Goal: Transaction & Acquisition: Purchase product/service

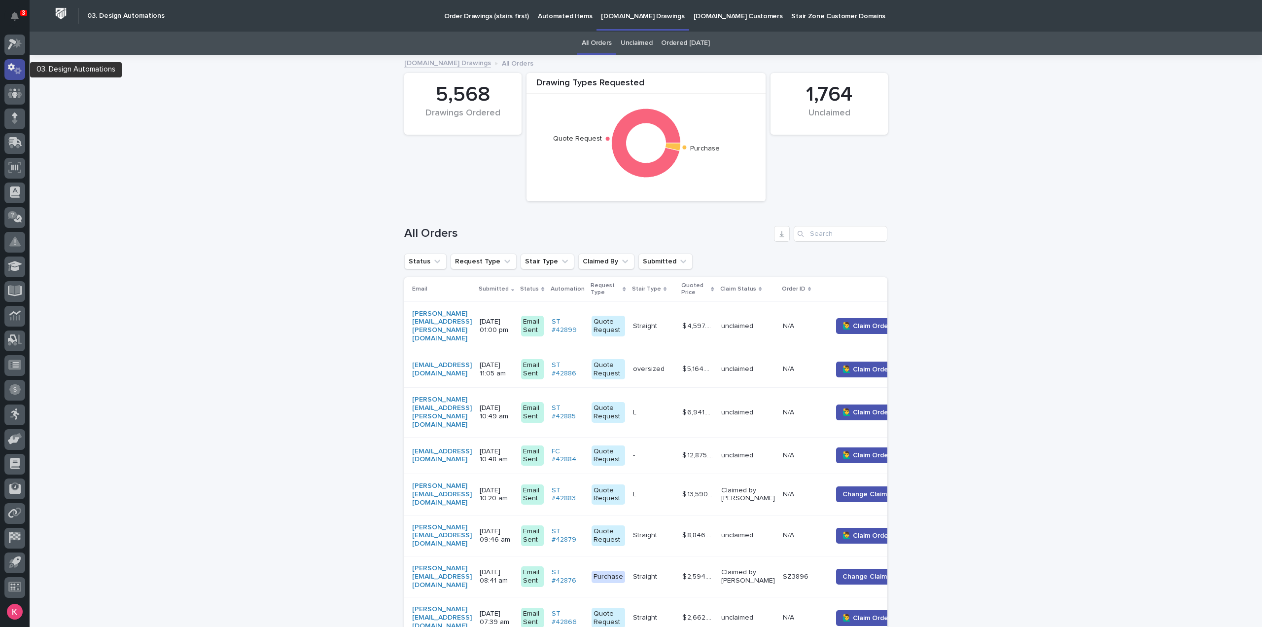
click at [19, 67] on icon at bounding box center [15, 68] width 14 height 11
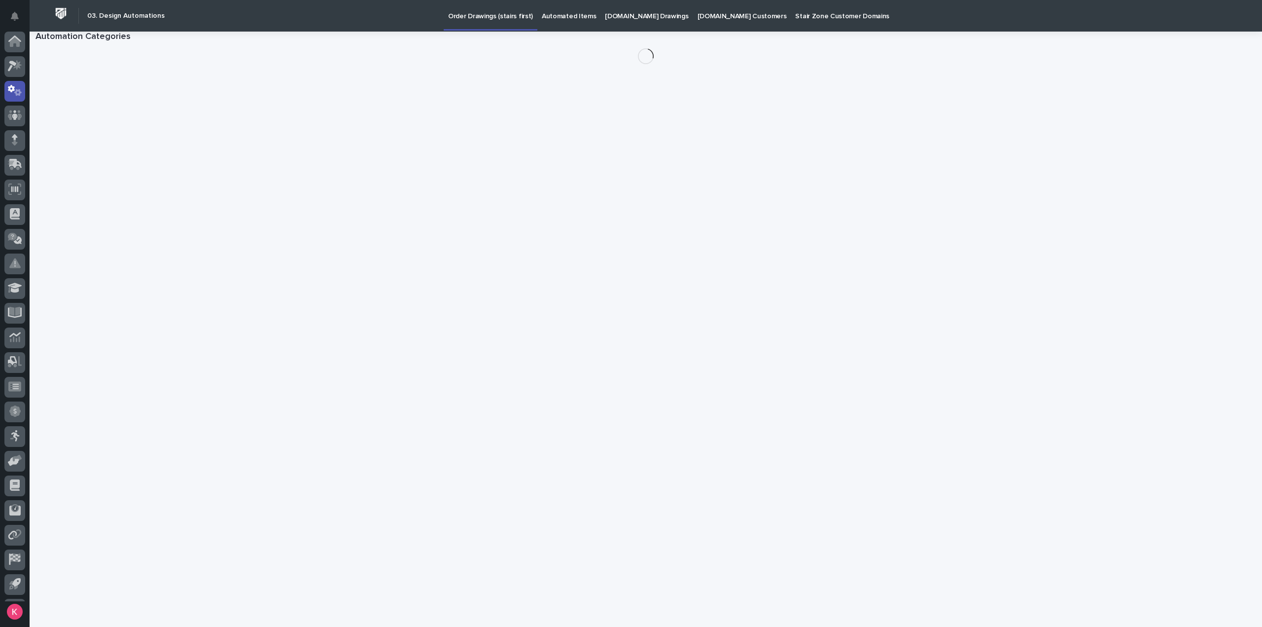
scroll to position [22, 0]
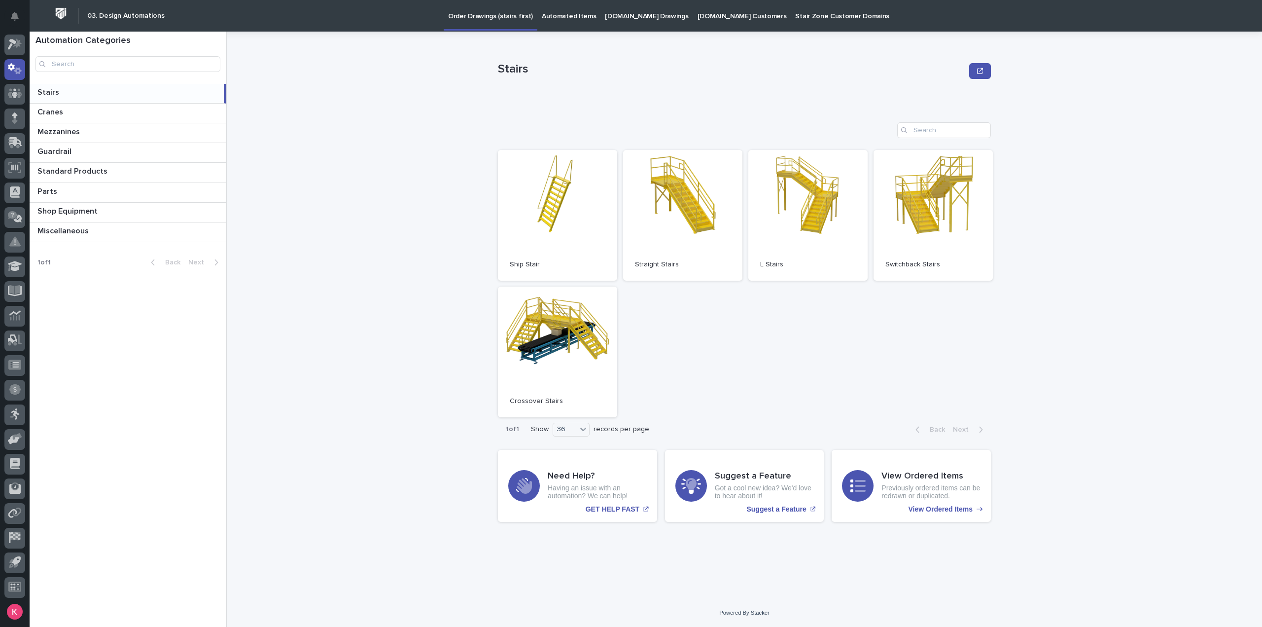
click at [608, 16] on p "[DOMAIN_NAME] Drawings" at bounding box center [646, 10] width 83 height 21
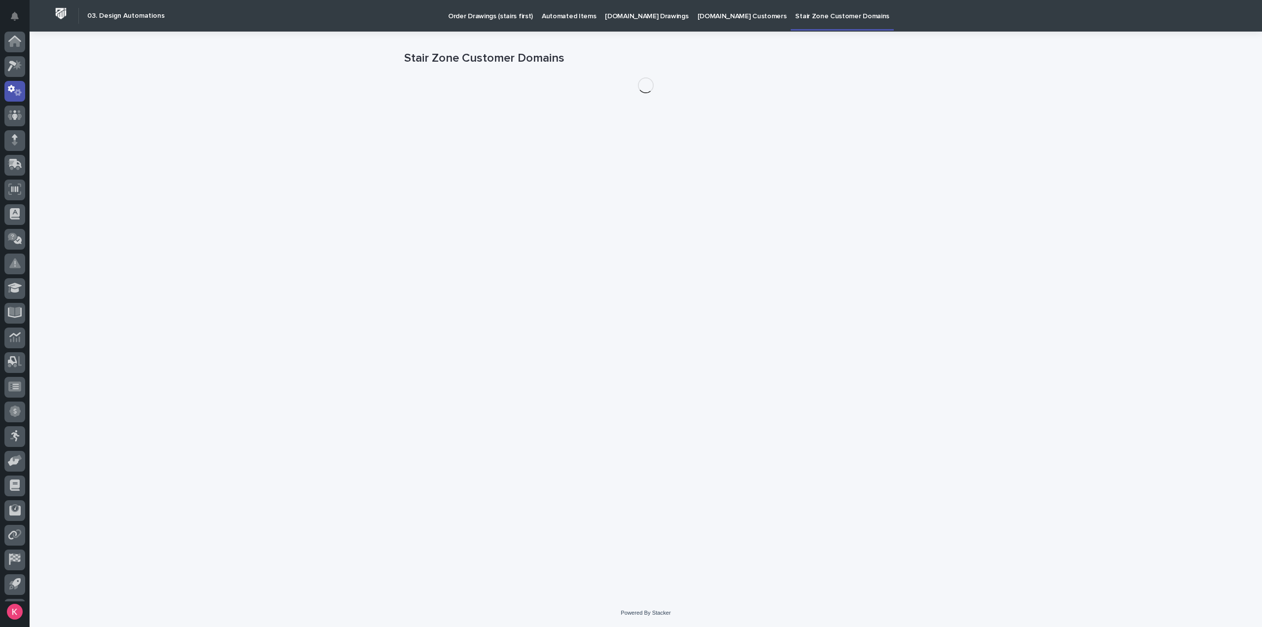
scroll to position [22, 0]
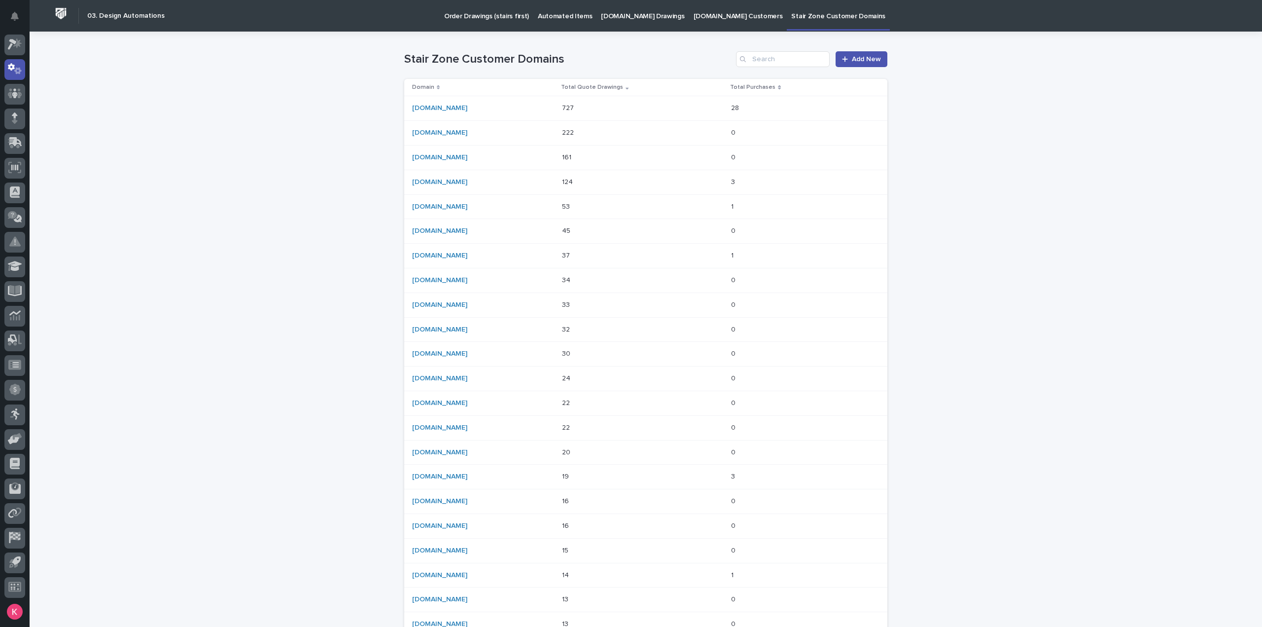
click at [568, 30] on link "Automated Items" at bounding box center [565, 15] width 63 height 31
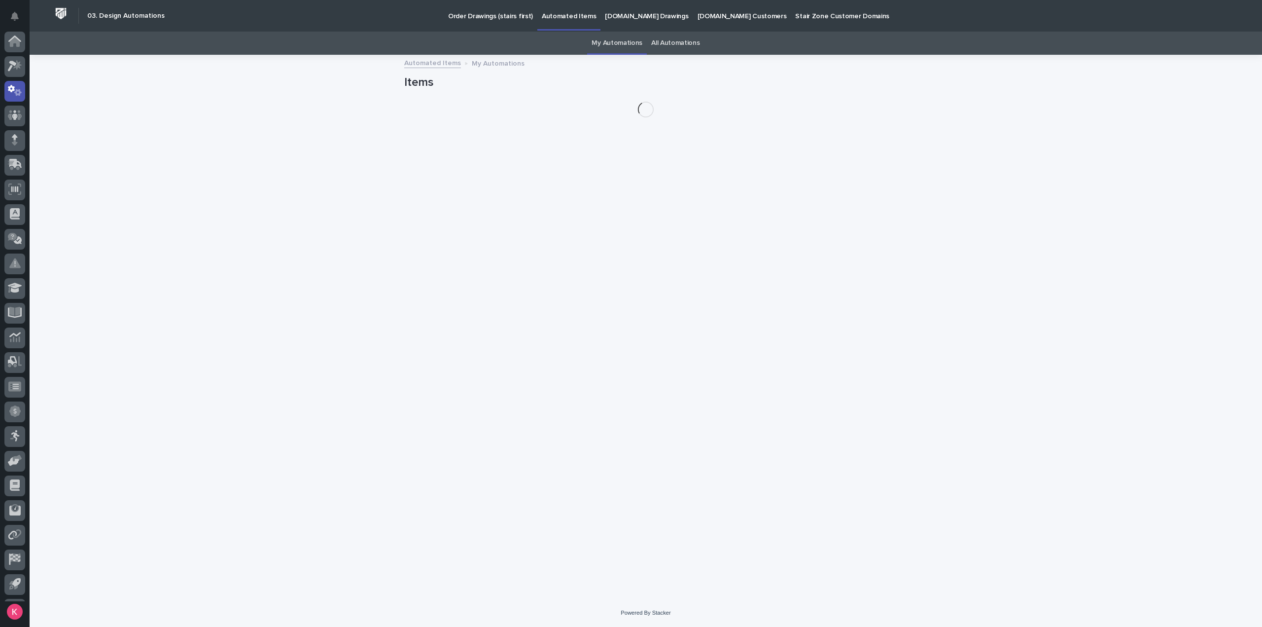
scroll to position [22, 0]
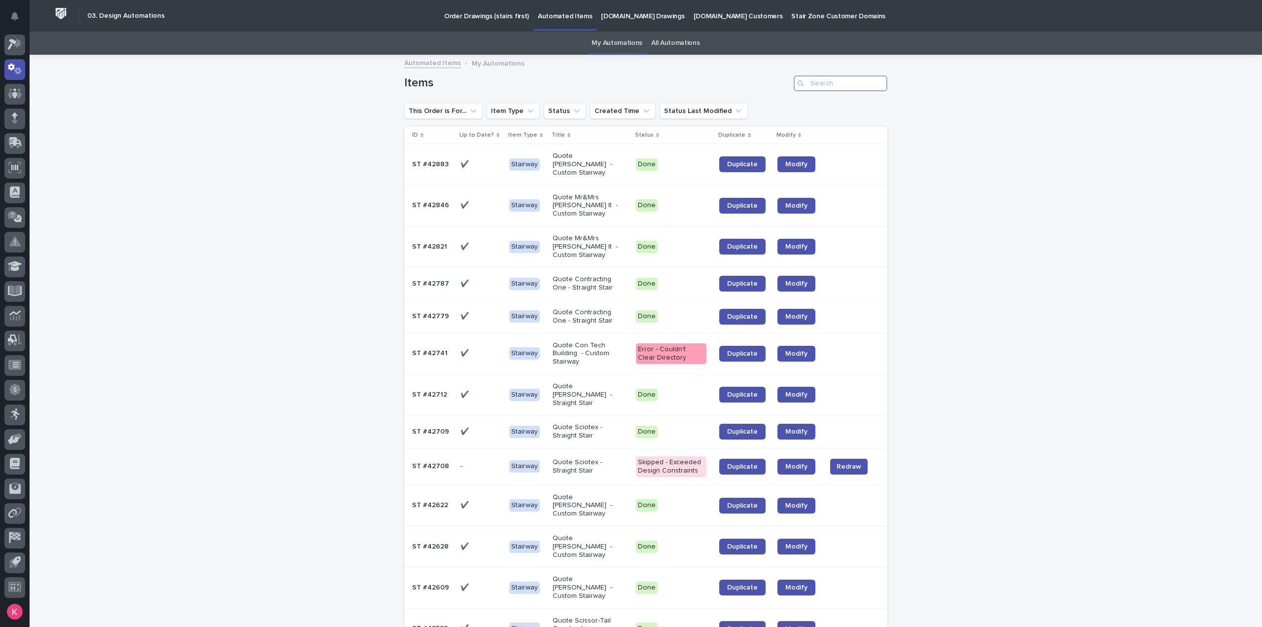
drag, startPoint x: 847, startPoint y: 83, endPoint x: 853, endPoint y: 83, distance: 5.9
click at [853, 83] on input "Search" at bounding box center [841, 83] width 94 height 16
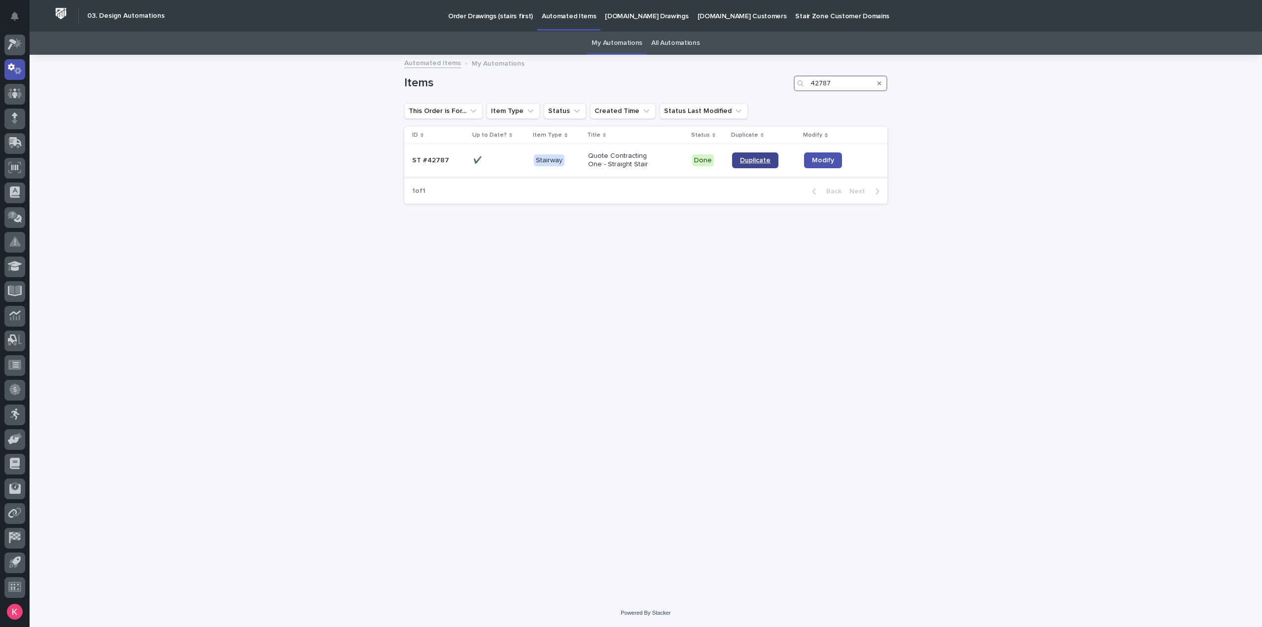
type input "42787"
click at [760, 157] on span "Duplicate" at bounding box center [755, 160] width 31 height 7
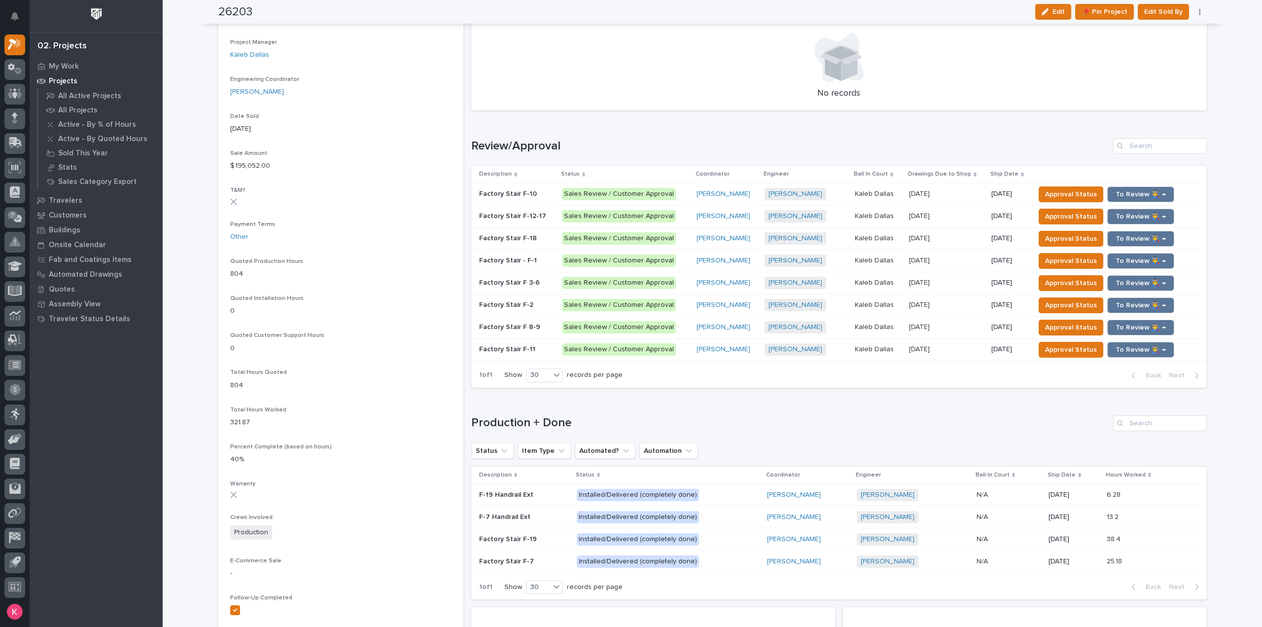
scroll to position [444, 0]
click at [1021, 194] on p "11/07/2025" at bounding box center [1010, 193] width 36 height 8
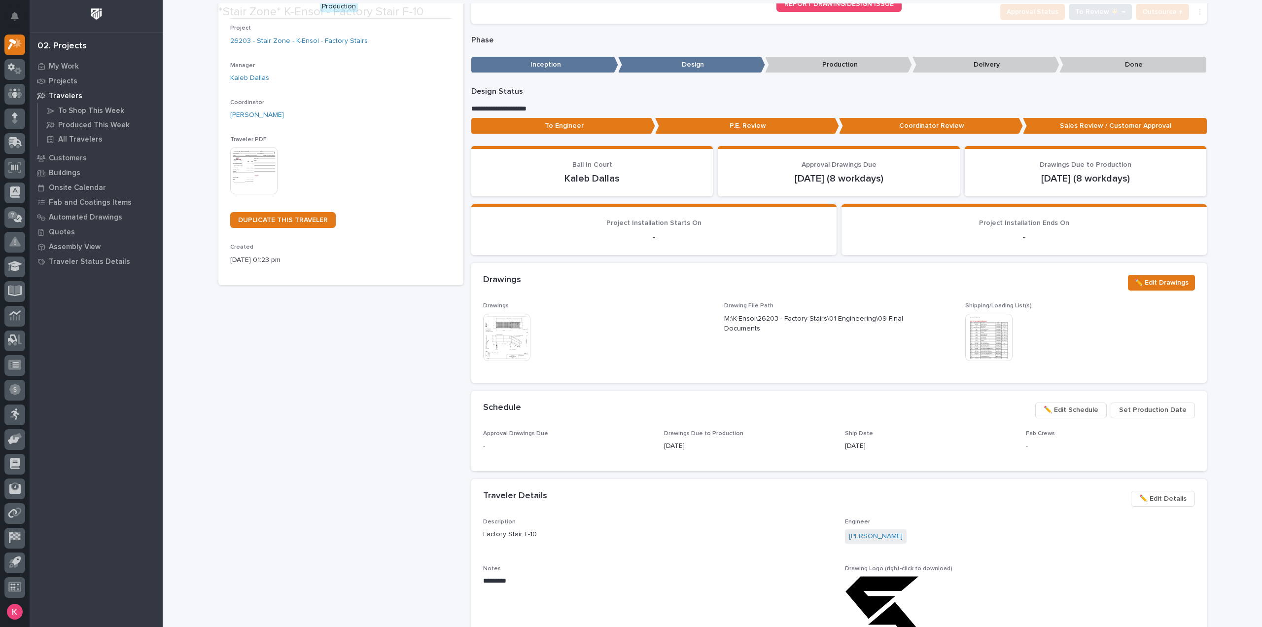
scroll to position [148, 0]
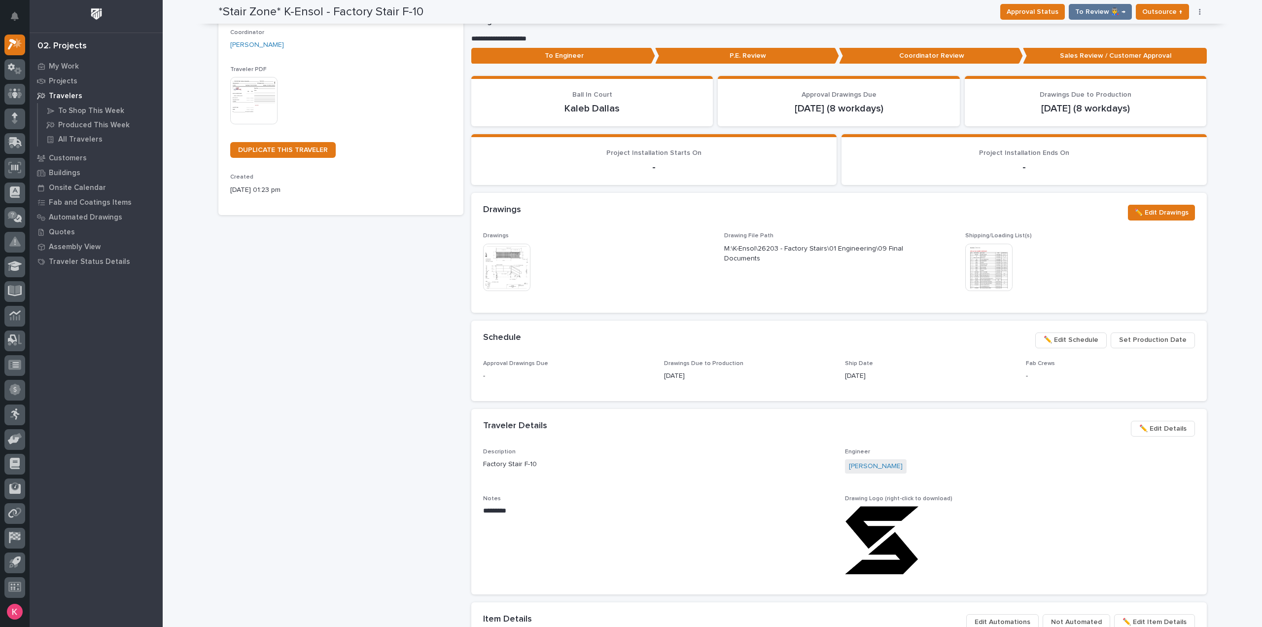
click at [1077, 342] on span "✏️ Edit Schedule" at bounding box center [1071, 340] width 55 height 12
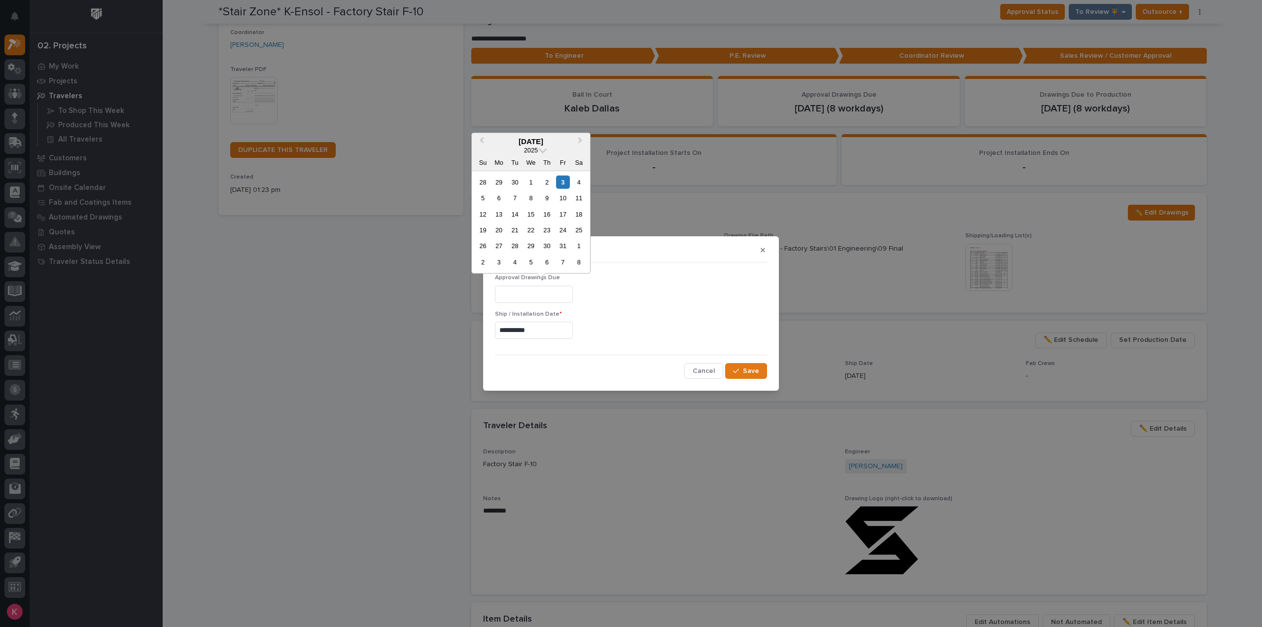
drag, startPoint x: 543, startPoint y: 290, endPoint x: 553, endPoint y: 293, distance: 10.3
click at [543, 291] on input "text" at bounding box center [534, 294] width 78 height 17
click at [529, 329] on input "**********" at bounding box center [534, 330] width 78 height 17
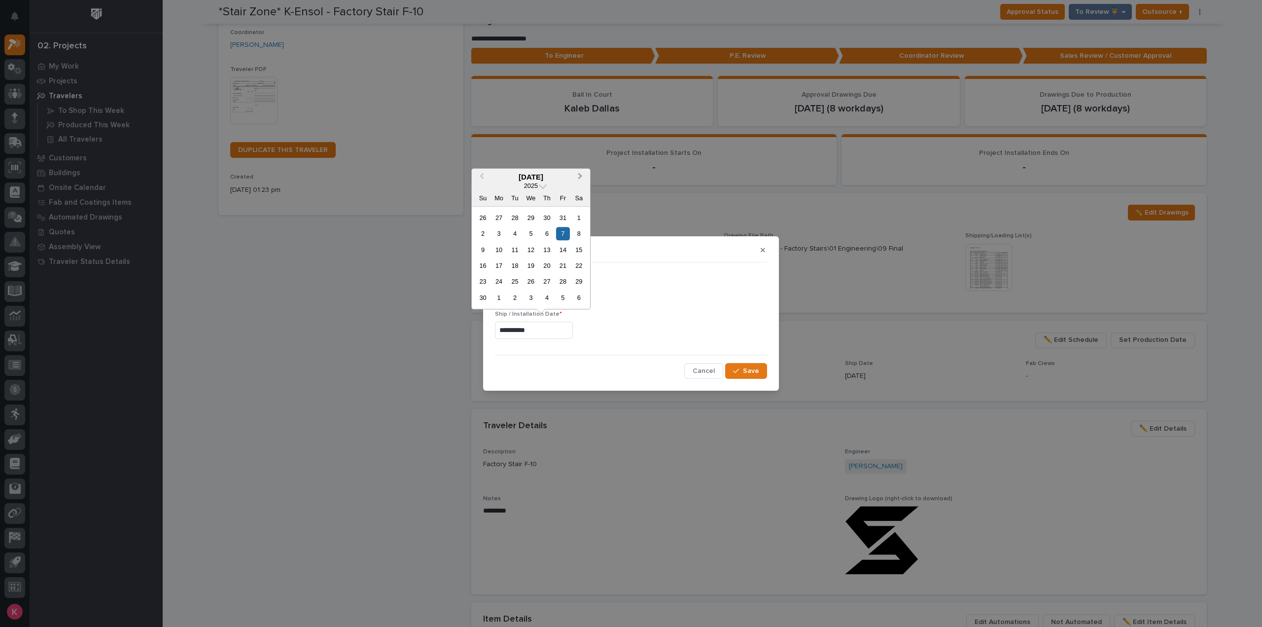
click at [584, 180] on button "Next Month" at bounding box center [582, 178] width 16 height 16
click at [570, 220] on div "5" at bounding box center [562, 217] width 13 height 13
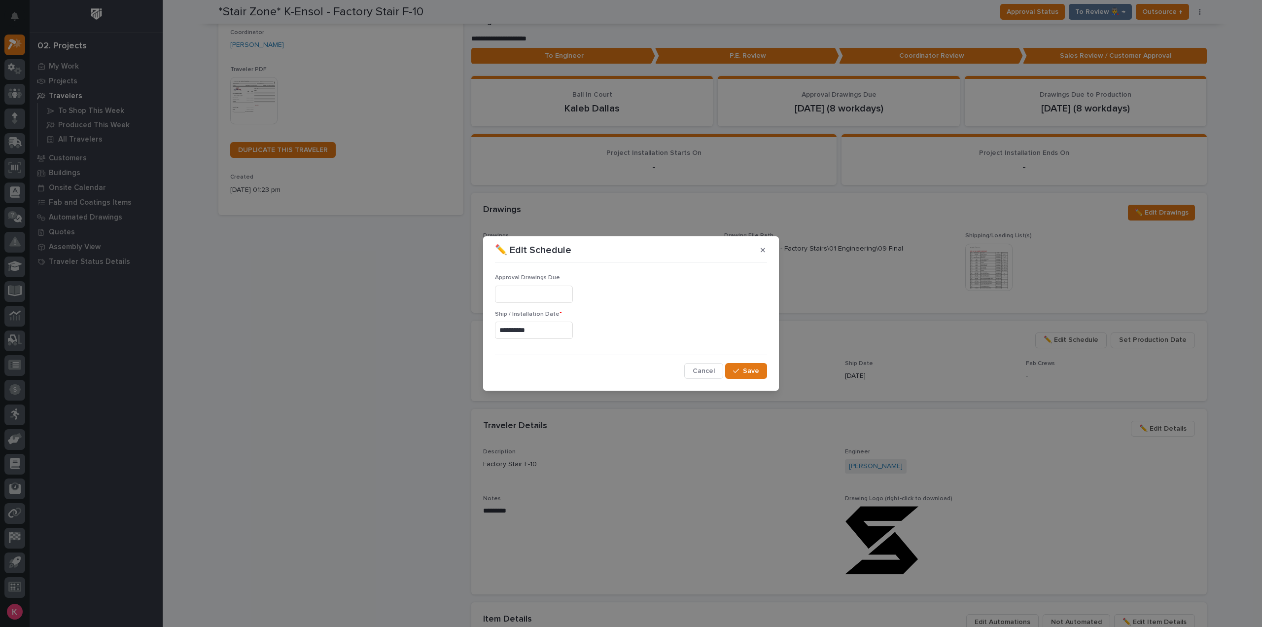
type input "**********"
click at [755, 358] on div "**********" at bounding box center [631, 322] width 272 height 112
click at [755, 367] on span "Save" at bounding box center [751, 370] width 16 height 9
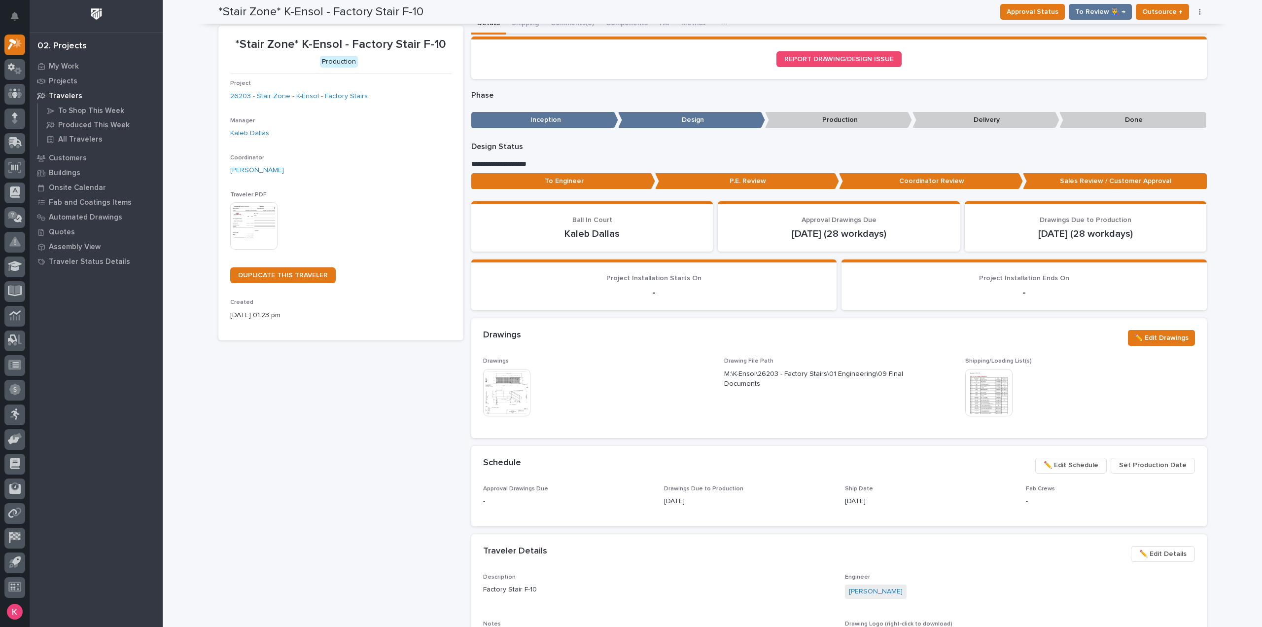
scroll to position [0, 0]
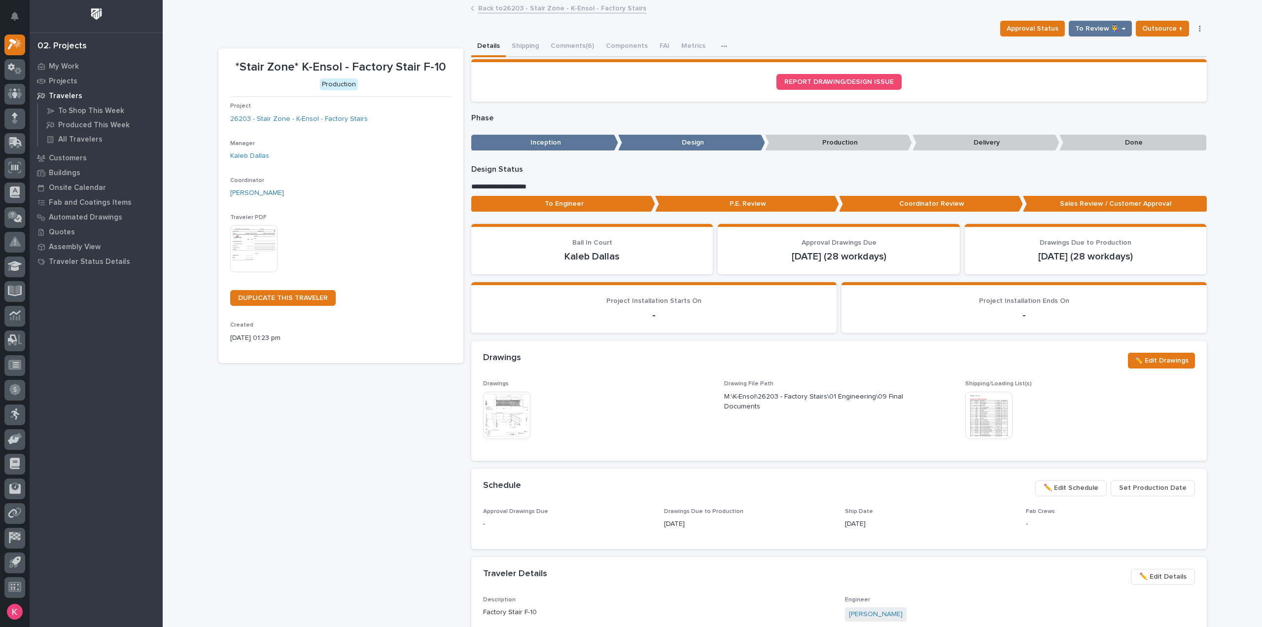
click at [514, 12] on link "Back to 26203 - Stair Zone - K-Ensol - Factory Stairs" at bounding box center [562, 7] width 168 height 11
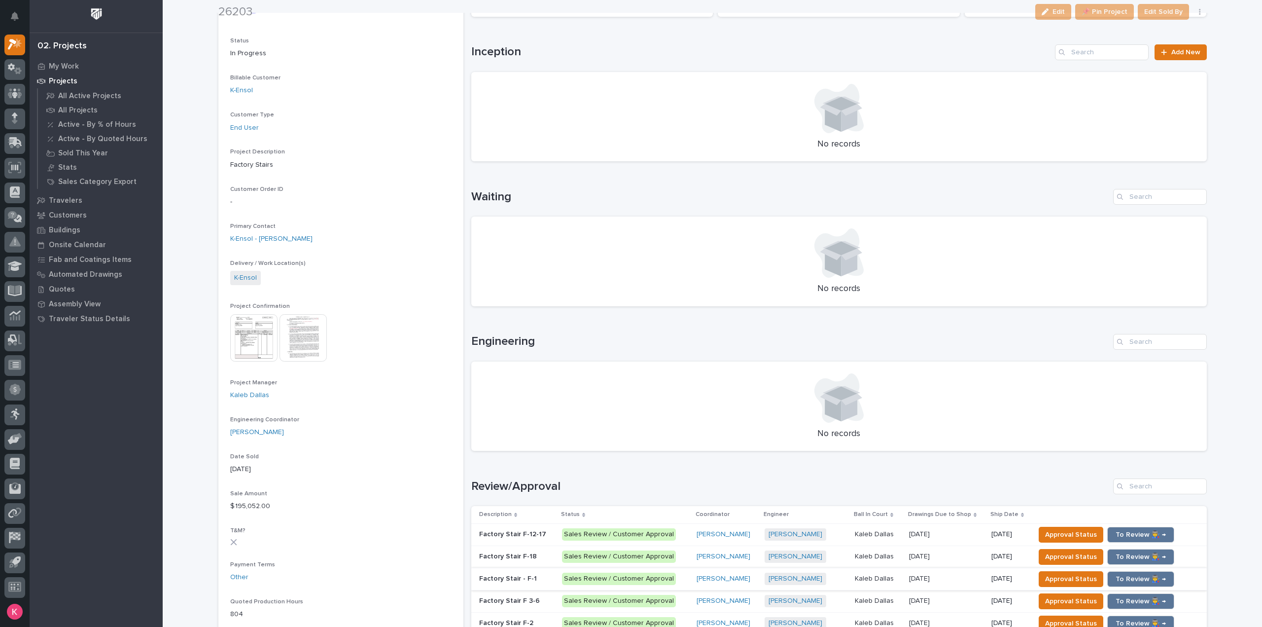
scroll to position [296, 0]
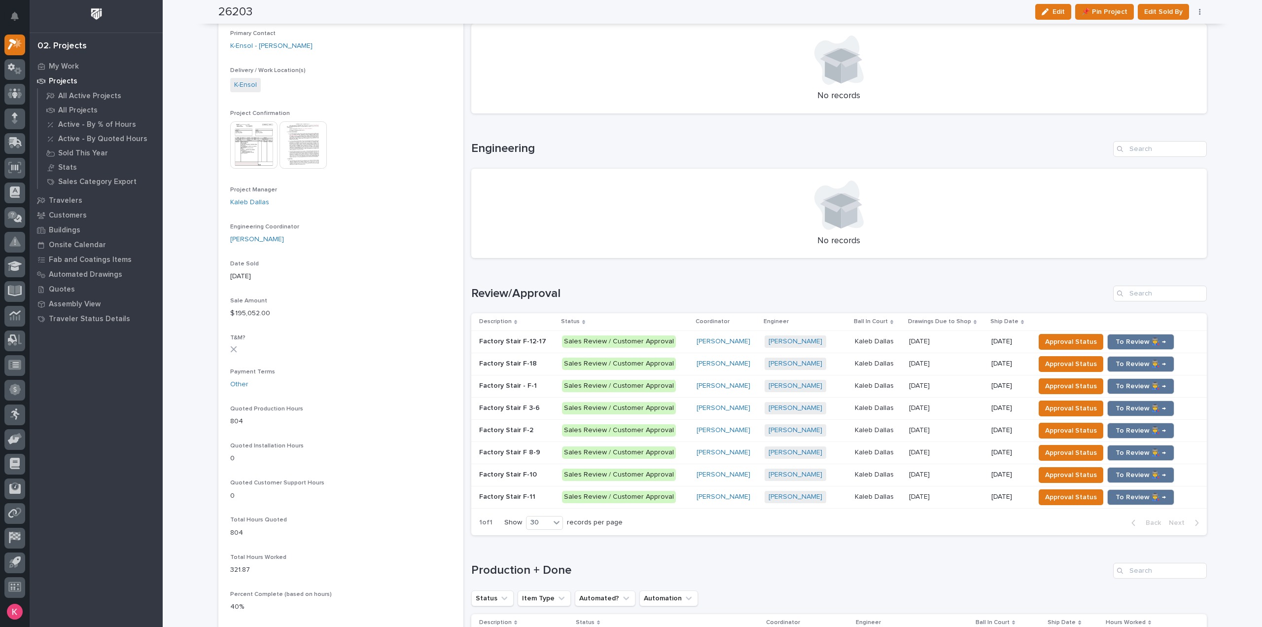
click at [960, 364] on p at bounding box center [946, 363] width 74 height 8
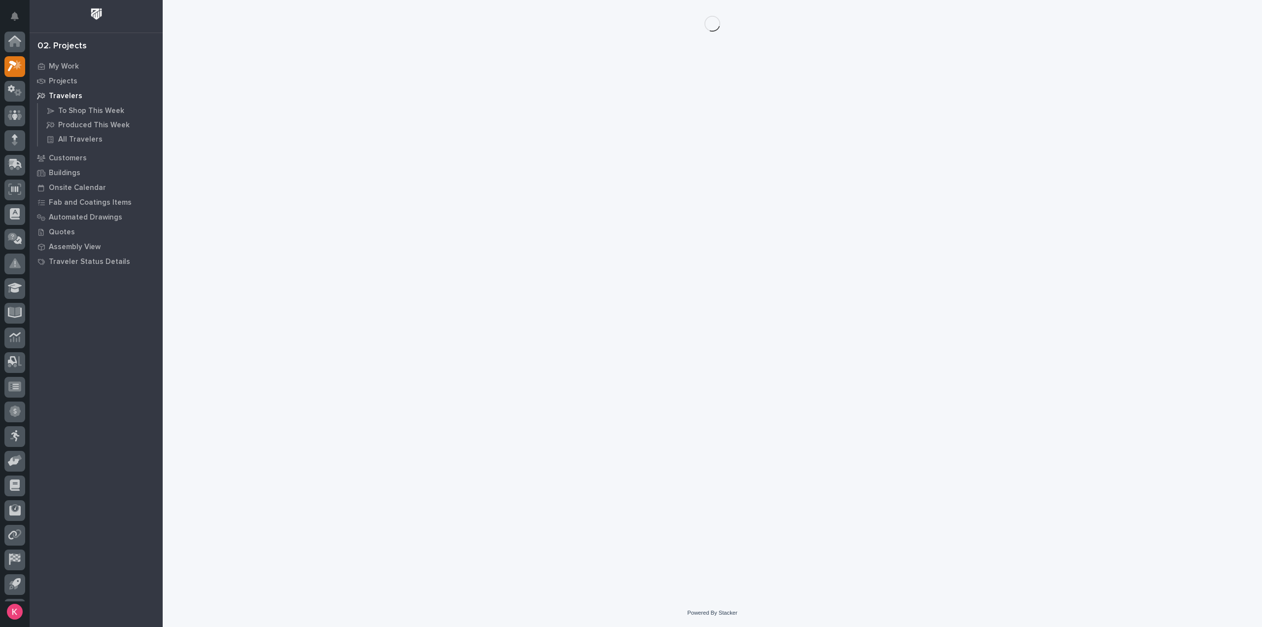
scroll to position [22, 0]
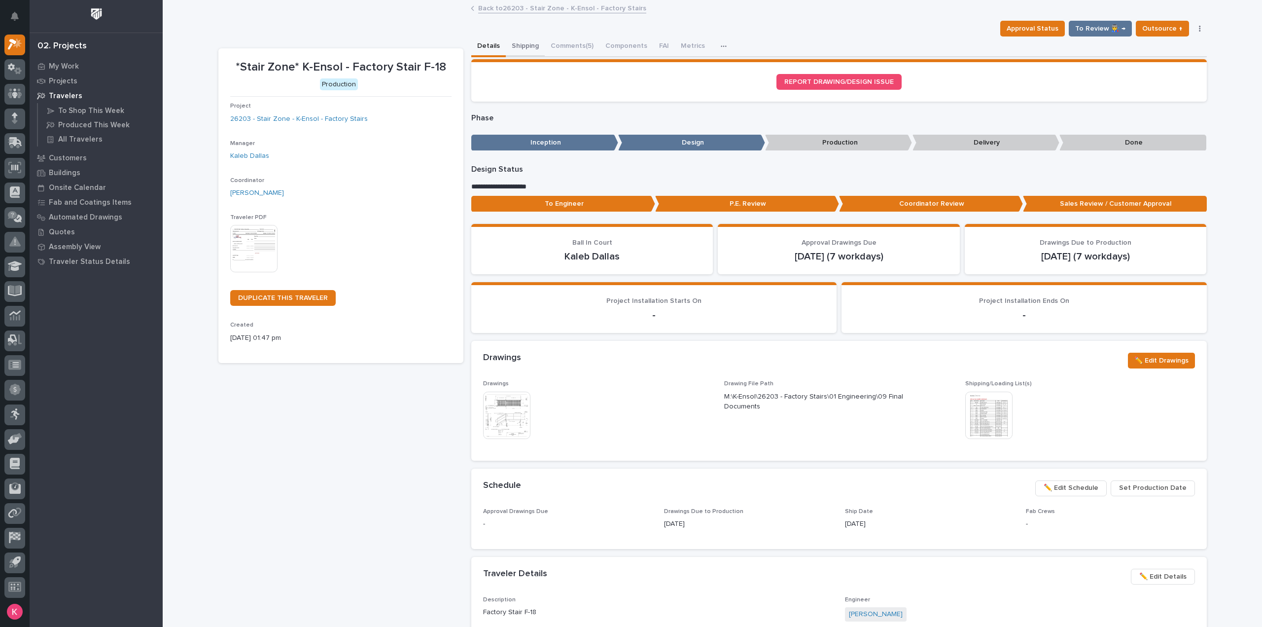
click at [529, 50] on button "Shipping" at bounding box center [525, 46] width 39 height 21
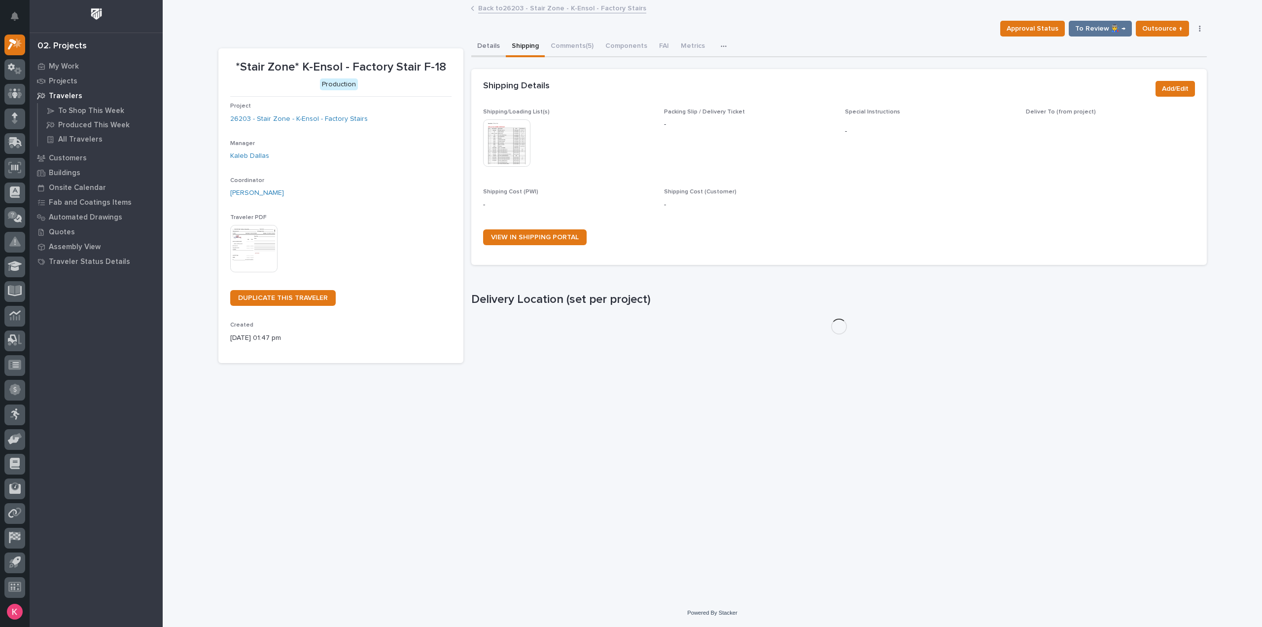
click at [481, 49] on button "Details" at bounding box center [488, 46] width 35 height 21
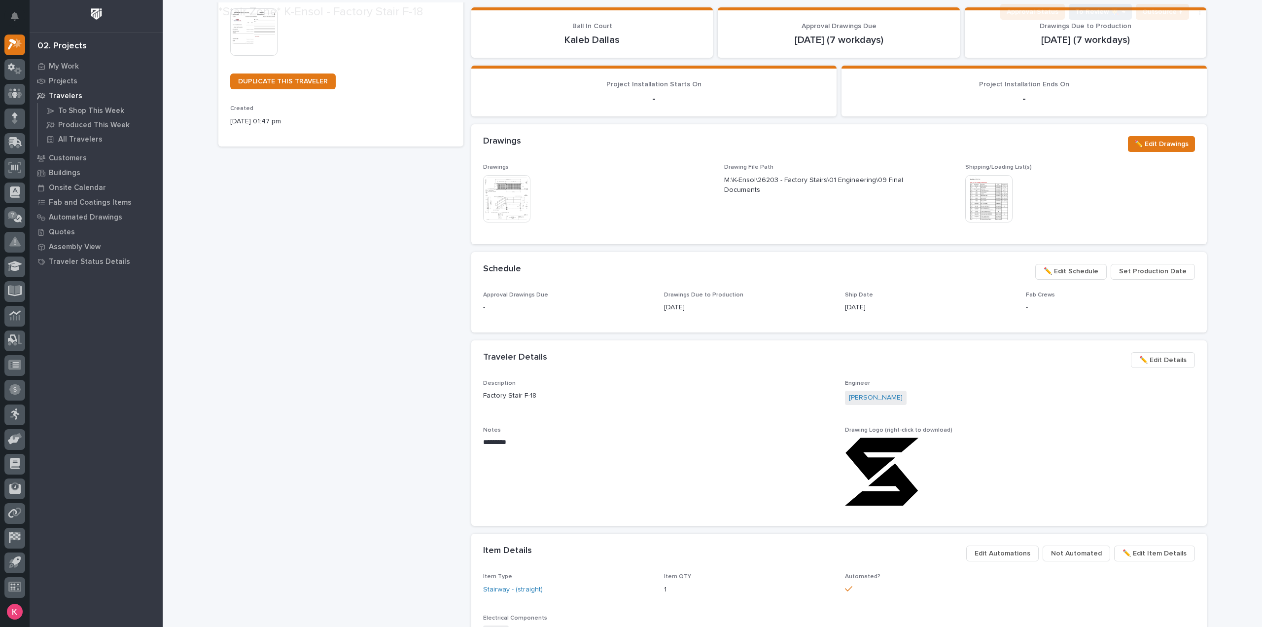
scroll to position [247, 0]
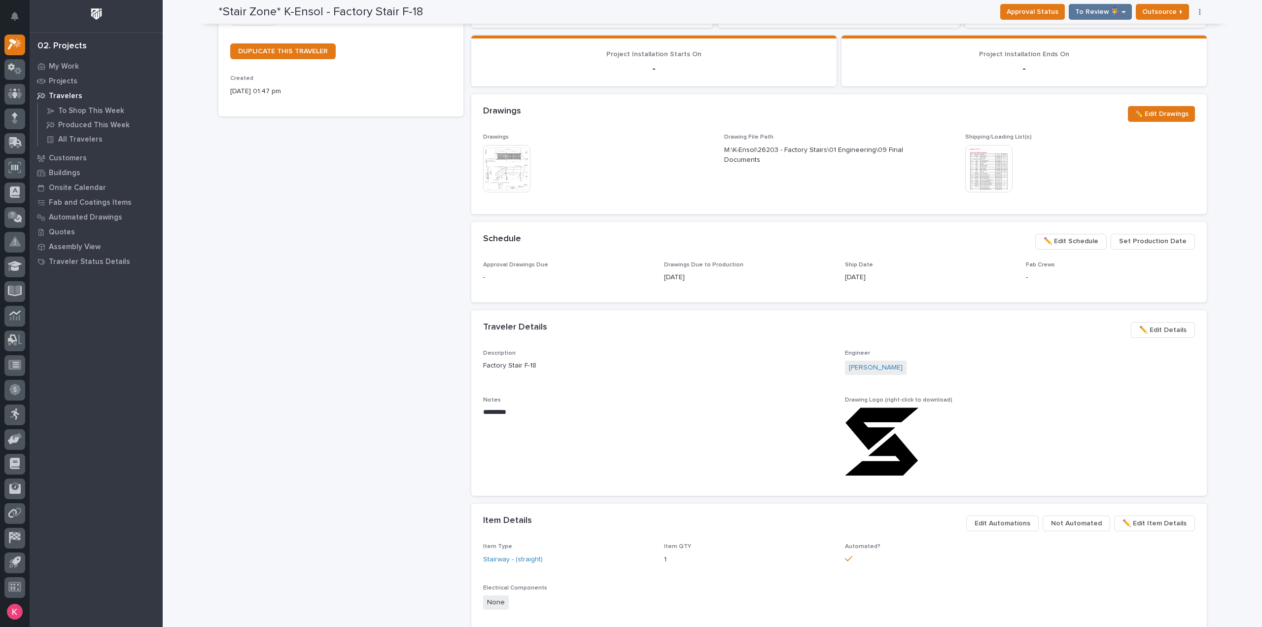
click at [1085, 241] on span "✏️ Edit Schedule" at bounding box center [1071, 241] width 55 height 12
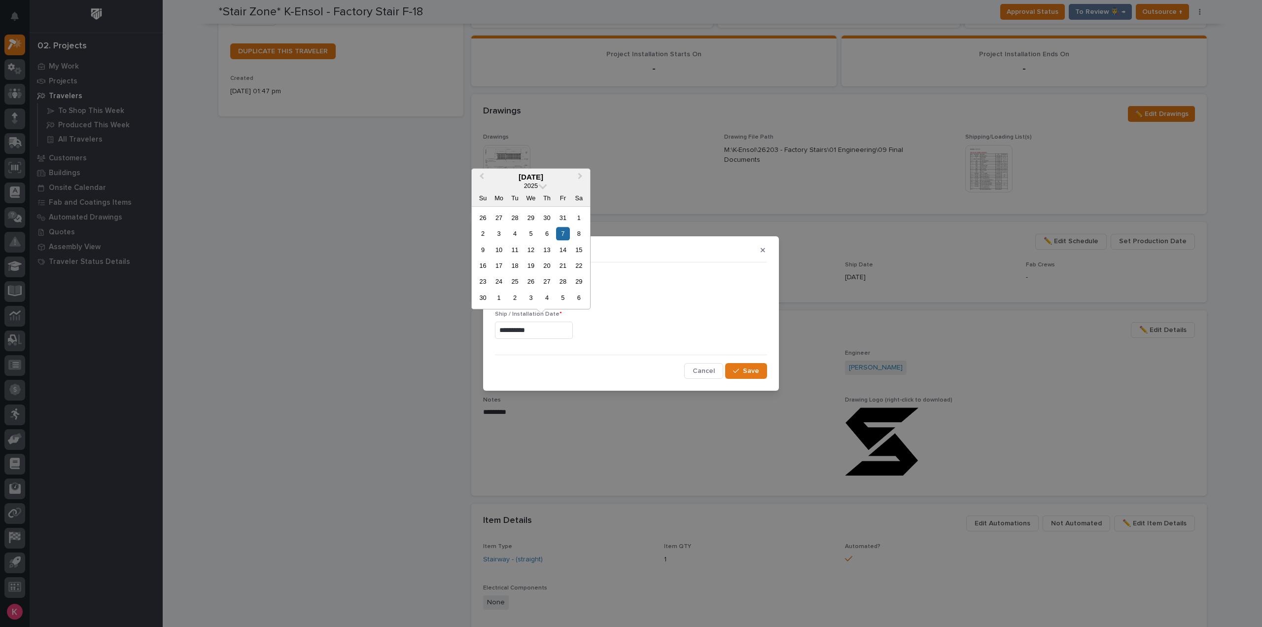
click at [558, 329] on input "**********" at bounding box center [534, 330] width 78 height 17
click at [583, 180] on button "Next Month" at bounding box center [582, 178] width 16 height 16
click at [562, 269] on div "26" at bounding box center [562, 265] width 13 height 13
type input "**********"
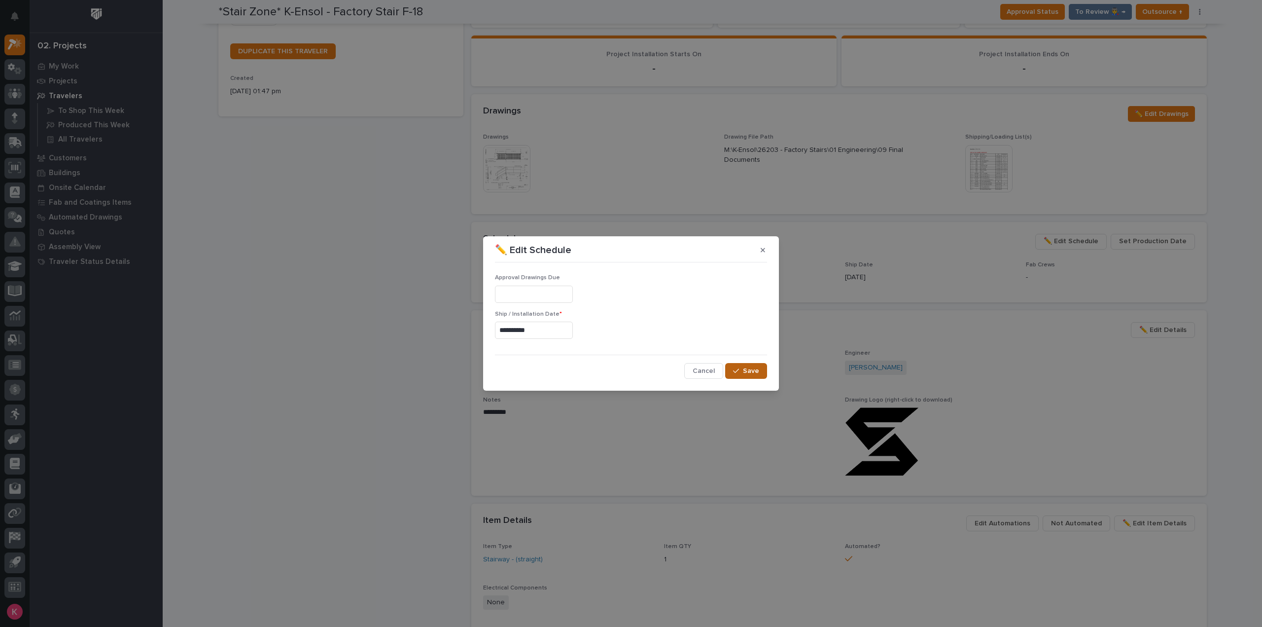
click at [751, 369] on span "Save" at bounding box center [751, 370] width 16 height 9
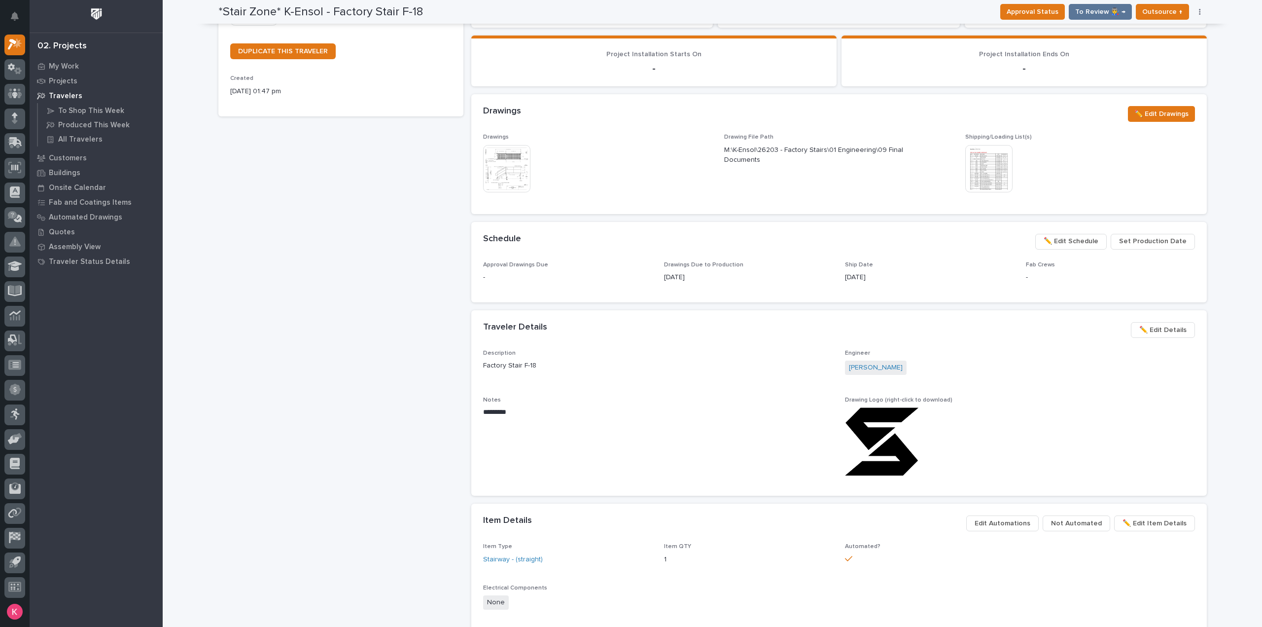
scroll to position [0, 0]
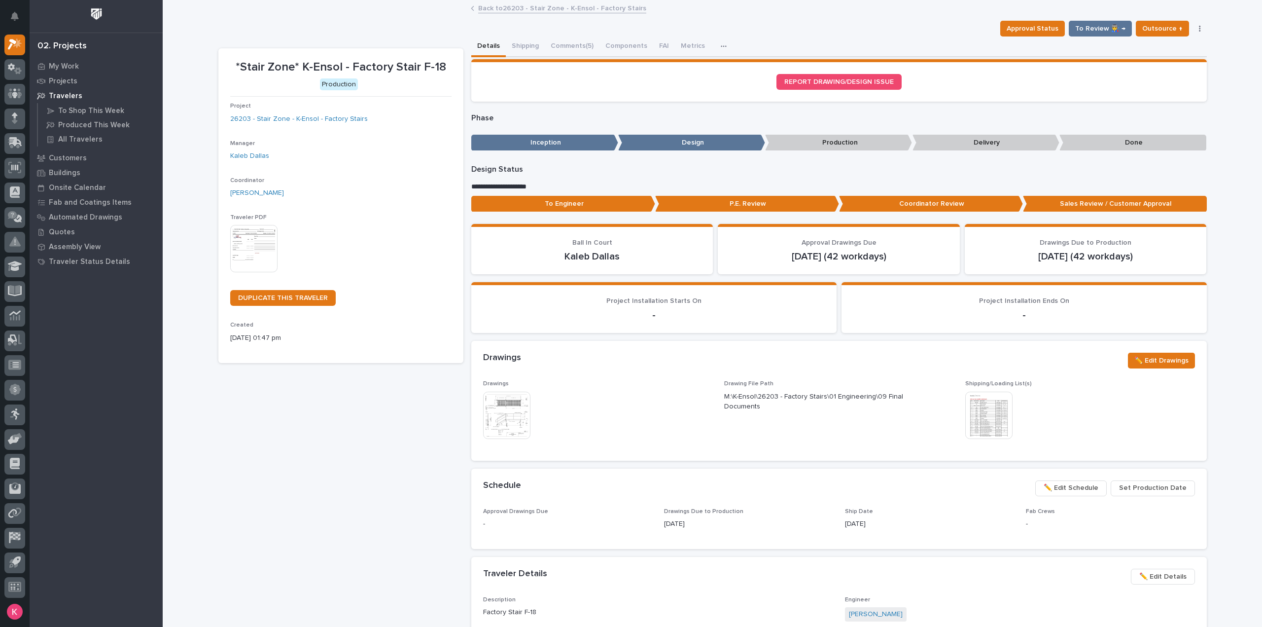
click at [568, 11] on link "Back to 26203 - Stair Zone - K-Ensol - Factory Stairs" at bounding box center [562, 7] width 168 height 11
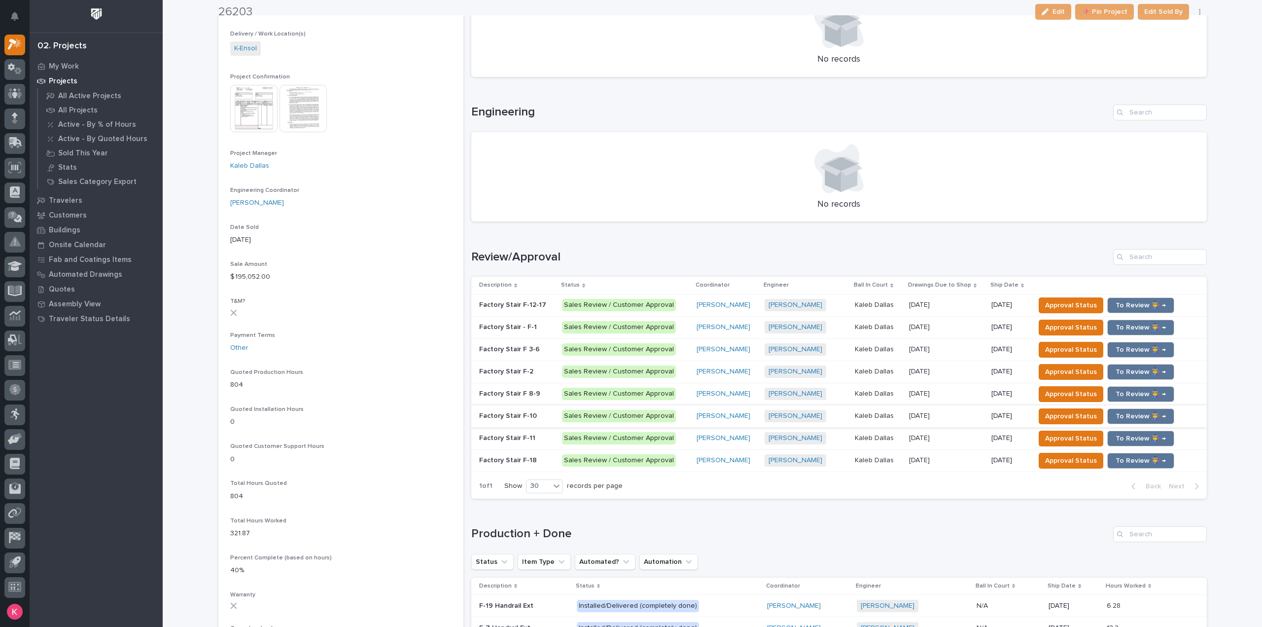
scroll to position [345, 0]
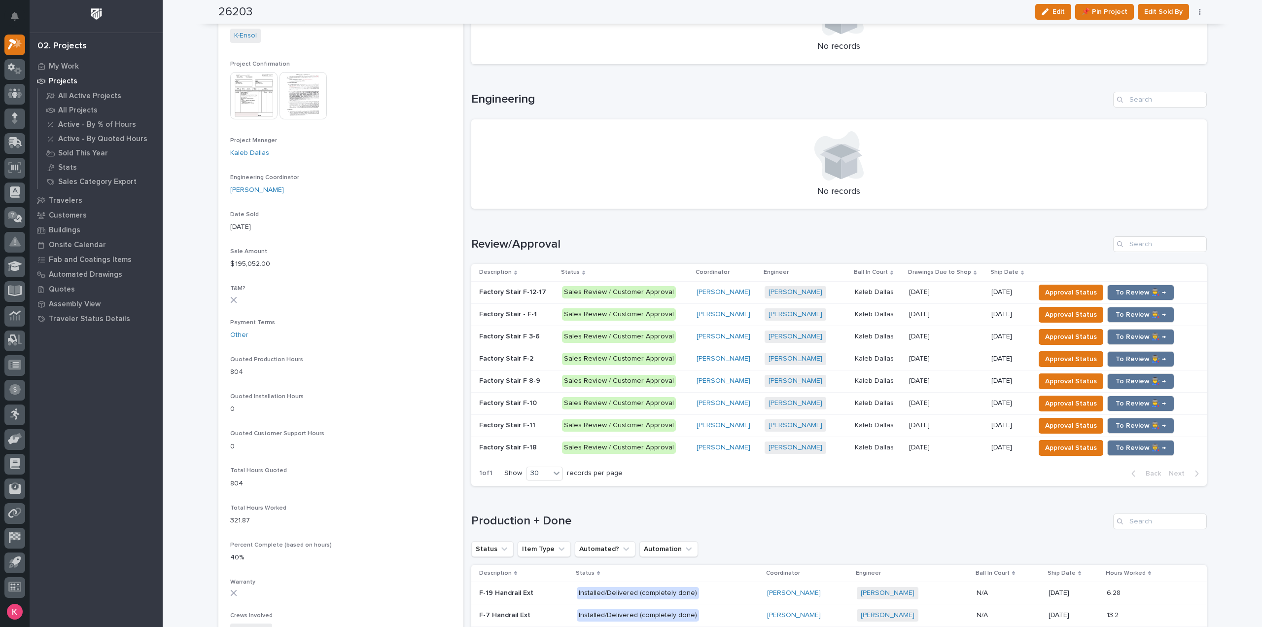
click at [978, 291] on td "10/06/2025 10/06/2025" at bounding box center [946, 292] width 82 height 22
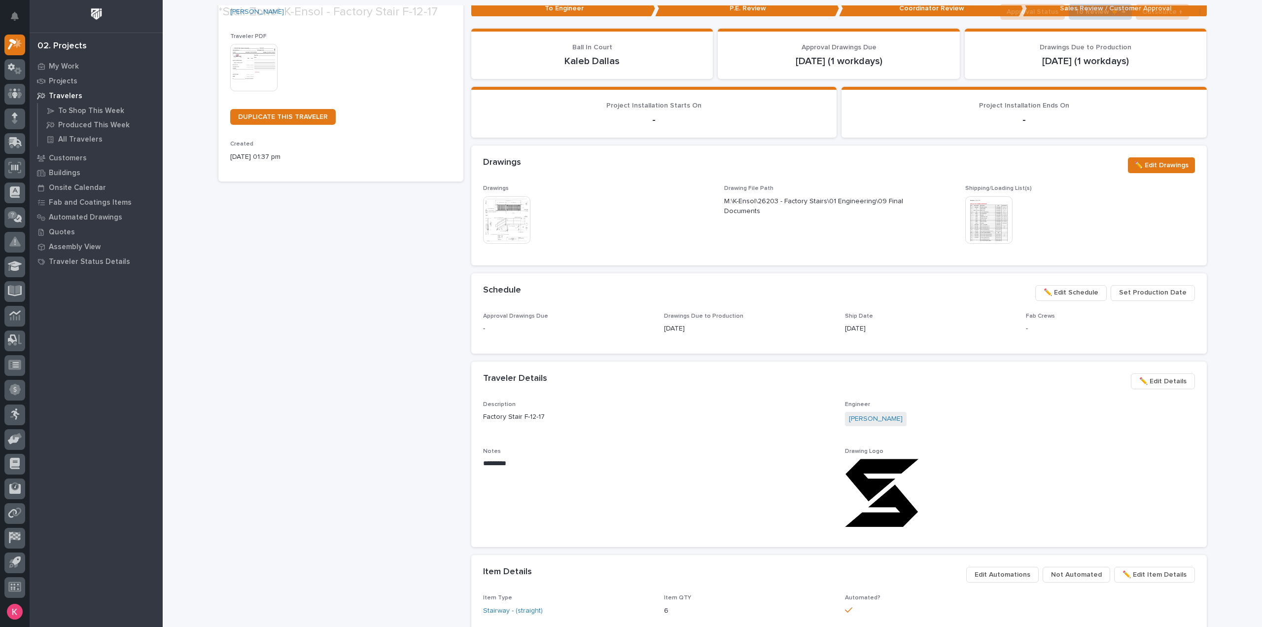
scroll to position [197, 0]
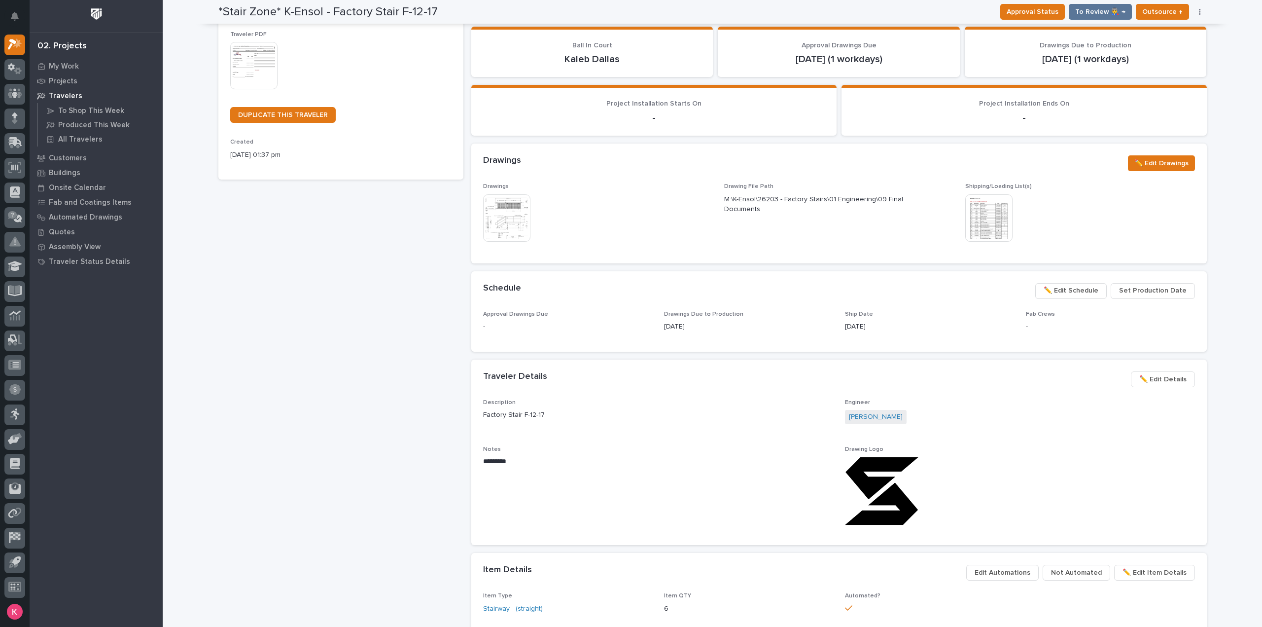
click at [1075, 284] on button "✏️ Edit Schedule" at bounding box center [1072, 291] width 72 height 16
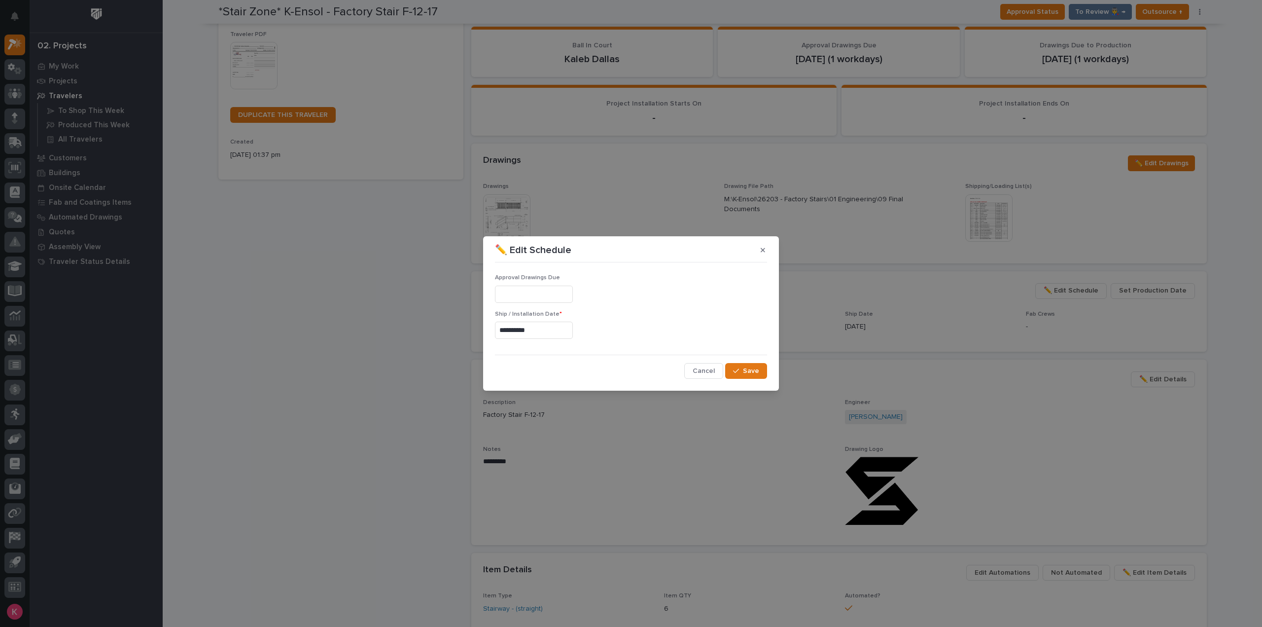
click at [566, 293] on input "text" at bounding box center [534, 294] width 78 height 17
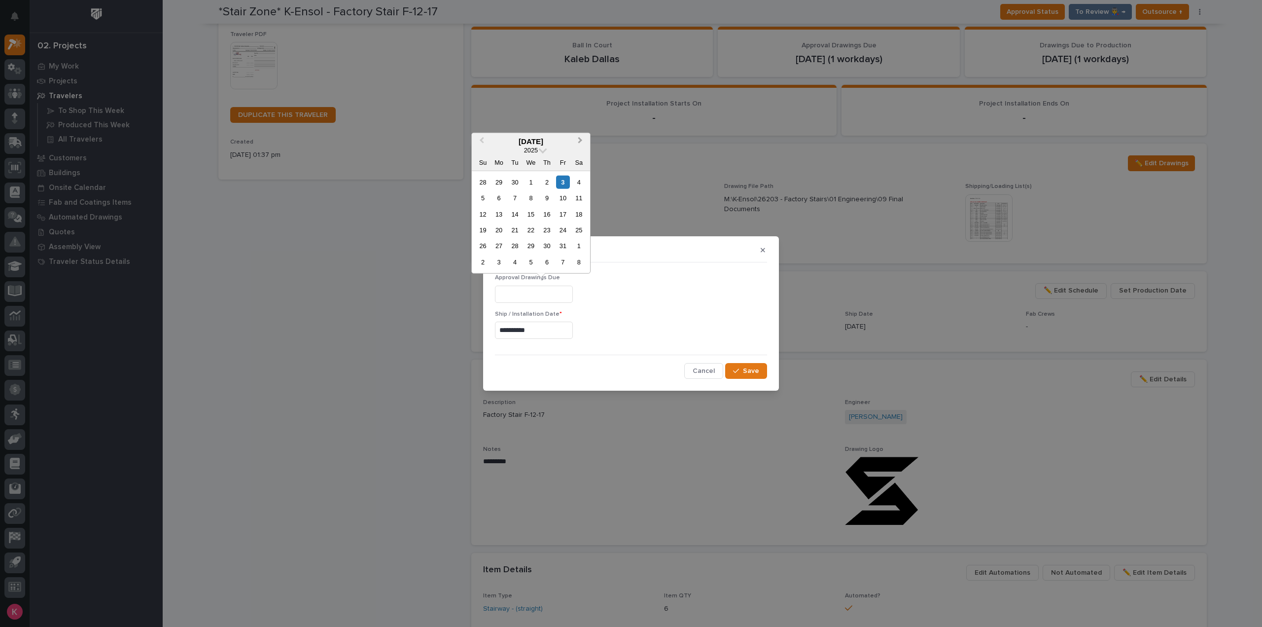
click at [580, 143] on span "Next Month" at bounding box center [580, 141] width 0 height 13
drag, startPoint x: 567, startPoint y: 230, endPoint x: 579, endPoint y: 240, distance: 16.1
click at [566, 230] on div "26" at bounding box center [562, 229] width 13 height 13
type input "**********"
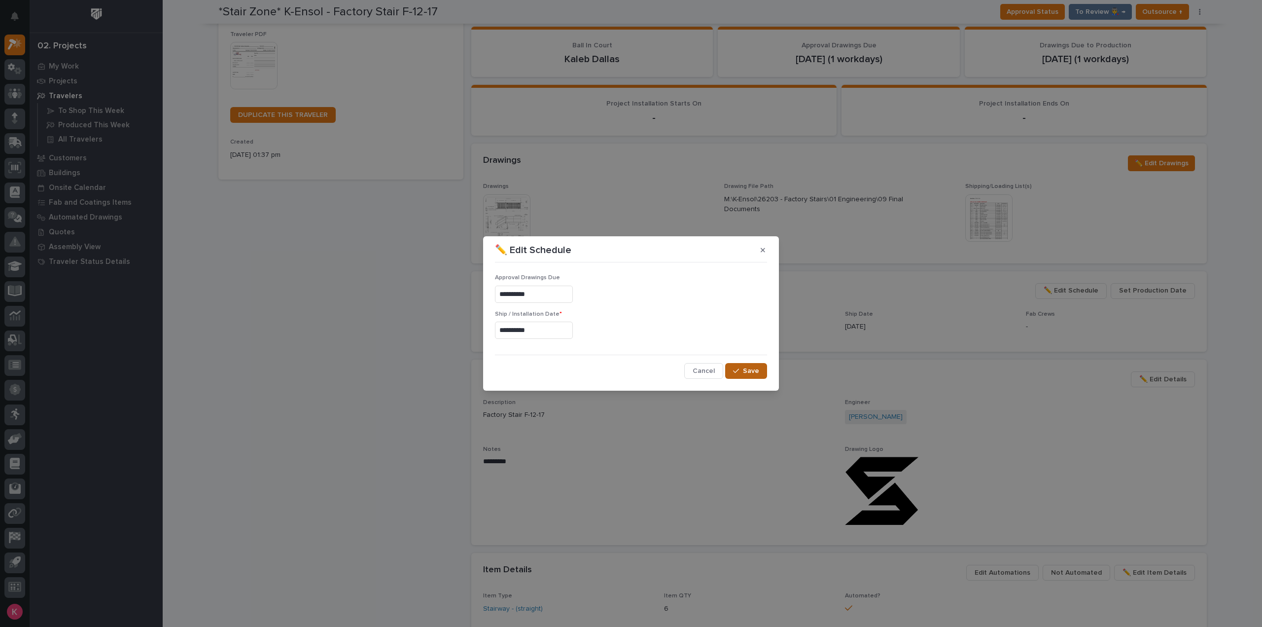
click at [747, 369] on span "Save" at bounding box center [751, 370] width 16 height 9
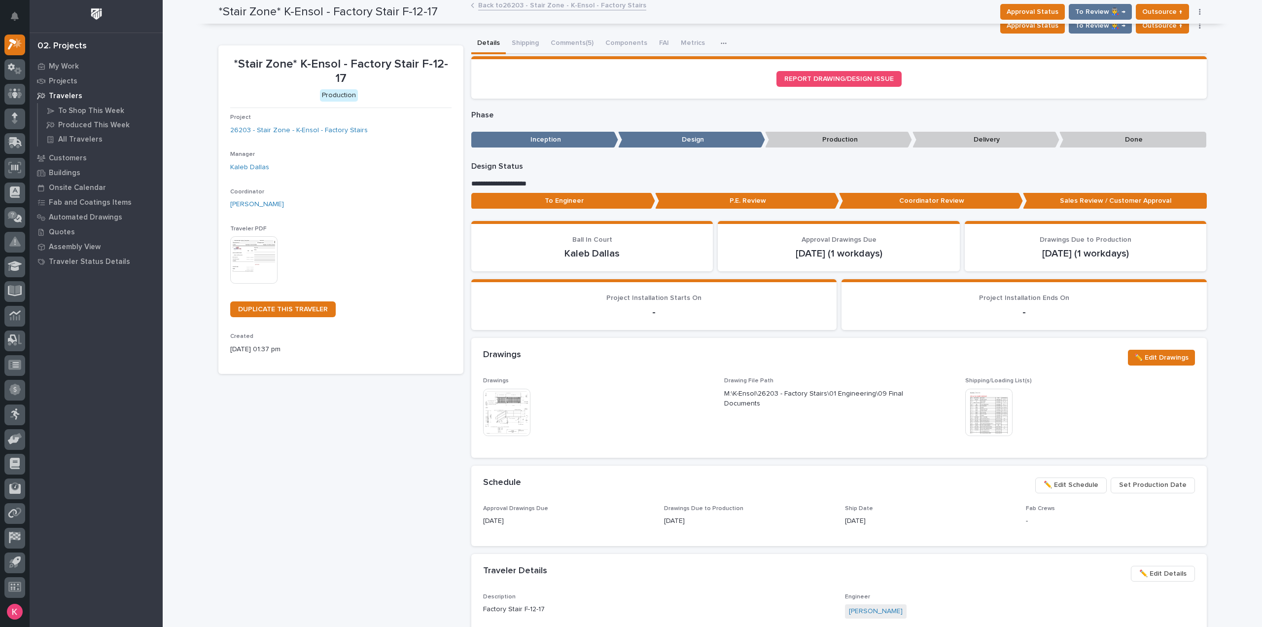
scroll to position [0, 0]
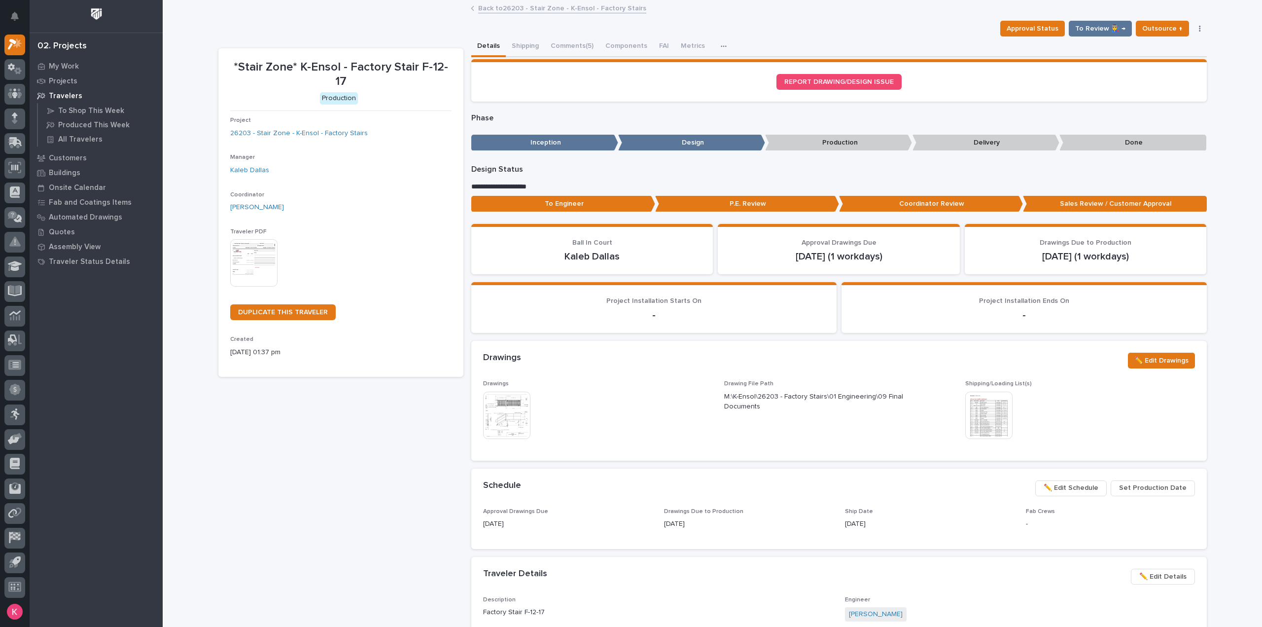
click at [536, 8] on link "Back to 26203 - Stair Zone - K-Ensol - Factory Stairs" at bounding box center [562, 7] width 168 height 11
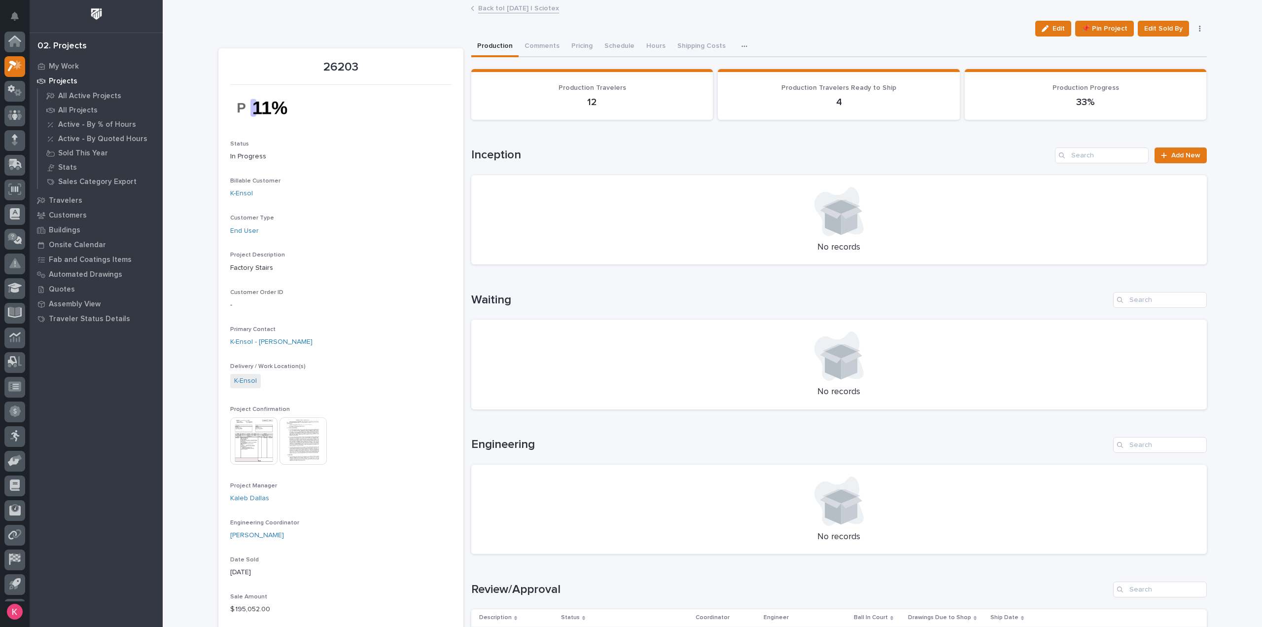
scroll to position [22, 0]
click at [499, 5] on link "Back to | 09/29/2025 | Sciotex" at bounding box center [518, 7] width 81 height 11
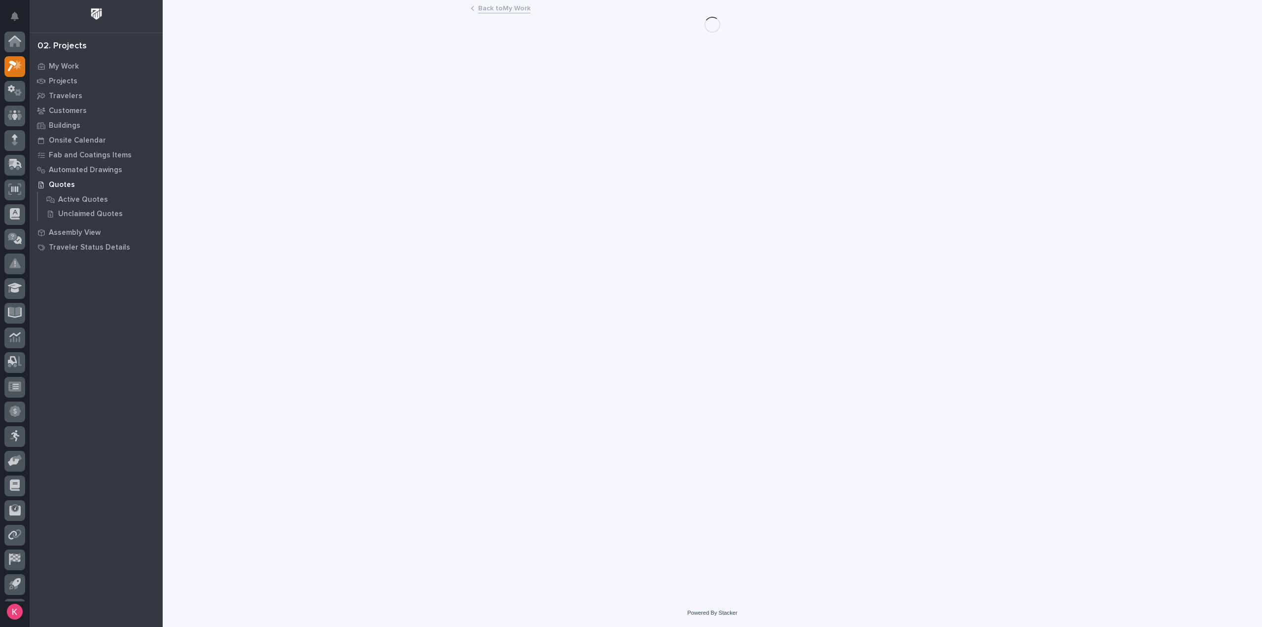
scroll to position [22, 0]
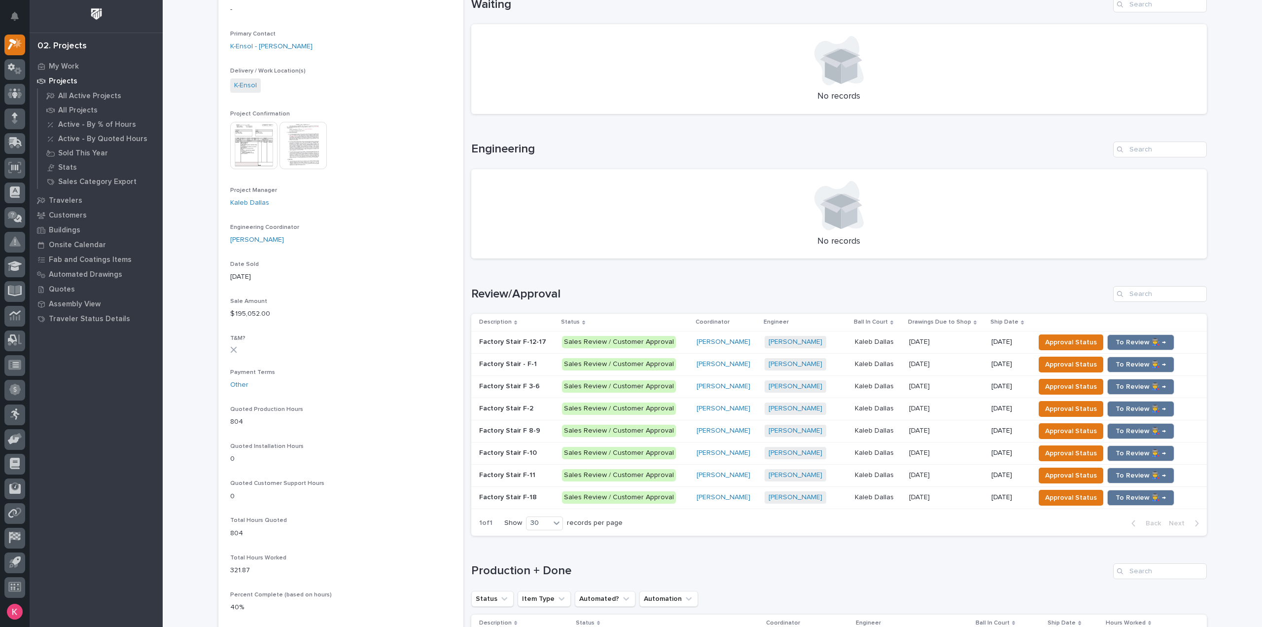
scroll to position [296, 0]
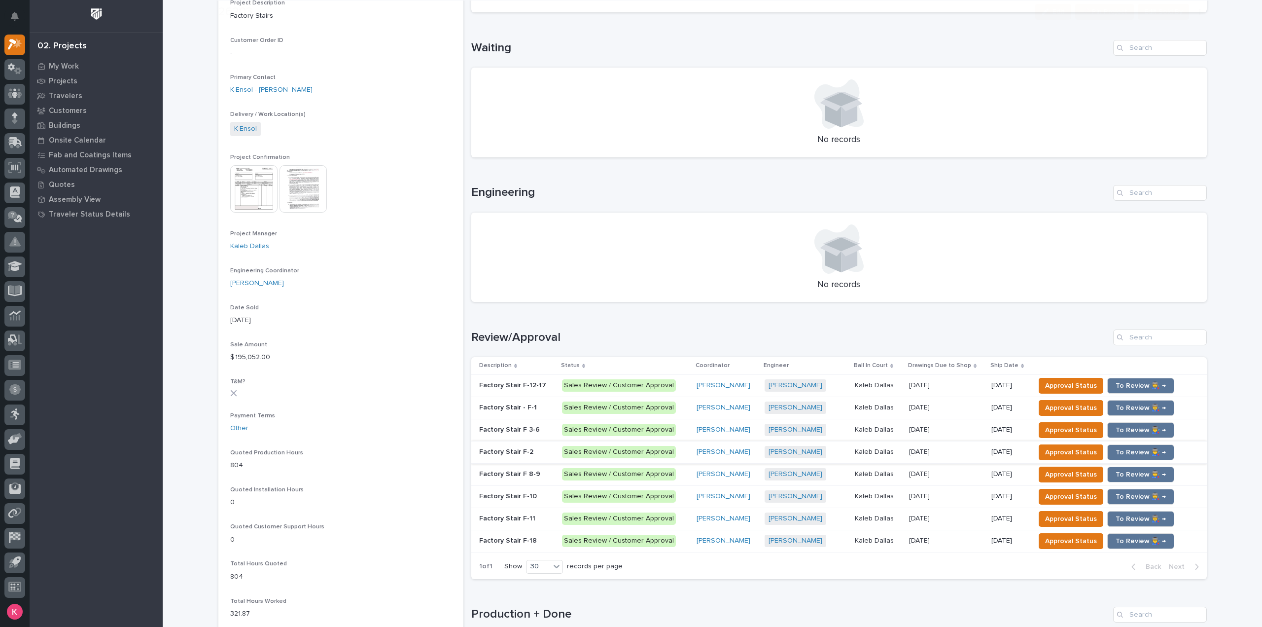
scroll to position [444, 0]
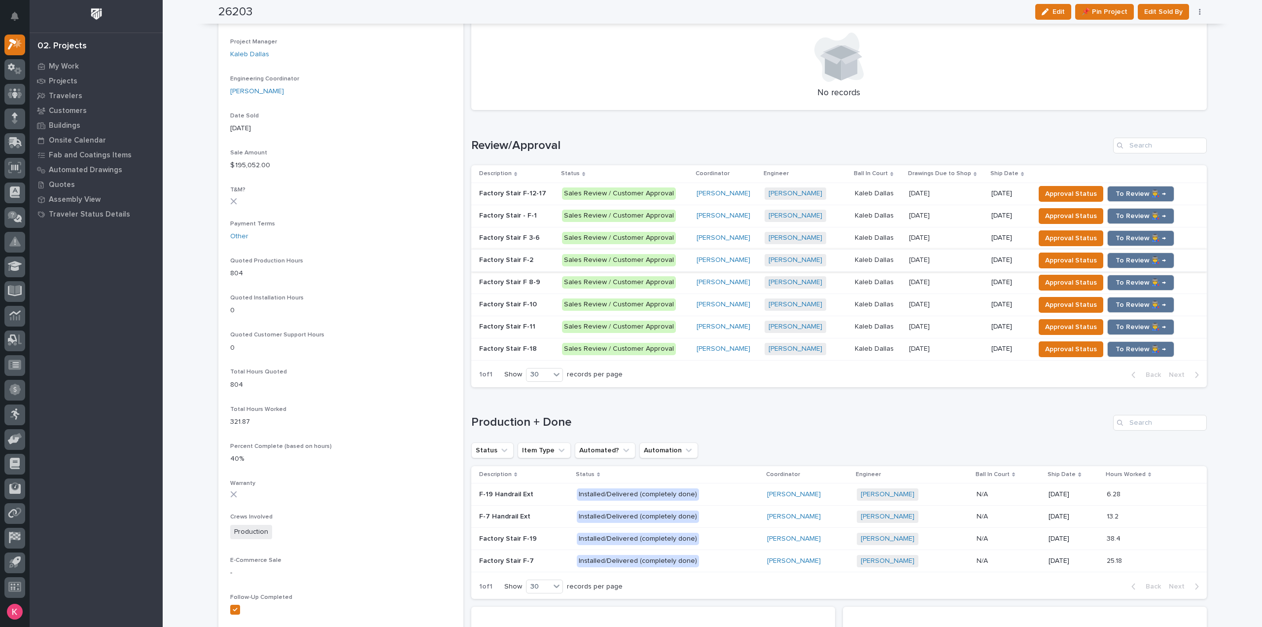
click at [959, 192] on p at bounding box center [946, 193] width 74 height 8
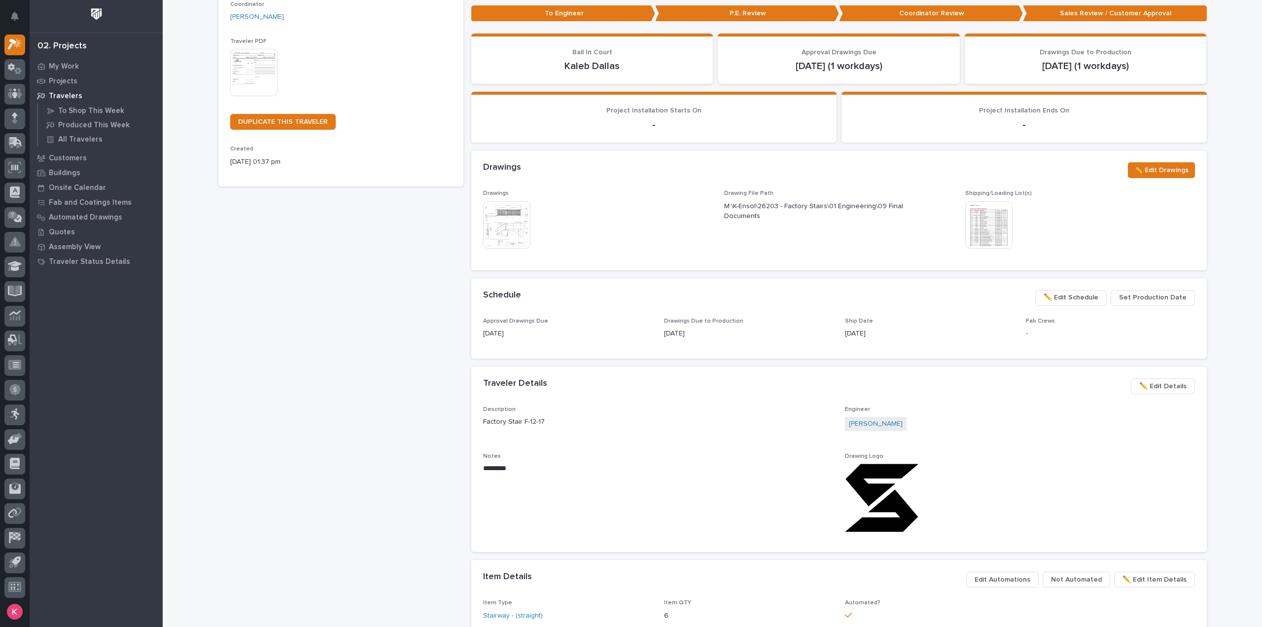
scroll to position [247, 0]
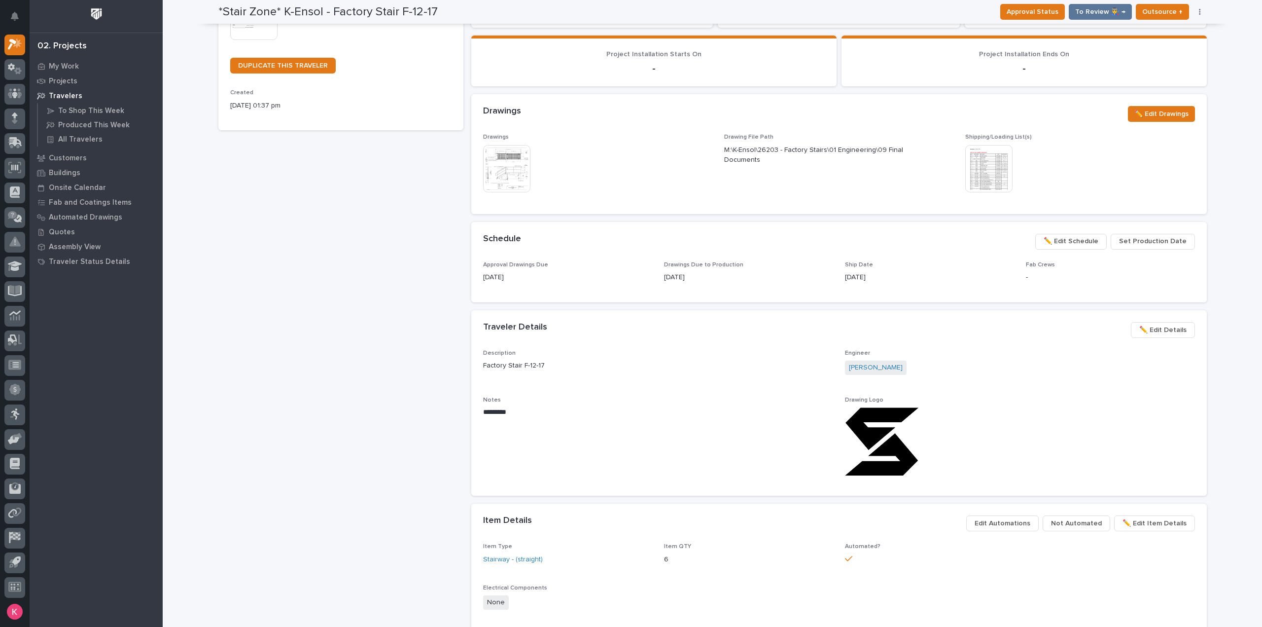
click at [1094, 244] on span "✏️ Edit Schedule" at bounding box center [1071, 241] width 55 height 12
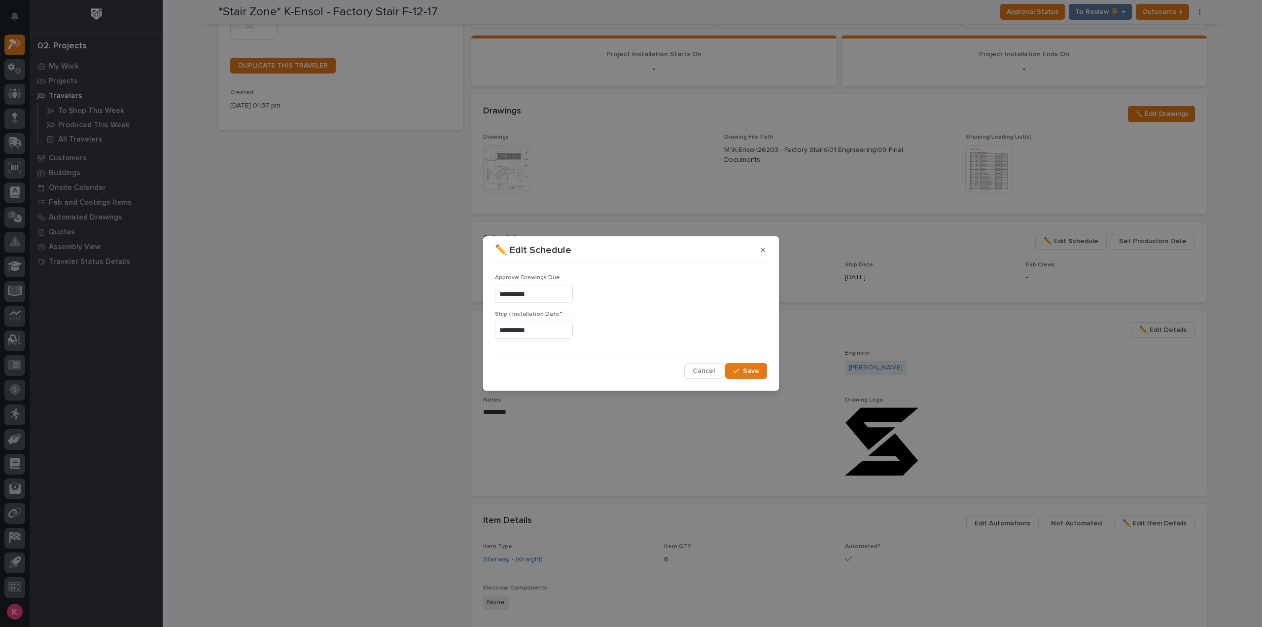
click at [429, 287] on div "**********" at bounding box center [631, 313] width 1262 height 627
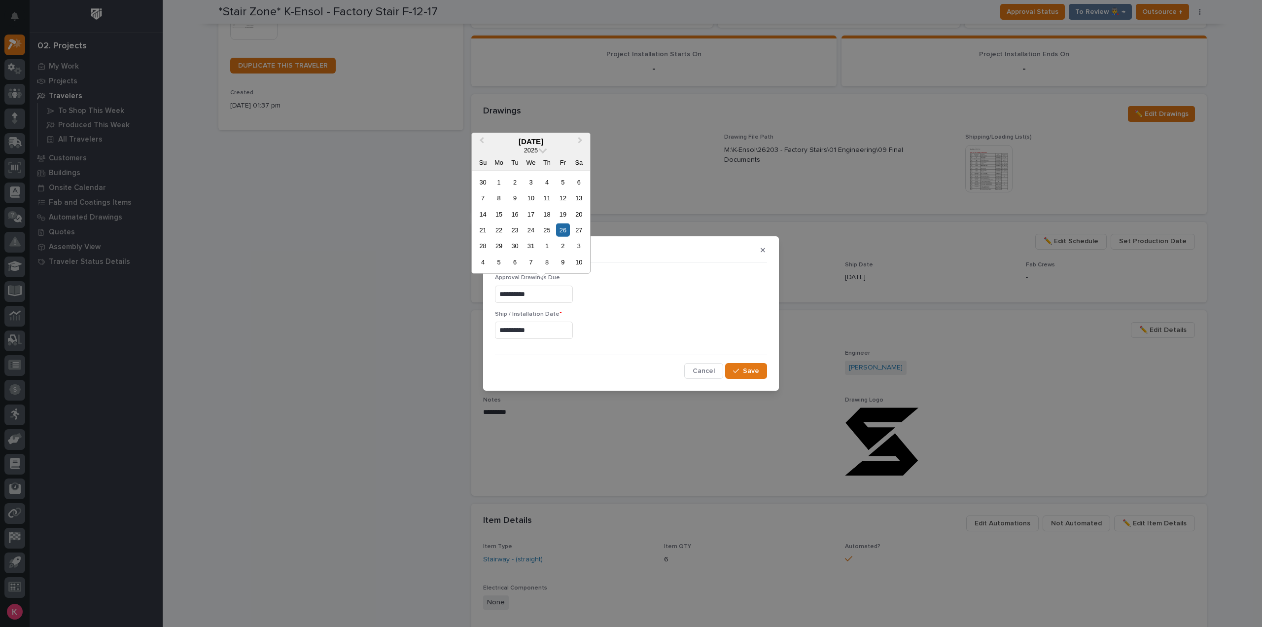
click at [545, 338] on input "**********" at bounding box center [534, 330] width 78 height 17
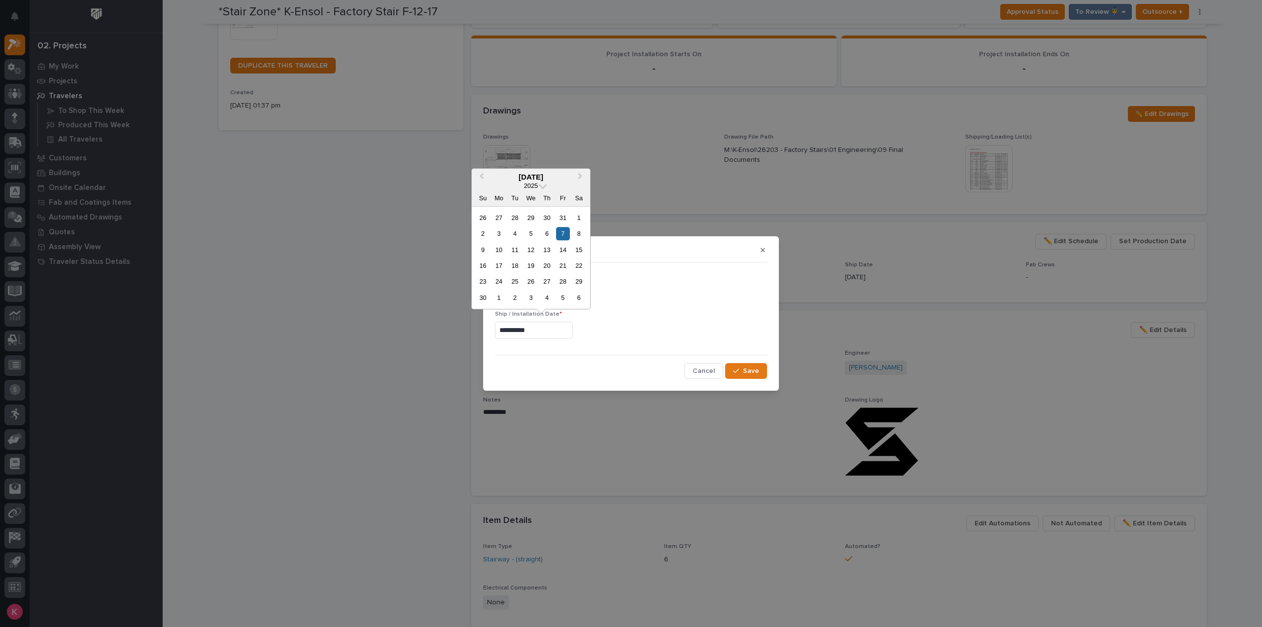
drag, startPoint x: 548, startPoint y: 331, endPoint x: 480, endPoint y: 327, distance: 67.7
click at [481, 327] on div "**********" at bounding box center [631, 313] width 1262 height 627
click at [586, 182] on button "Next Month" at bounding box center [582, 178] width 16 height 16
click at [586, 181] on button "Next Month" at bounding box center [582, 178] width 16 height 16
click at [487, 180] on button "Previous Month" at bounding box center [481, 178] width 16 height 16
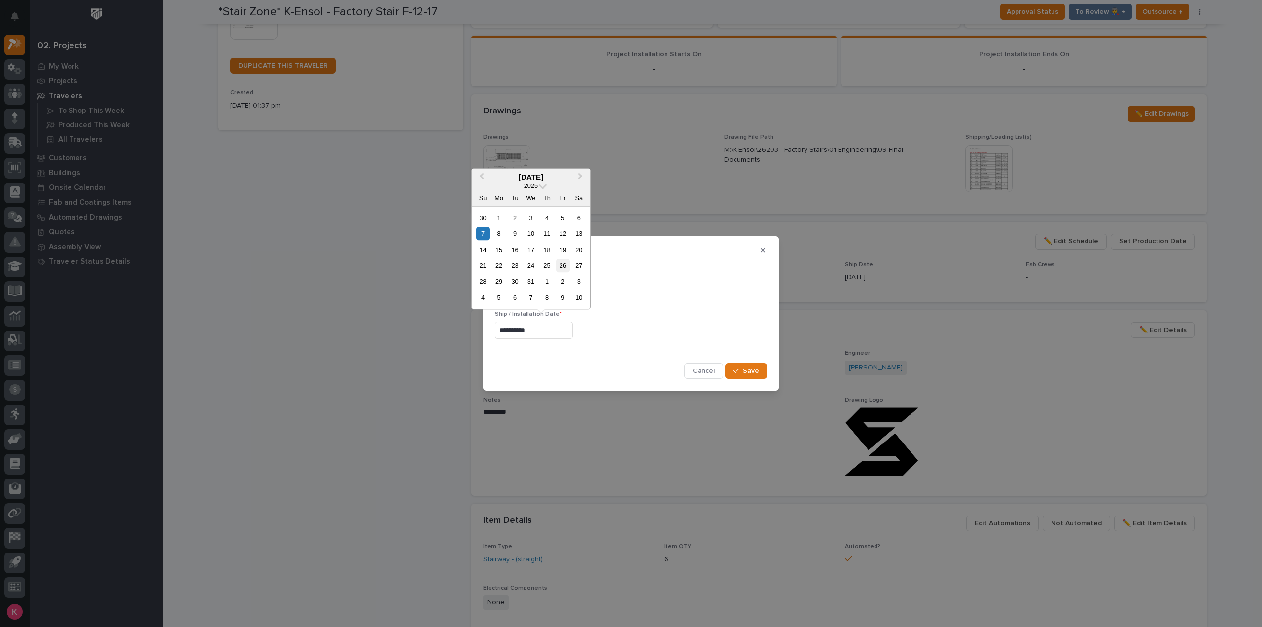
click at [569, 265] on div "26" at bounding box center [562, 265] width 13 height 13
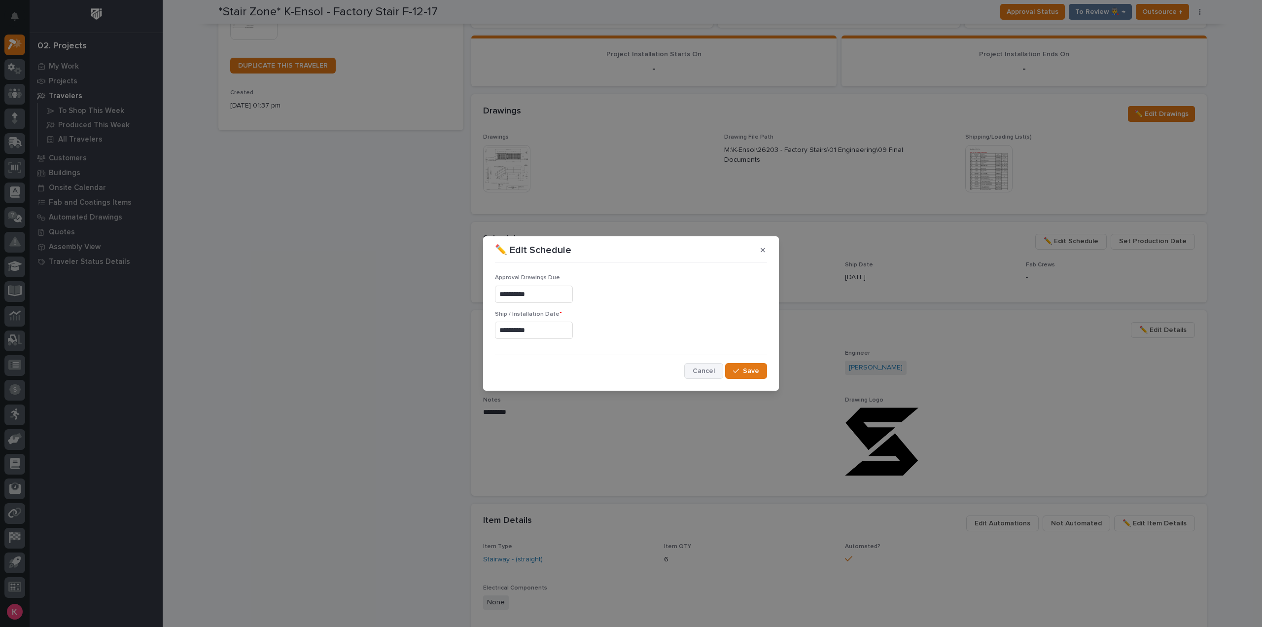
type input "**********"
click at [743, 370] on div "button" at bounding box center [738, 370] width 10 height 7
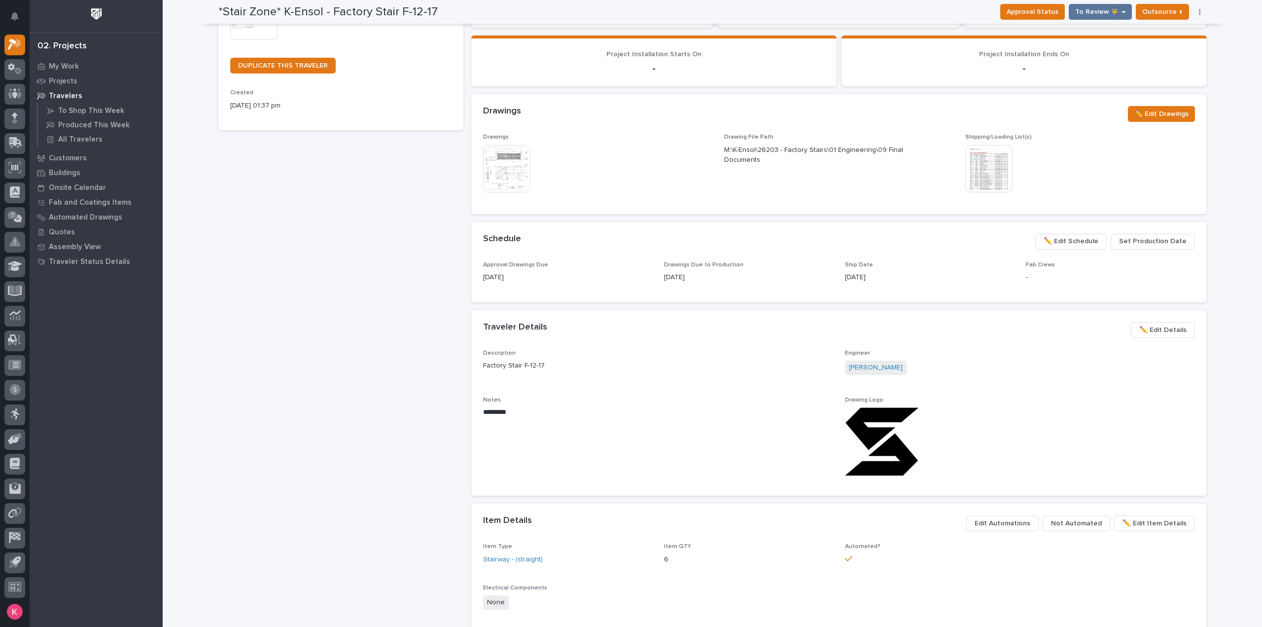
click at [1077, 247] on button "✏️ Edit Schedule" at bounding box center [1072, 242] width 72 height 16
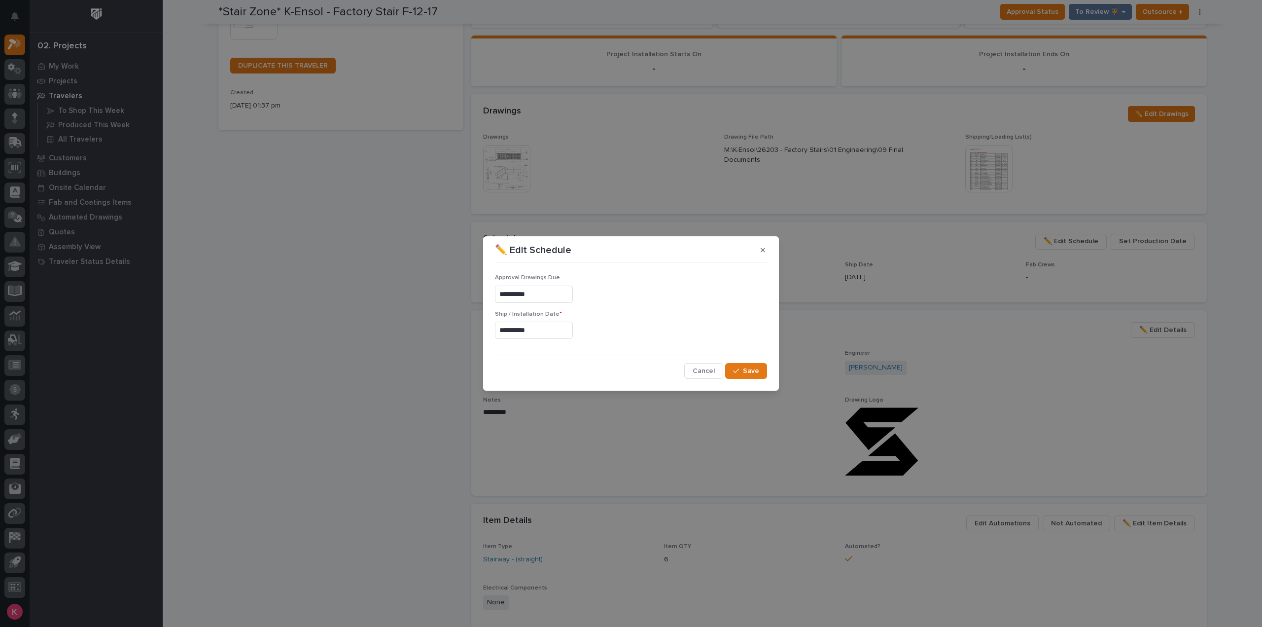
drag, startPoint x: 542, startPoint y: 289, endPoint x: 449, endPoint y: 301, distance: 94.4
click at [456, 301] on div "**********" at bounding box center [631, 313] width 1262 height 627
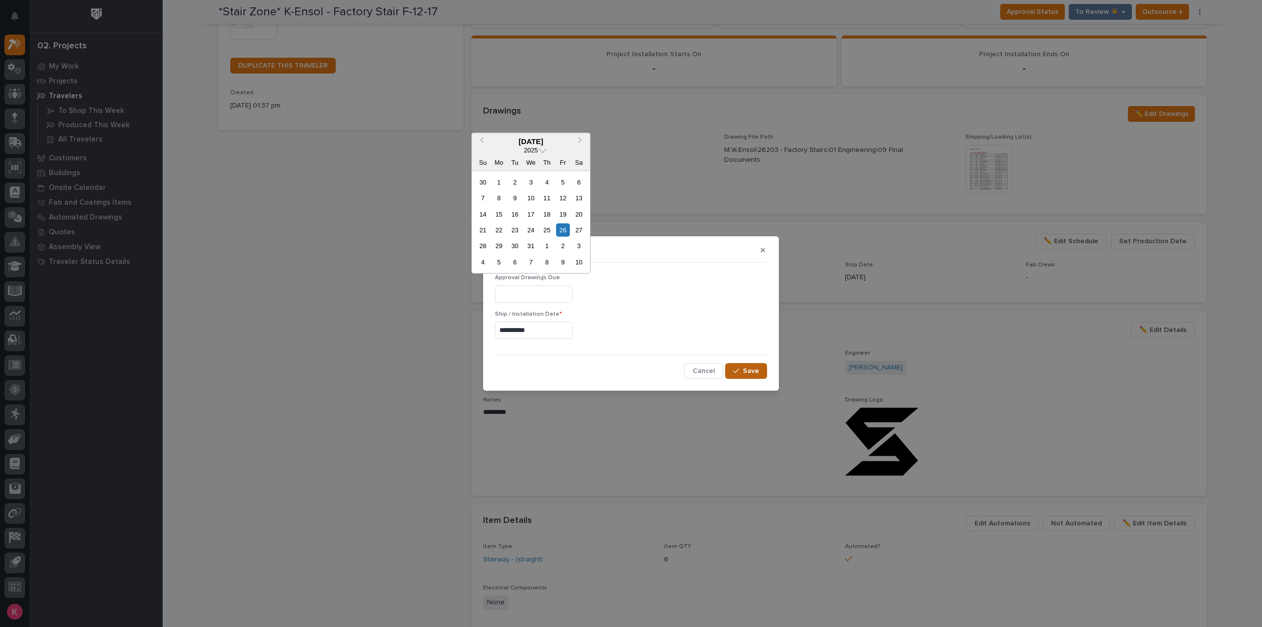
click at [756, 373] on span "Save" at bounding box center [751, 370] width 16 height 9
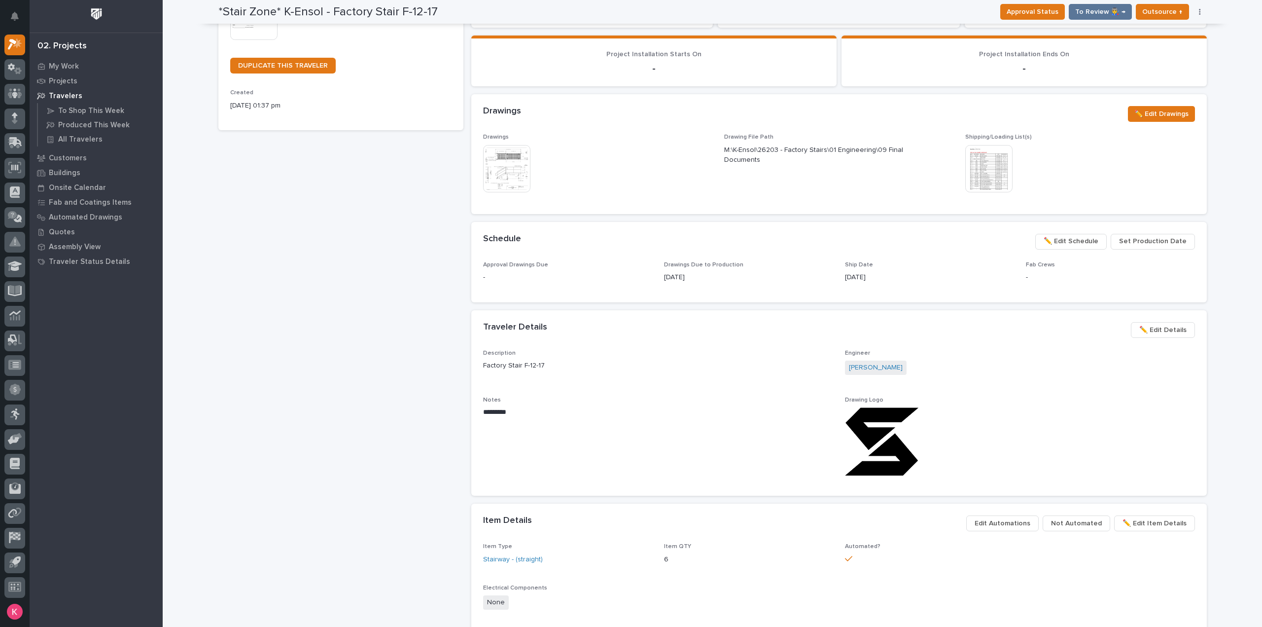
scroll to position [0, 0]
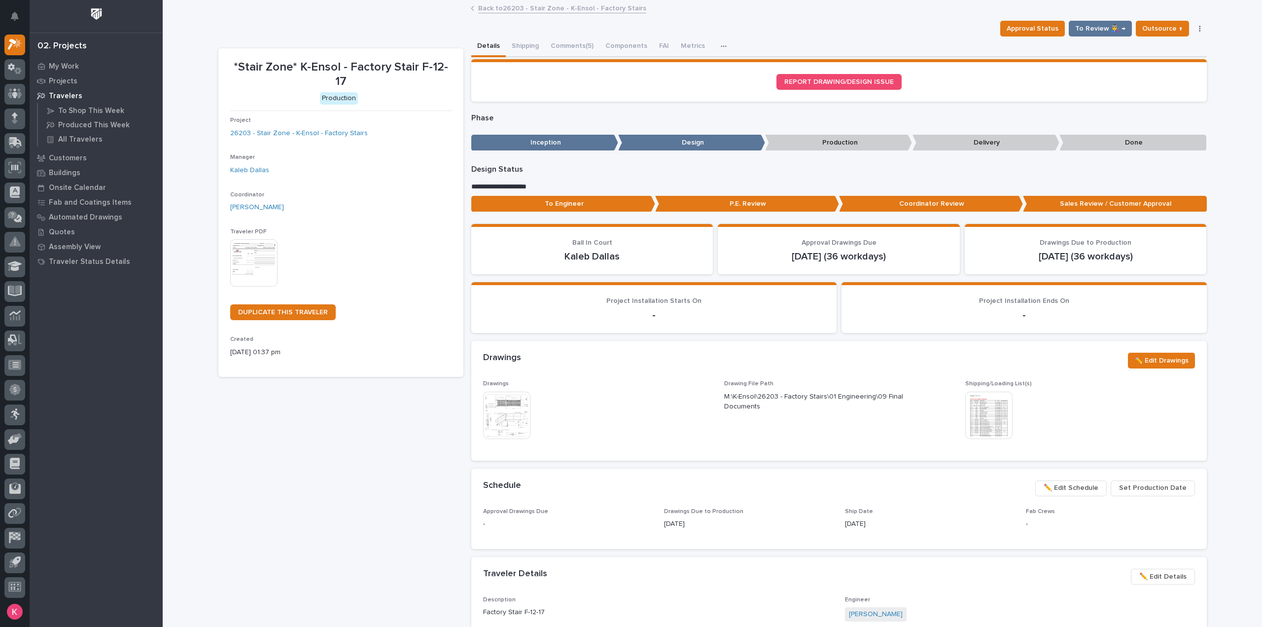
click at [549, 7] on link "Back to 26203 - Stair Zone - K-Ensol - Factory Stairs" at bounding box center [562, 7] width 168 height 11
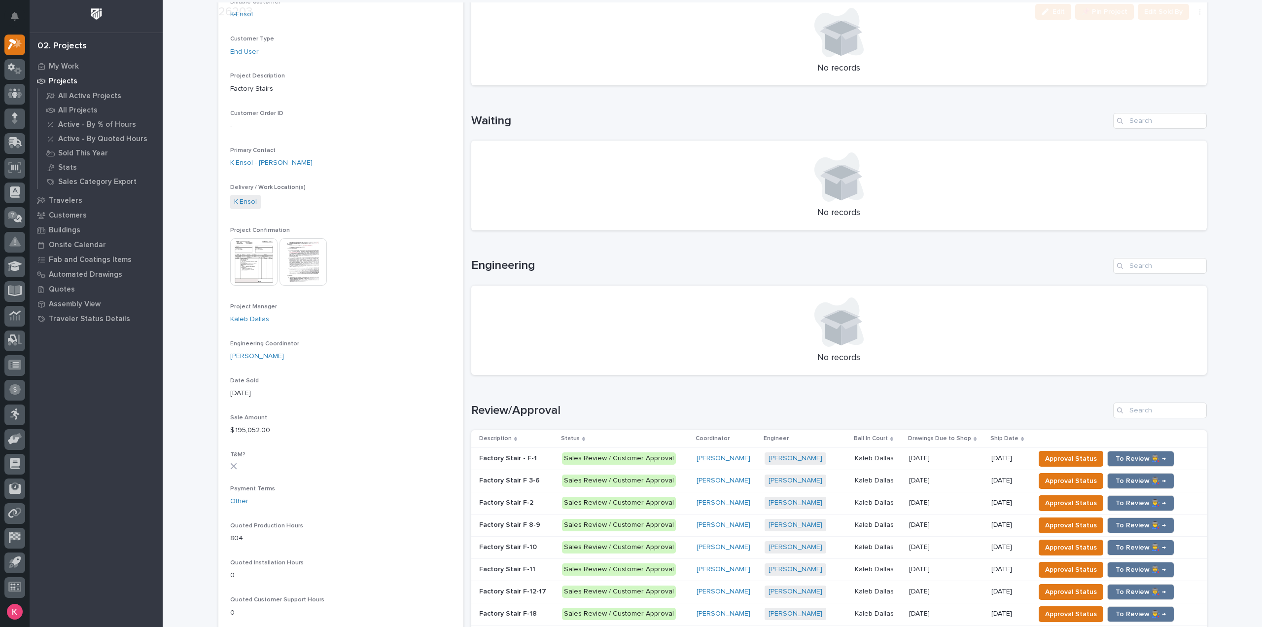
scroll to position [395, 0]
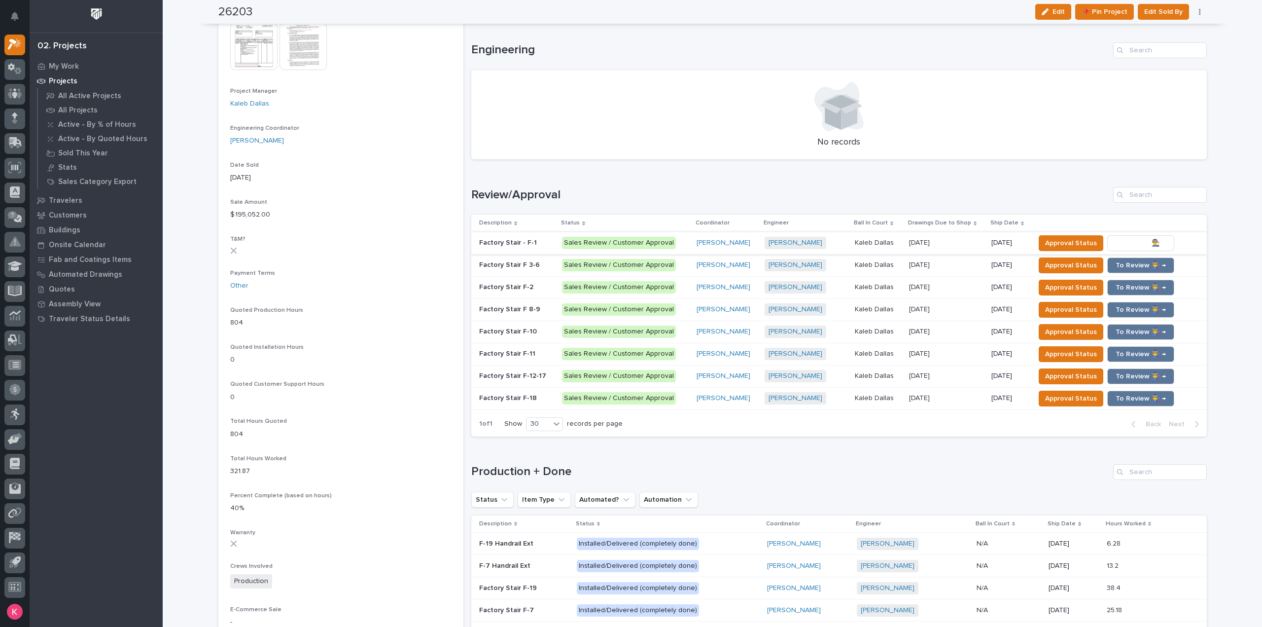
click at [1143, 238] on span "To Review 👨‍🏭 →" at bounding box center [1141, 243] width 50 height 12
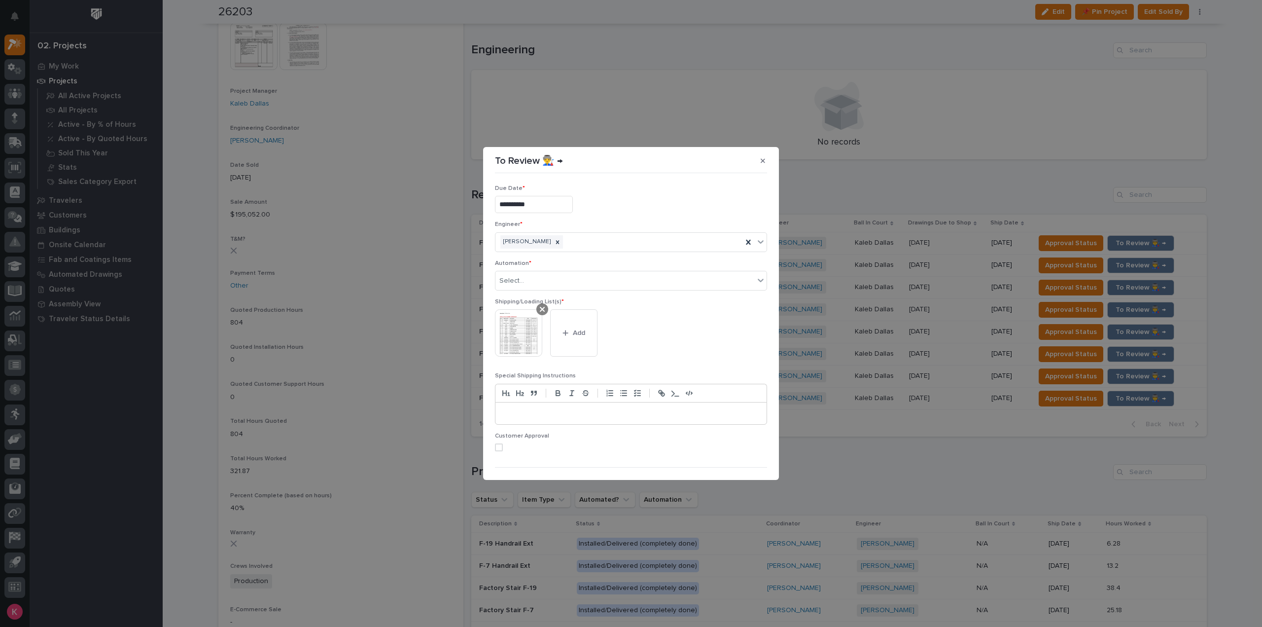
click at [541, 310] on icon at bounding box center [542, 309] width 5 height 5
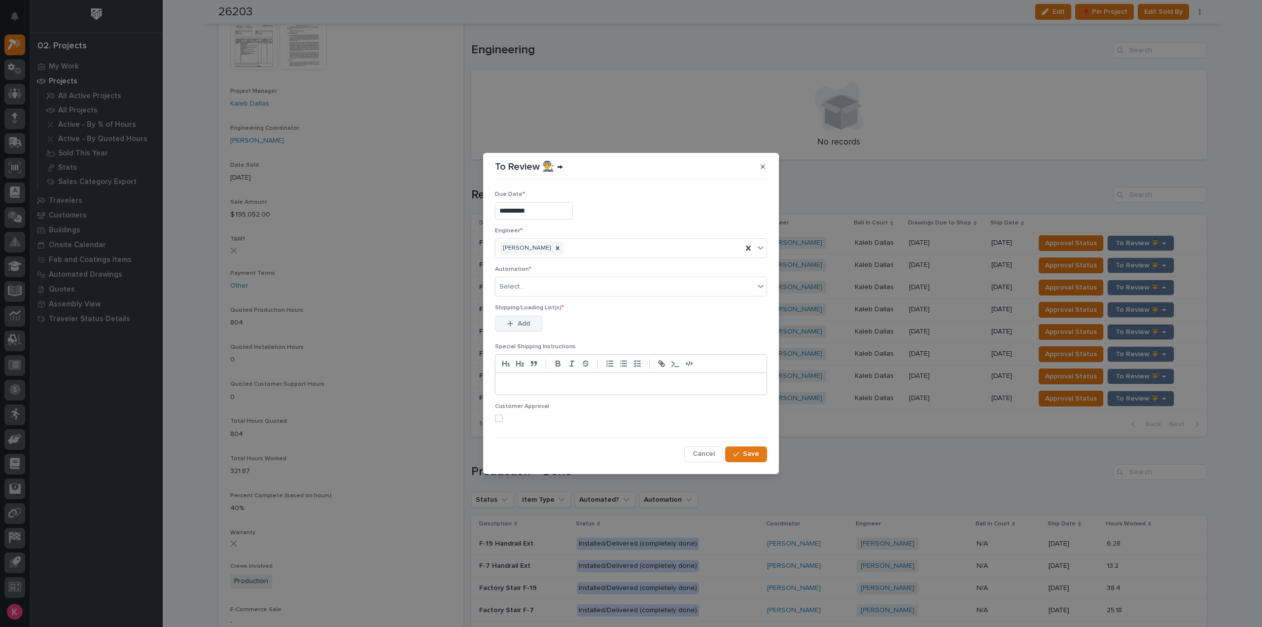
drag, startPoint x: 522, startPoint y: 322, endPoint x: 540, endPoint y: 321, distance: 18.8
click at [522, 322] on span "Add" at bounding box center [524, 323] width 12 height 9
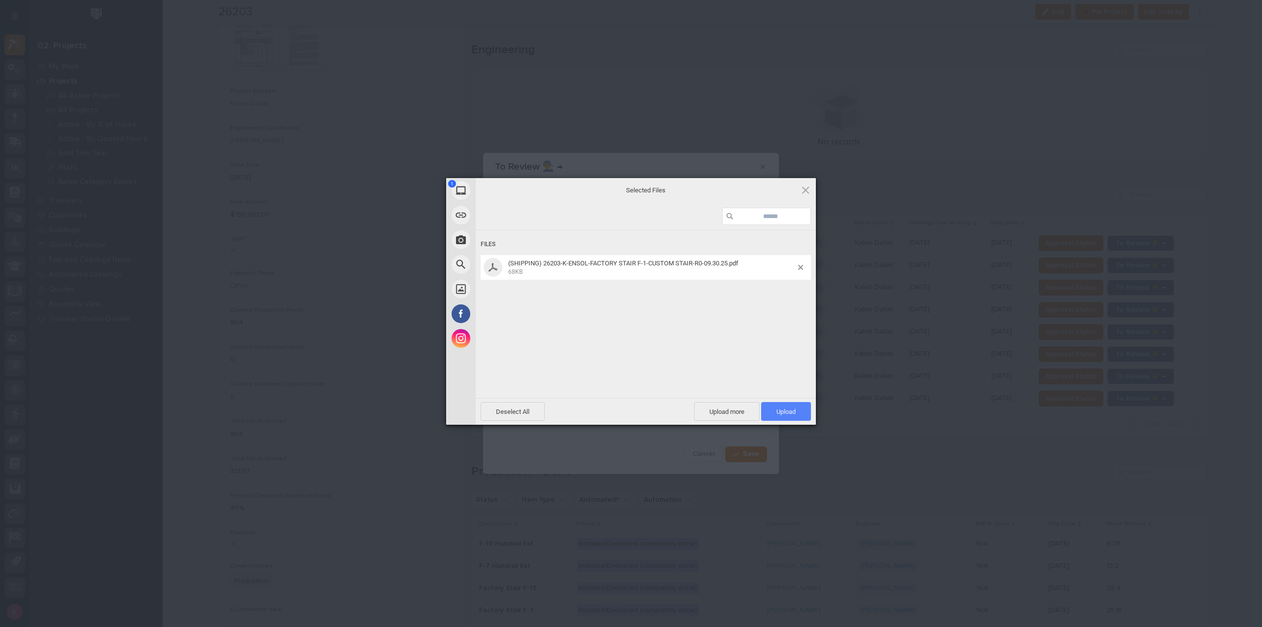
click at [783, 419] on span "Upload 1" at bounding box center [786, 411] width 50 height 19
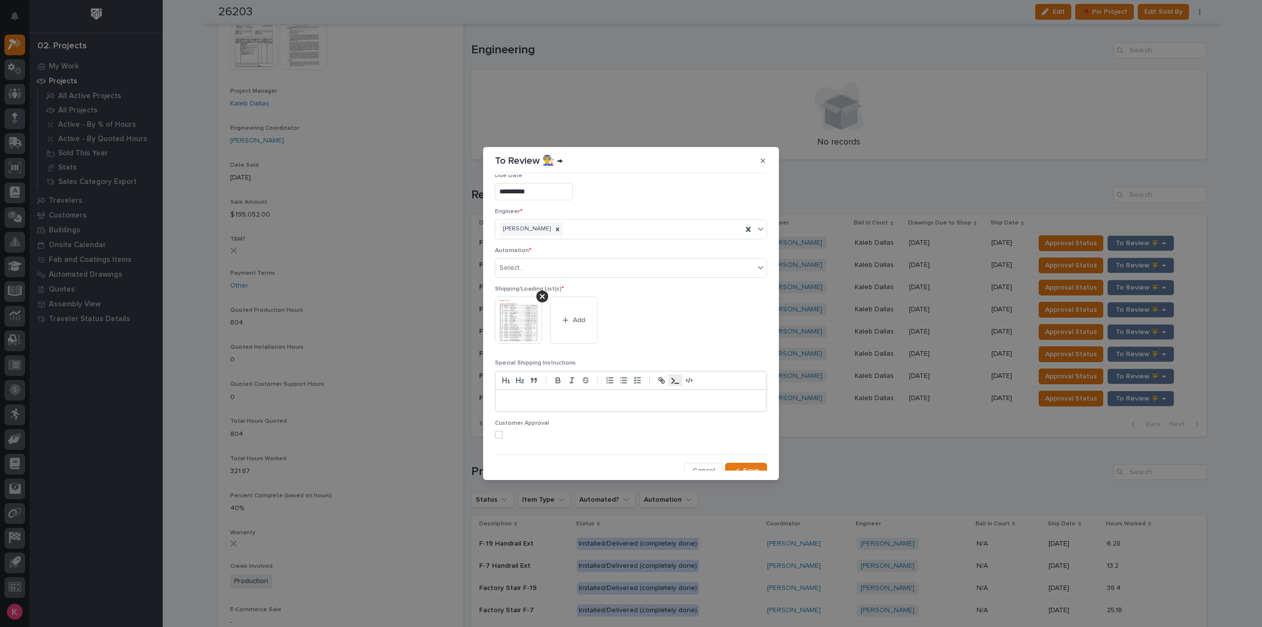
scroll to position [19, 0]
click at [744, 466] on span "Save" at bounding box center [751, 464] width 16 height 9
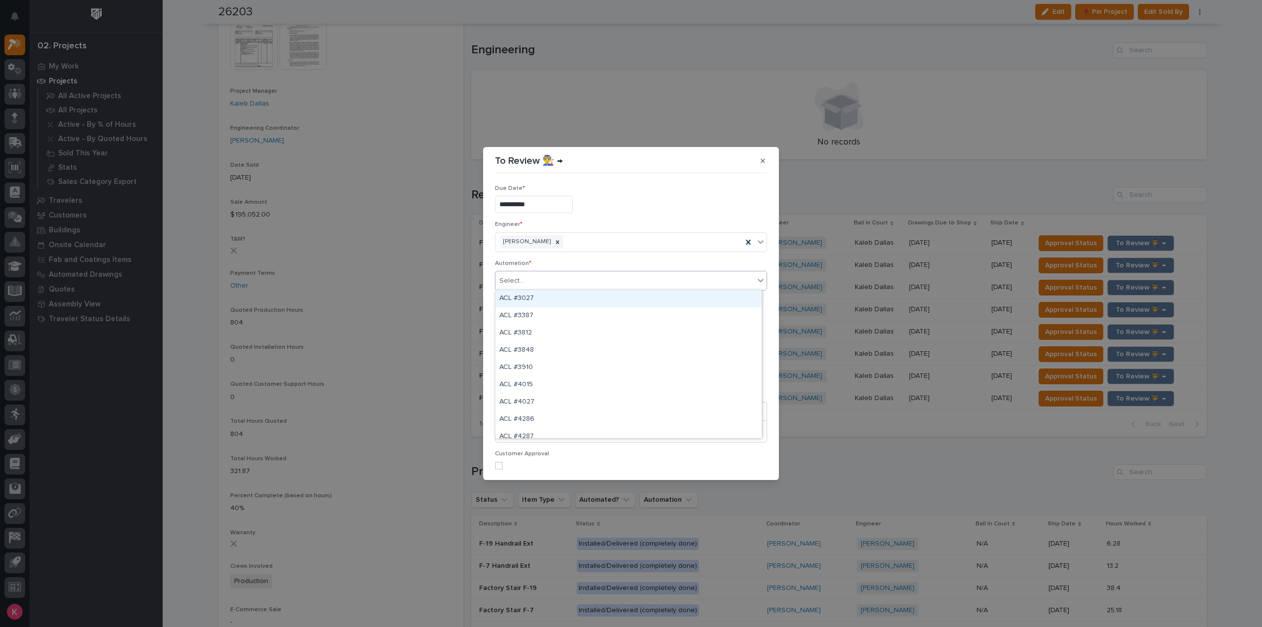
click at [561, 279] on div "Select..." at bounding box center [625, 281] width 259 height 16
click at [562, 279] on div "Select..." at bounding box center [625, 281] width 259 height 16
click at [563, 279] on div "Select..." at bounding box center [625, 281] width 259 height 16
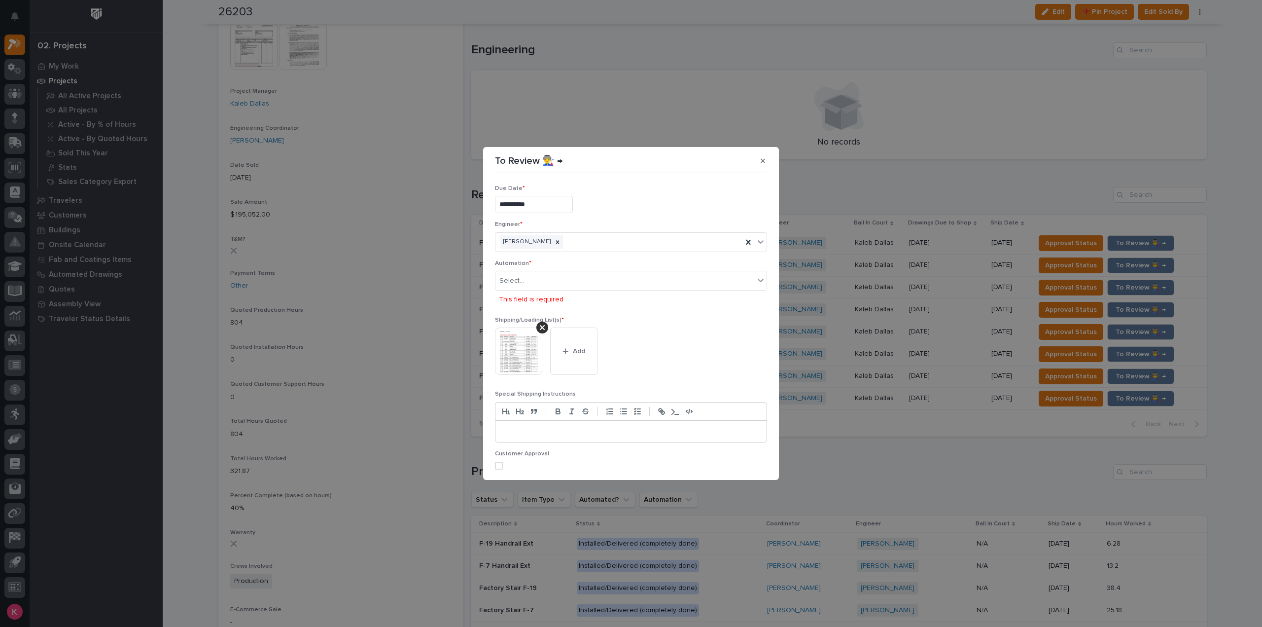
click at [546, 475] on section "**********" at bounding box center [631, 313] width 296 height 333
click at [758, 161] on button "button" at bounding box center [763, 161] width 16 height 16
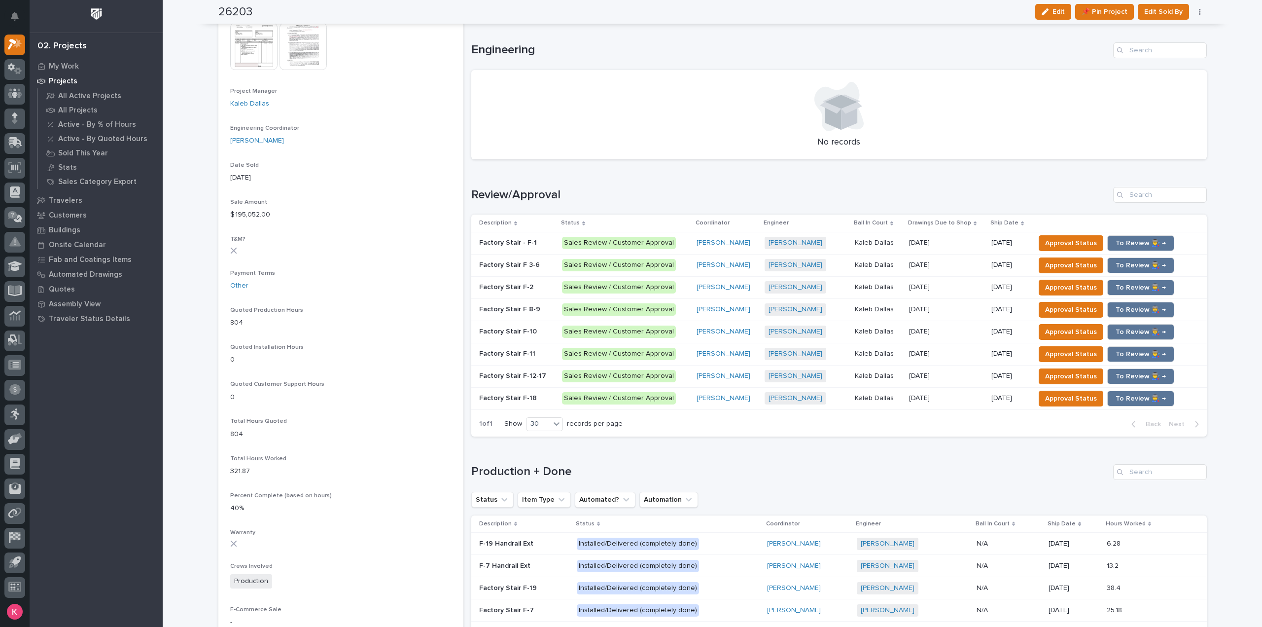
click at [540, 243] on p at bounding box center [516, 243] width 75 height 8
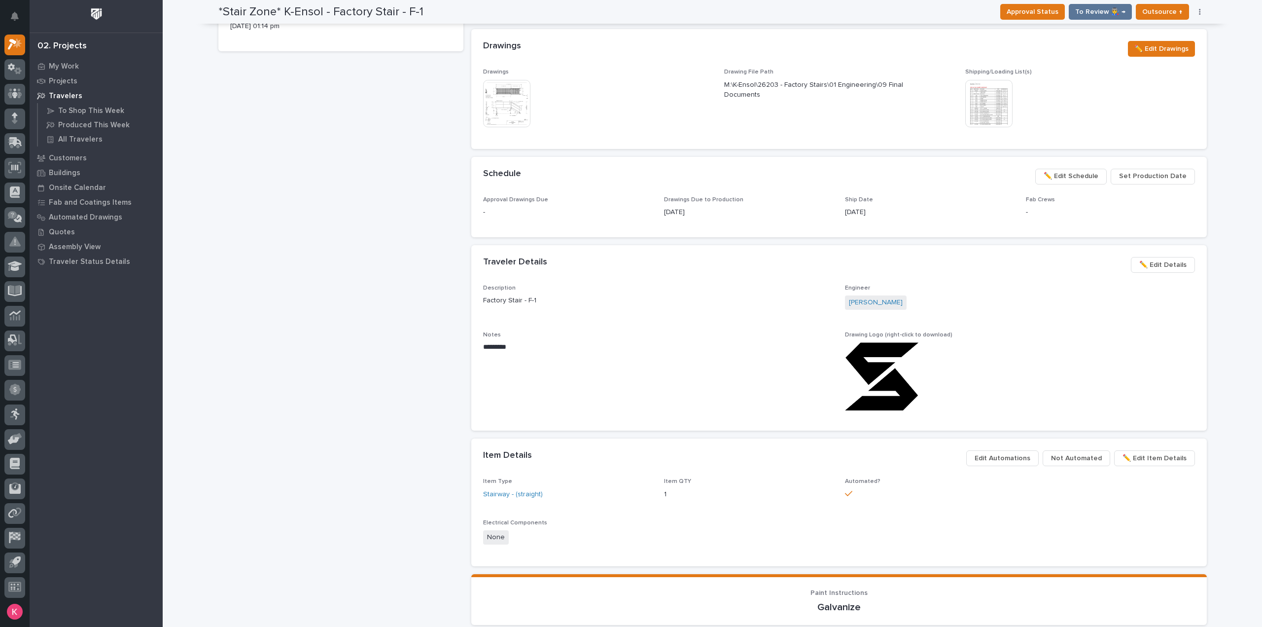
scroll to position [345, 0]
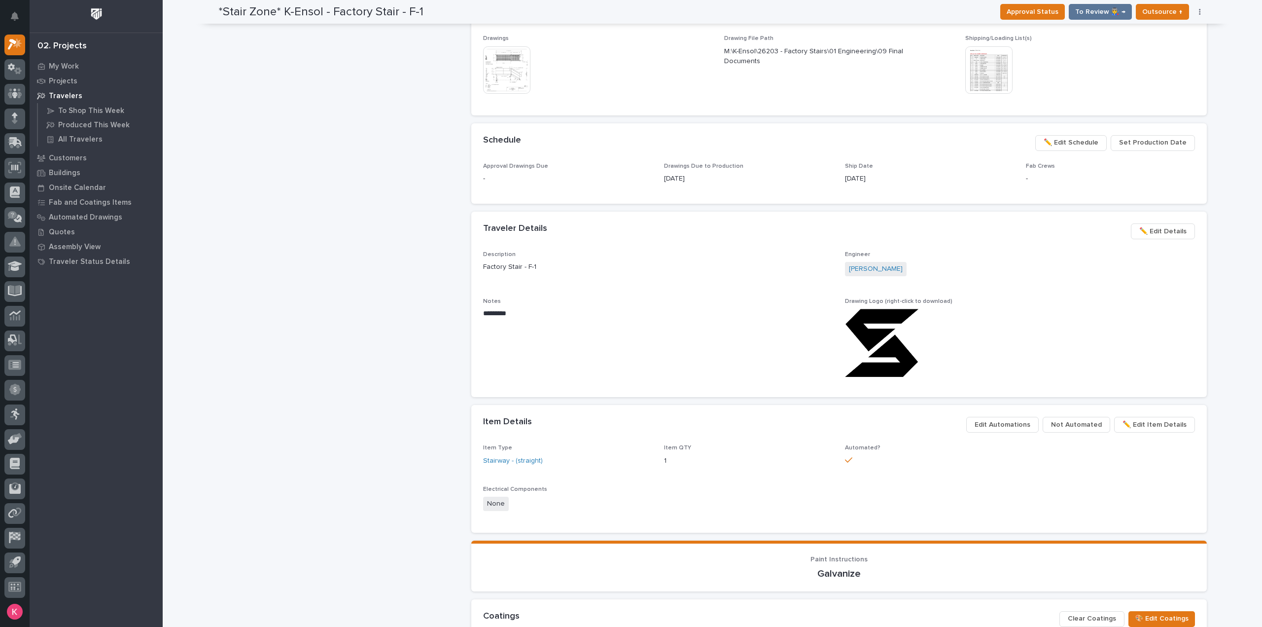
click at [1090, 428] on span "Not Automated" at bounding box center [1076, 425] width 51 height 12
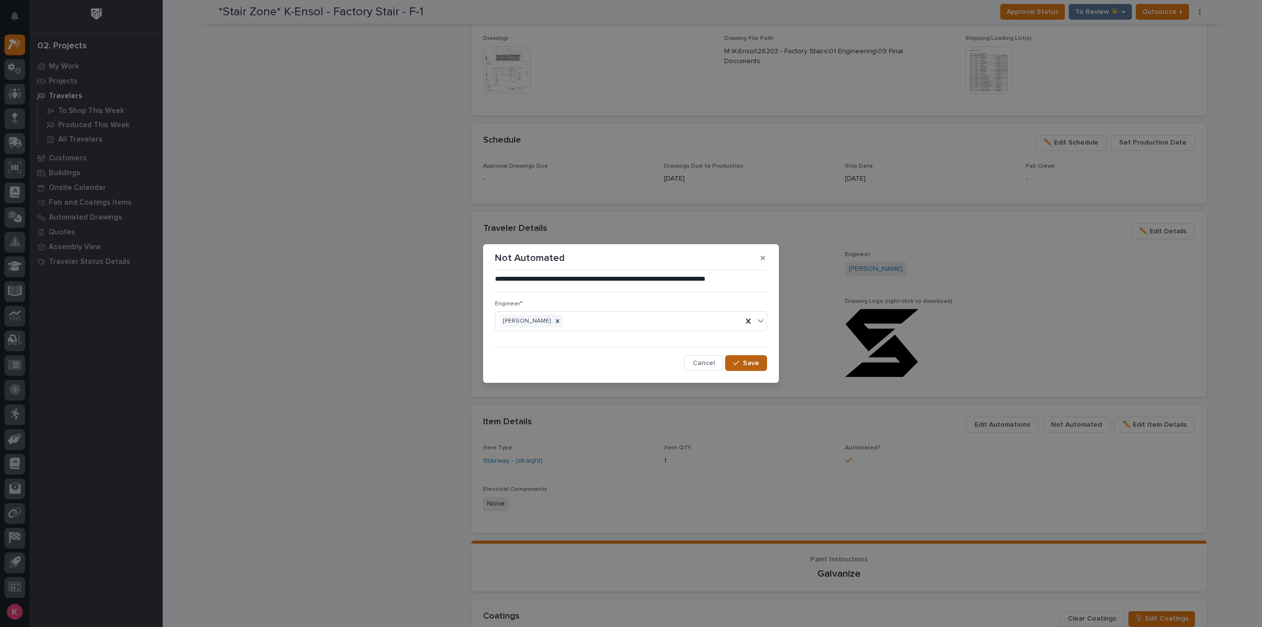
click at [752, 366] on span "Save" at bounding box center [751, 363] width 16 height 9
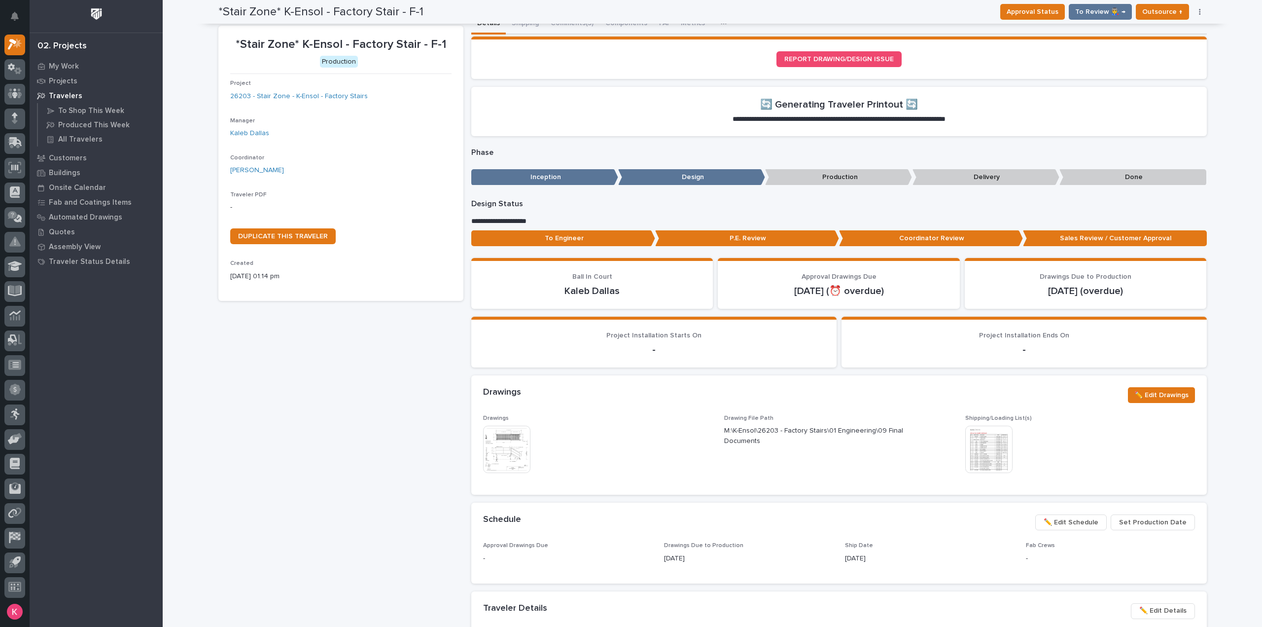
scroll to position [0, 0]
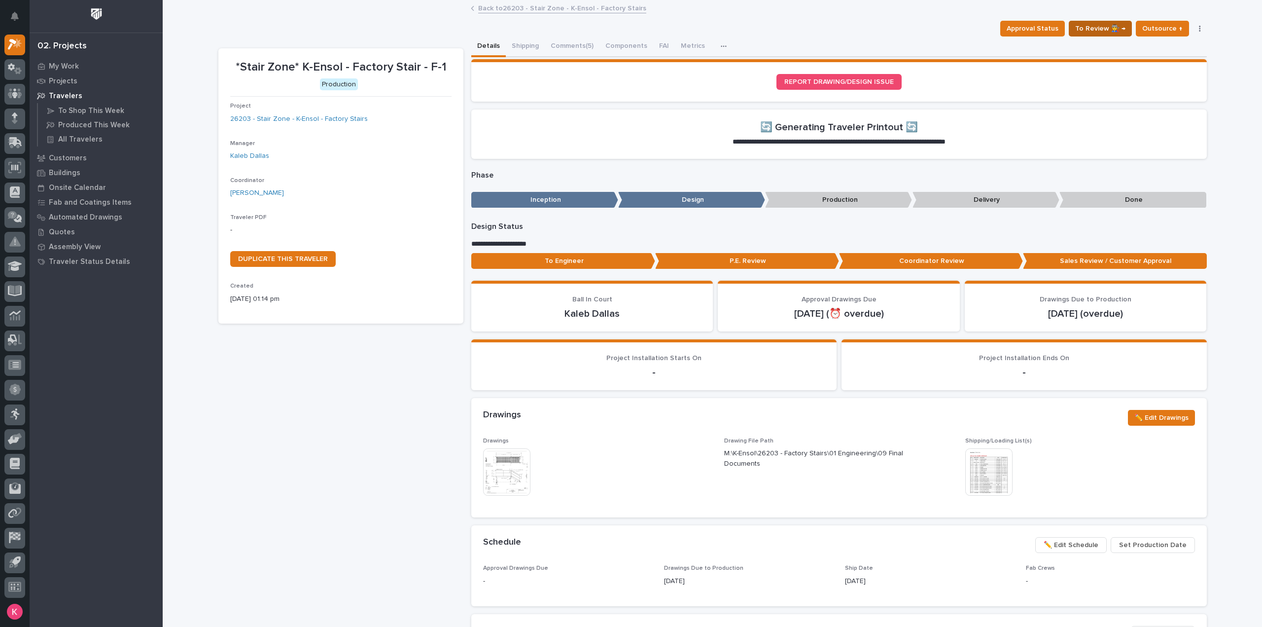
click at [1107, 23] on span "To Review 👨‍🏭 →" at bounding box center [1101, 29] width 50 height 12
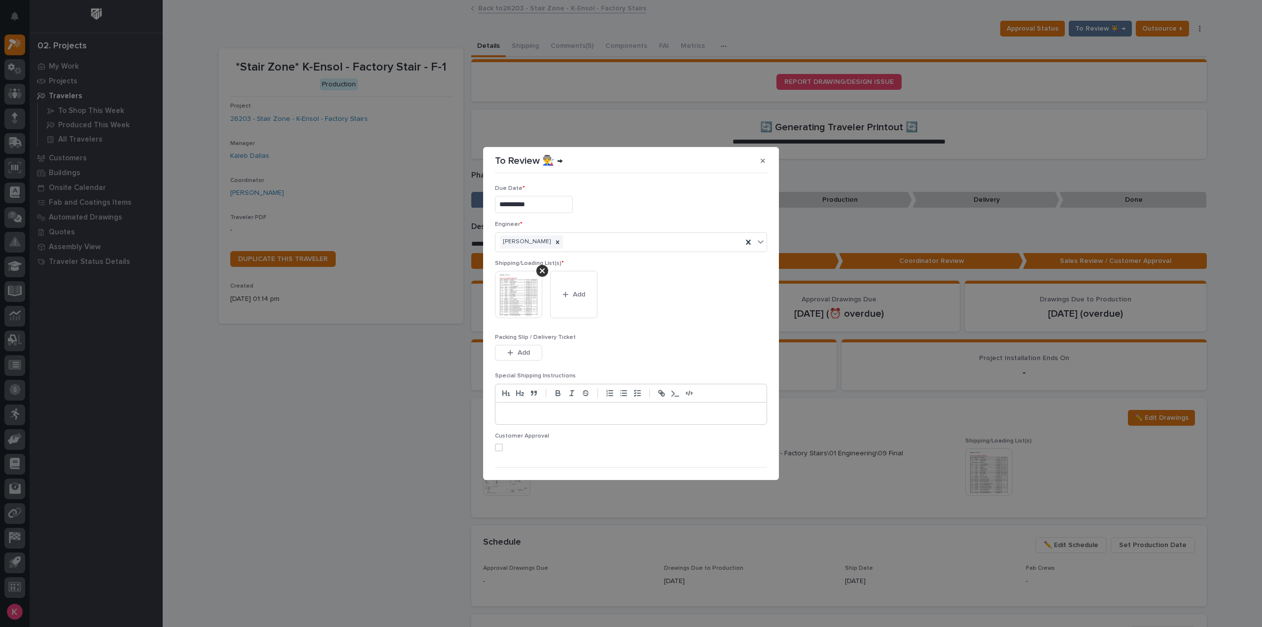
click at [544, 274] on div at bounding box center [543, 271] width 12 height 12
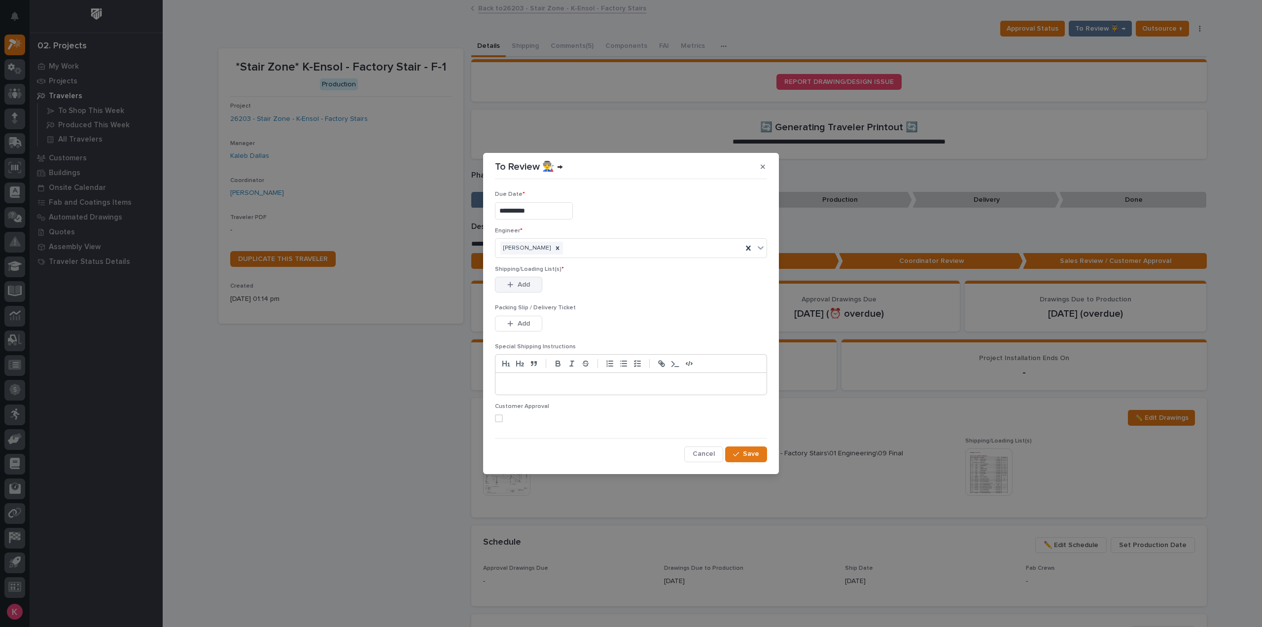
click at [509, 287] on icon "button" at bounding box center [510, 284] width 6 height 7
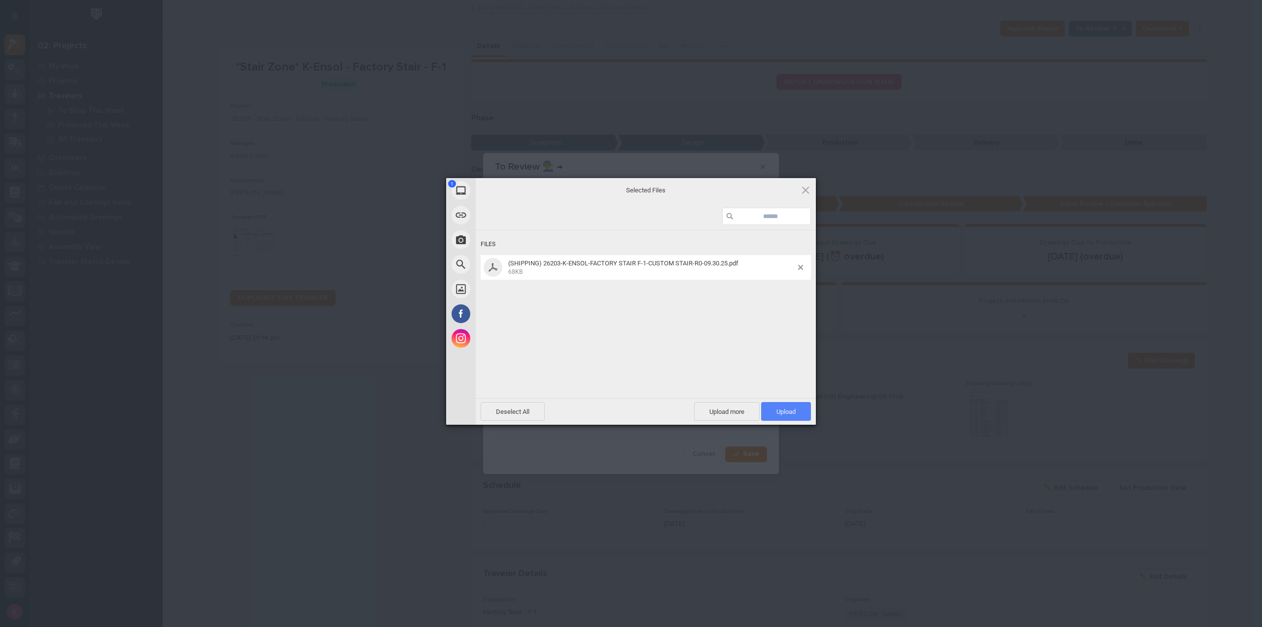
click at [801, 416] on span "Upload 1" at bounding box center [786, 411] width 50 height 19
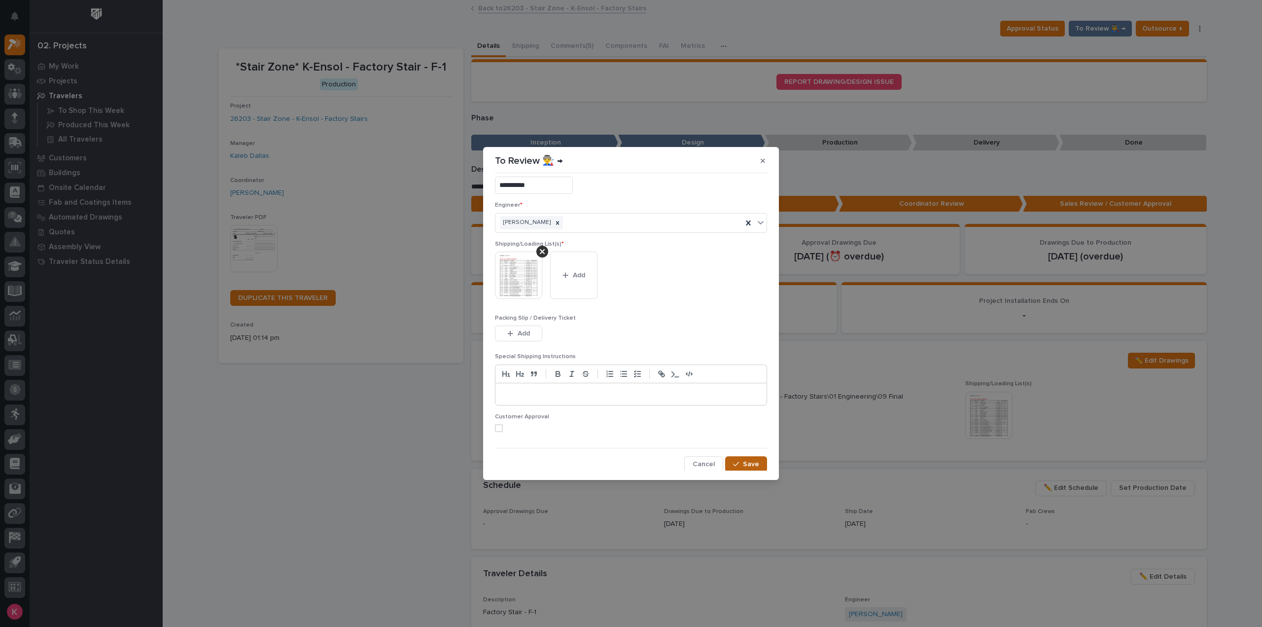
scroll to position [20, 0]
click at [744, 459] on span "Save" at bounding box center [751, 463] width 16 height 9
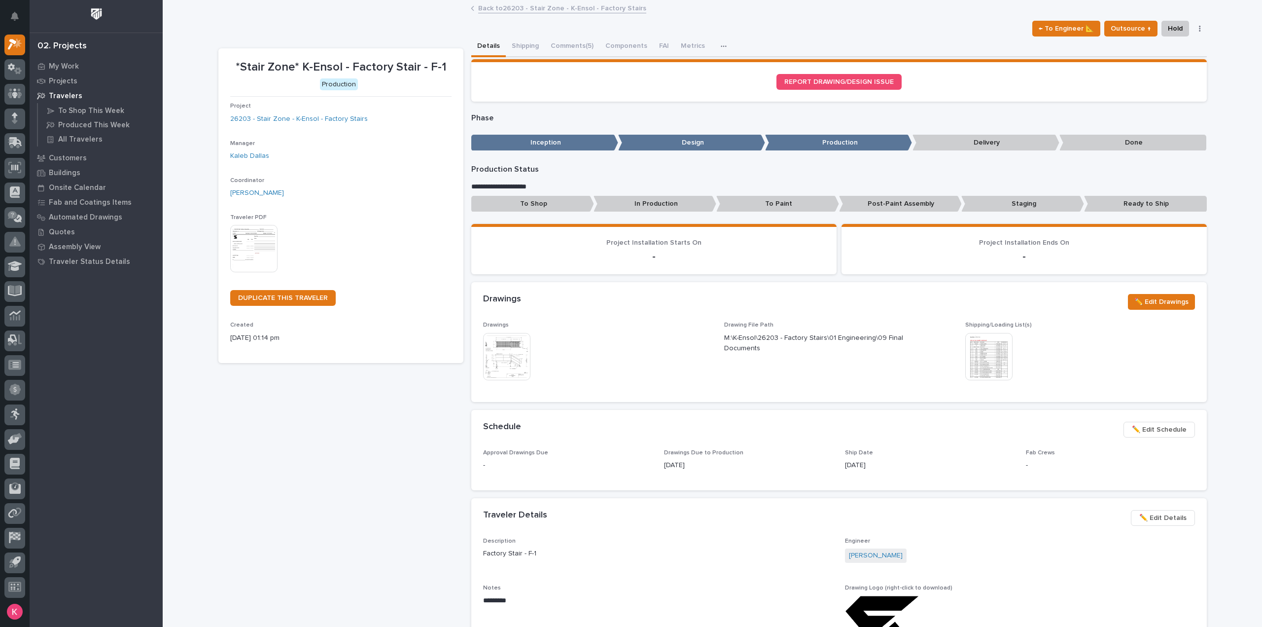
click at [583, 10] on link "Back to 26203 - Stair Zone - K-Ensol - Factory Stairs" at bounding box center [562, 7] width 168 height 11
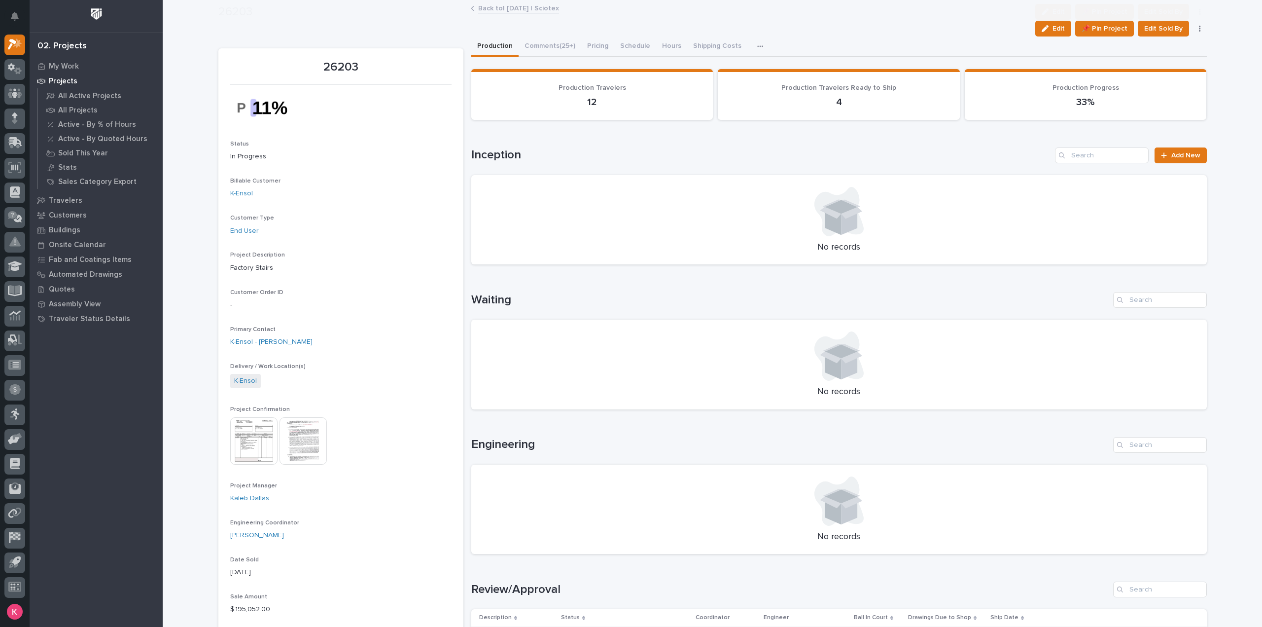
scroll to position [395, 0]
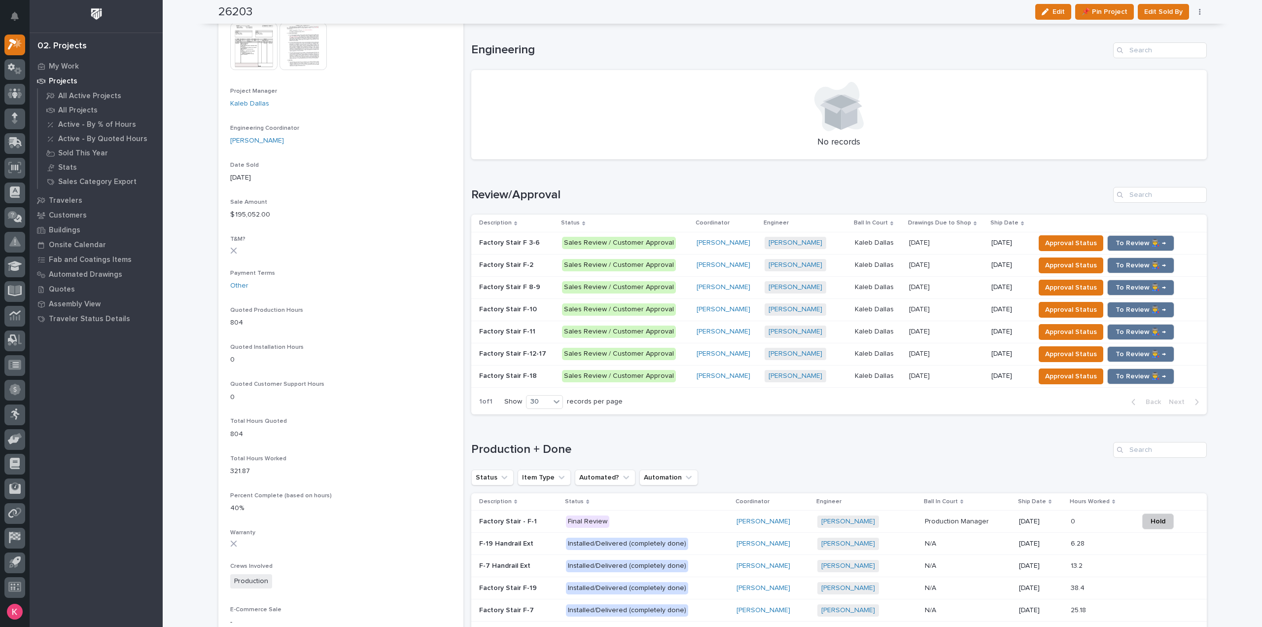
click at [973, 239] on p at bounding box center [946, 243] width 74 height 8
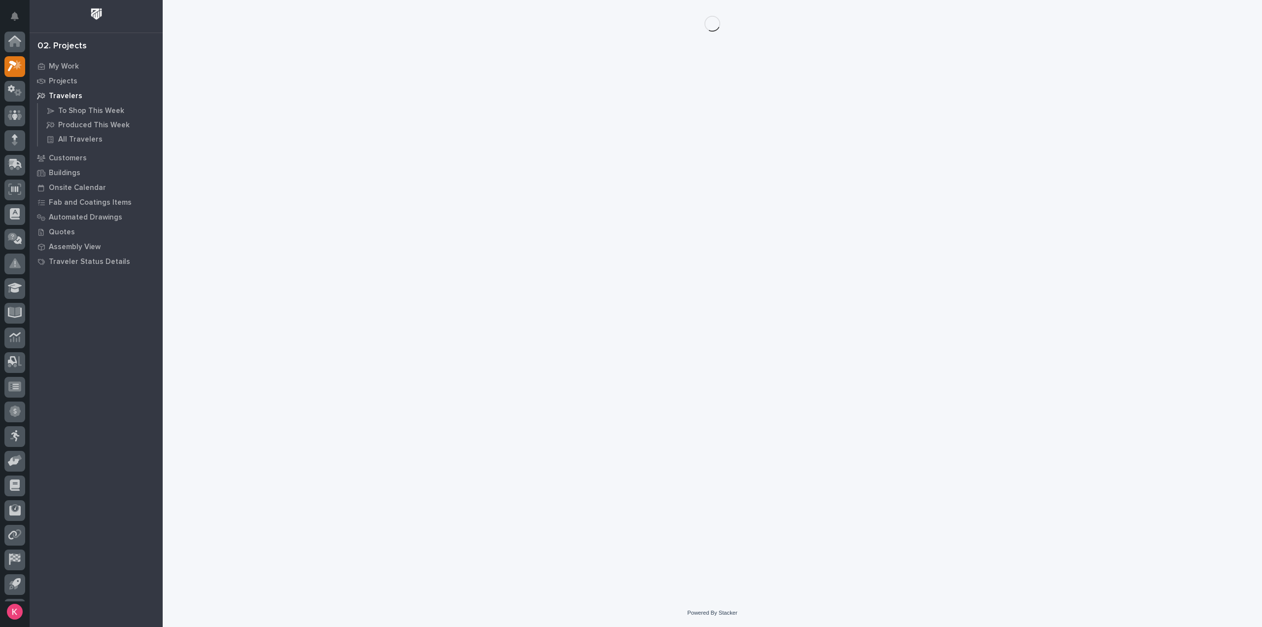
scroll to position [22, 0]
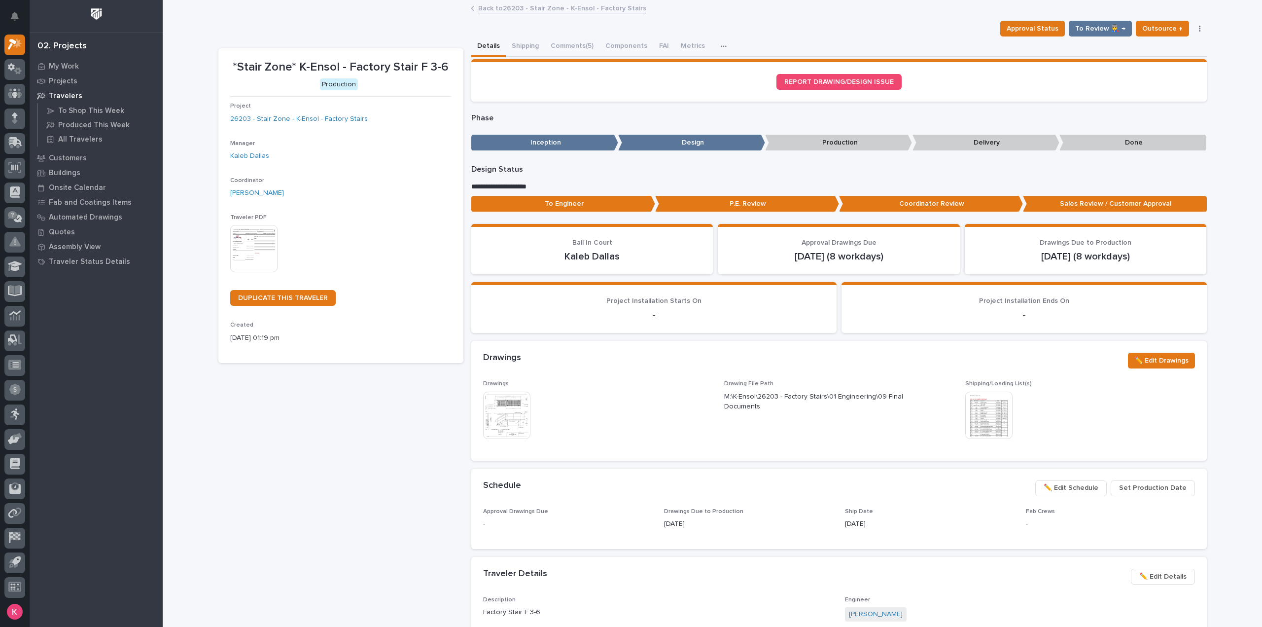
click at [537, 10] on link "Back to 26203 - Stair Zone - K-Ensol - Factory Stairs" at bounding box center [562, 7] width 168 height 11
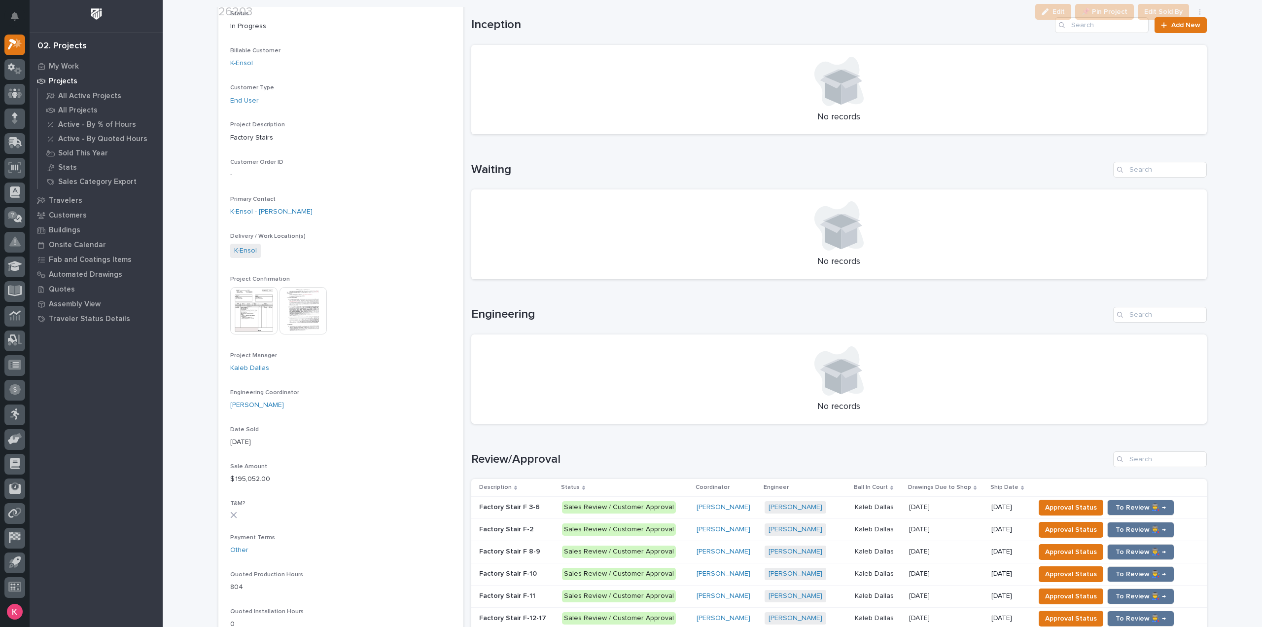
scroll to position [395, 0]
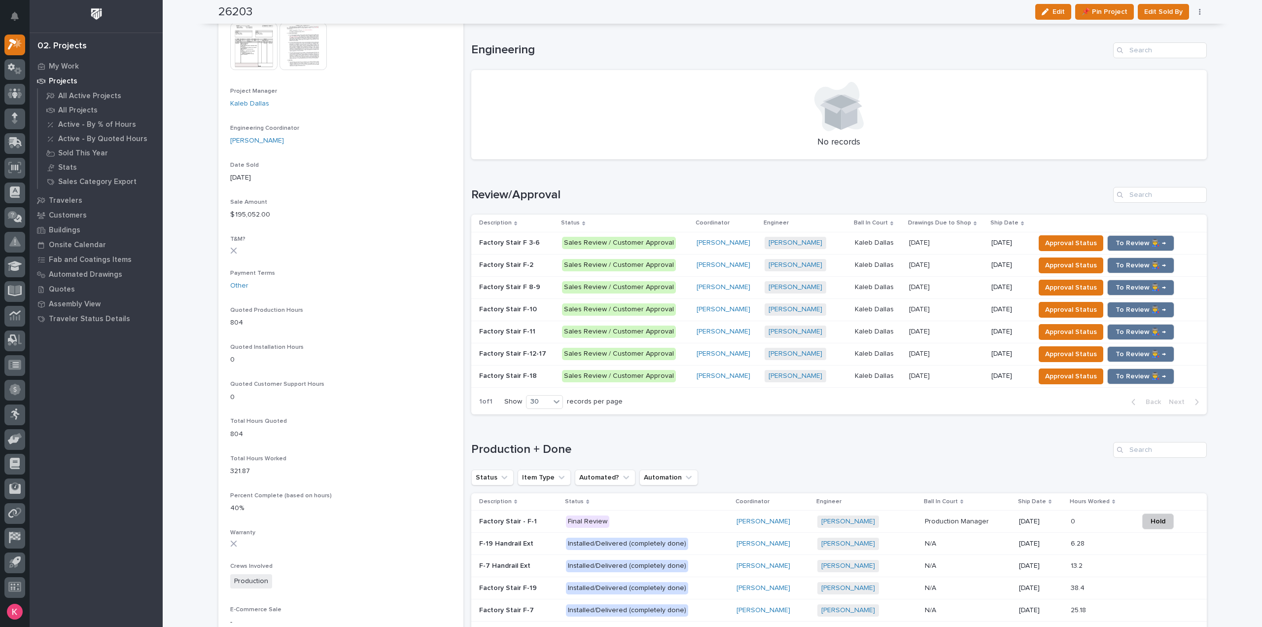
click at [976, 263] on td "10/20/2025 10/20/2025" at bounding box center [946, 265] width 82 height 22
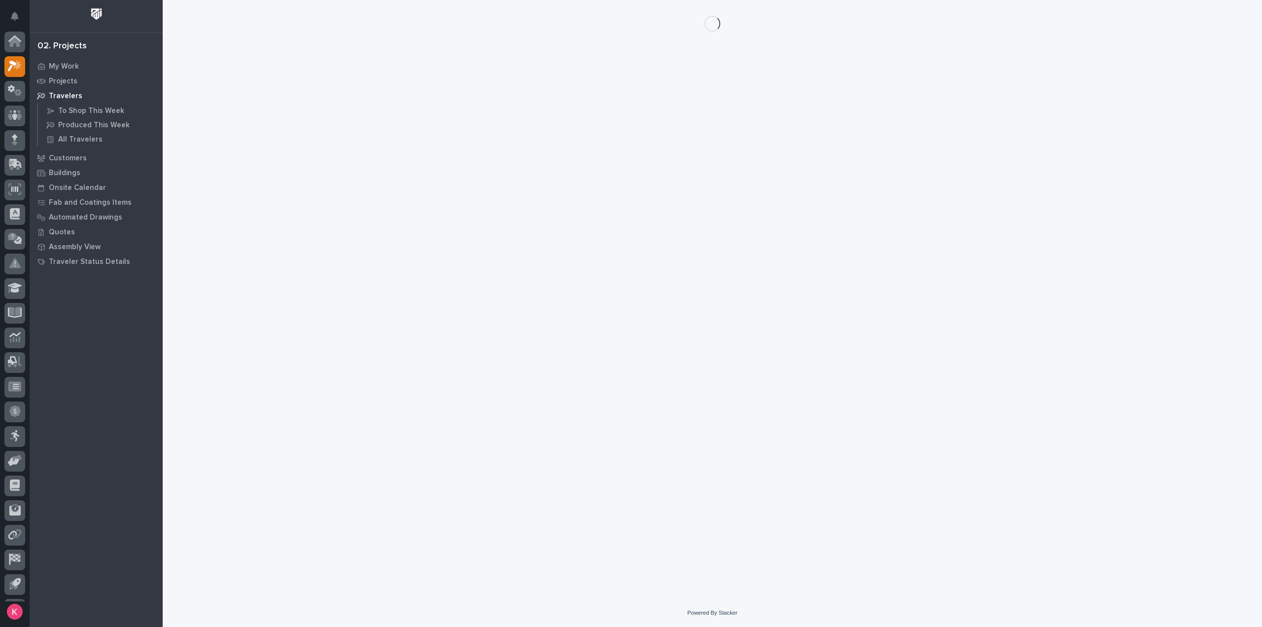
scroll to position [22, 0]
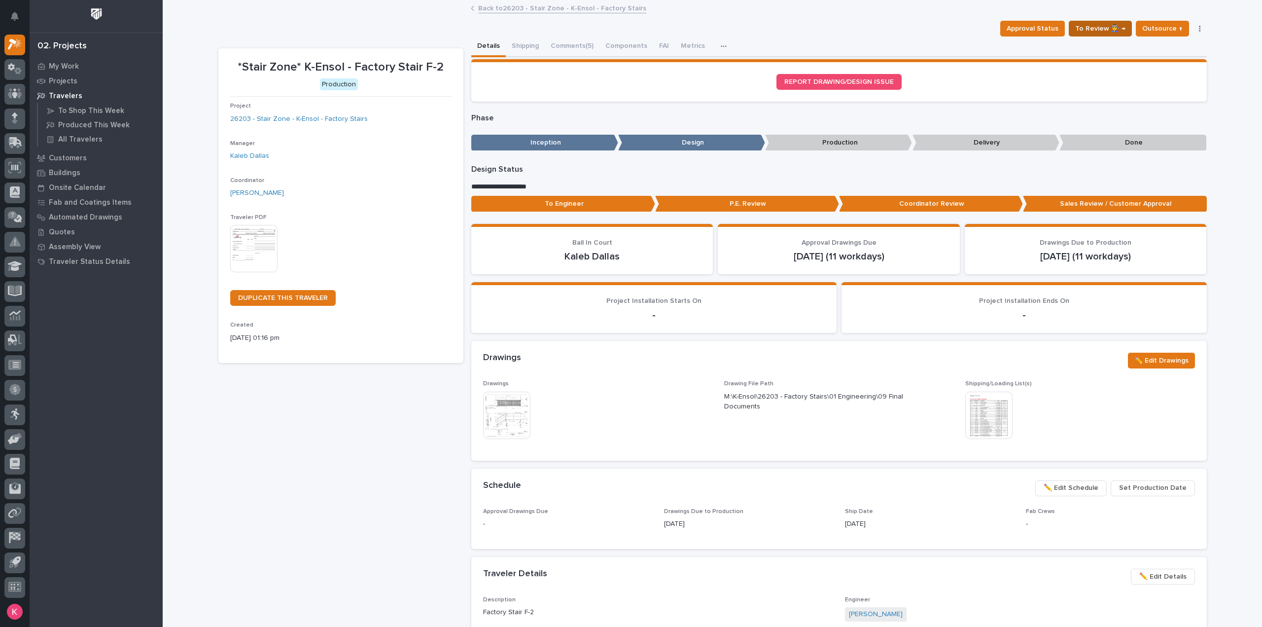
click at [1100, 32] on span "To Review 👨‍🏭 →" at bounding box center [1101, 29] width 50 height 12
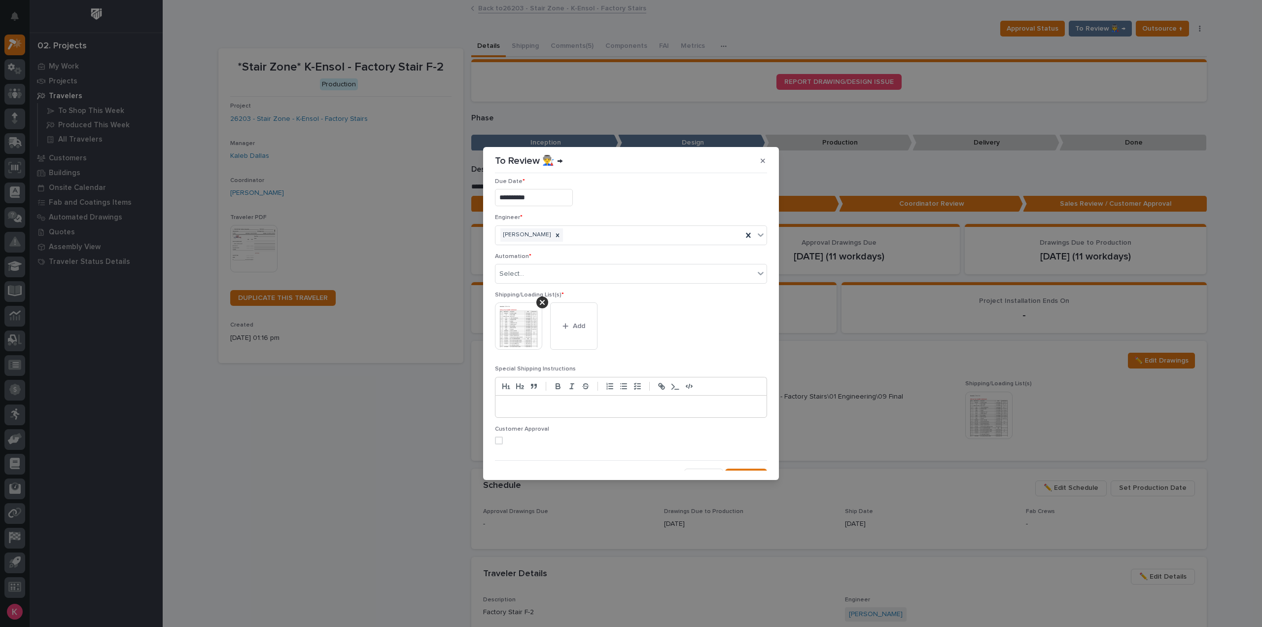
scroll to position [0, 0]
click at [760, 157] on button "button" at bounding box center [763, 161] width 16 height 16
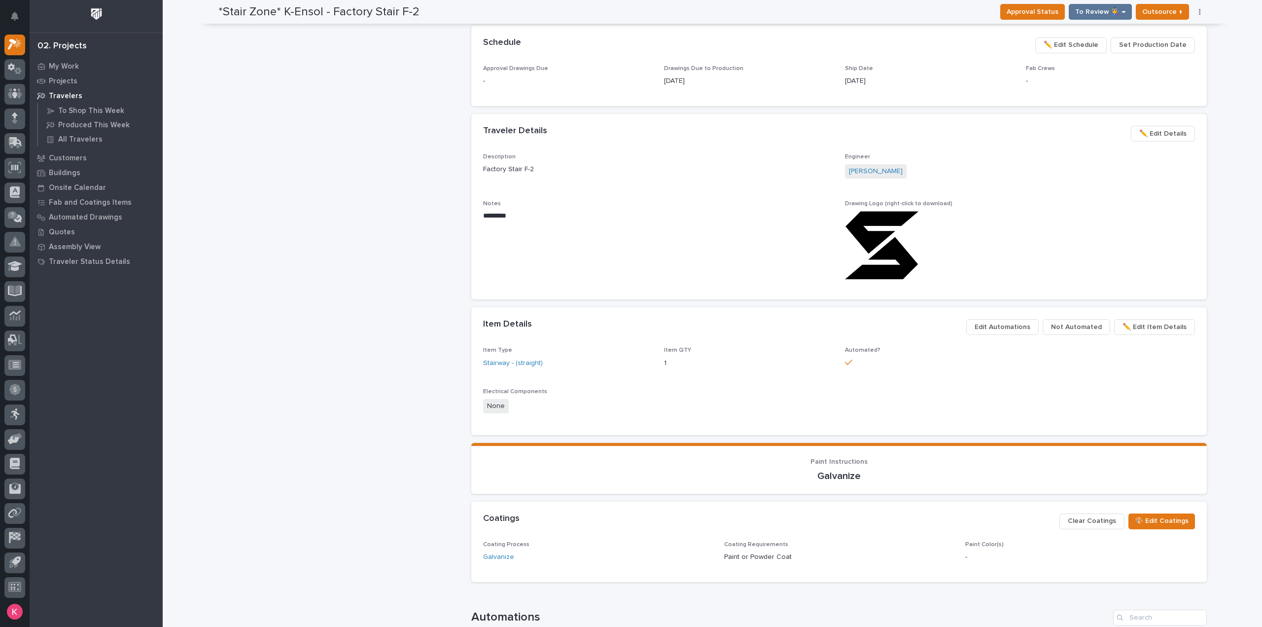
scroll to position [444, 0]
click at [1069, 323] on span "Not Automated" at bounding box center [1076, 326] width 51 height 12
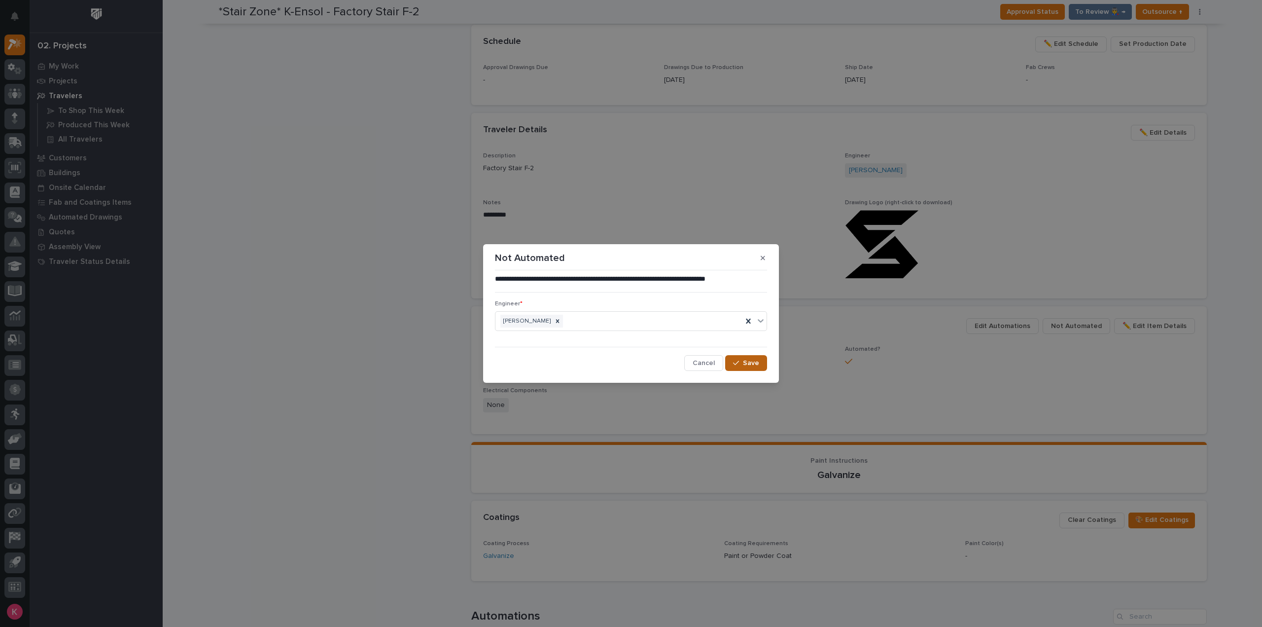
click at [751, 359] on span "Save" at bounding box center [751, 363] width 16 height 9
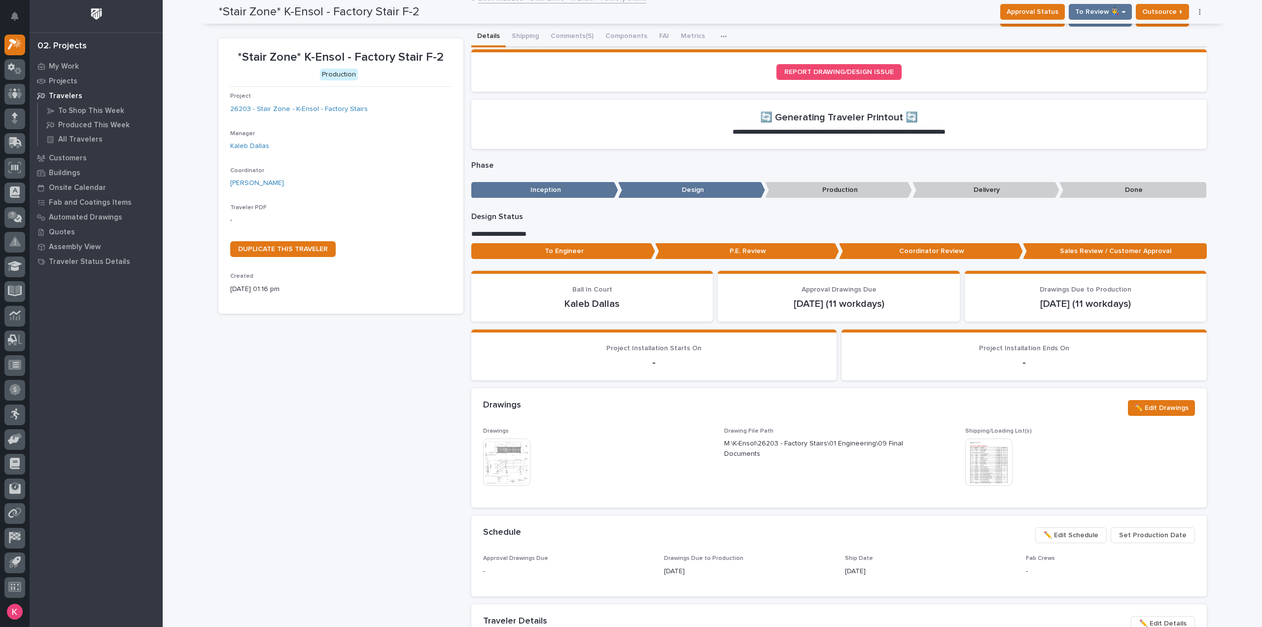
scroll to position [0, 0]
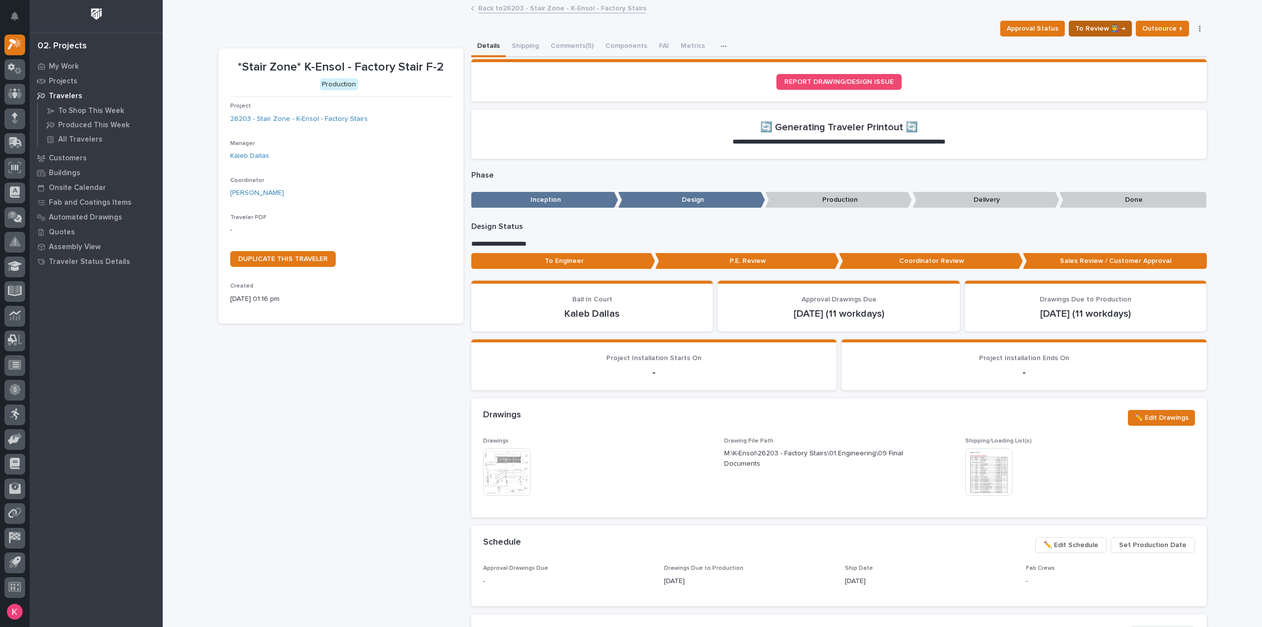
click at [1099, 33] on span "To Review 👨‍🏭 →" at bounding box center [1101, 29] width 50 height 12
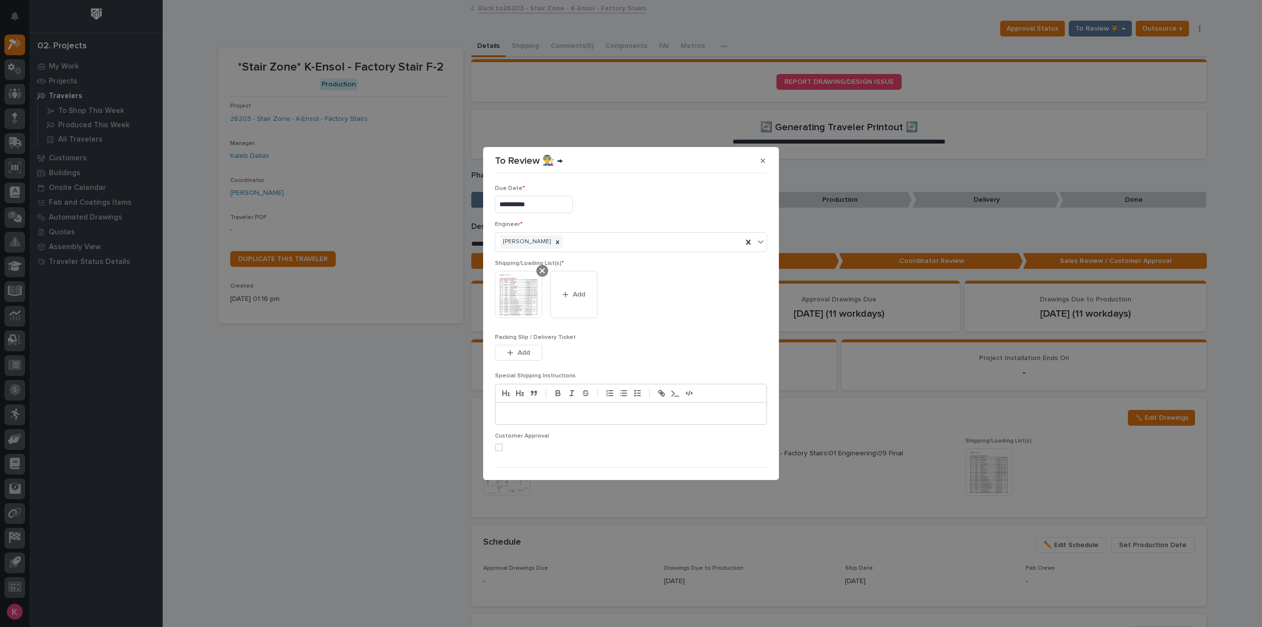
click at [546, 273] on div at bounding box center [522, 294] width 55 height 47
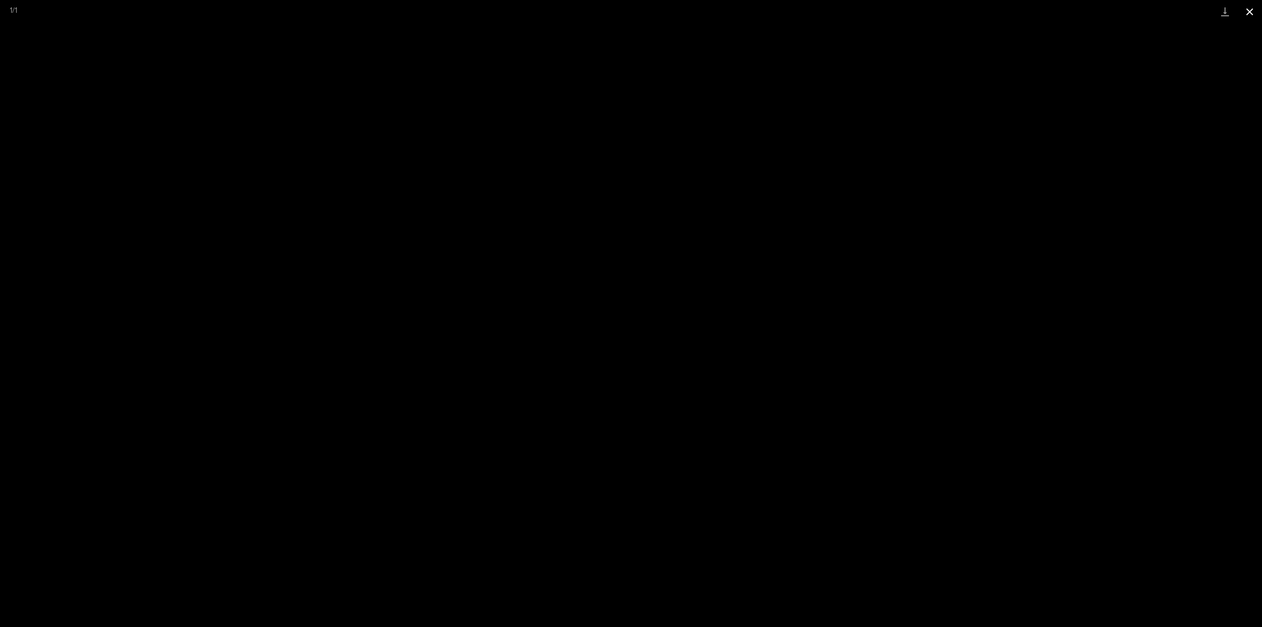
click at [1247, 15] on button "Close gallery" at bounding box center [1250, 11] width 25 height 23
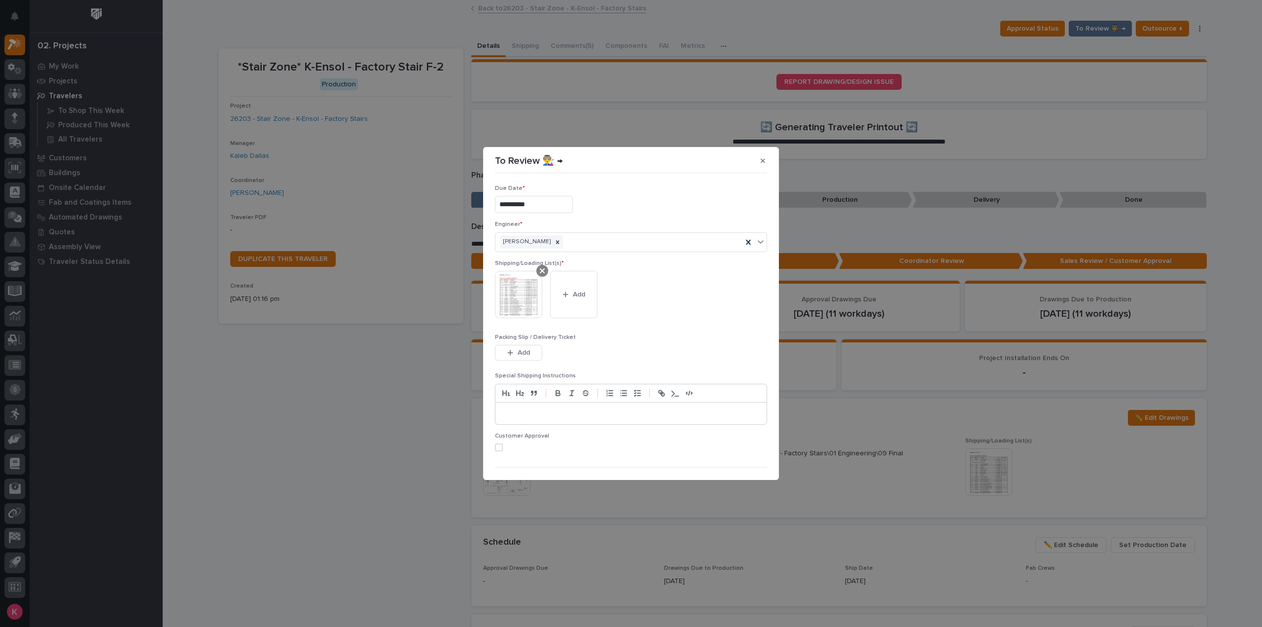
click at [540, 272] on icon at bounding box center [542, 271] width 5 height 8
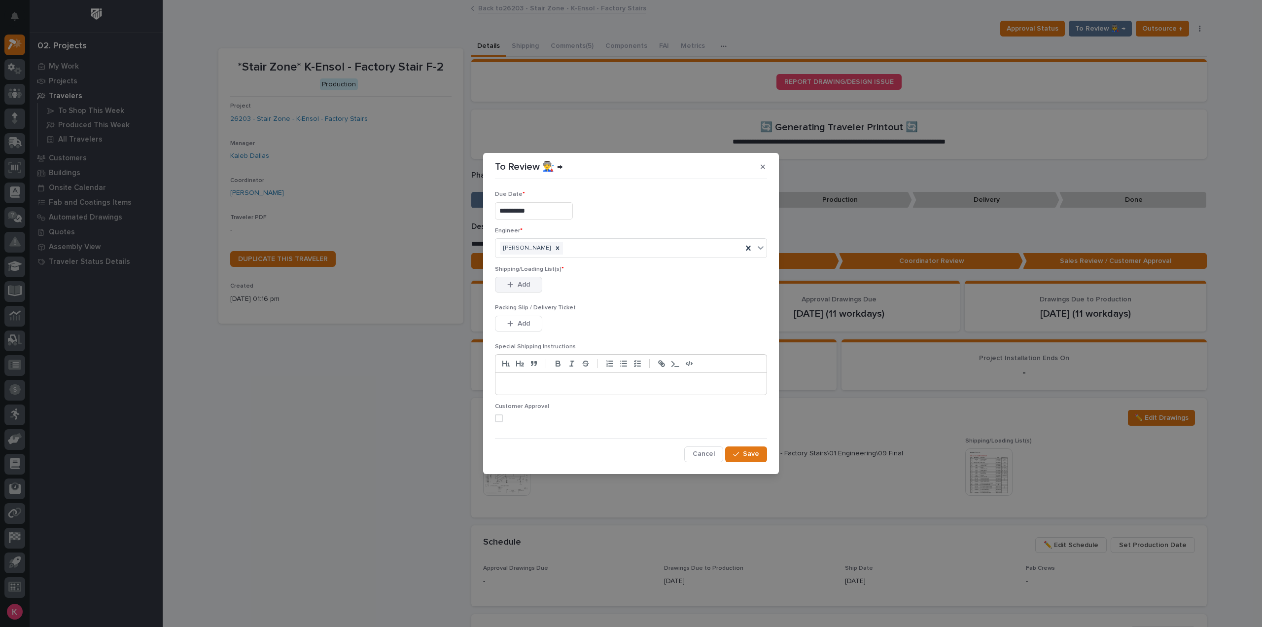
click at [525, 287] on span "Add" at bounding box center [524, 284] width 12 height 9
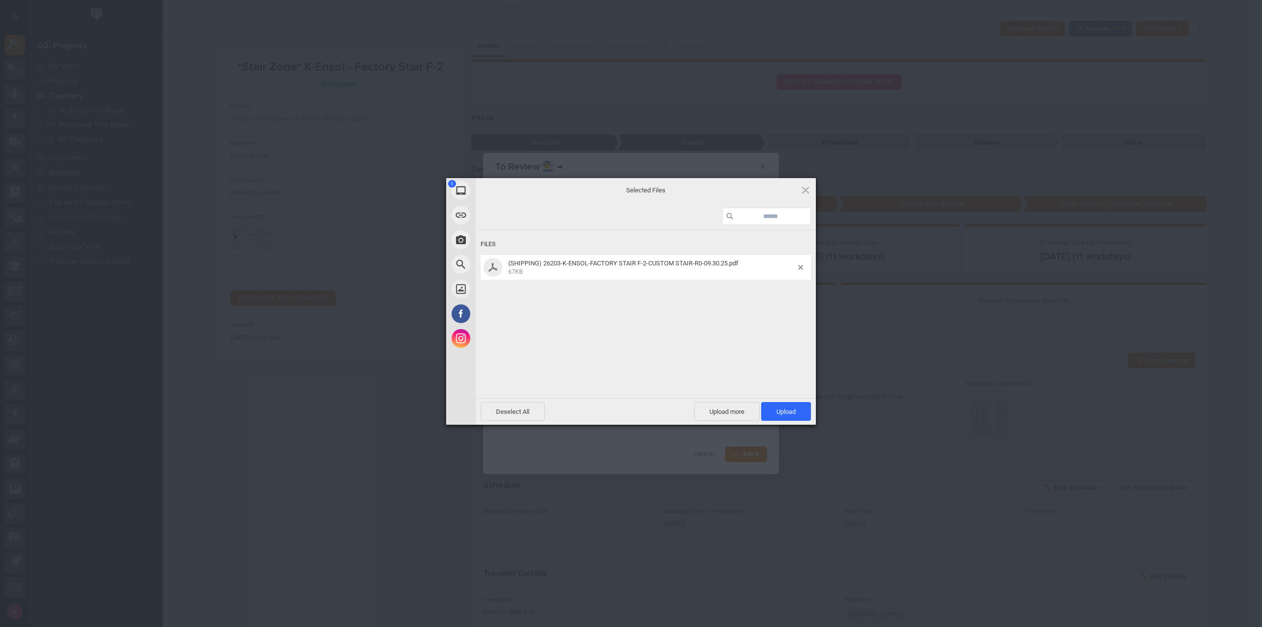
drag, startPoint x: 779, startPoint y: 417, endPoint x: 777, endPoint y: 432, distance: 15.9
click at [779, 417] on span "Upload 1" at bounding box center [786, 411] width 50 height 19
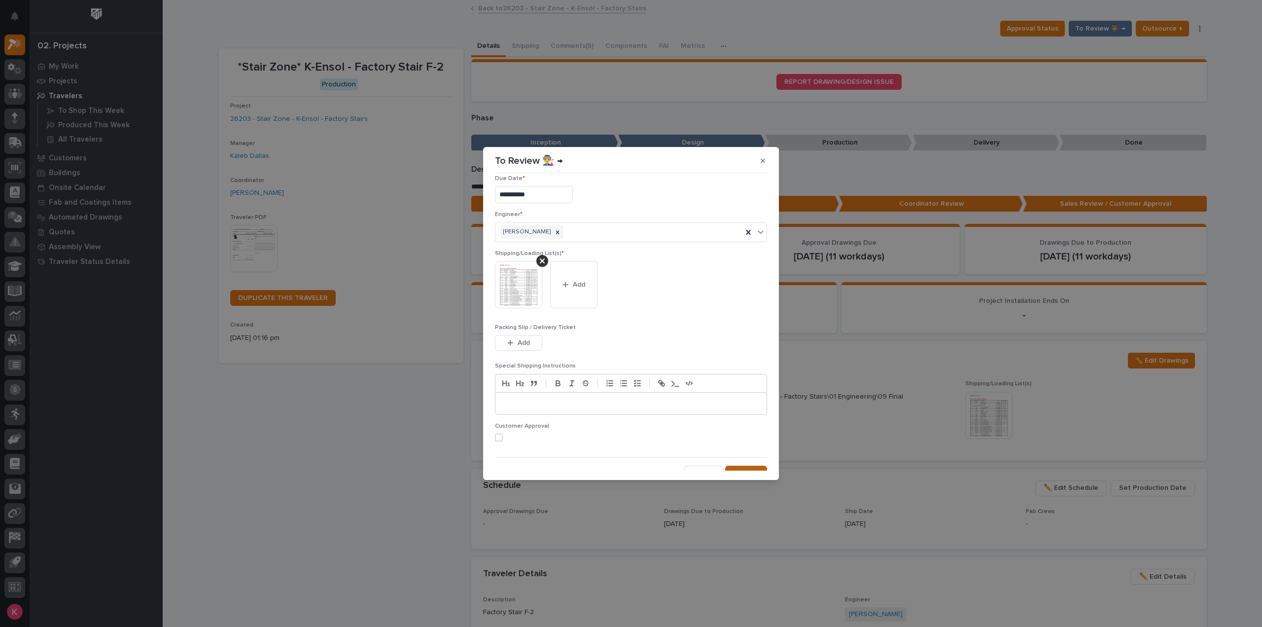
scroll to position [20, 0]
click at [745, 464] on span "Save" at bounding box center [751, 463] width 16 height 9
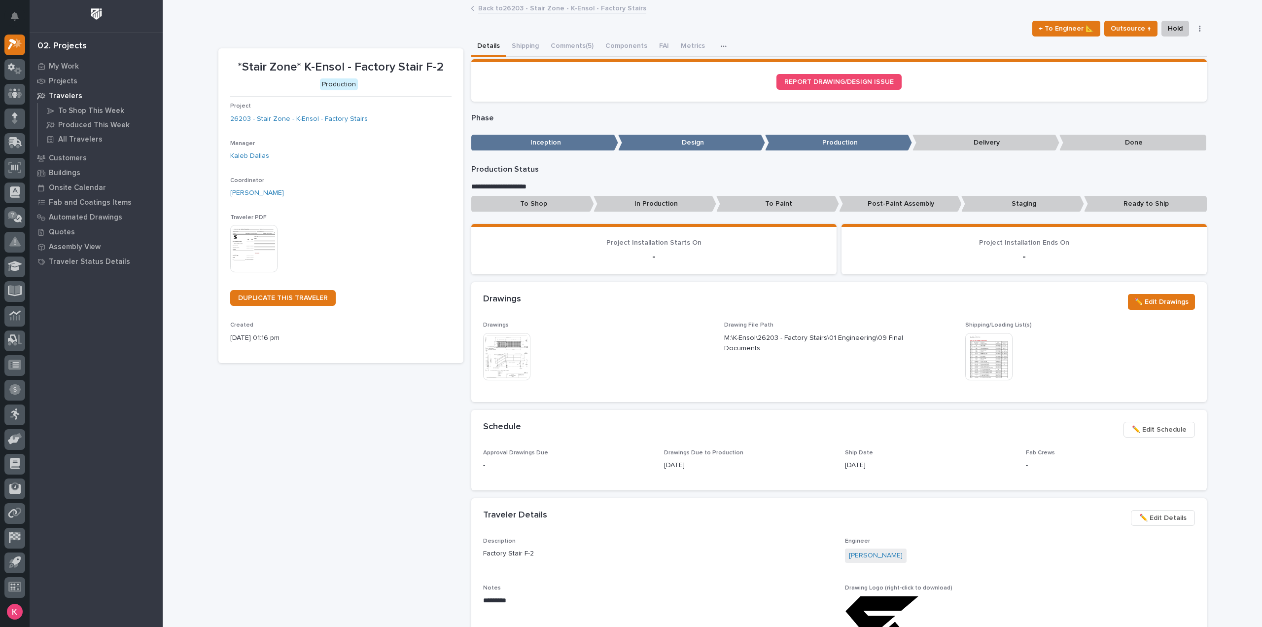
click at [556, 11] on link "Back to 26203 - Stair Zone - K-Ensol - Factory Stairs" at bounding box center [562, 7] width 168 height 11
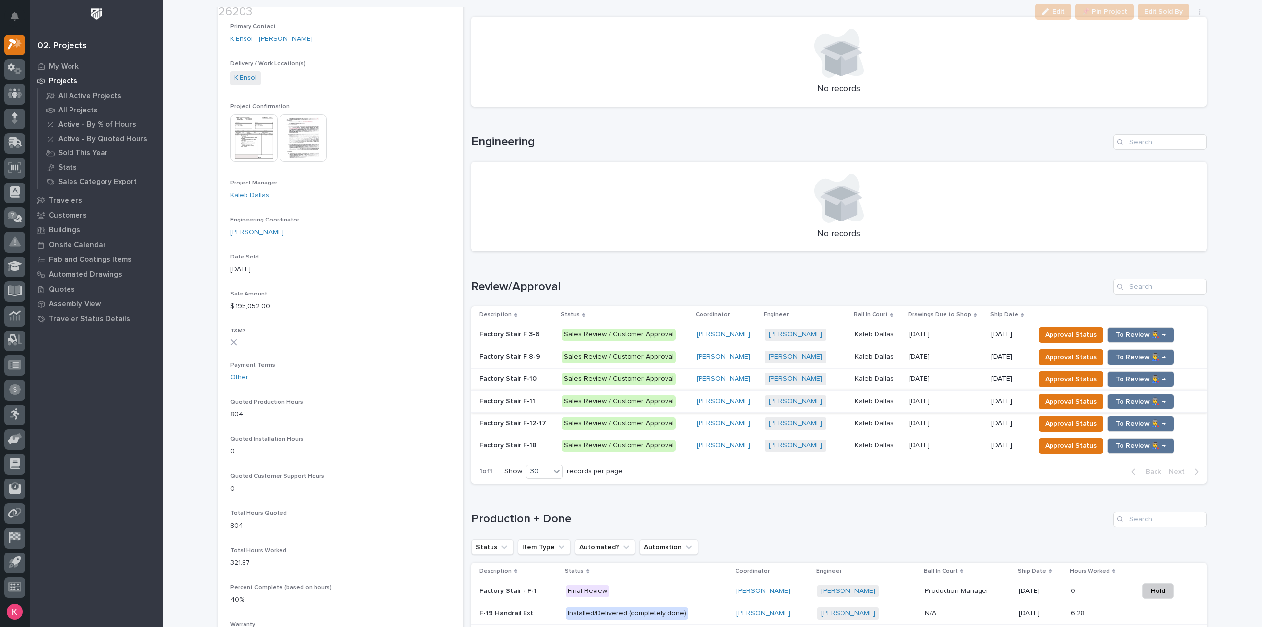
scroll to position [345, 0]
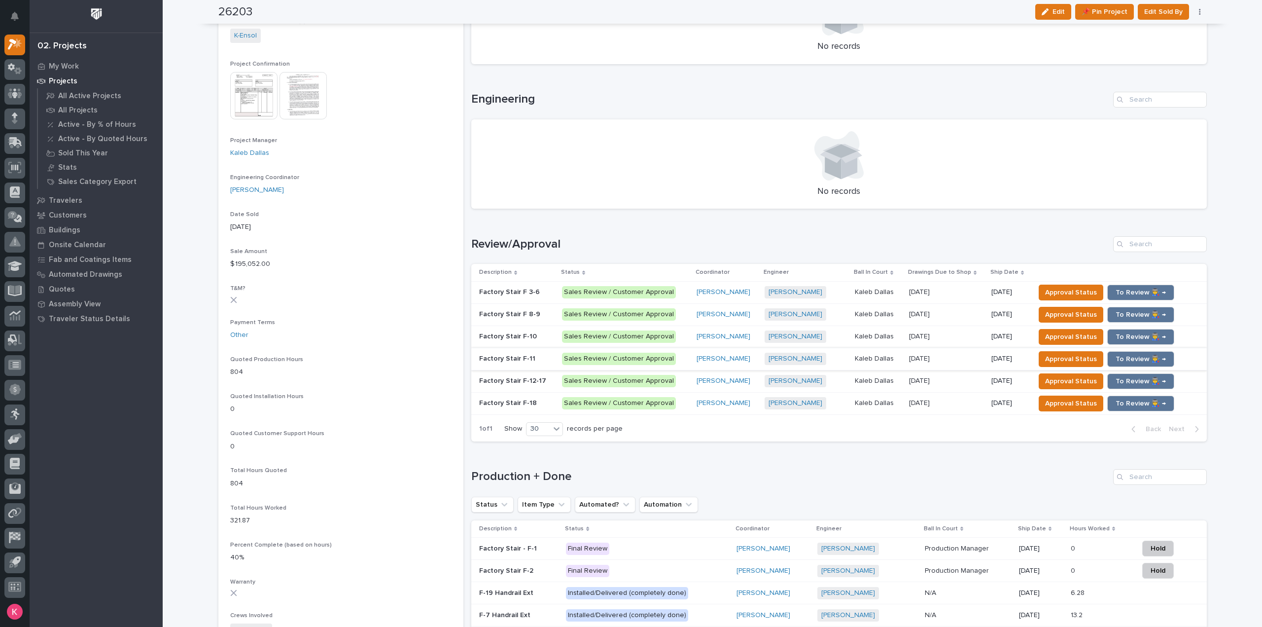
click at [675, 295] on p "Sales Review / Customer Approval" at bounding box center [625, 292] width 126 height 12
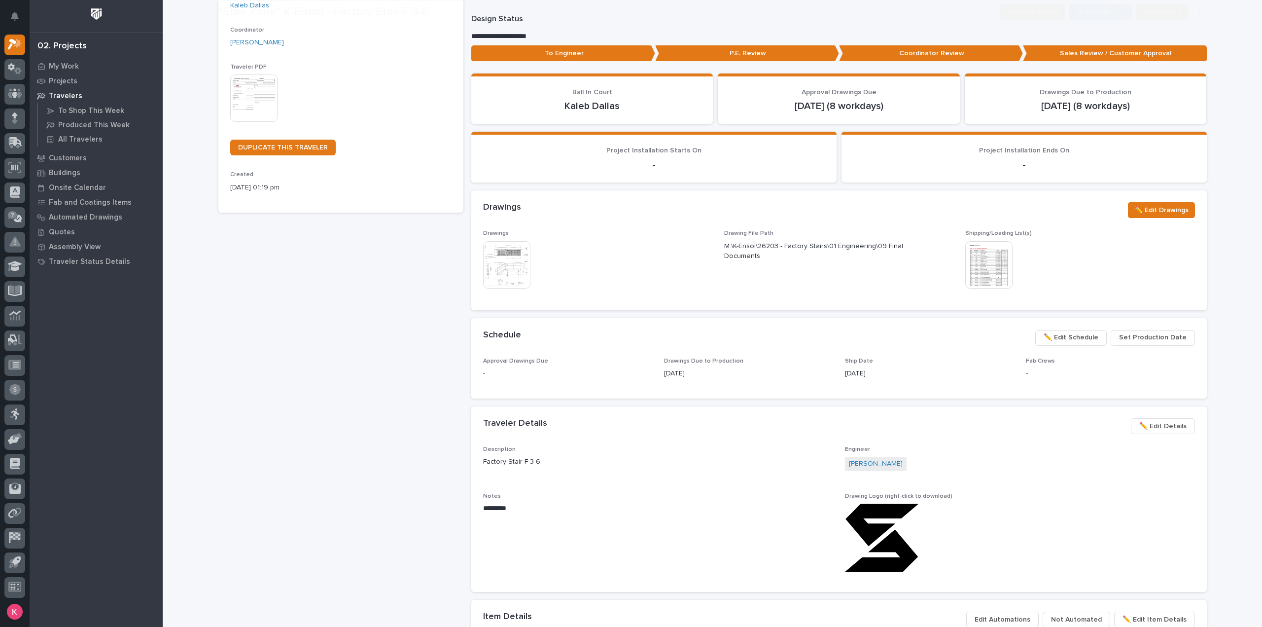
scroll to position [345, 0]
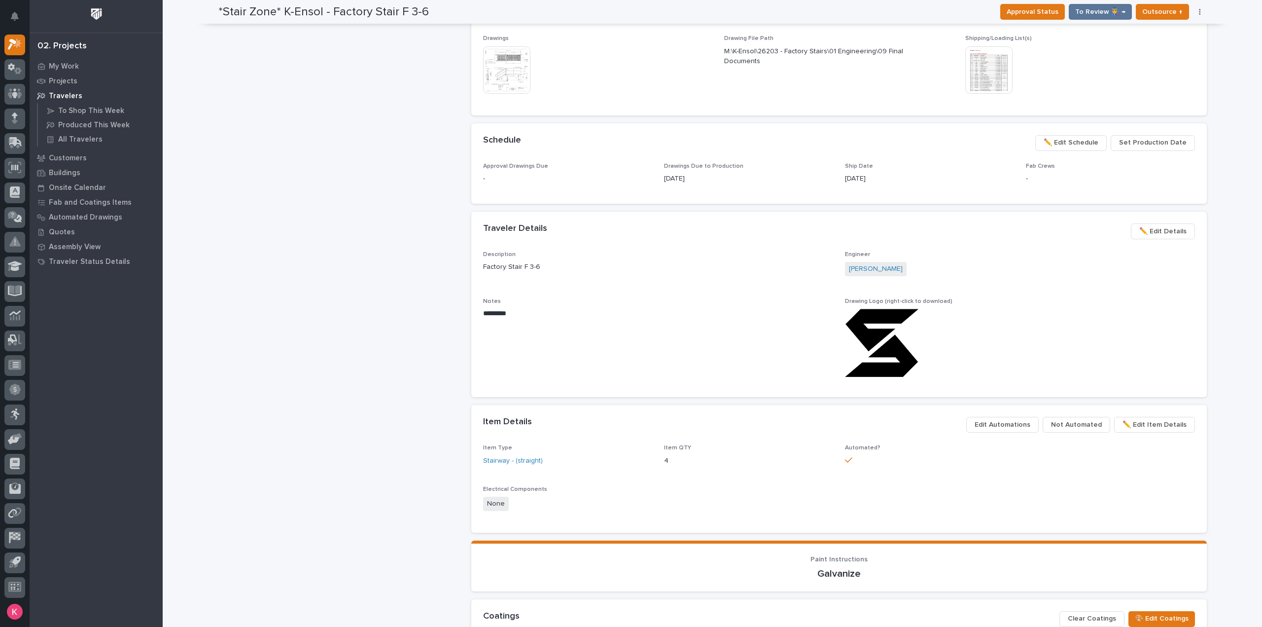
click at [1078, 428] on span "Not Automated" at bounding box center [1076, 425] width 51 height 12
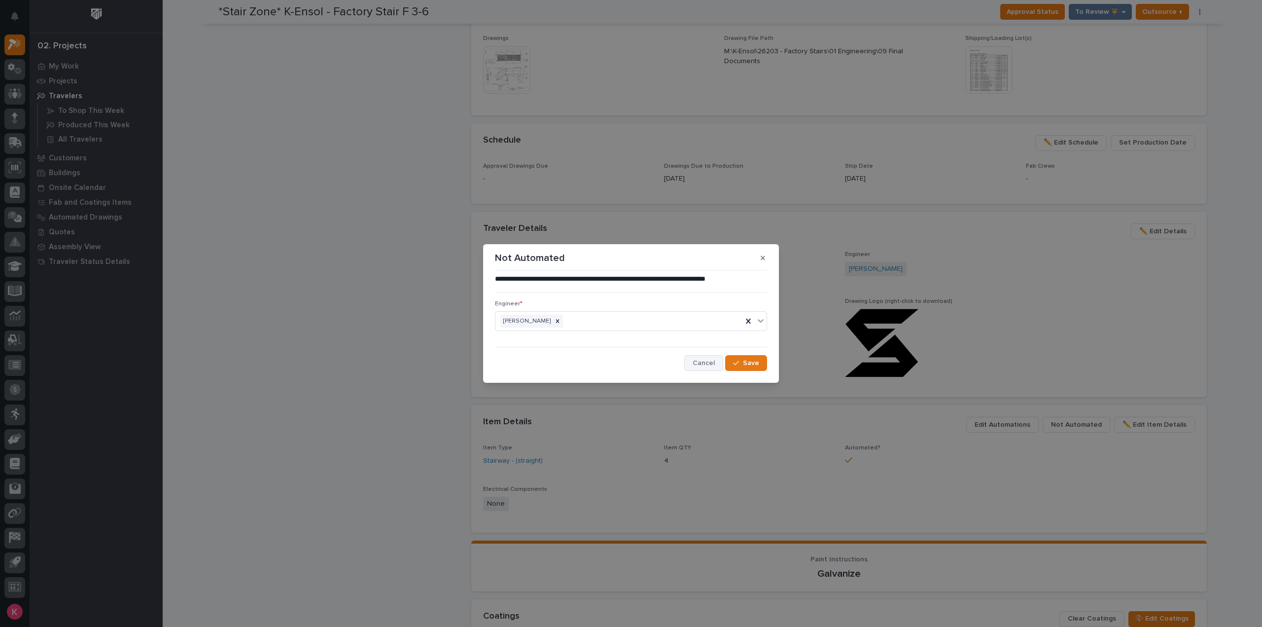
click at [689, 363] on button "Cancel" at bounding box center [703, 363] width 39 height 16
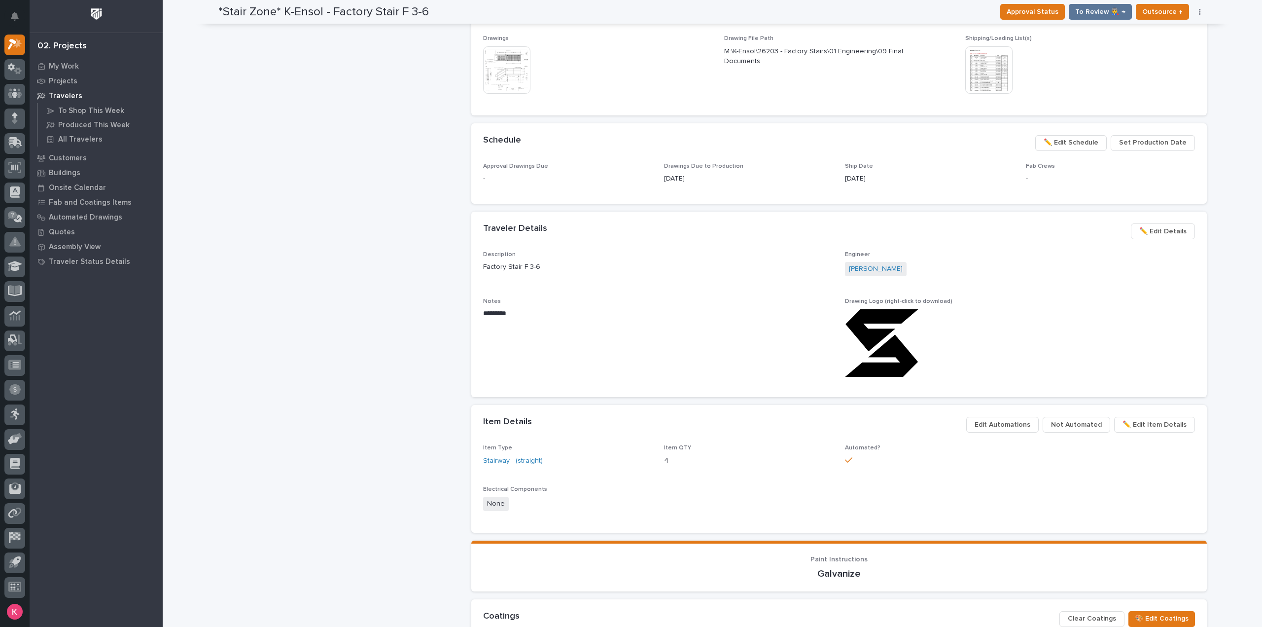
click at [1010, 421] on span "Edit Automations" at bounding box center [1003, 425] width 56 height 12
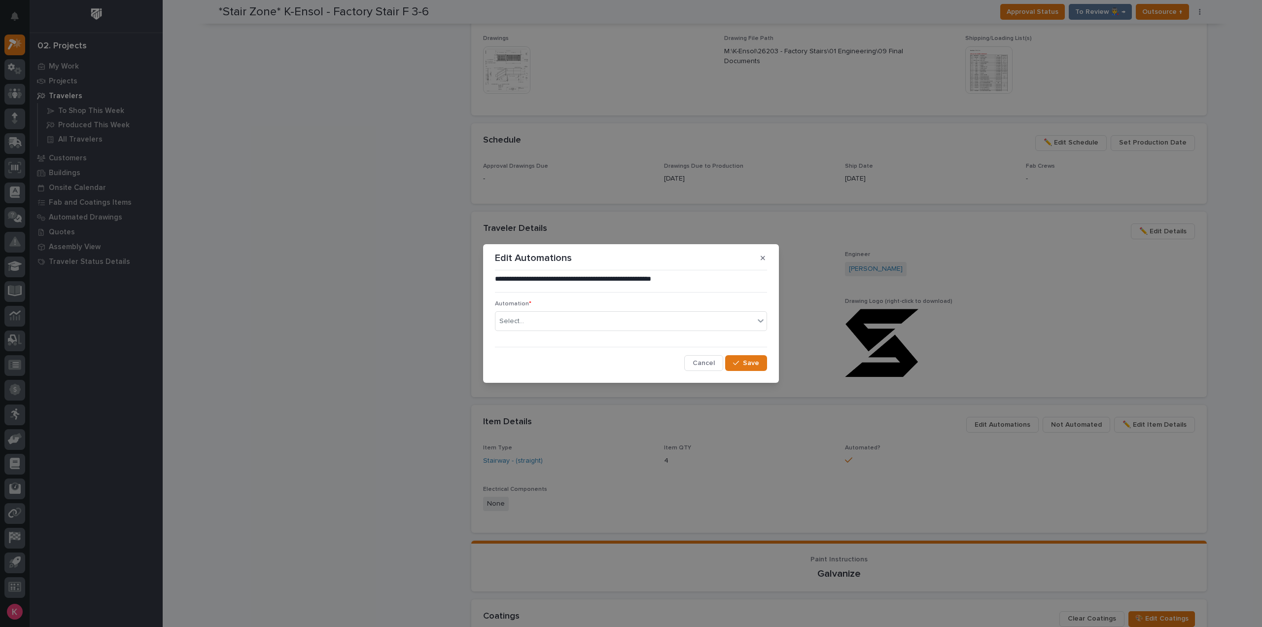
drag, startPoint x: 715, startPoint y: 365, endPoint x: 721, endPoint y: 371, distance: 8.4
click at [715, 366] on span "Cancel" at bounding box center [704, 363] width 22 height 9
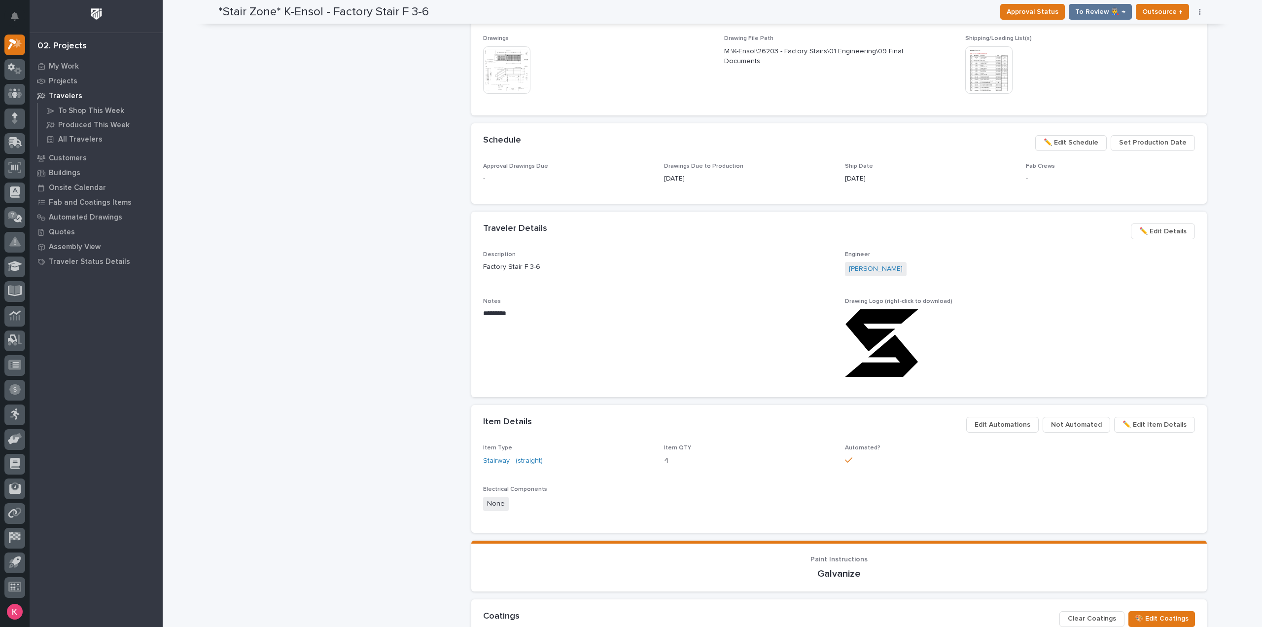
click at [1090, 427] on span "Not Automated" at bounding box center [1076, 425] width 51 height 12
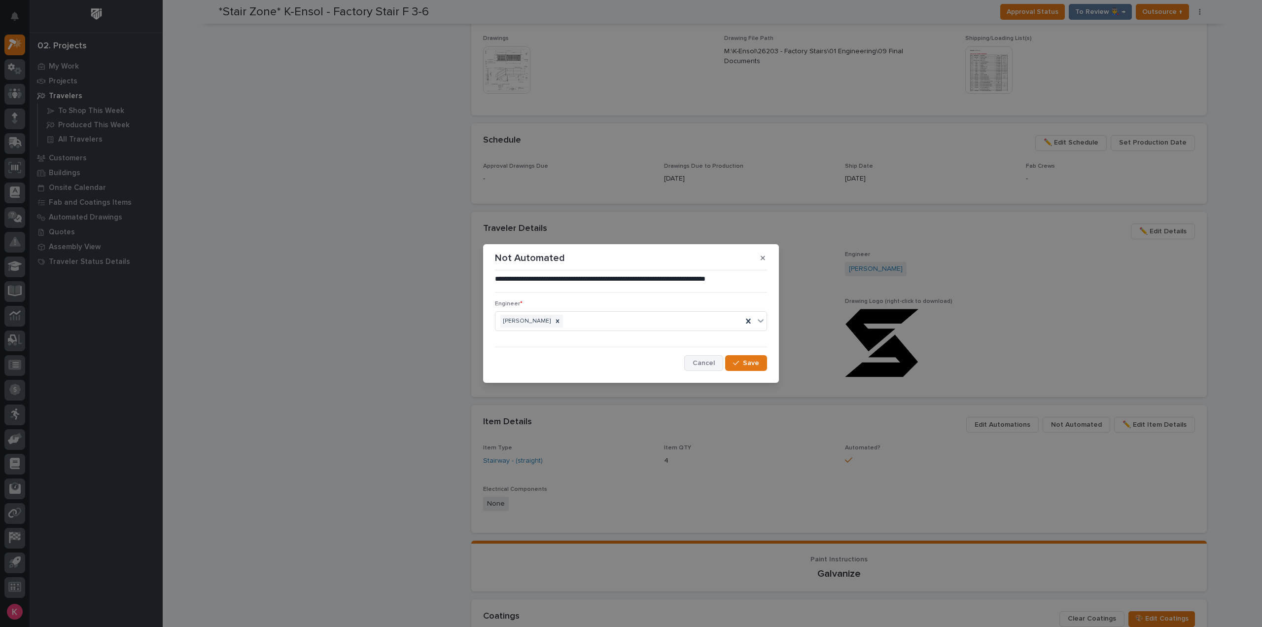
drag, startPoint x: 697, startPoint y: 370, endPoint x: 743, endPoint y: 379, distance: 46.3
click at [697, 370] on button "Cancel" at bounding box center [703, 363] width 39 height 16
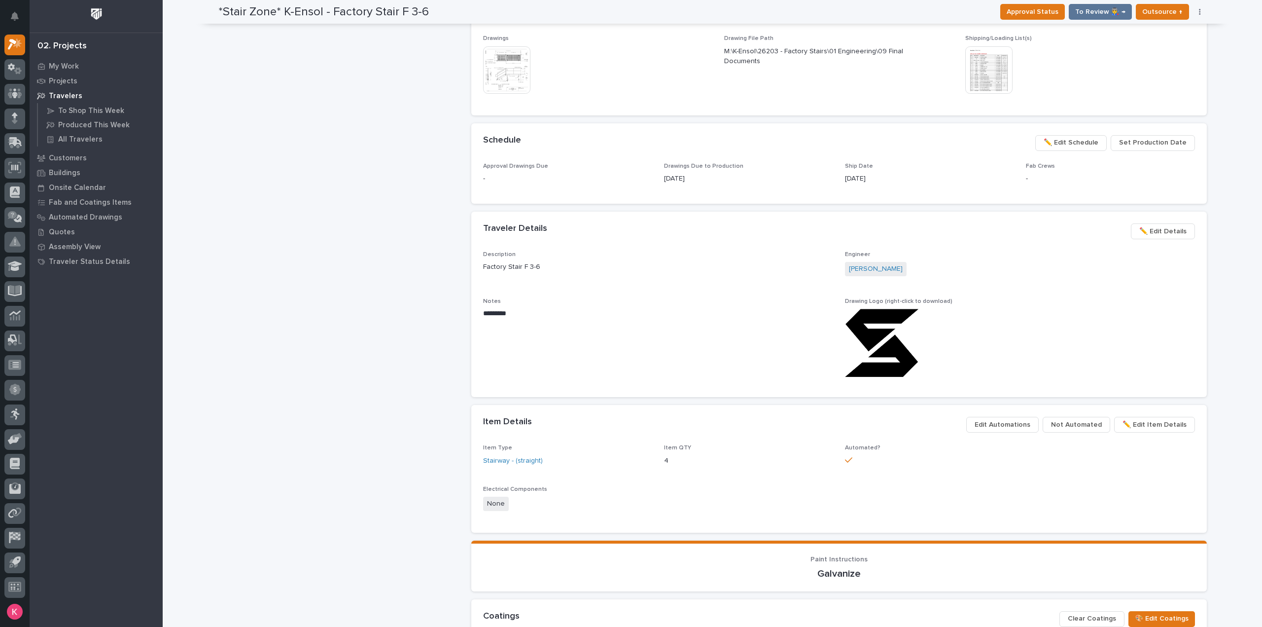
click at [1163, 431] on button "✏️ Edit Item Details" at bounding box center [1154, 425] width 81 height 16
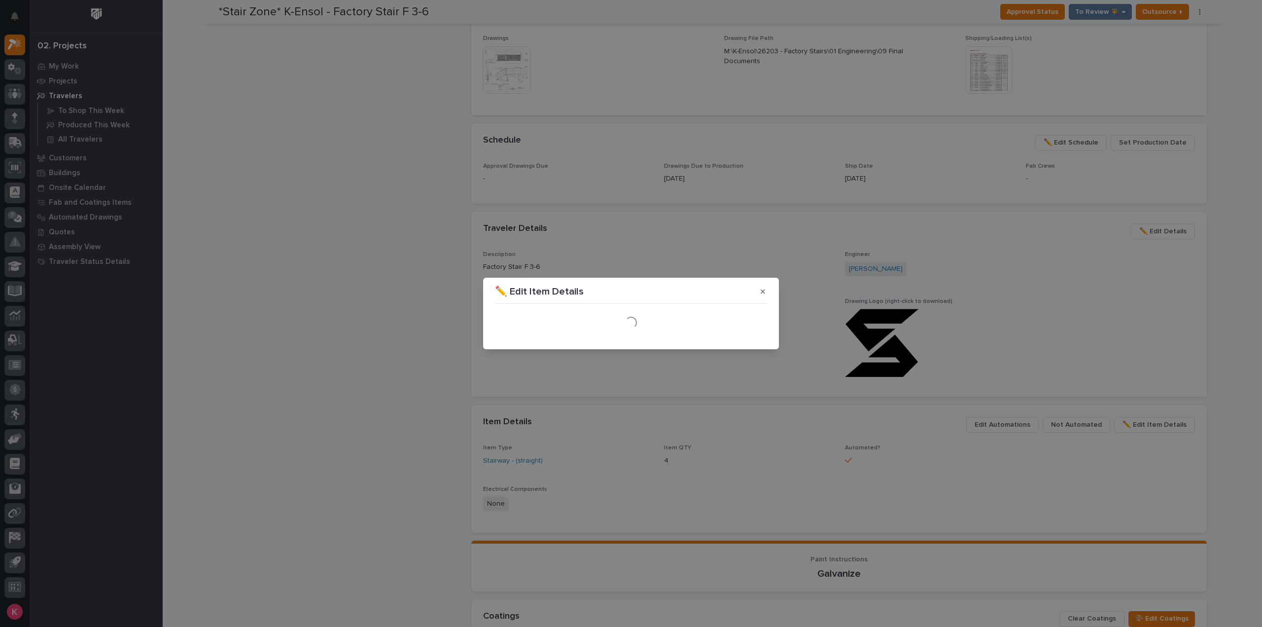
click at [1156, 426] on div "✏️ Edit Item Details Loading..." at bounding box center [631, 313] width 1262 height 627
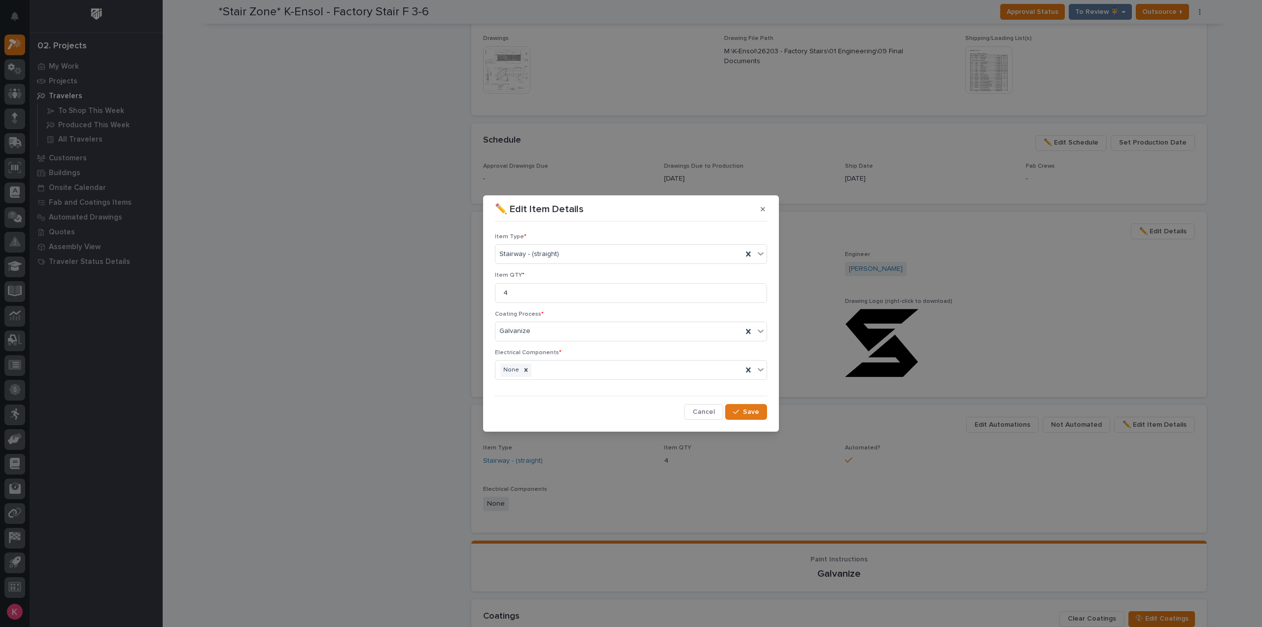
drag, startPoint x: 714, startPoint y: 411, endPoint x: 723, endPoint y: 415, distance: 10.2
click at [714, 411] on span "Cancel" at bounding box center [704, 411] width 22 height 9
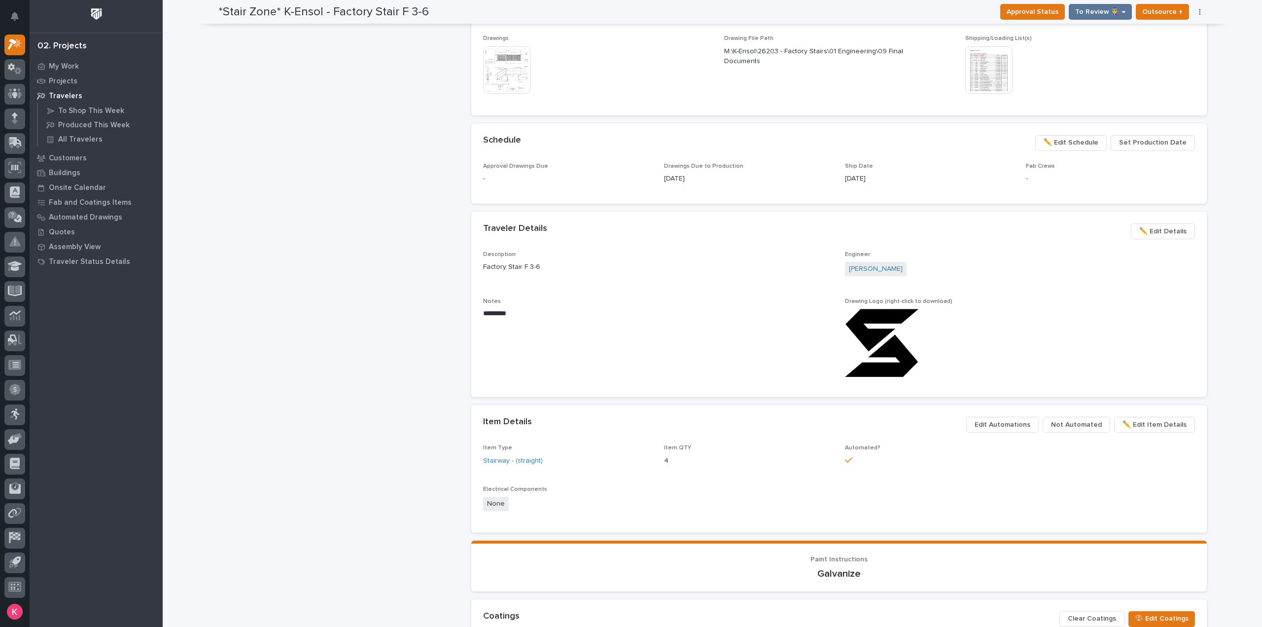
click at [1088, 428] on span "Not Automated" at bounding box center [1076, 425] width 51 height 12
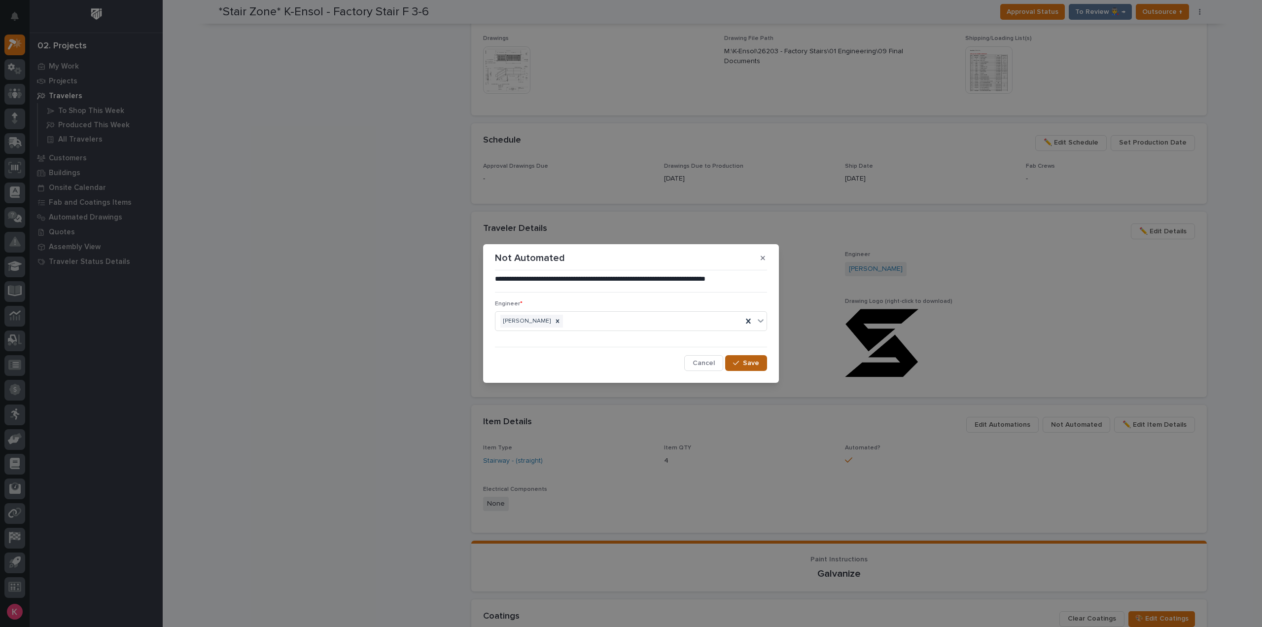
click at [748, 360] on span "Save" at bounding box center [751, 363] width 16 height 9
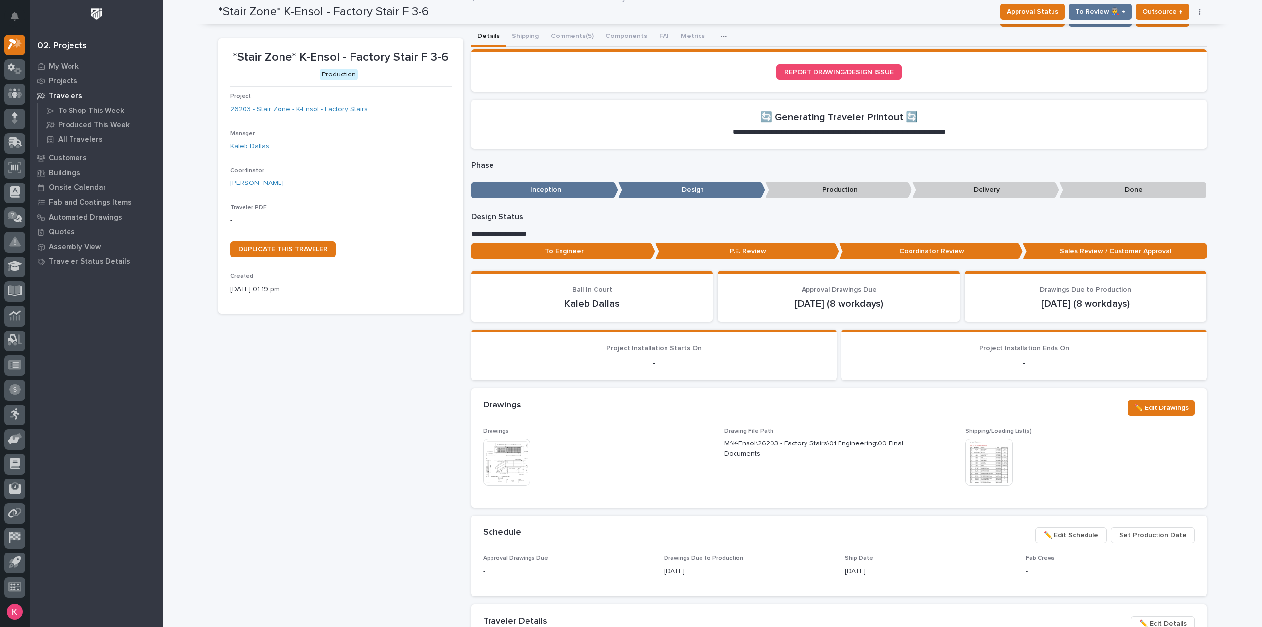
scroll to position [0, 0]
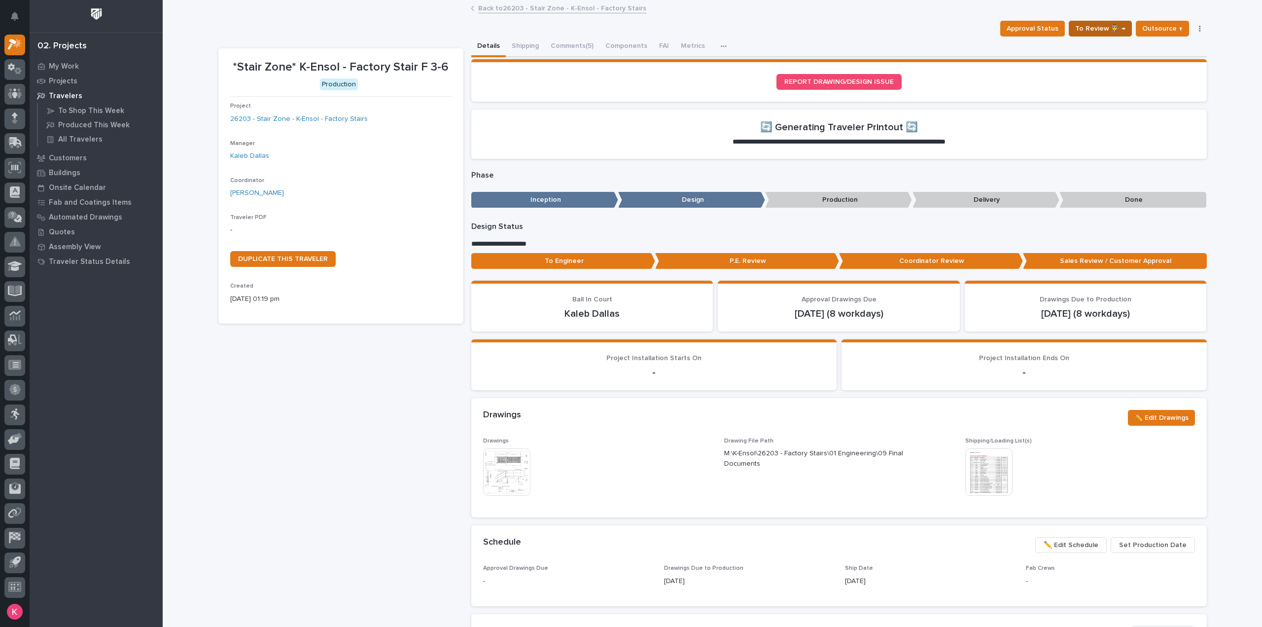
click at [1108, 31] on span "To Review 👨‍🏭 →" at bounding box center [1101, 29] width 50 height 12
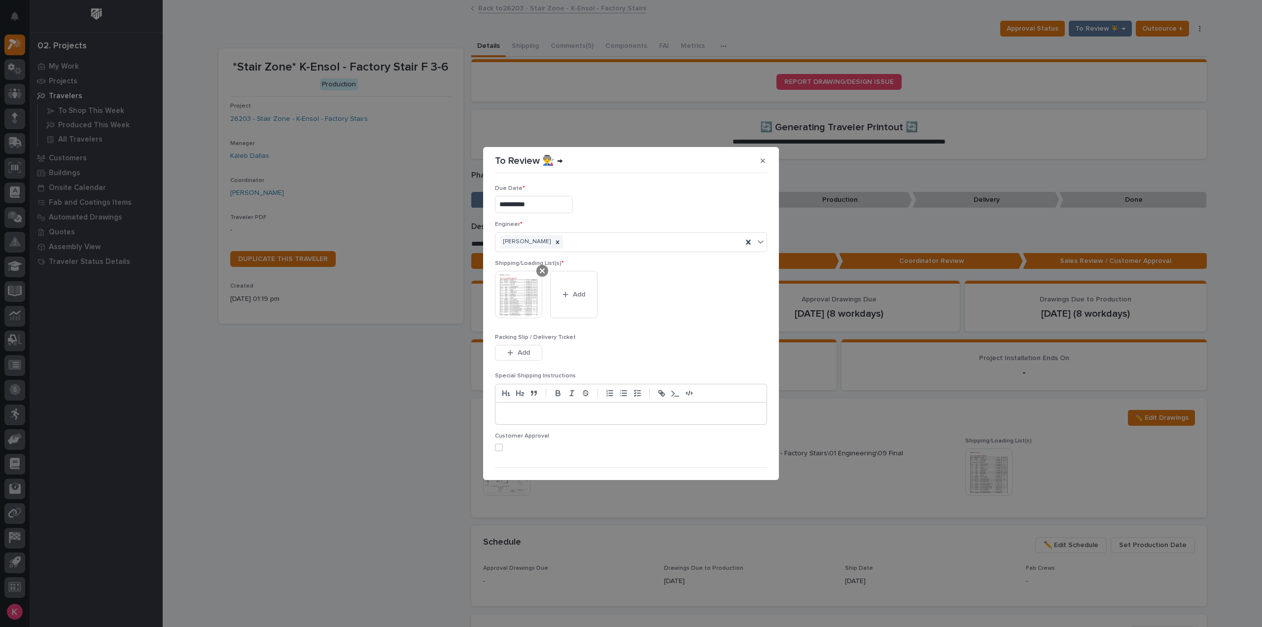
click at [542, 267] on icon at bounding box center [542, 271] width 5 height 8
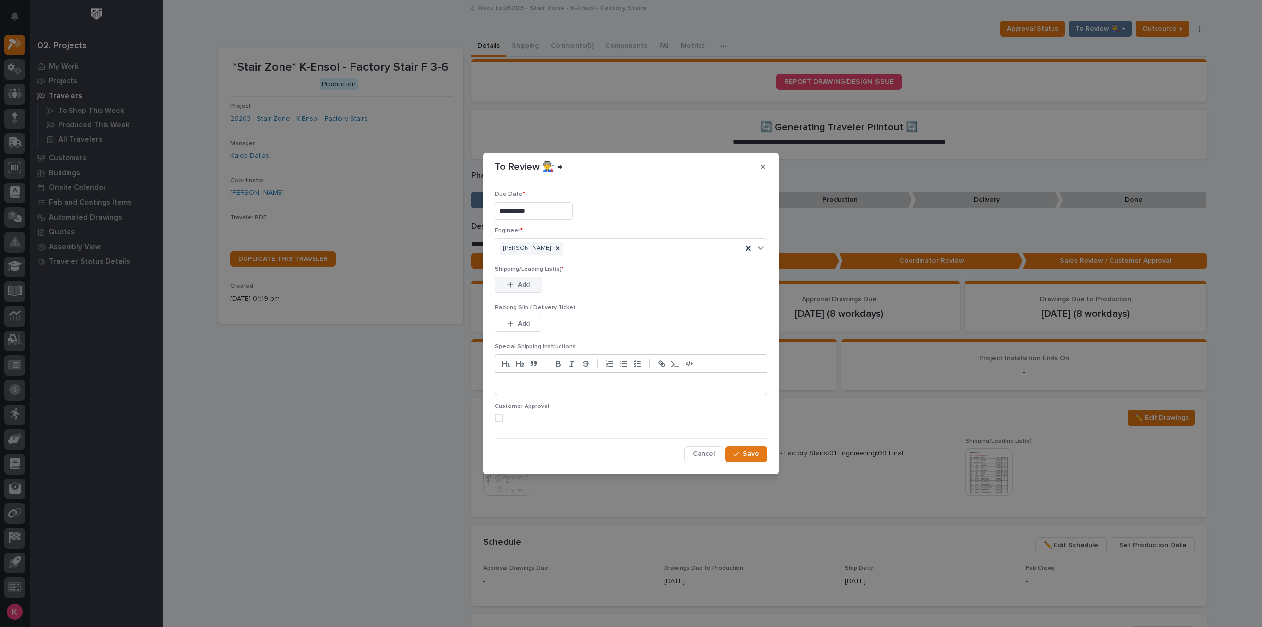
click at [523, 285] on span "Add" at bounding box center [524, 284] width 12 height 9
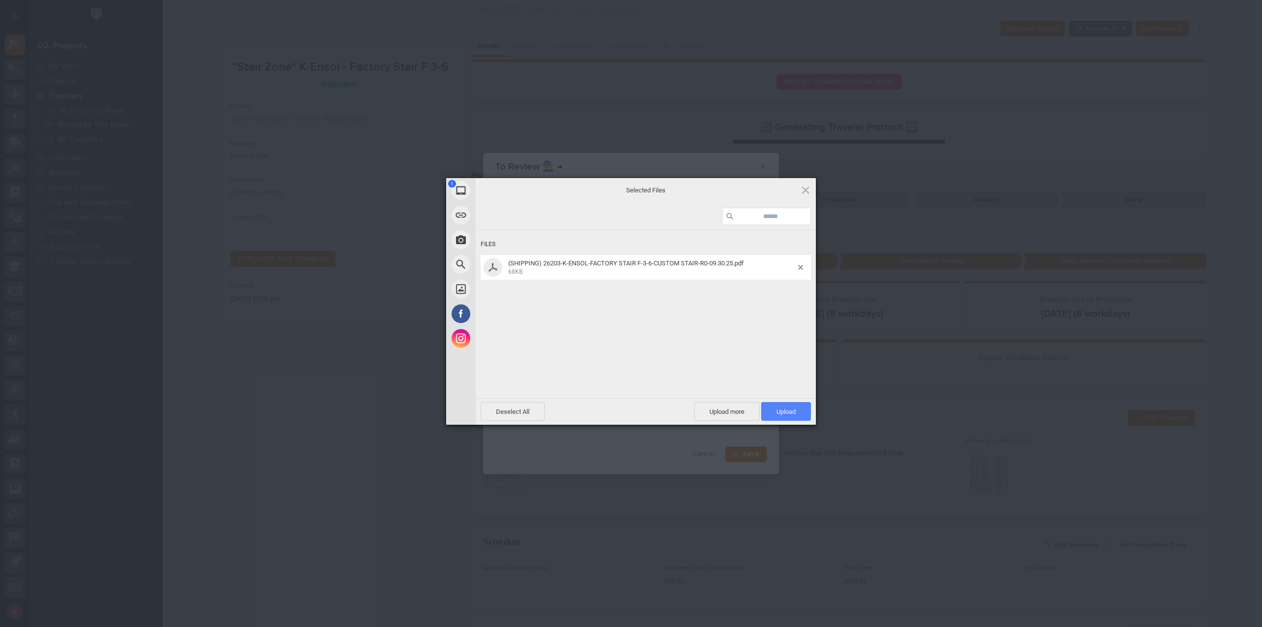
click at [781, 410] on span "Upload 1" at bounding box center [786, 411] width 19 height 7
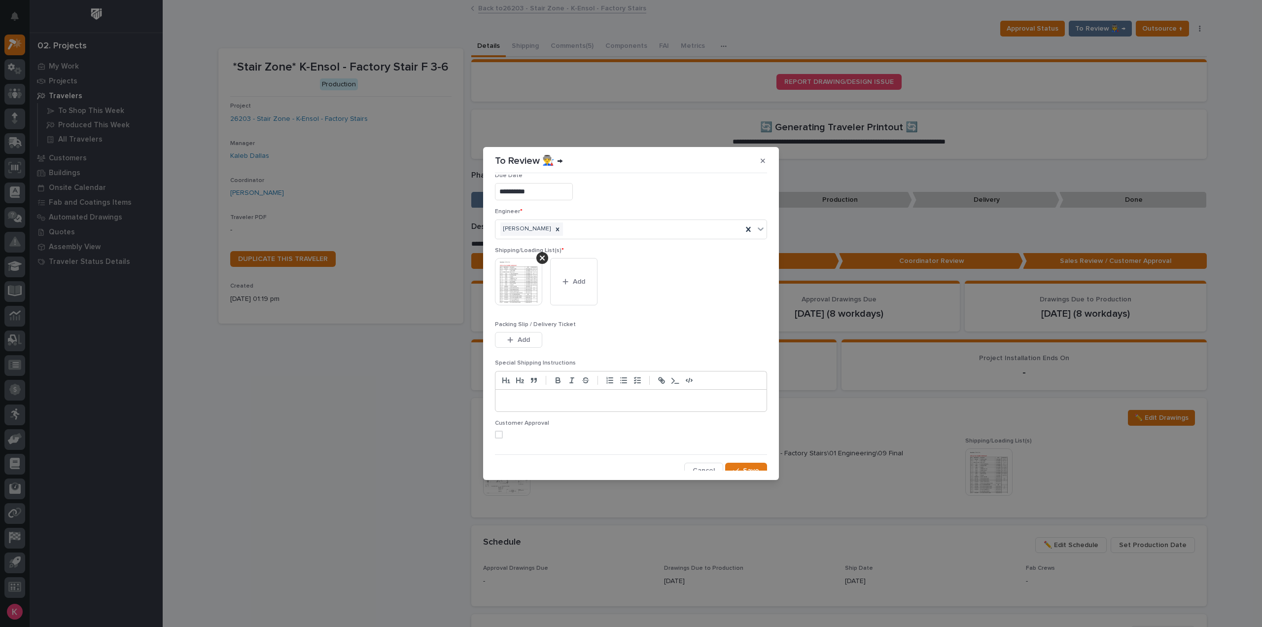
scroll to position [20, 0]
click at [745, 456] on button "Save" at bounding box center [746, 464] width 42 height 16
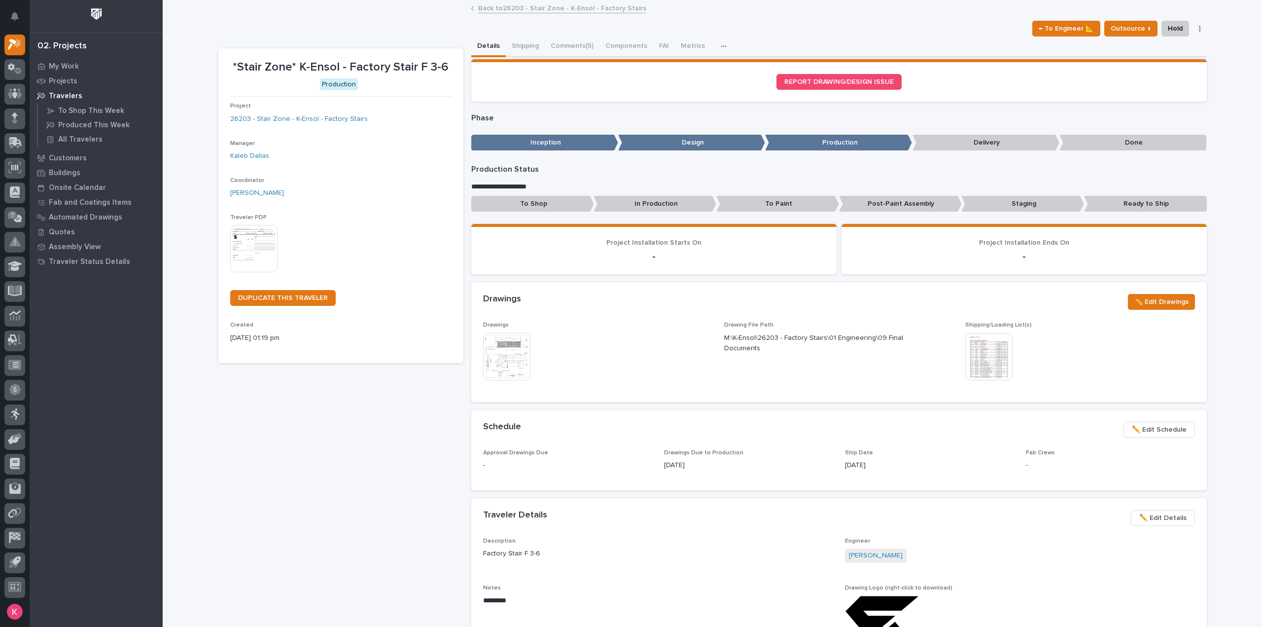
click at [546, 12] on link "Back to 26203 - Stair Zone - K-Ensol - Factory Stairs" at bounding box center [562, 7] width 168 height 11
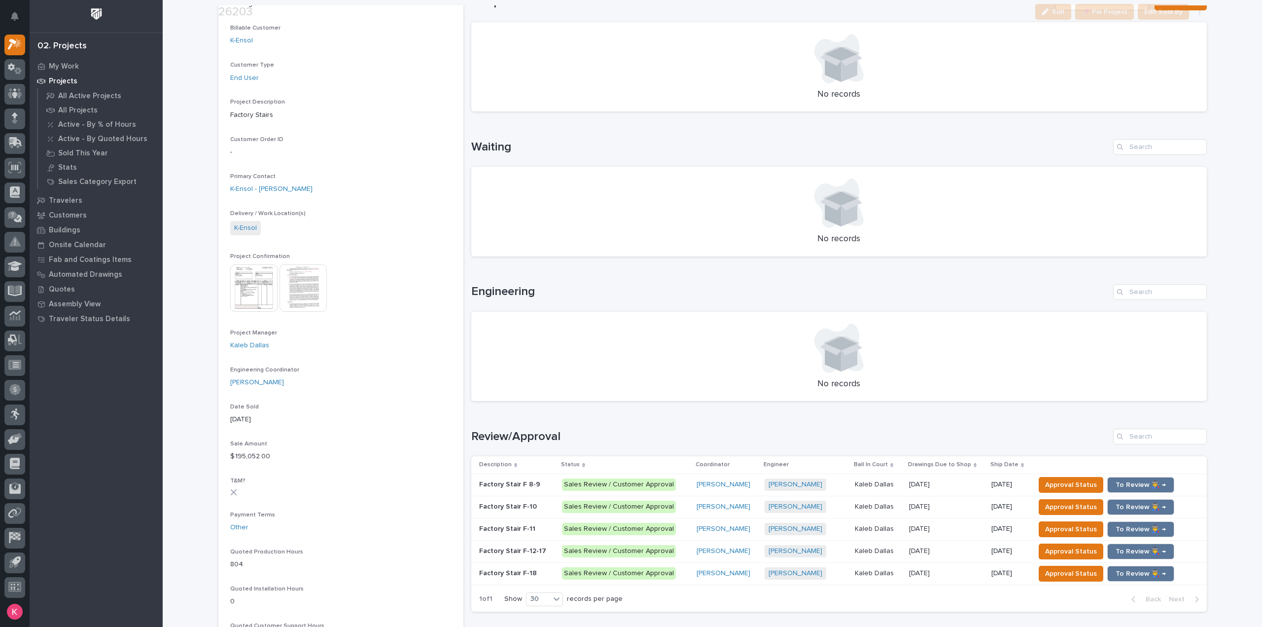
scroll to position [395, 0]
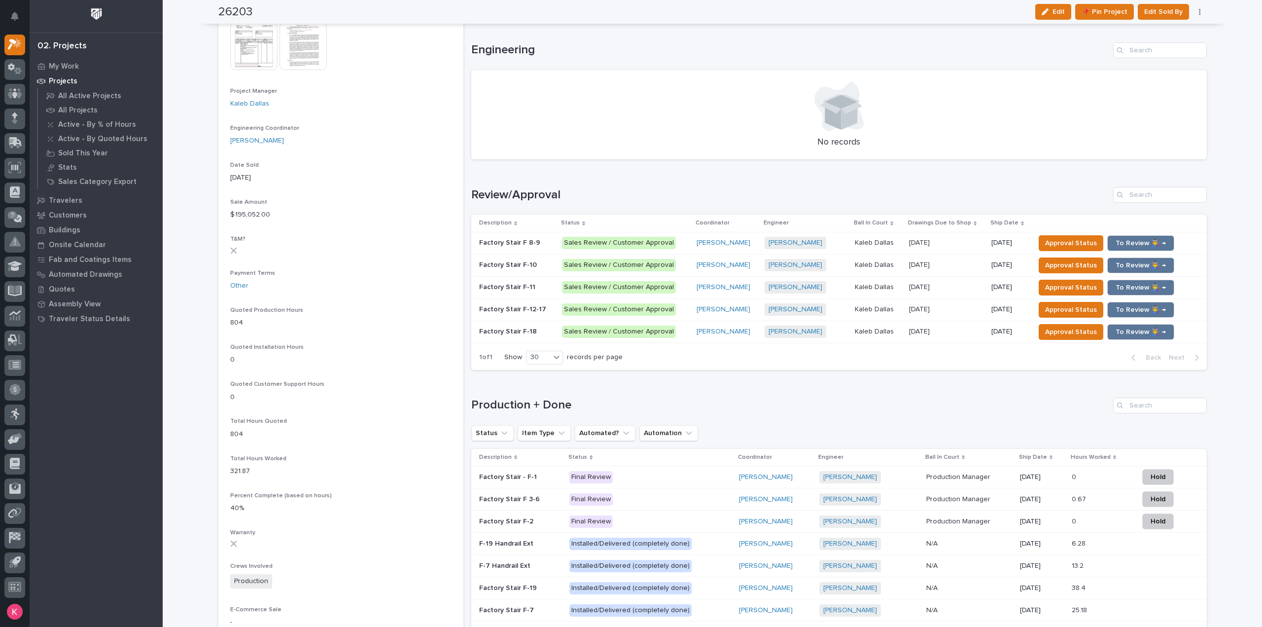
click at [672, 242] on p "Sales Review / Customer Approval" at bounding box center [625, 243] width 126 height 12
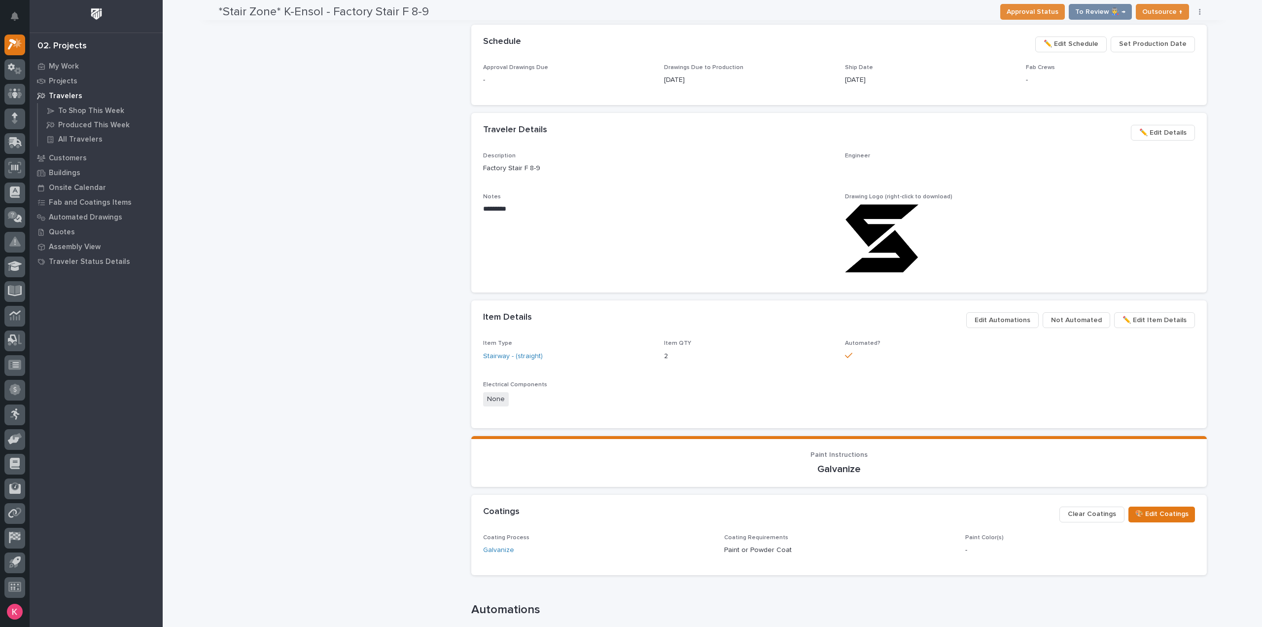
scroll to position [496, 0]
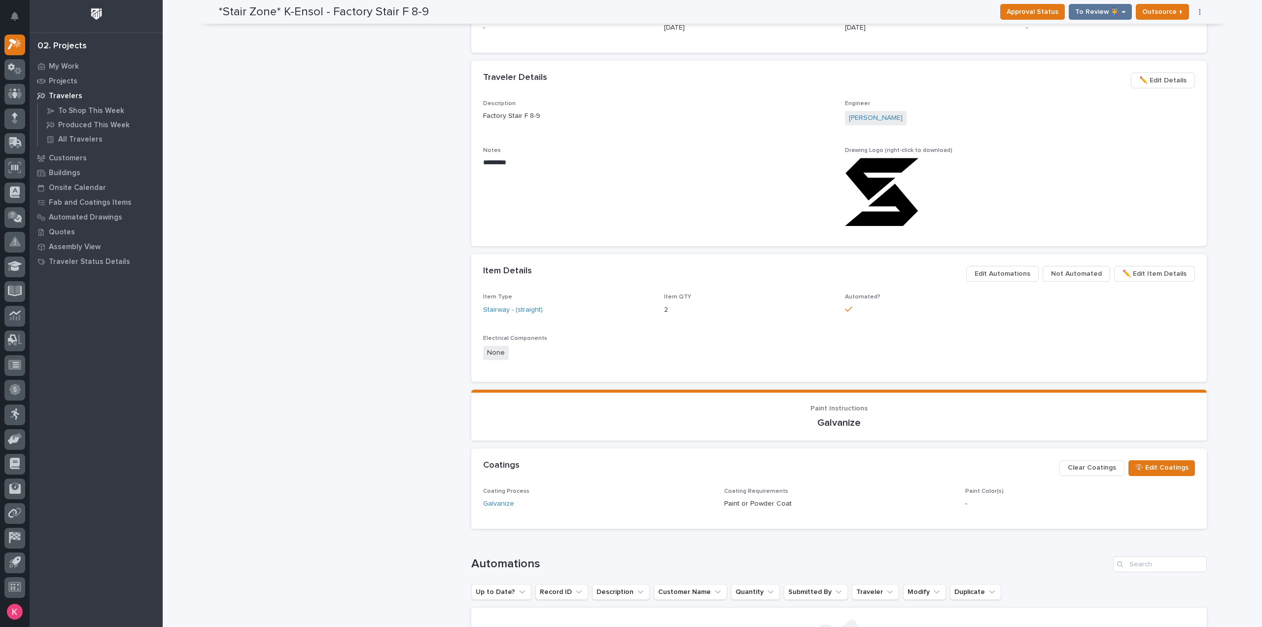
click at [1063, 278] on span "Not Automated" at bounding box center [1076, 274] width 51 height 12
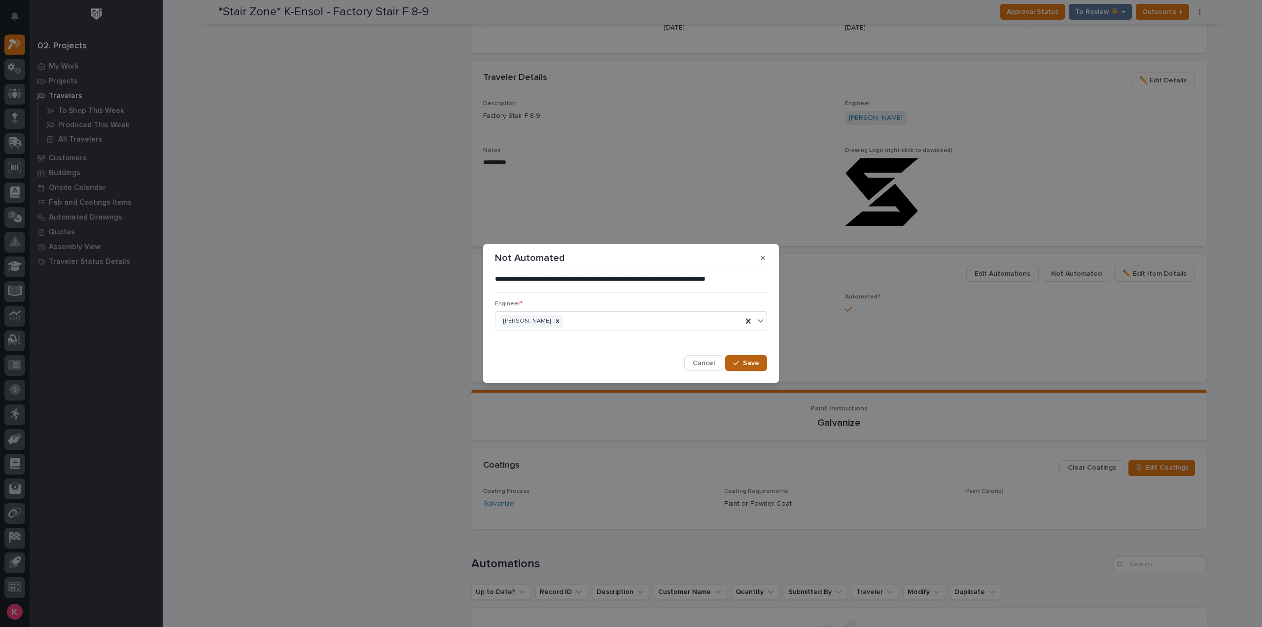
click at [738, 368] on button "Save" at bounding box center [746, 363] width 42 height 16
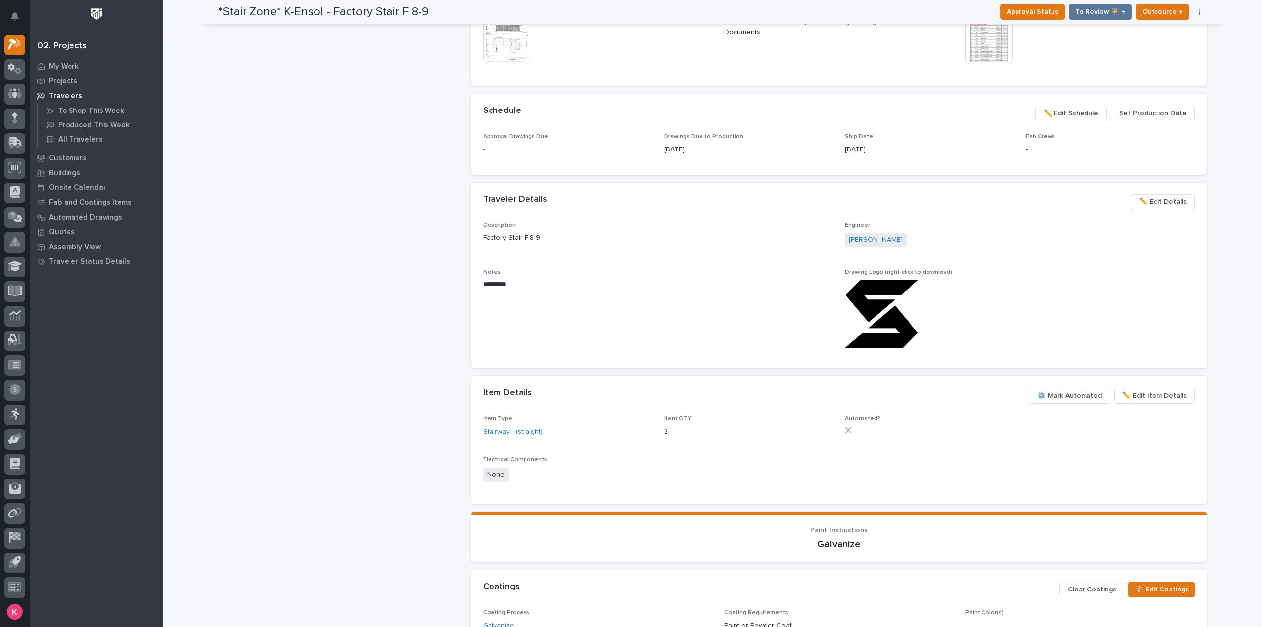
scroll to position [440, 0]
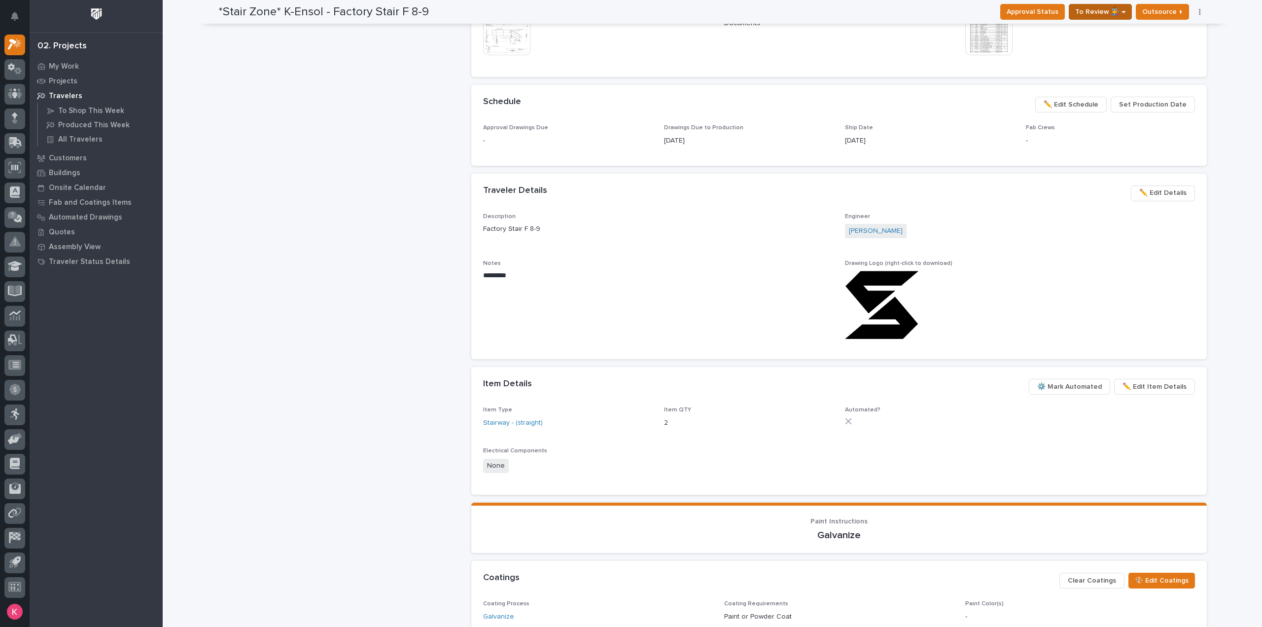
click at [1093, 15] on span "To Review 👨‍🏭 →" at bounding box center [1101, 12] width 50 height 12
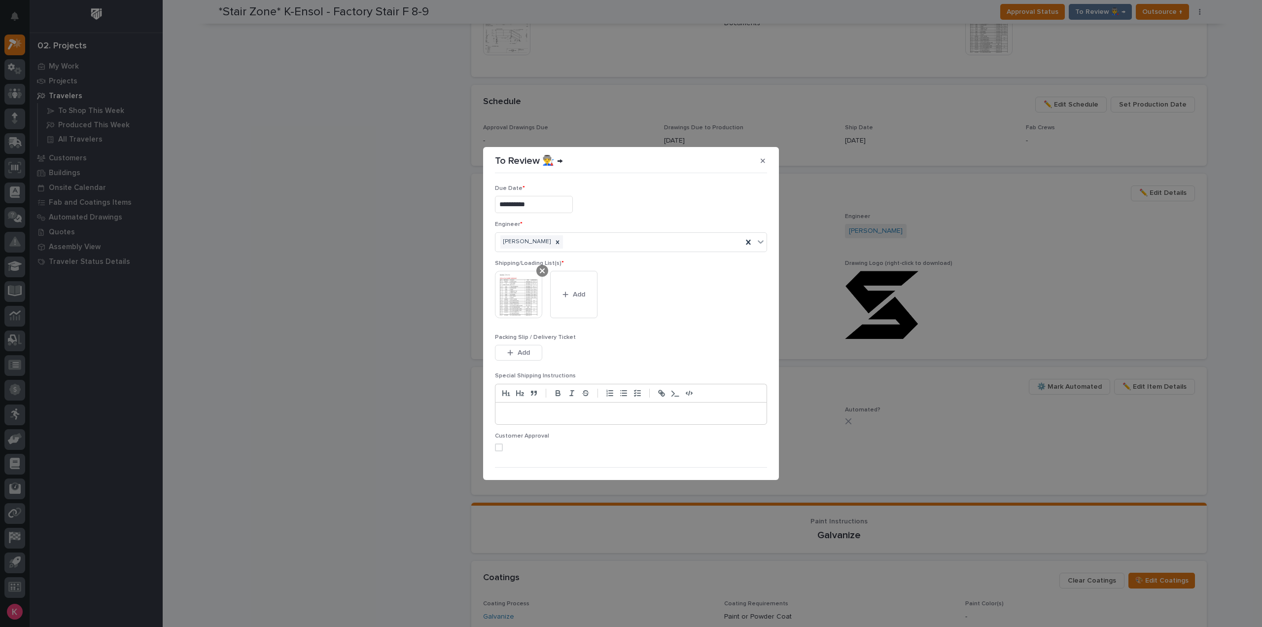
click at [537, 271] on div at bounding box center [543, 271] width 12 height 12
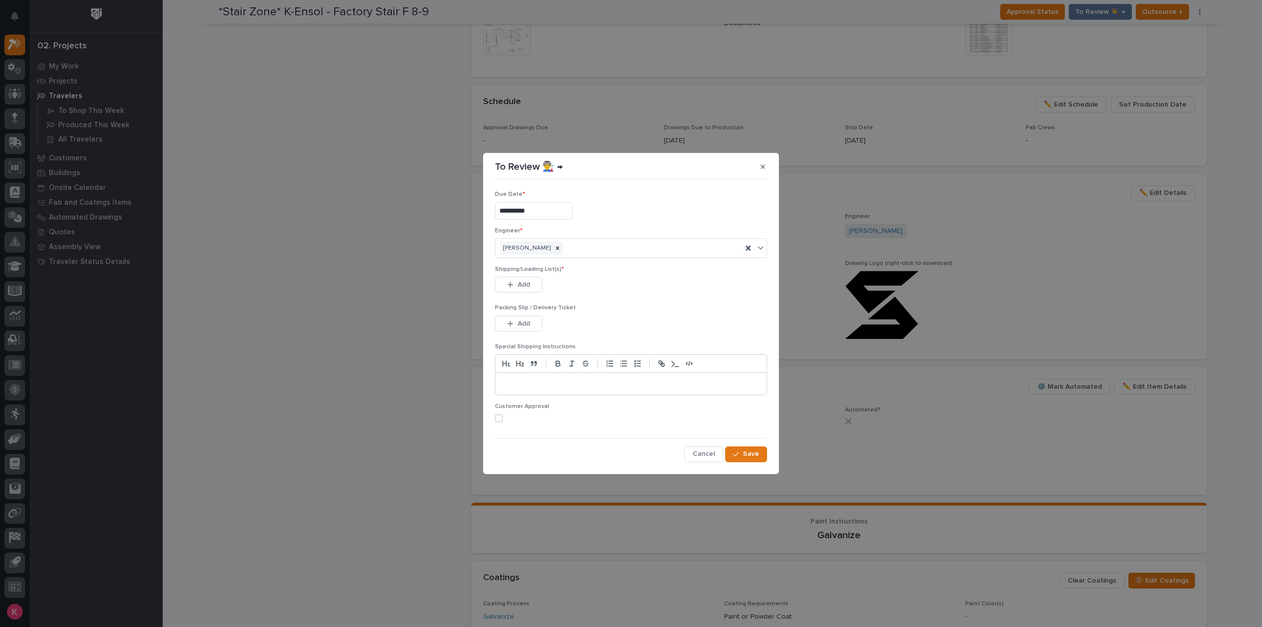
click at [515, 301] on div "Shipping/Loading List(s) * This file cannot be opened Download File Add" at bounding box center [631, 285] width 272 height 38
click at [520, 287] on span "Add" at bounding box center [524, 284] width 12 height 9
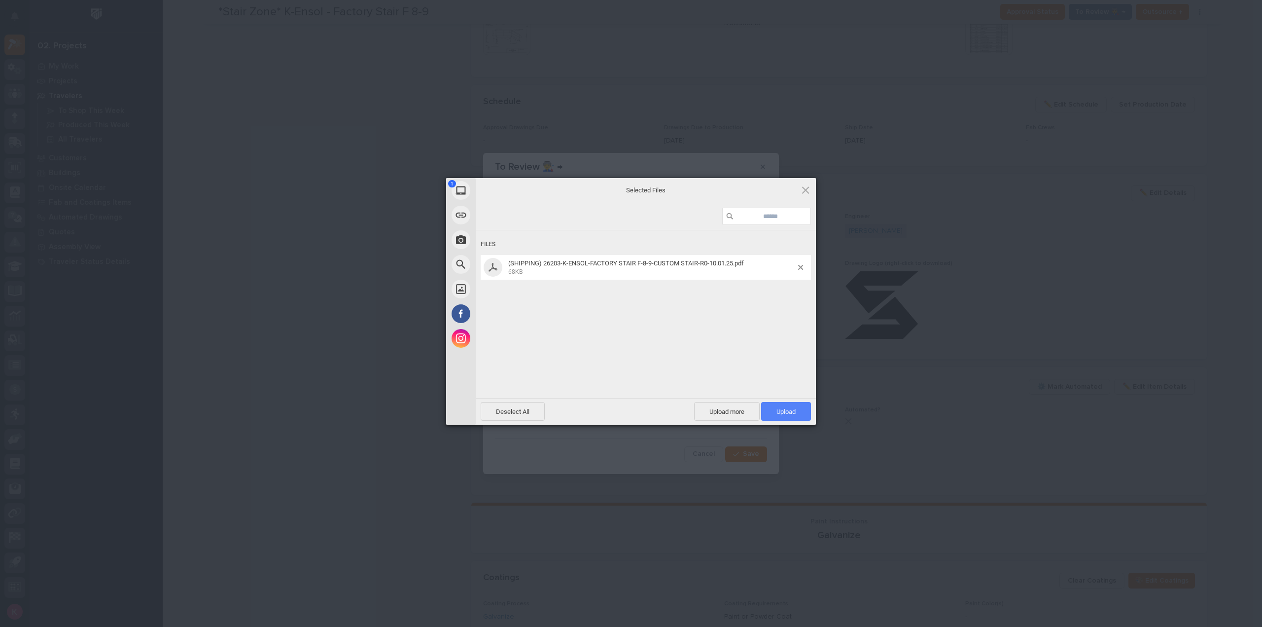
drag, startPoint x: 792, startPoint y: 413, endPoint x: 834, endPoint y: 432, distance: 46.3
click at [793, 413] on span "Upload 1" at bounding box center [786, 411] width 19 height 7
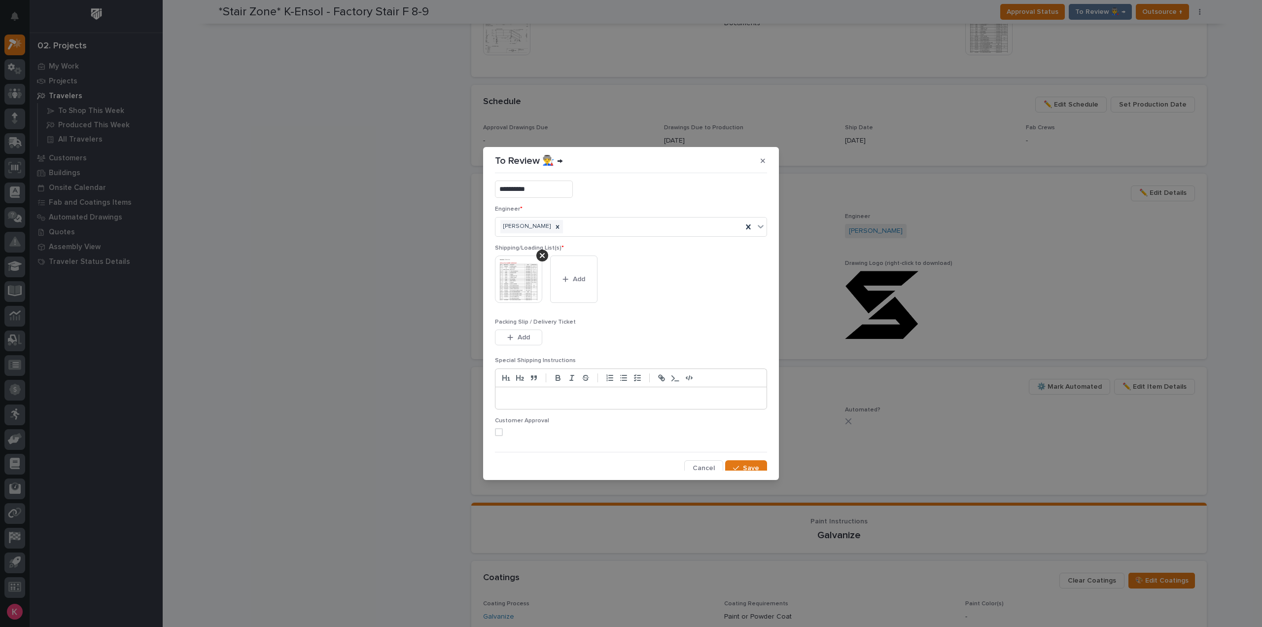
scroll to position [20, 0]
click at [734, 464] on icon "button" at bounding box center [736, 463] width 6 height 7
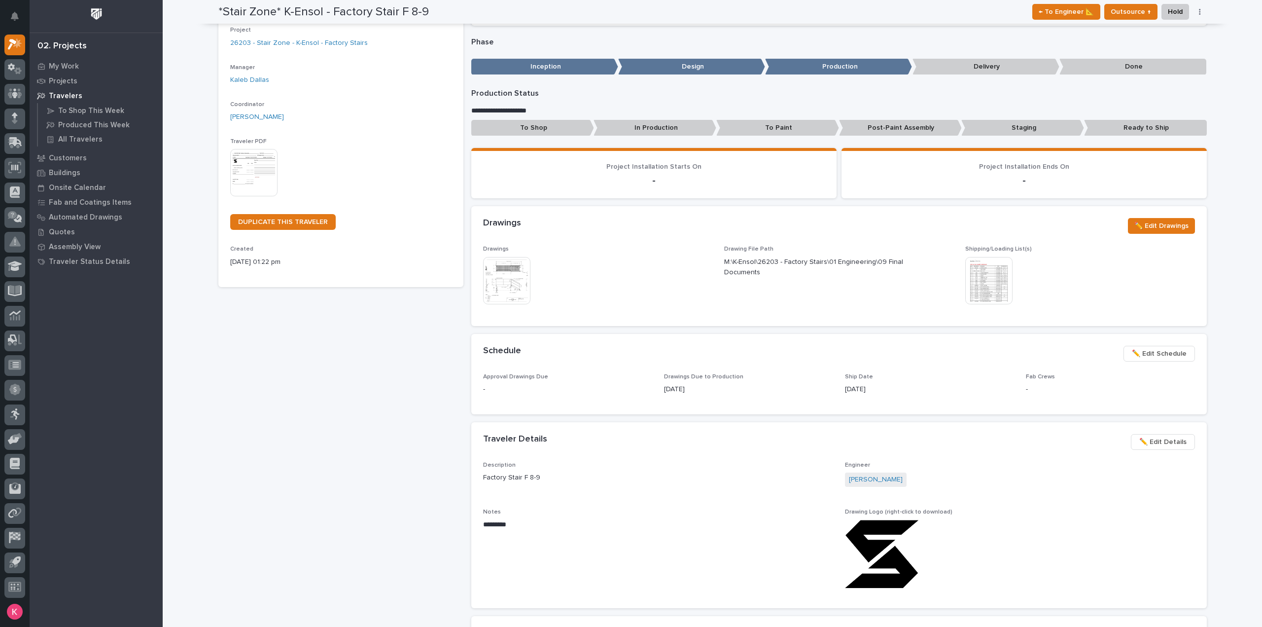
scroll to position [0, 0]
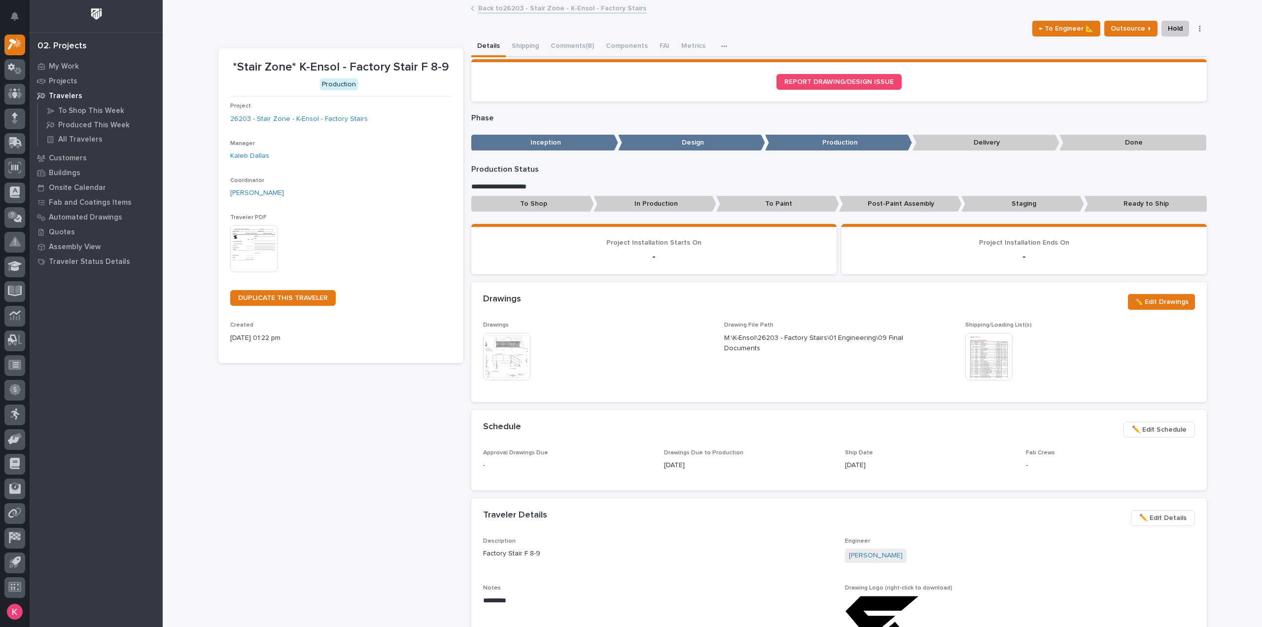
click at [548, 11] on link "Back to 26203 - Stair Zone - K-Ensol - Factory Stairs" at bounding box center [562, 7] width 168 height 11
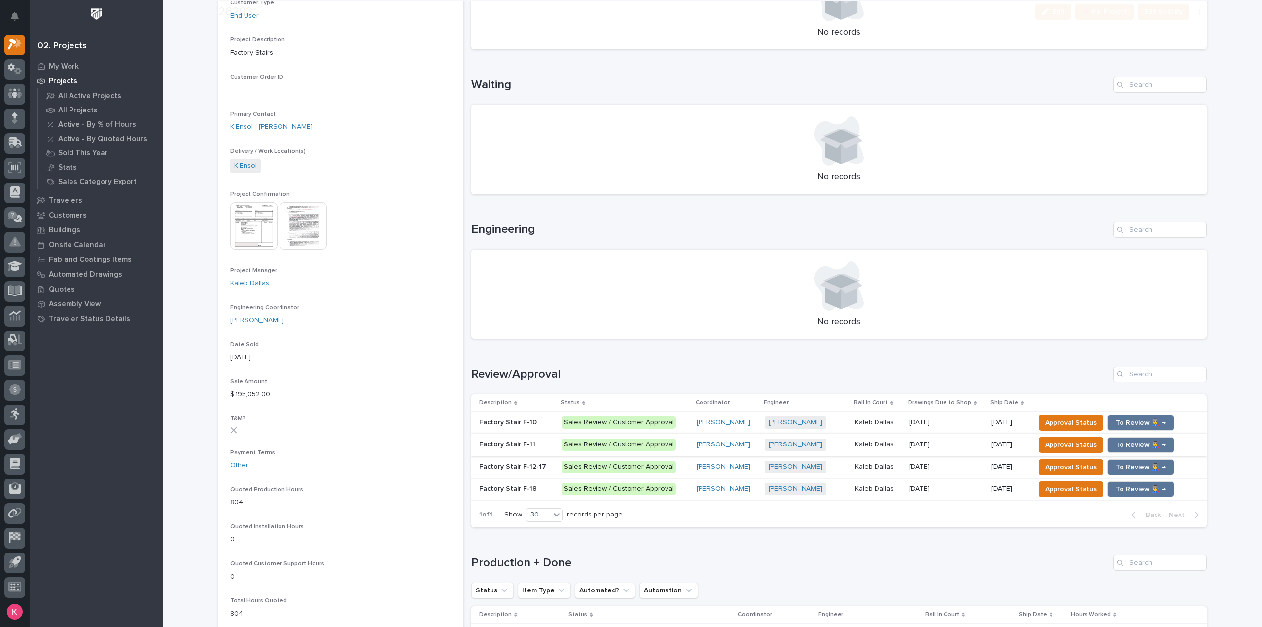
scroll to position [345, 0]
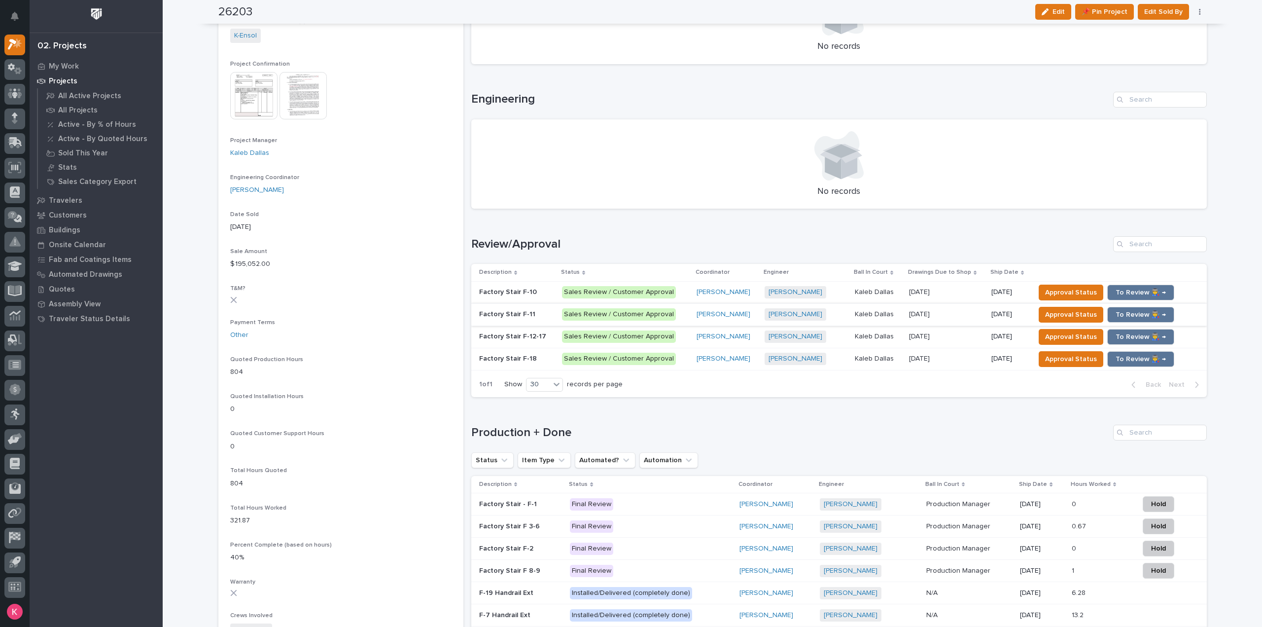
click at [831, 293] on div "Caleb Kaufman + 0" at bounding box center [806, 292] width 82 height 12
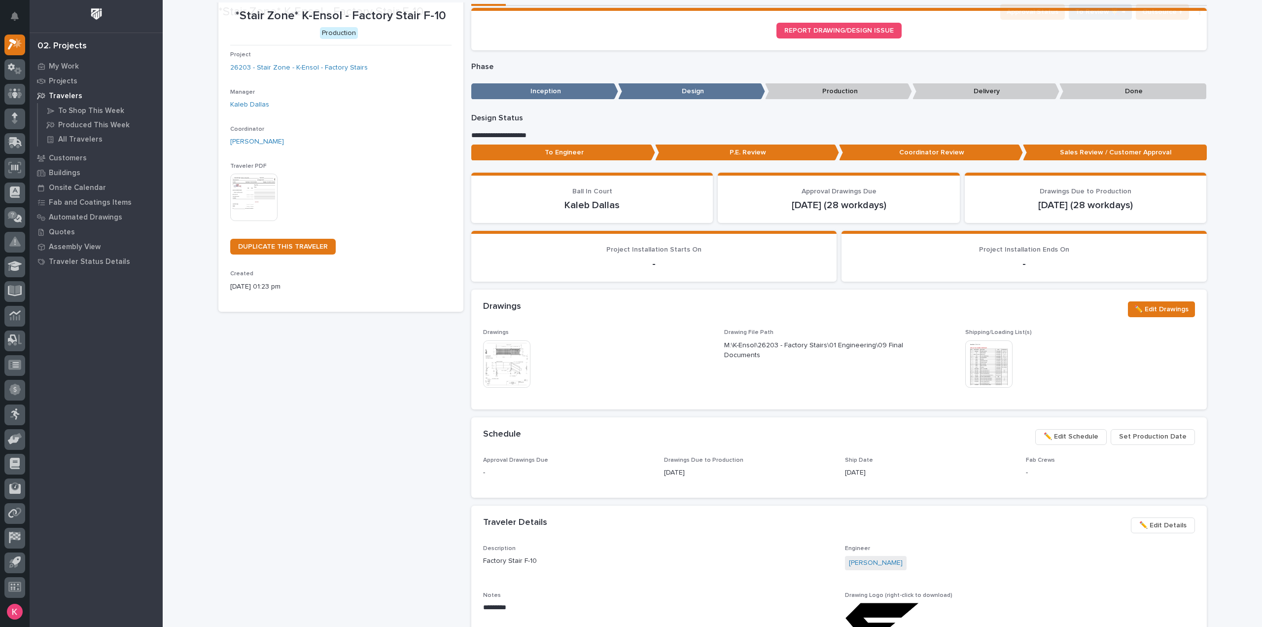
scroll to position [444, 0]
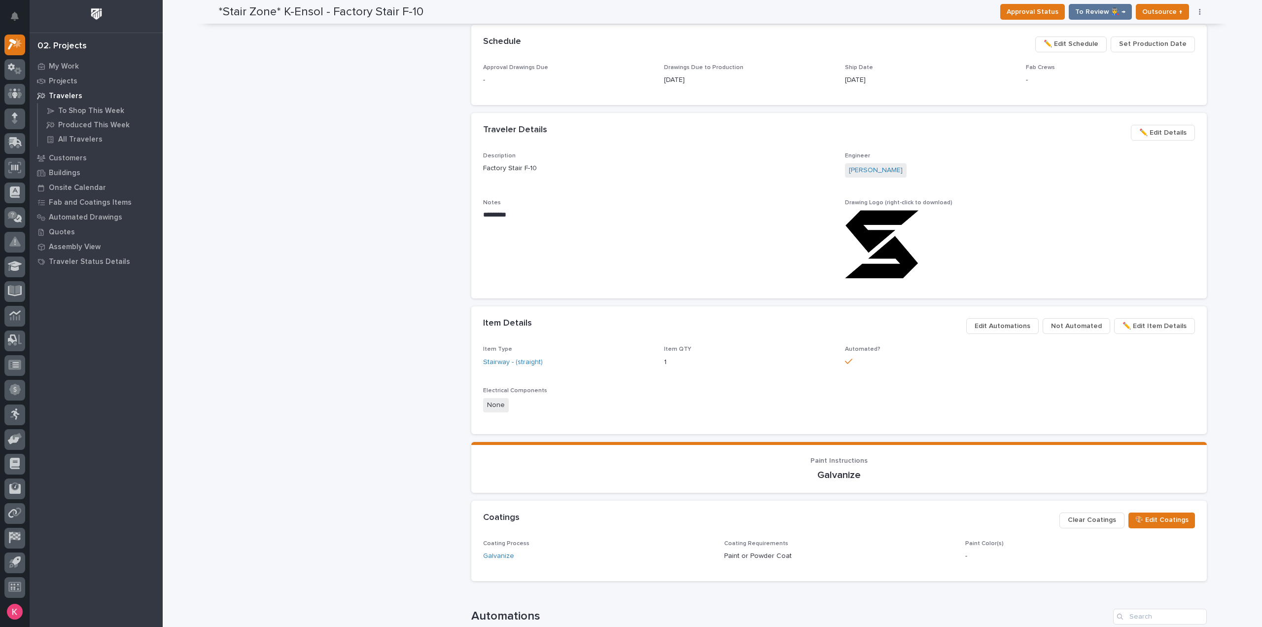
click at [1093, 326] on span "Not Automated" at bounding box center [1076, 326] width 51 height 12
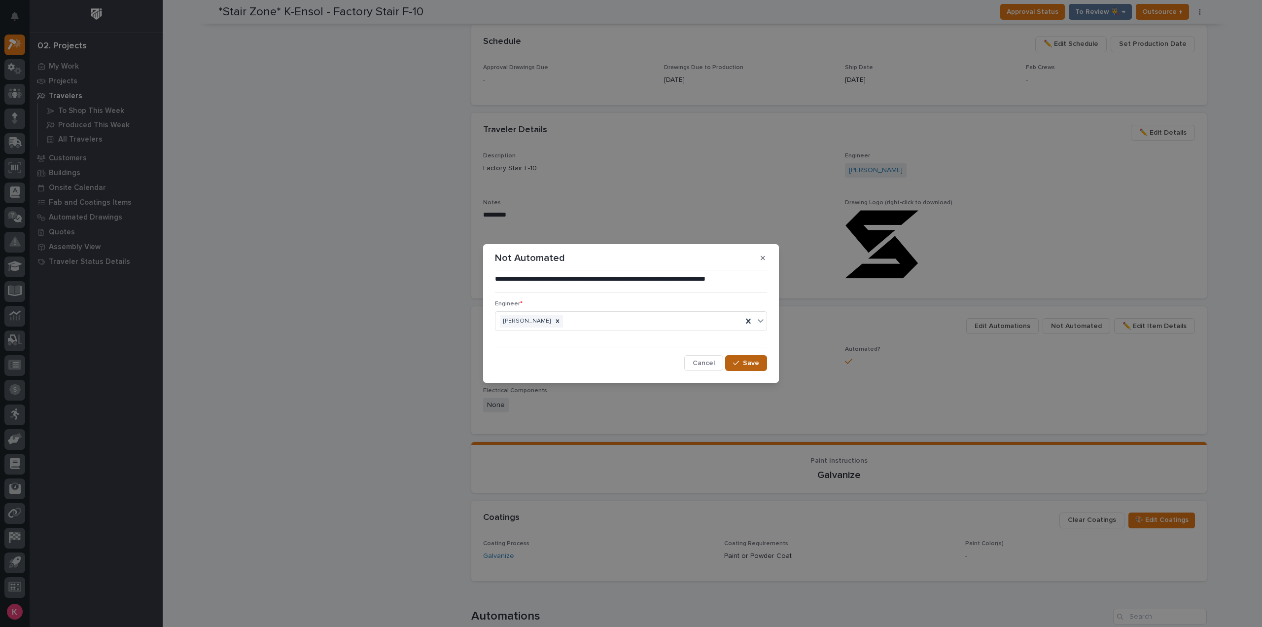
click at [756, 364] on span "Save" at bounding box center [751, 363] width 16 height 9
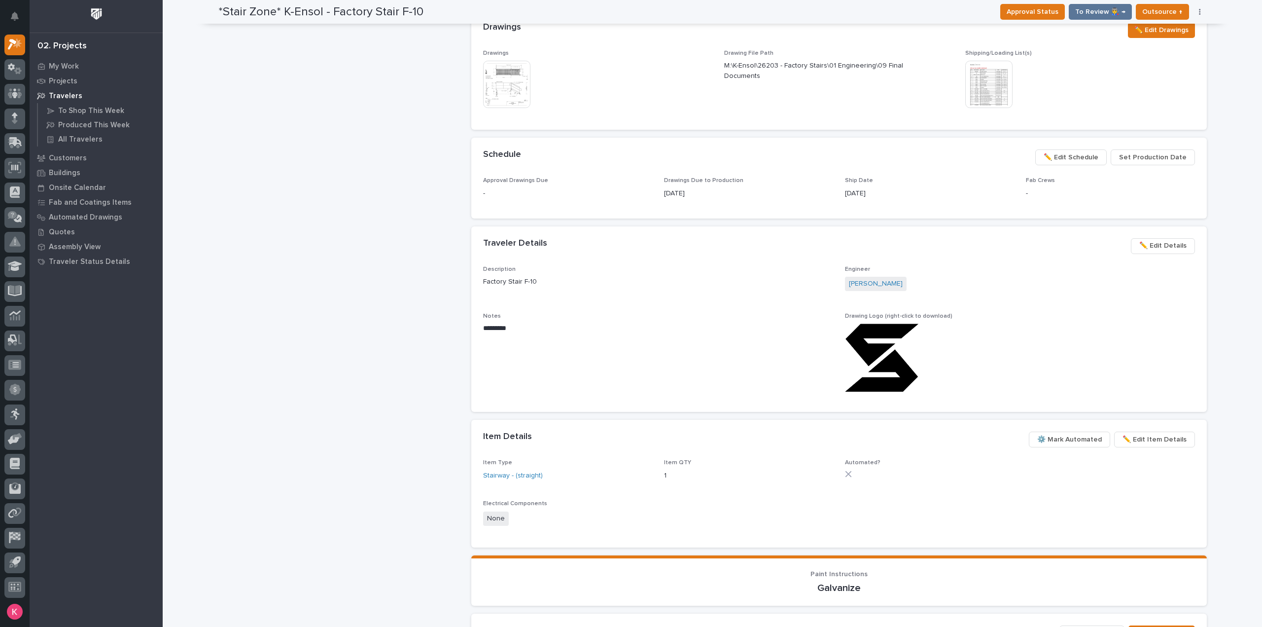
scroll to position [0, 0]
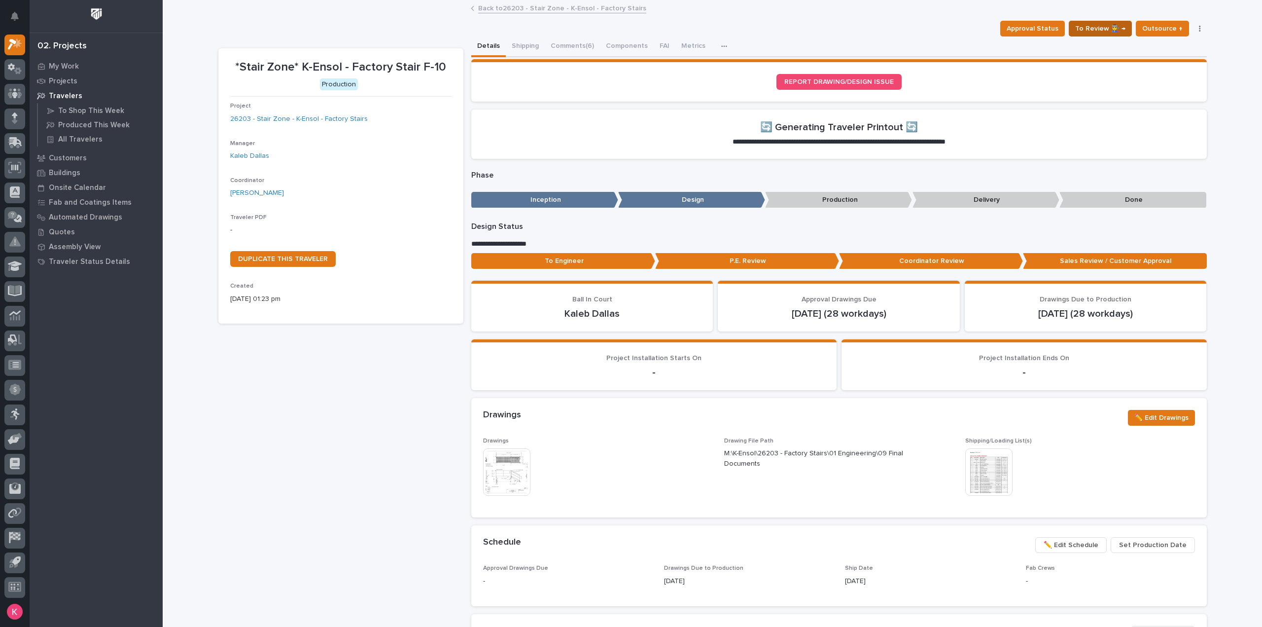
click at [1089, 29] on span "To Review 👨‍🏭 →" at bounding box center [1101, 29] width 50 height 12
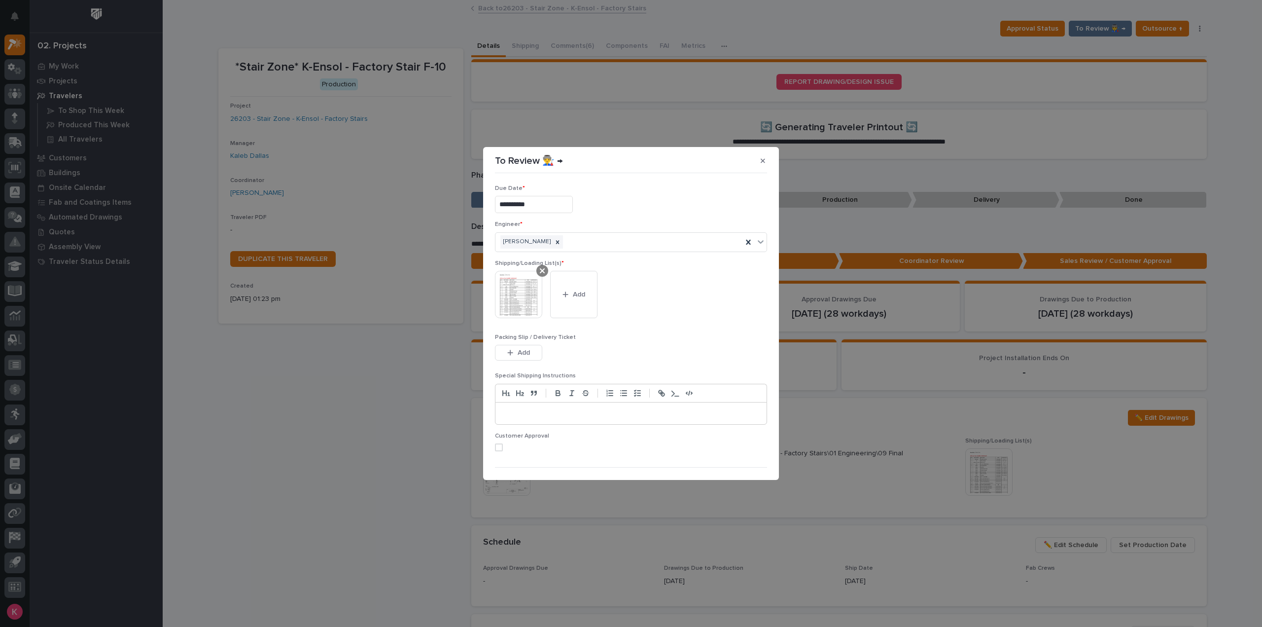
click at [545, 267] on div at bounding box center [543, 271] width 12 height 12
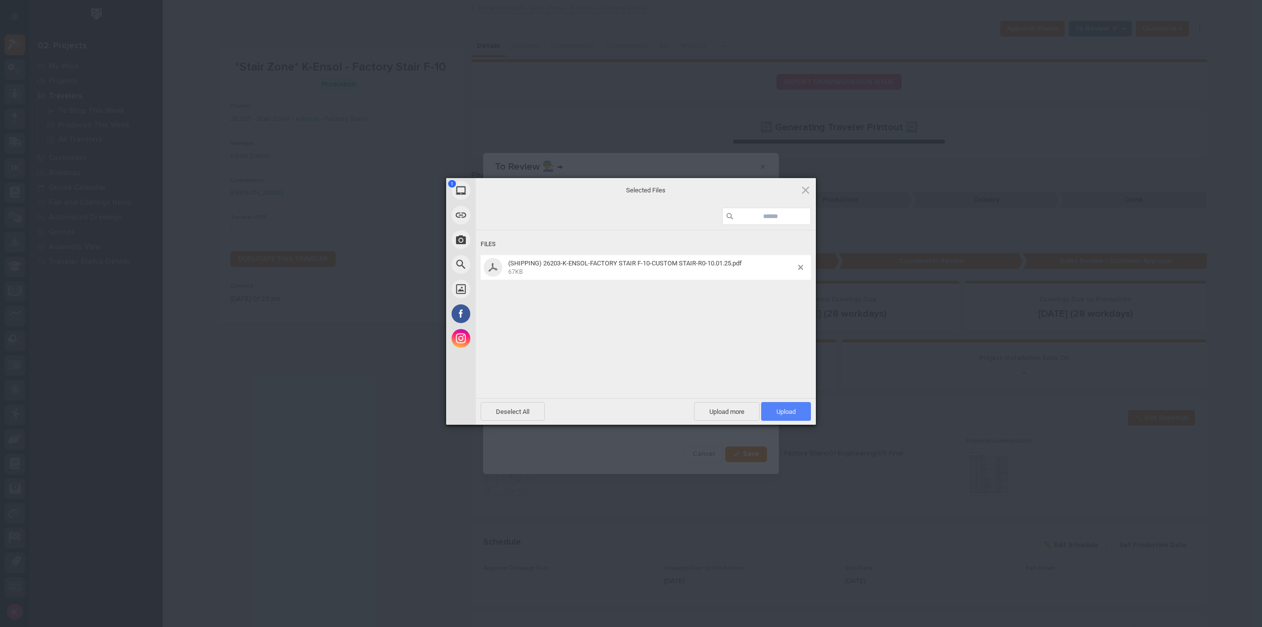
click at [797, 413] on span "Upload 1" at bounding box center [786, 411] width 50 height 19
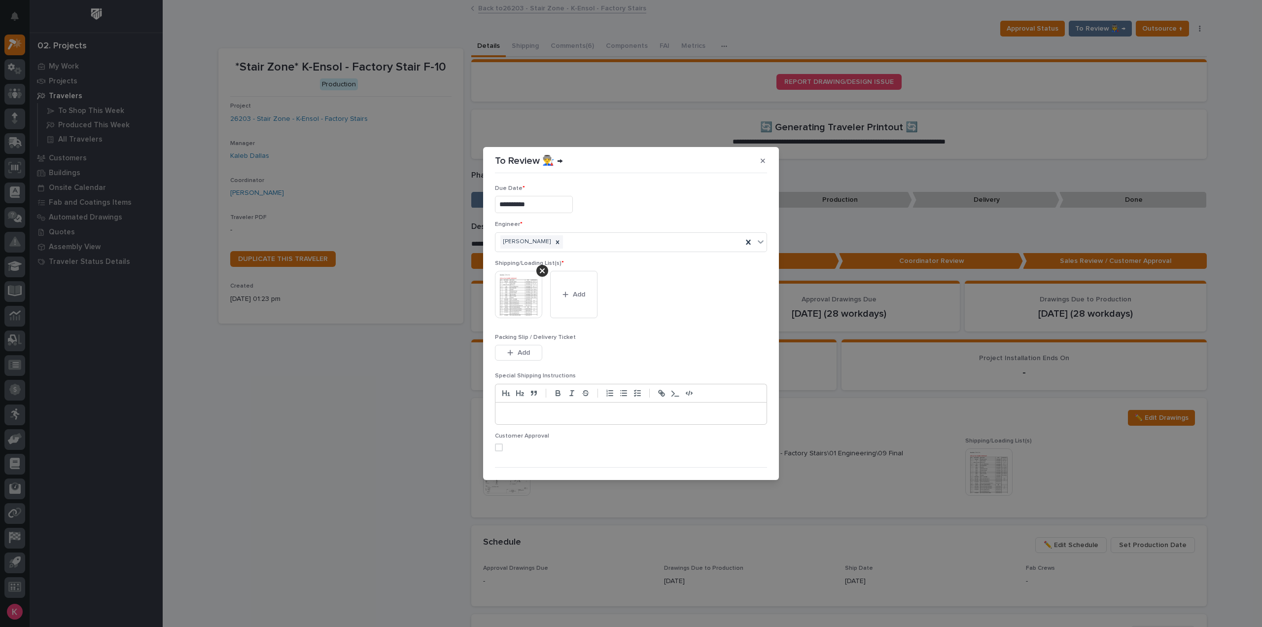
scroll to position [20, 0]
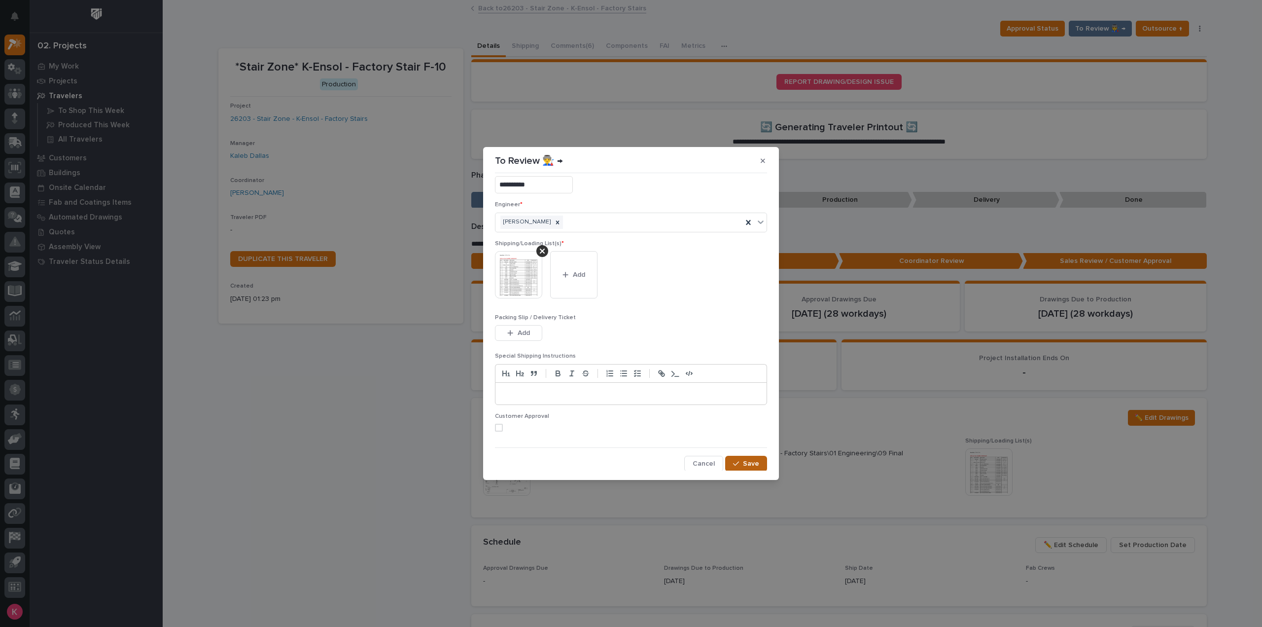
click at [749, 465] on span "Save" at bounding box center [751, 463] width 16 height 9
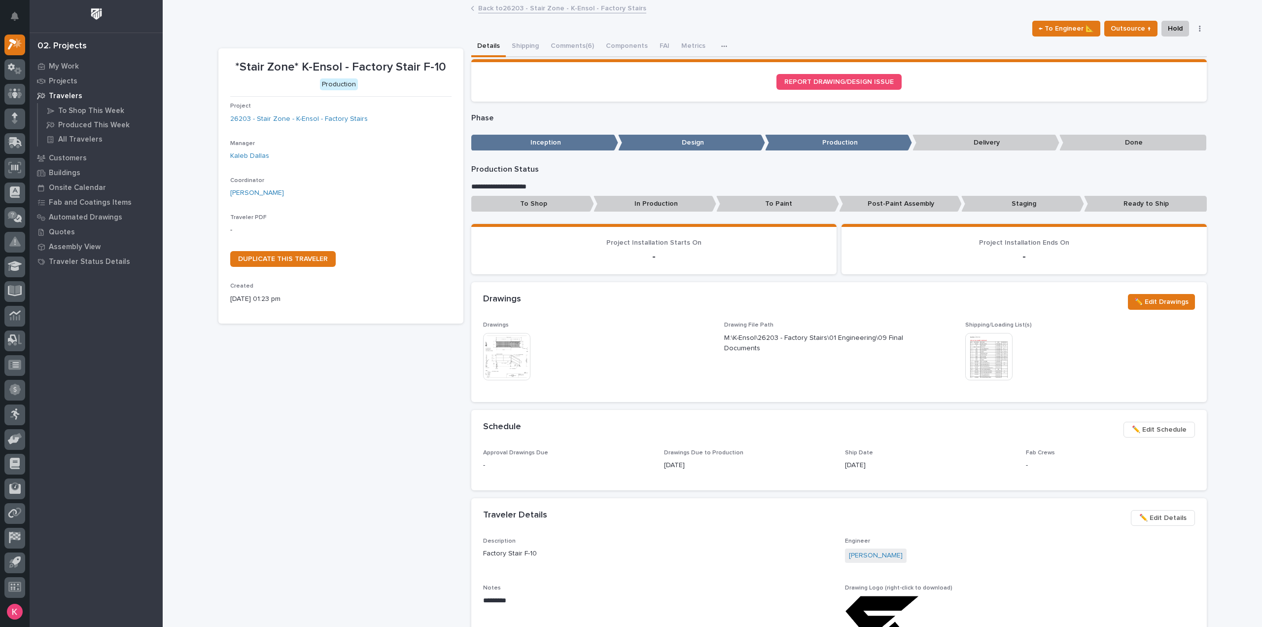
click at [553, 8] on link "Back to 26203 - Stair Zone - K-Ensol - Factory Stairs" at bounding box center [562, 7] width 168 height 11
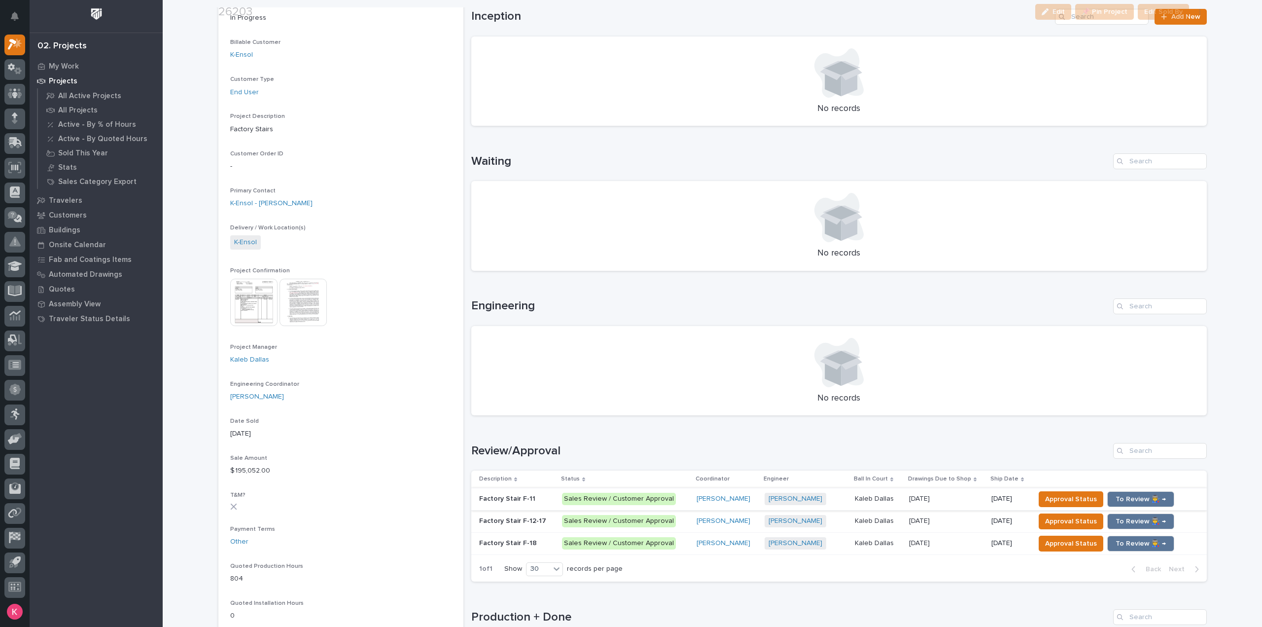
scroll to position [395, 0]
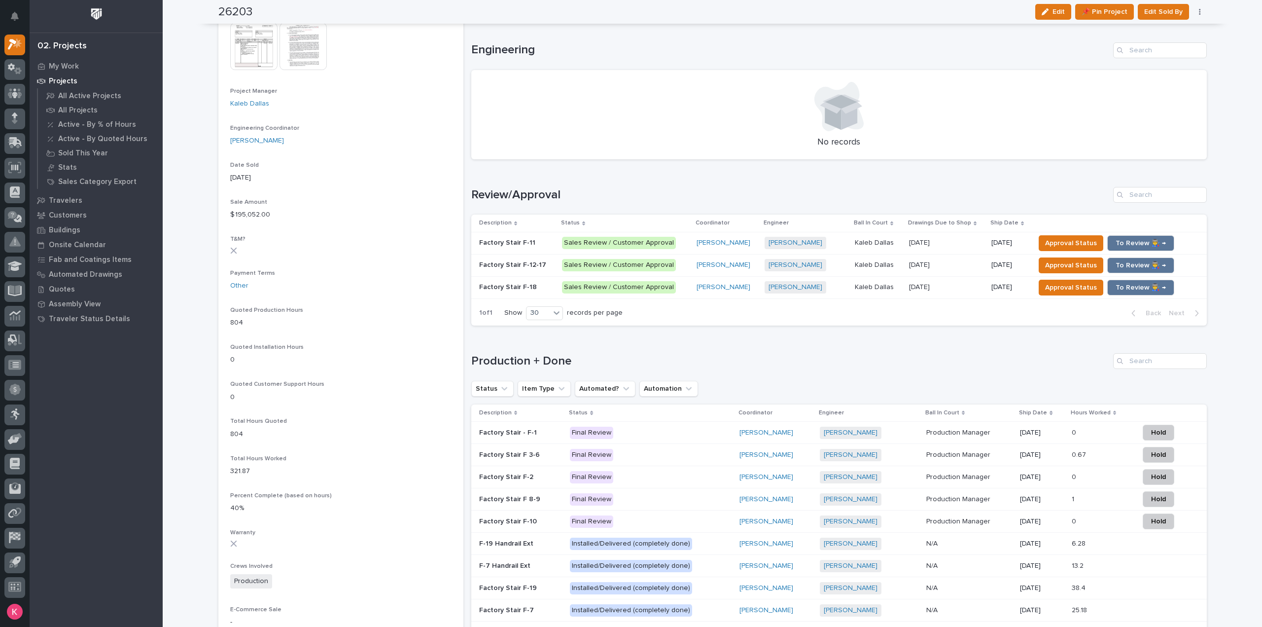
click at [965, 242] on p at bounding box center [946, 243] width 74 height 8
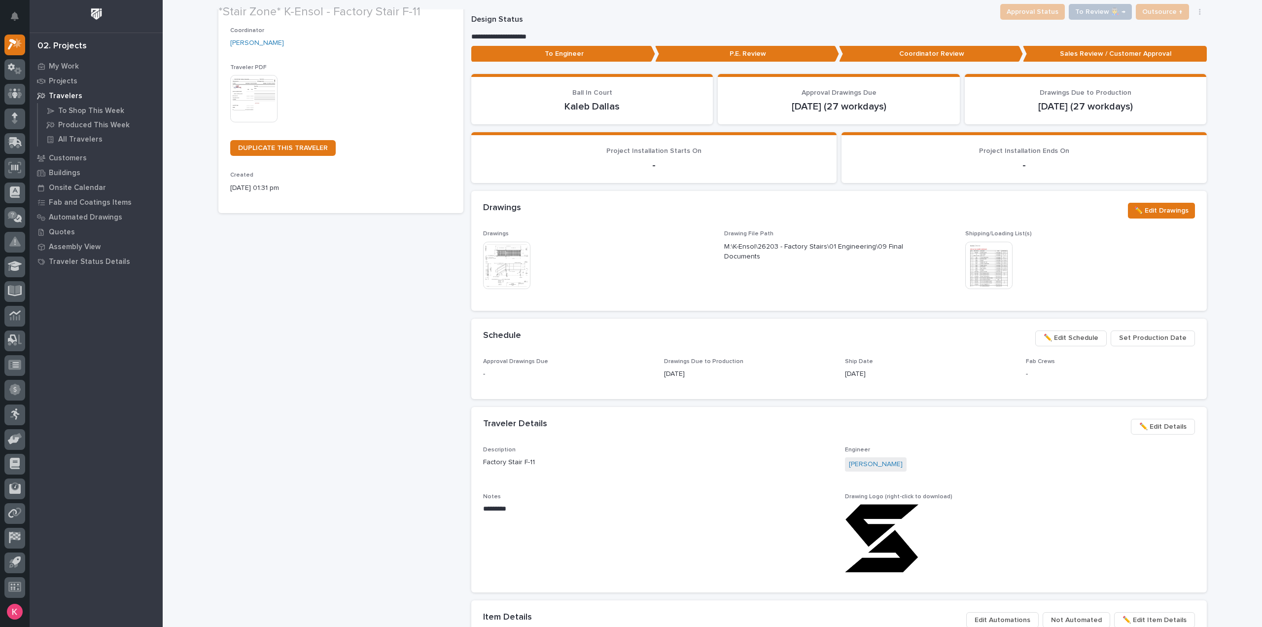
scroll to position [296, 0]
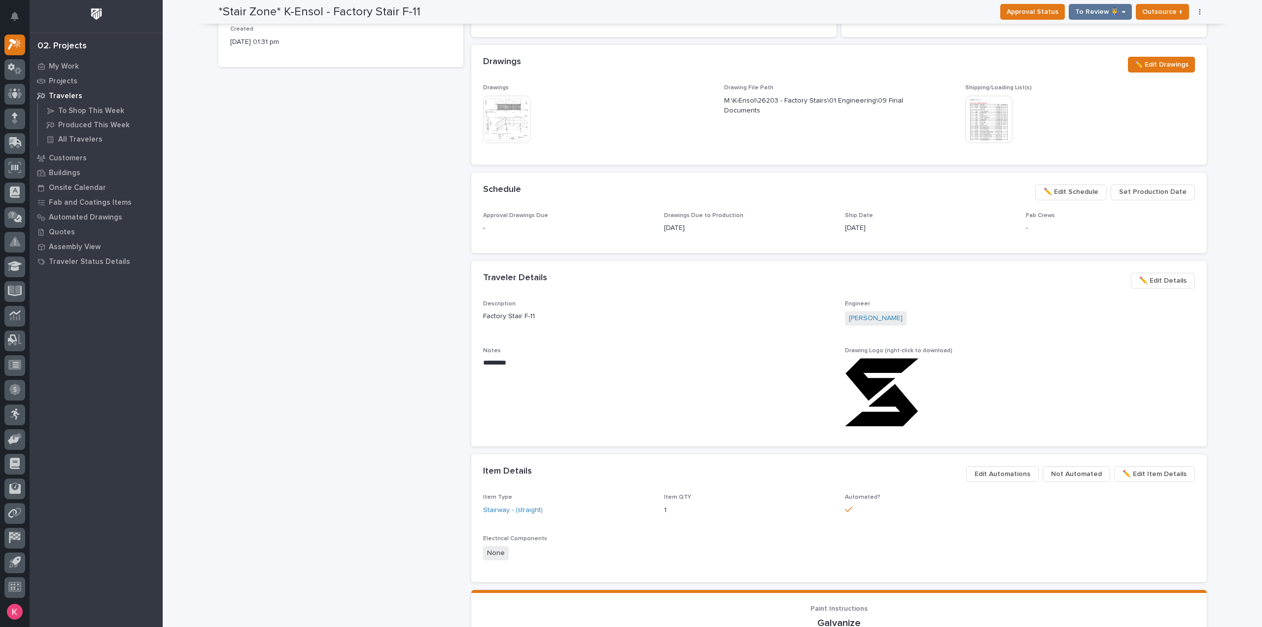
click at [1070, 473] on span "Not Automated" at bounding box center [1076, 474] width 51 height 12
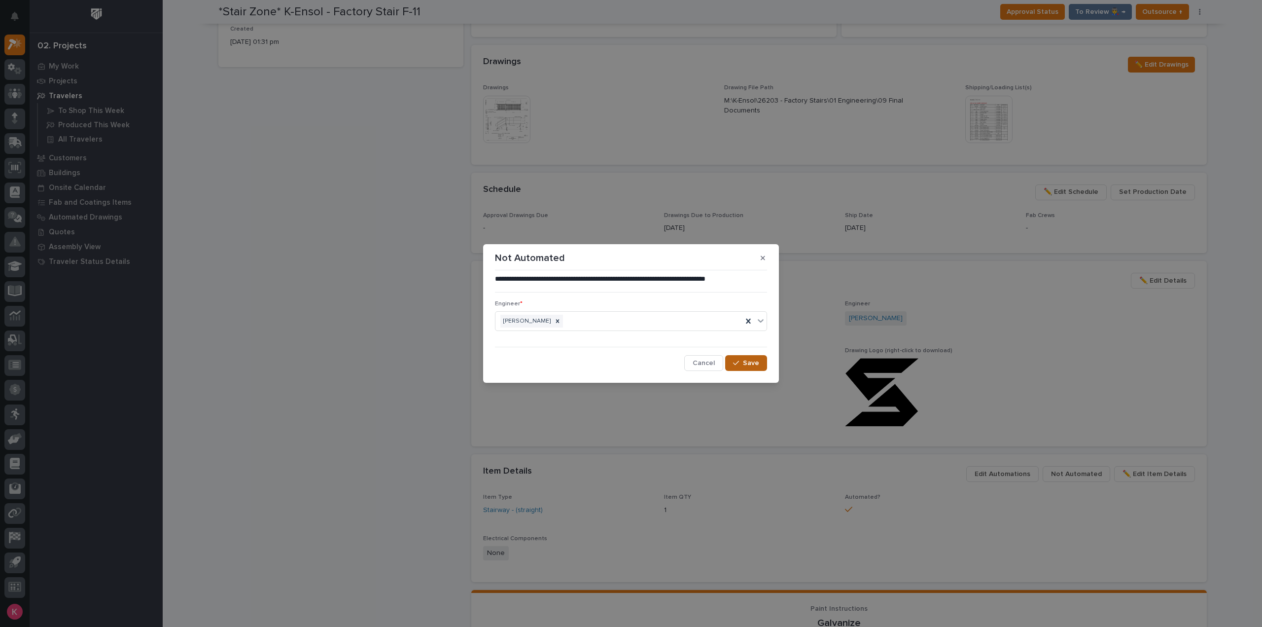
click at [750, 363] on span "Save" at bounding box center [751, 363] width 16 height 9
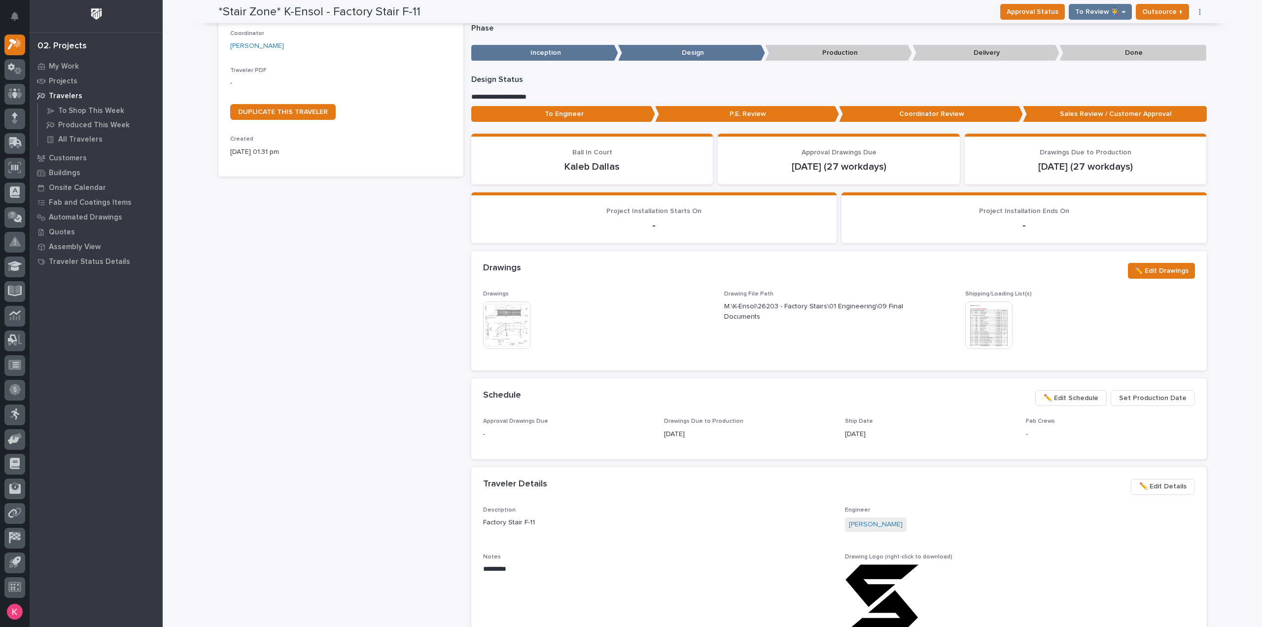
scroll to position [0, 0]
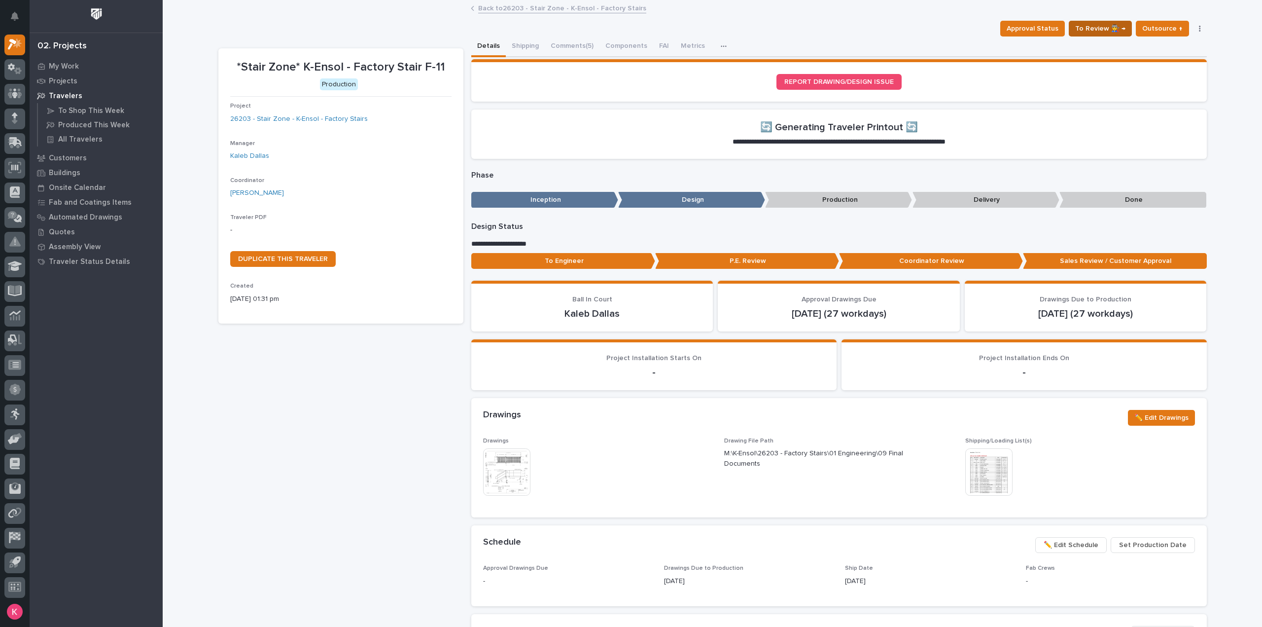
click at [1106, 33] on span "To Review 👨‍🏭 →" at bounding box center [1101, 29] width 50 height 12
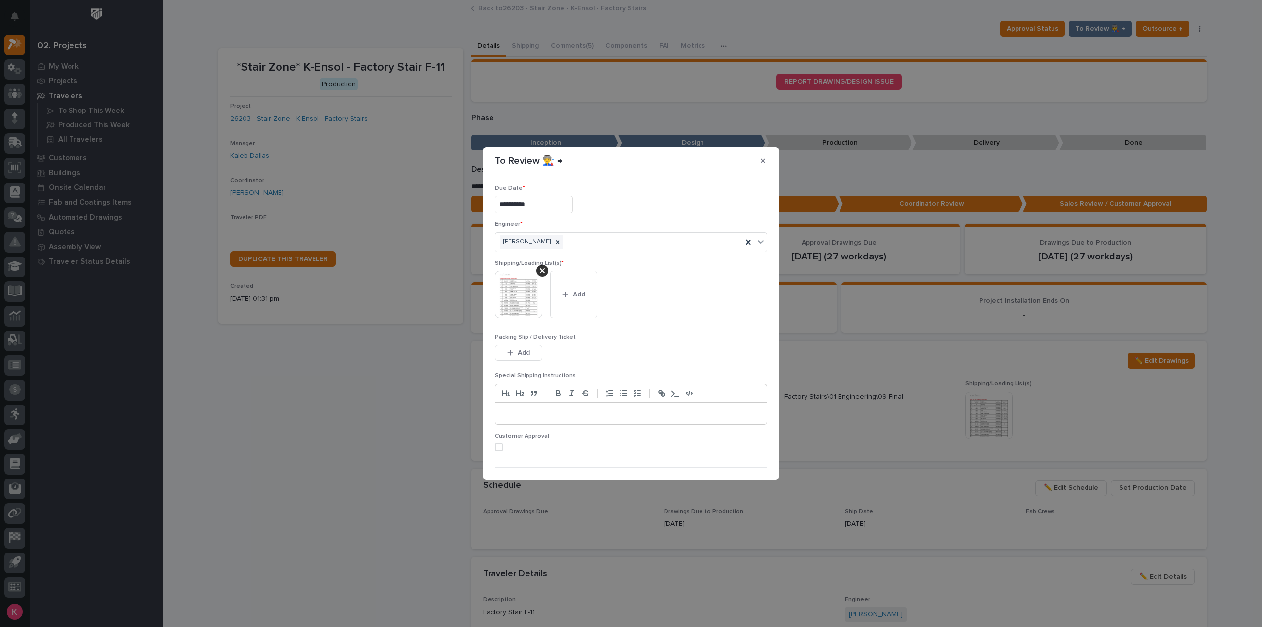
click at [545, 272] on div at bounding box center [543, 271] width 12 height 12
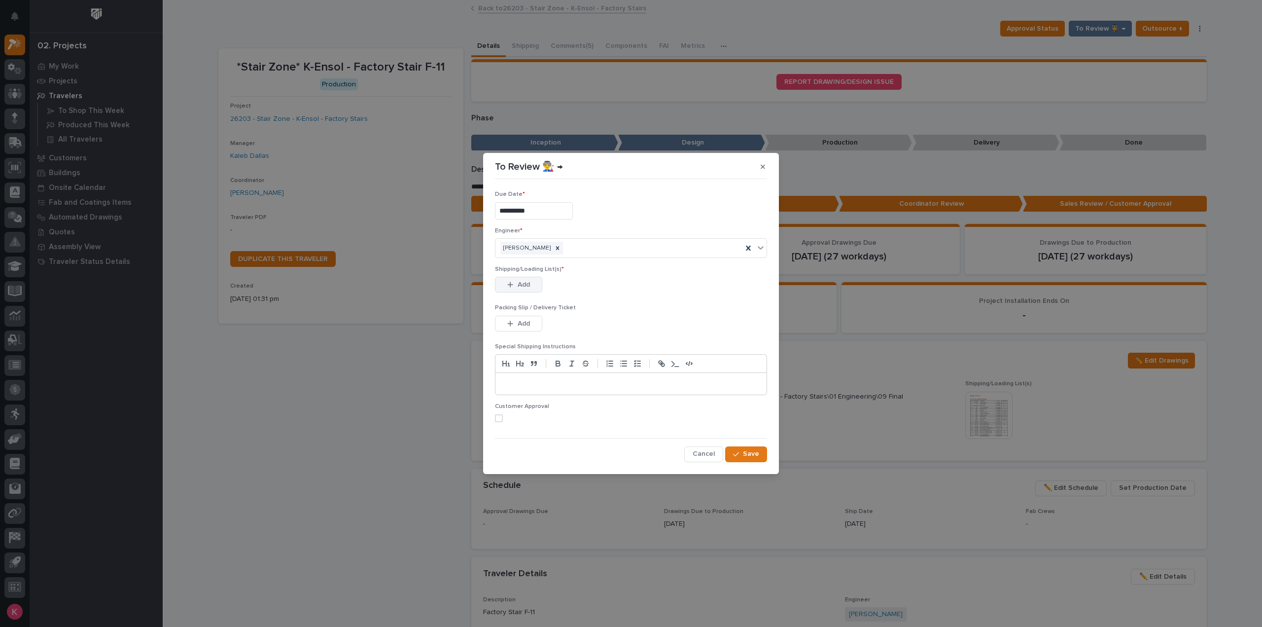
click at [504, 278] on button "Add" at bounding box center [518, 285] width 47 height 16
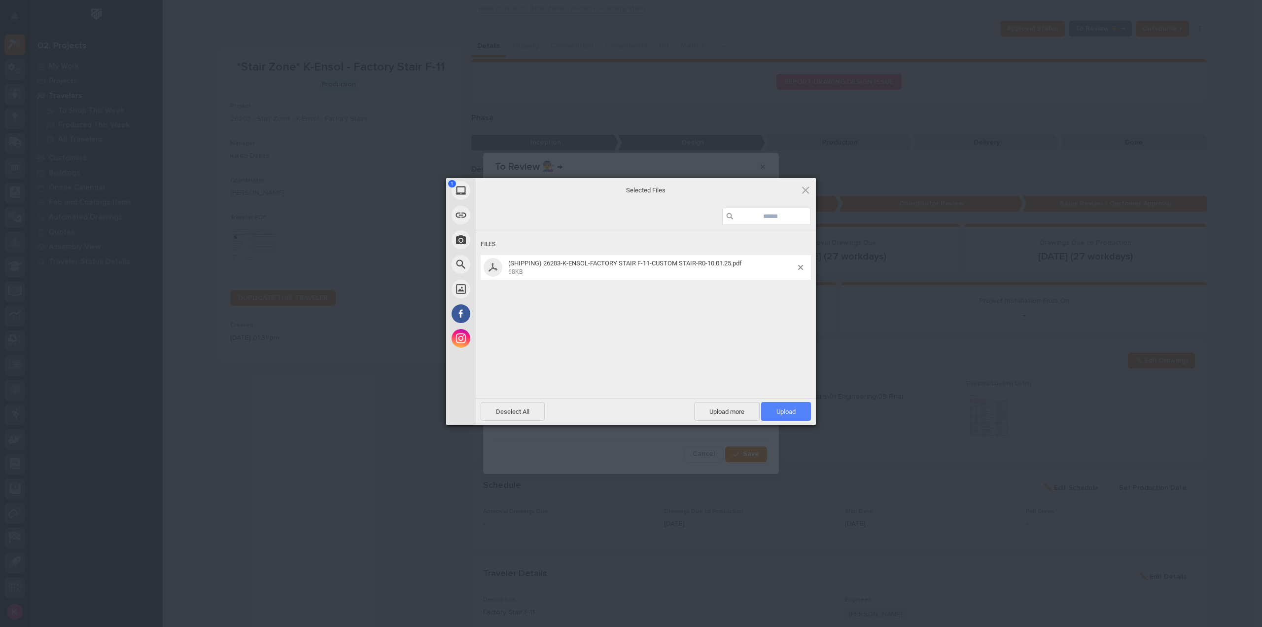
click at [799, 408] on span "Upload 1" at bounding box center [786, 411] width 50 height 19
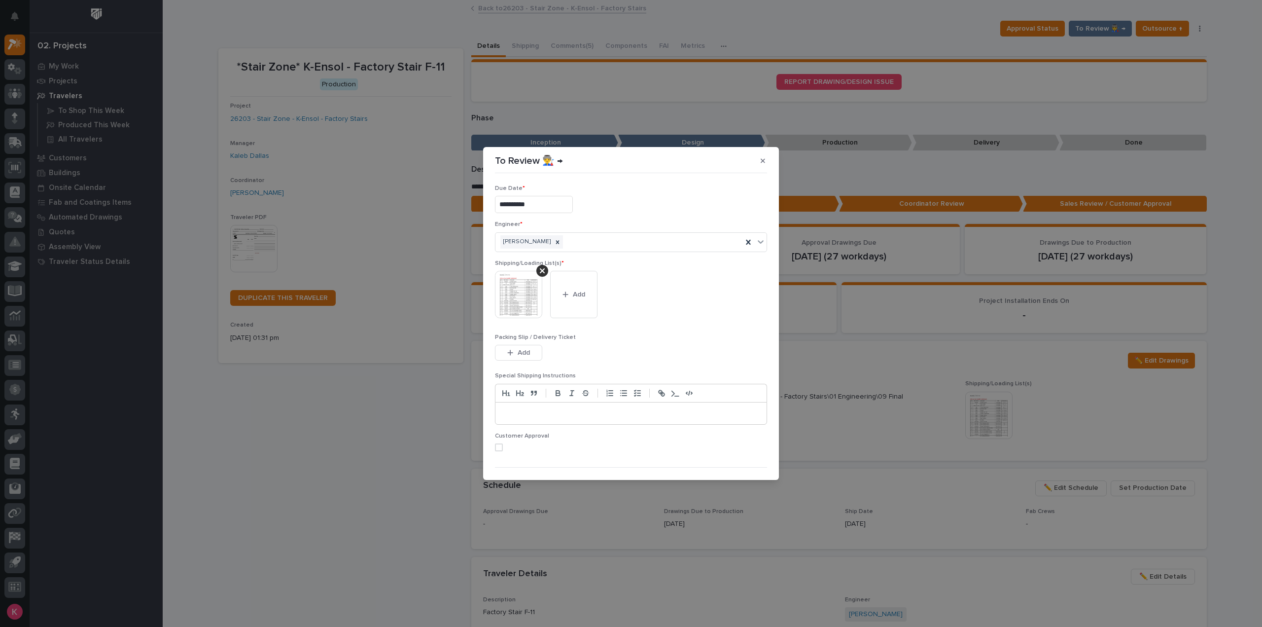
scroll to position [20, 0]
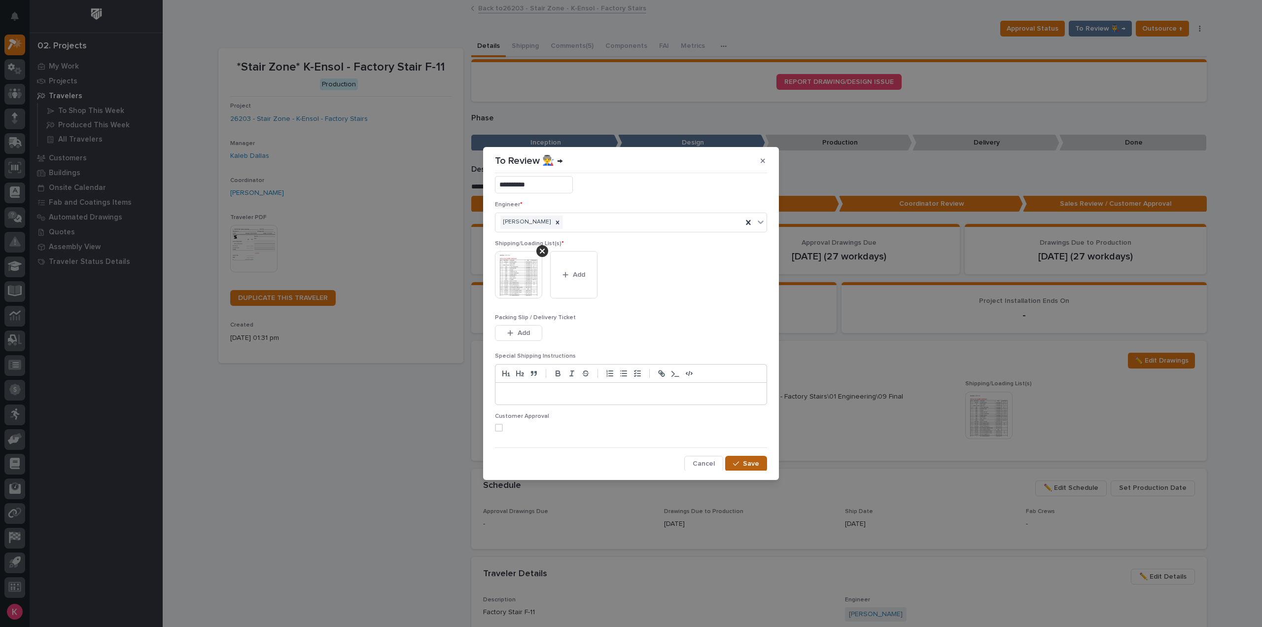
click at [747, 466] on span "Save" at bounding box center [751, 463] width 16 height 9
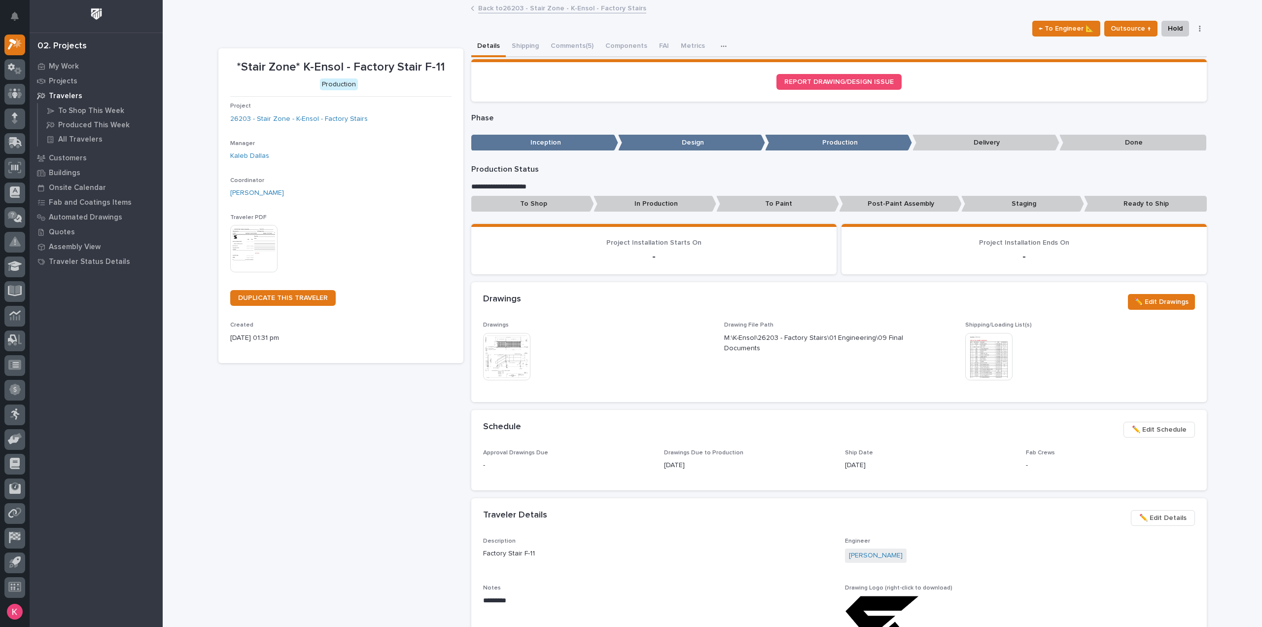
click at [567, 7] on link "Back to 26203 - Stair Zone - K-Ensol - Factory Stairs" at bounding box center [562, 7] width 168 height 11
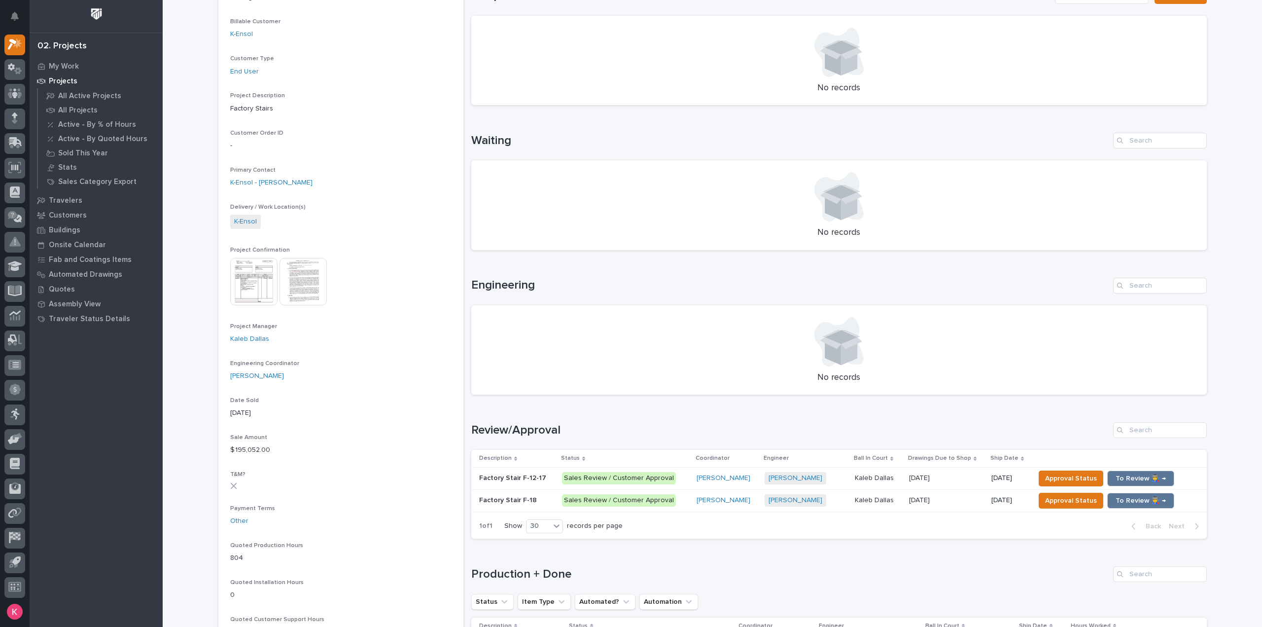
scroll to position [395, 0]
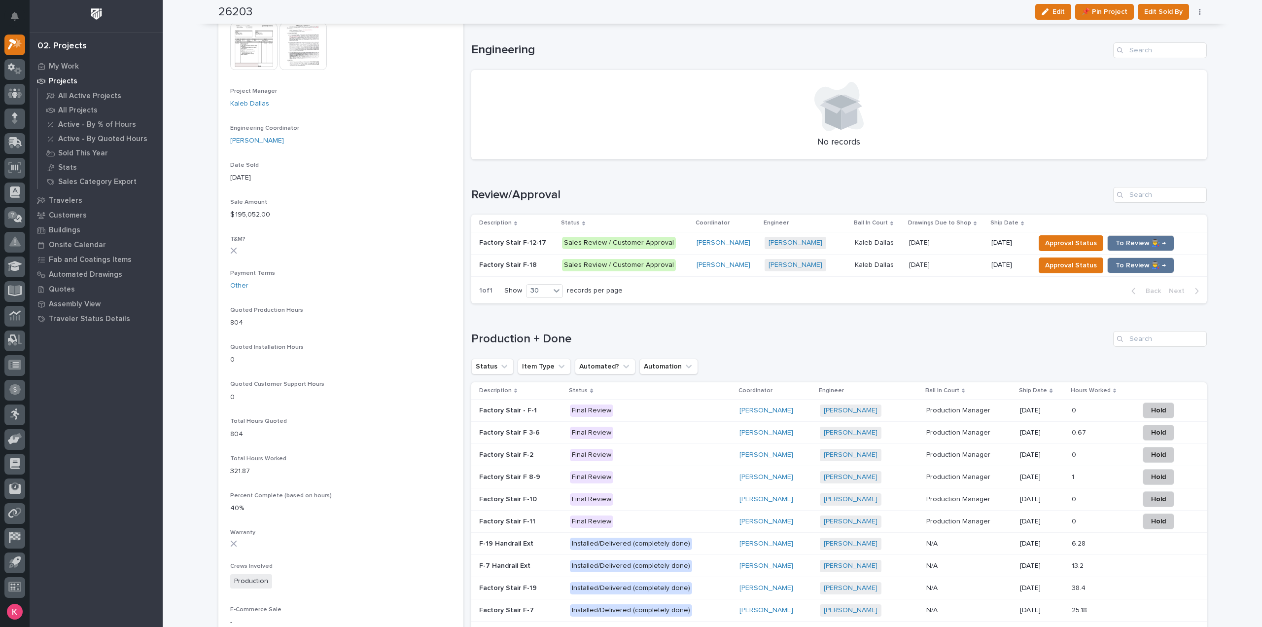
click at [831, 240] on div "Caleb Kaufman + 0" at bounding box center [806, 243] width 82 height 12
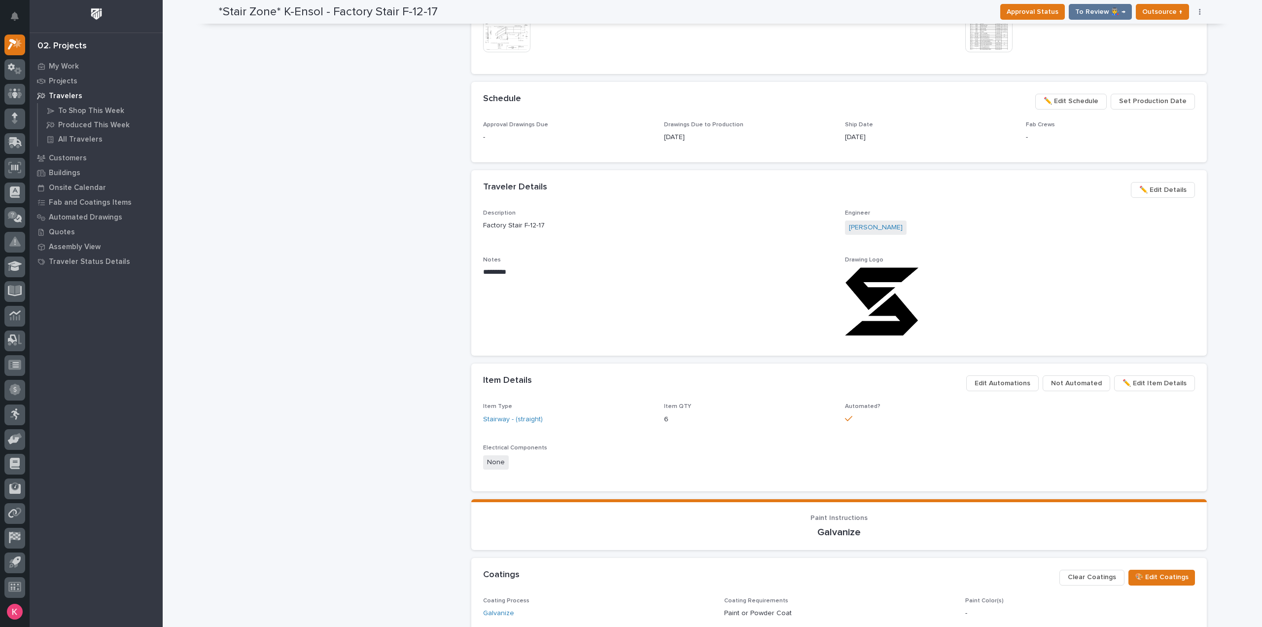
scroll to position [395, 0]
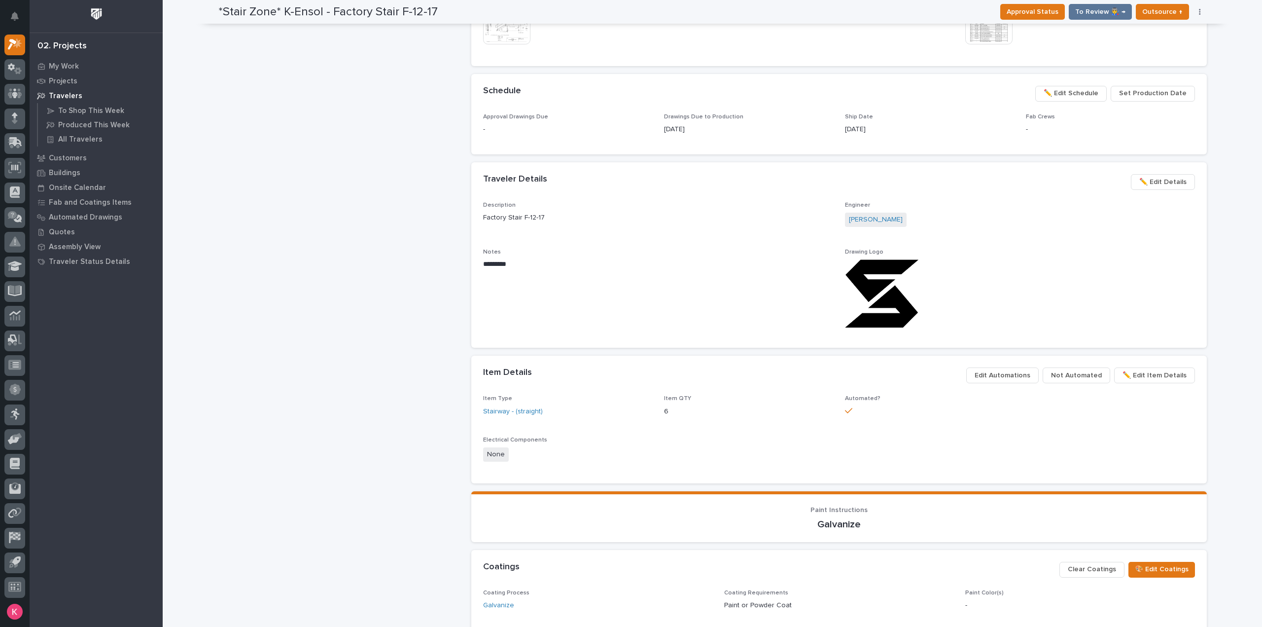
click at [1070, 382] on button "Not Automated" at bounding box center [1077, 375] width 68 height 16
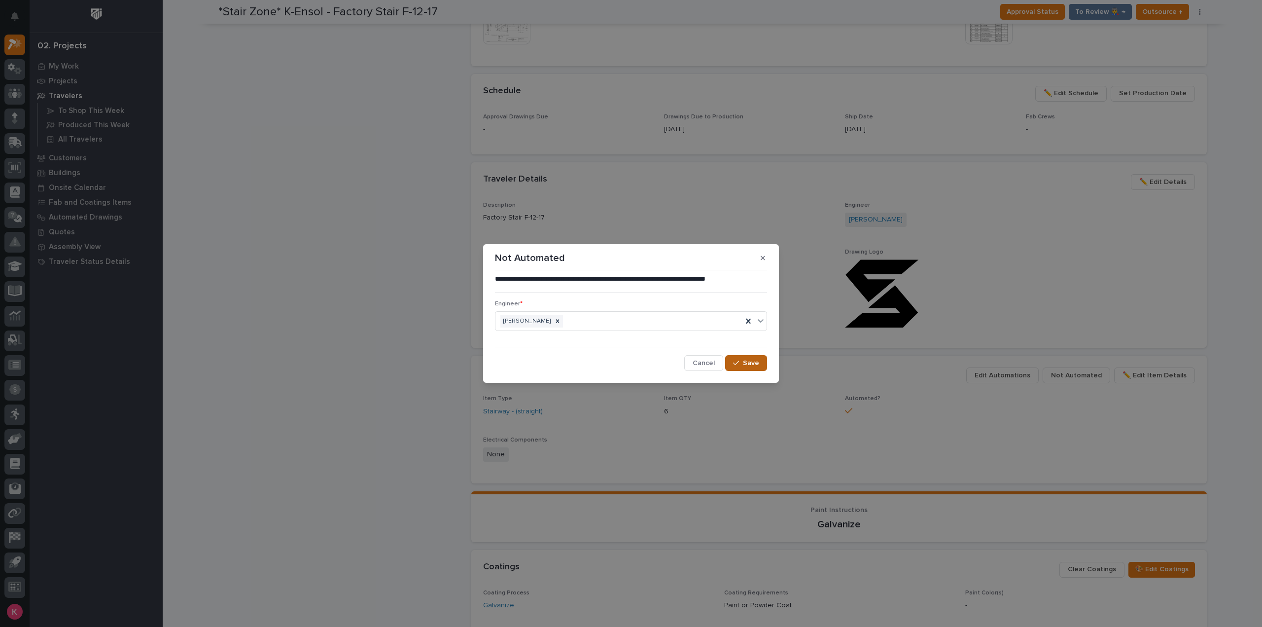
click at [750, 364] on span "Save" at bounding box center [751, 363] width 16 height 9
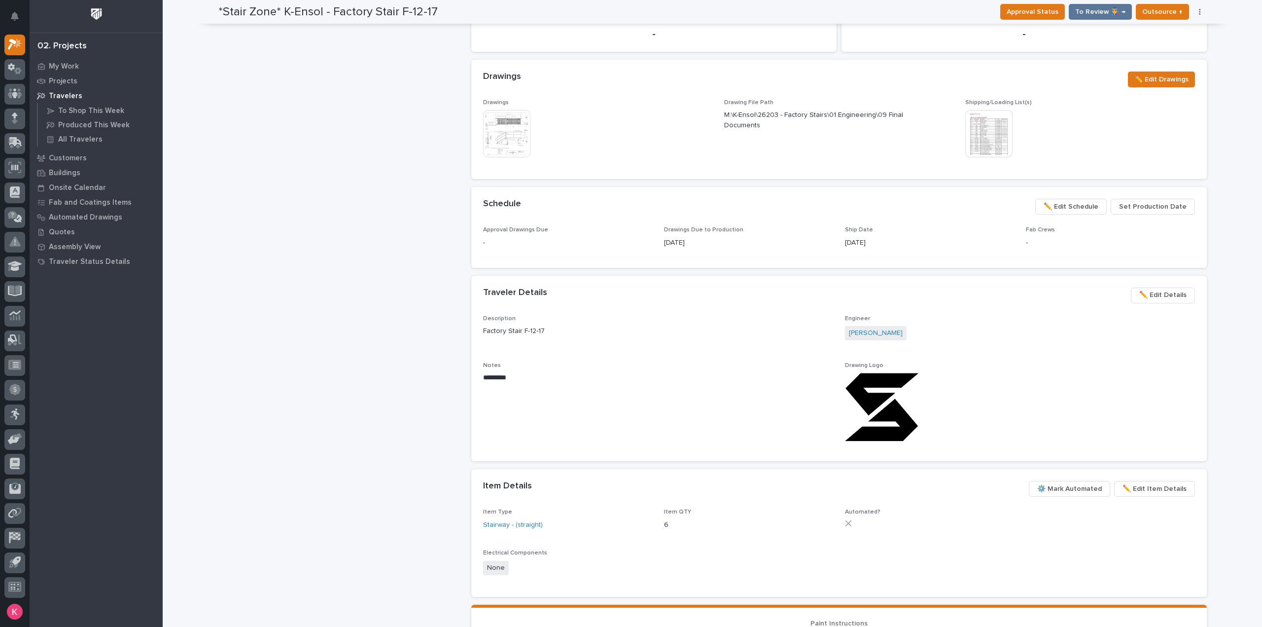
scroll to position [0, 0]
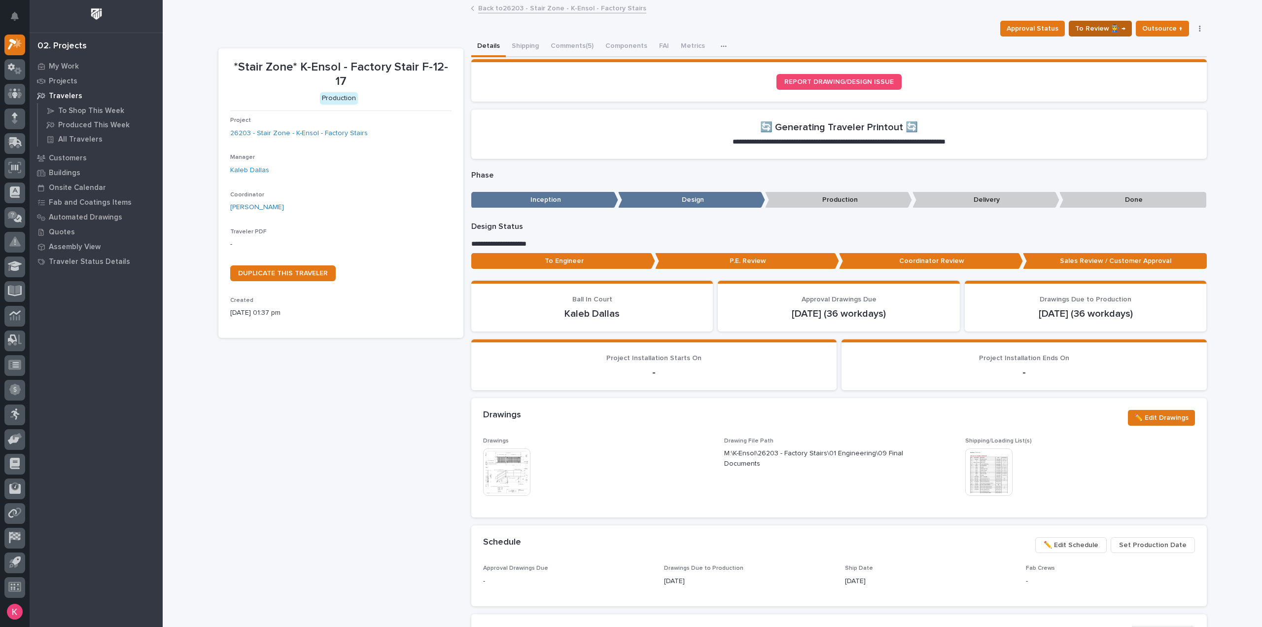
click at [1099, 25] on span "To Review 👨‍🏭 →" at bounding box center [1101, 29] width 50 height 12
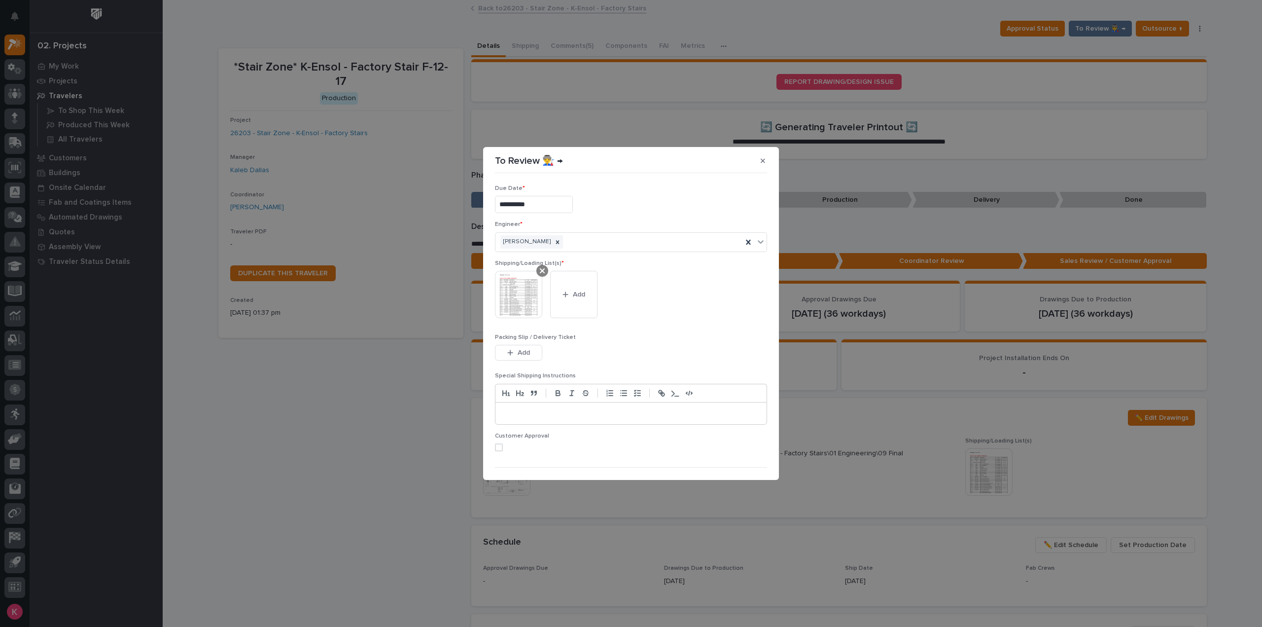
click at [539, 272] on div at bounding box center [543, 271] width 12 height 12
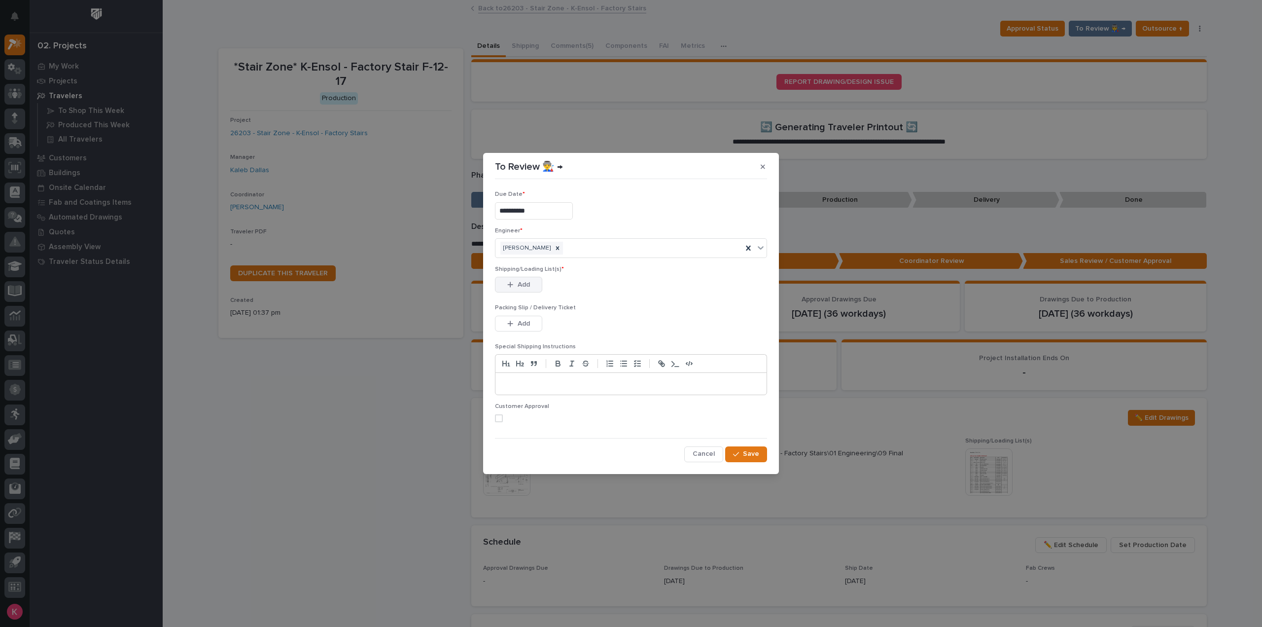
click at [525, 281] on span "Add" at bounding box center [524, 284] width 12 height 9
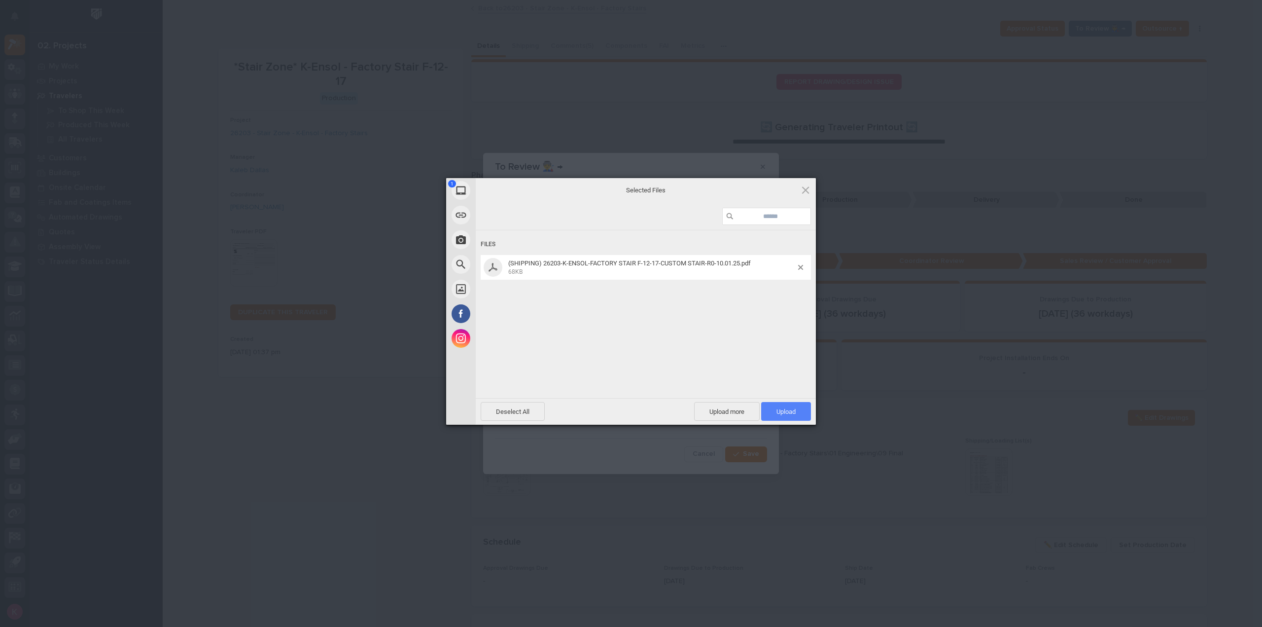
click at [792, 417] on span "Upload 1" at bounding box center [786, 411] width 50 height 19
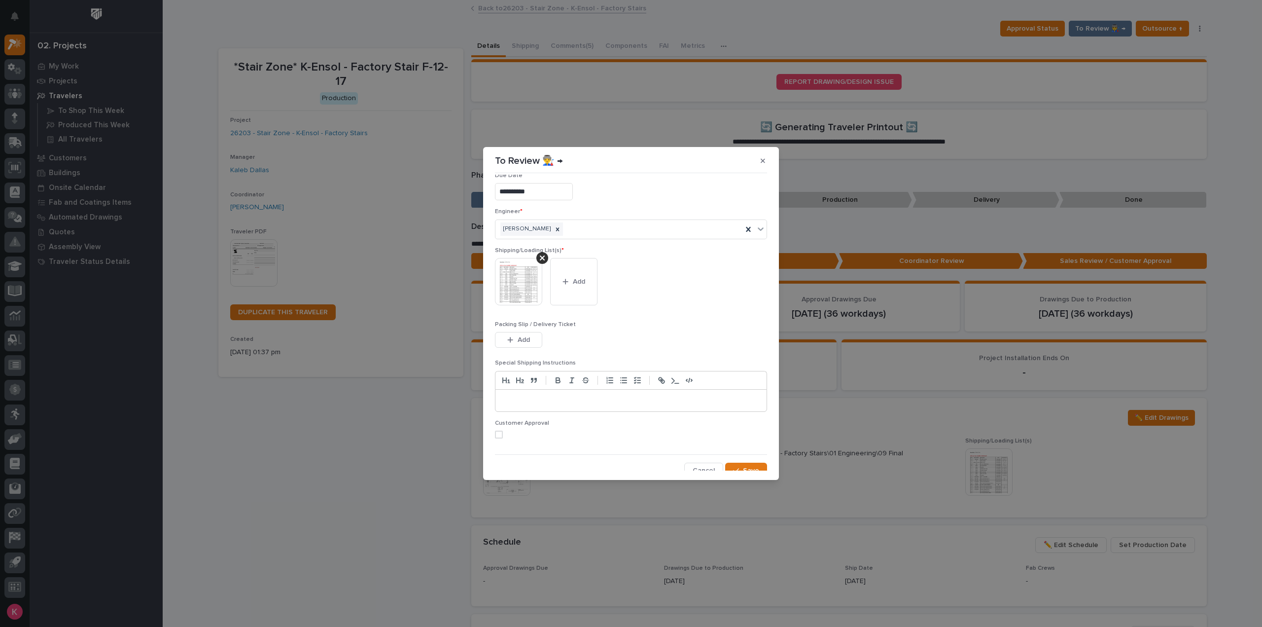
scroll to position [20, 0]
click at [756, 465] on button "Save" at bounding box center [746, 464] width 42 height 16
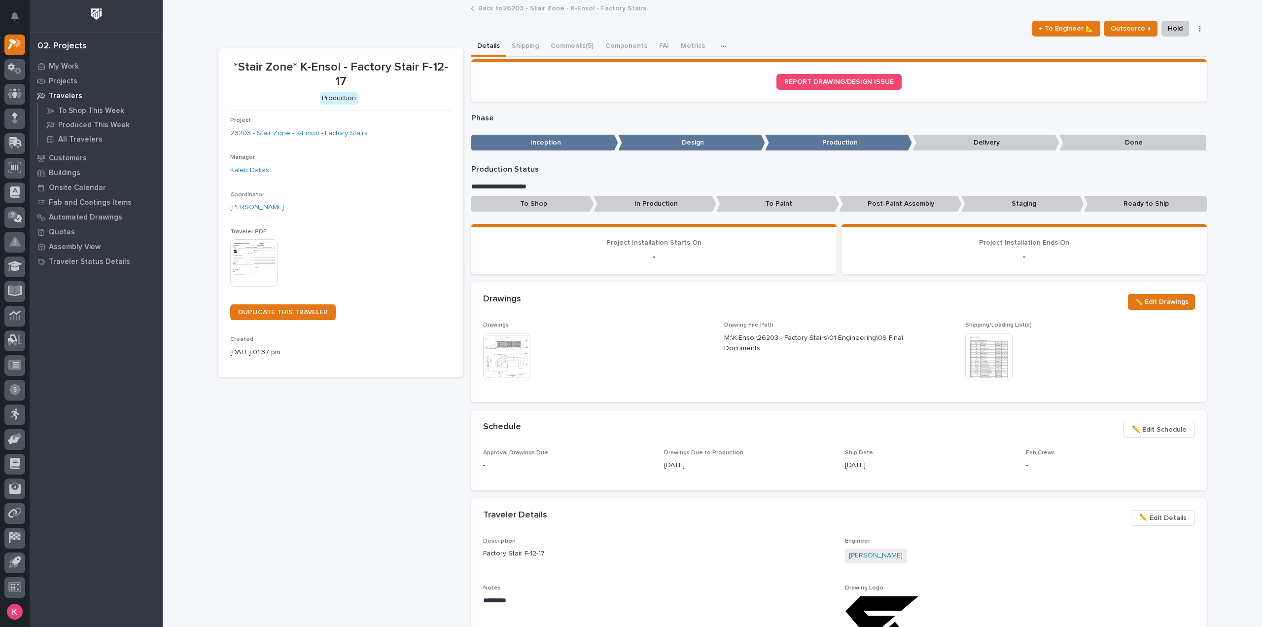
click at [586, 11] on link "Back to 26203 - Stair Zone - K-Ensol - Factory Stairs" at bounding box center [562, 7] width 168 height 11
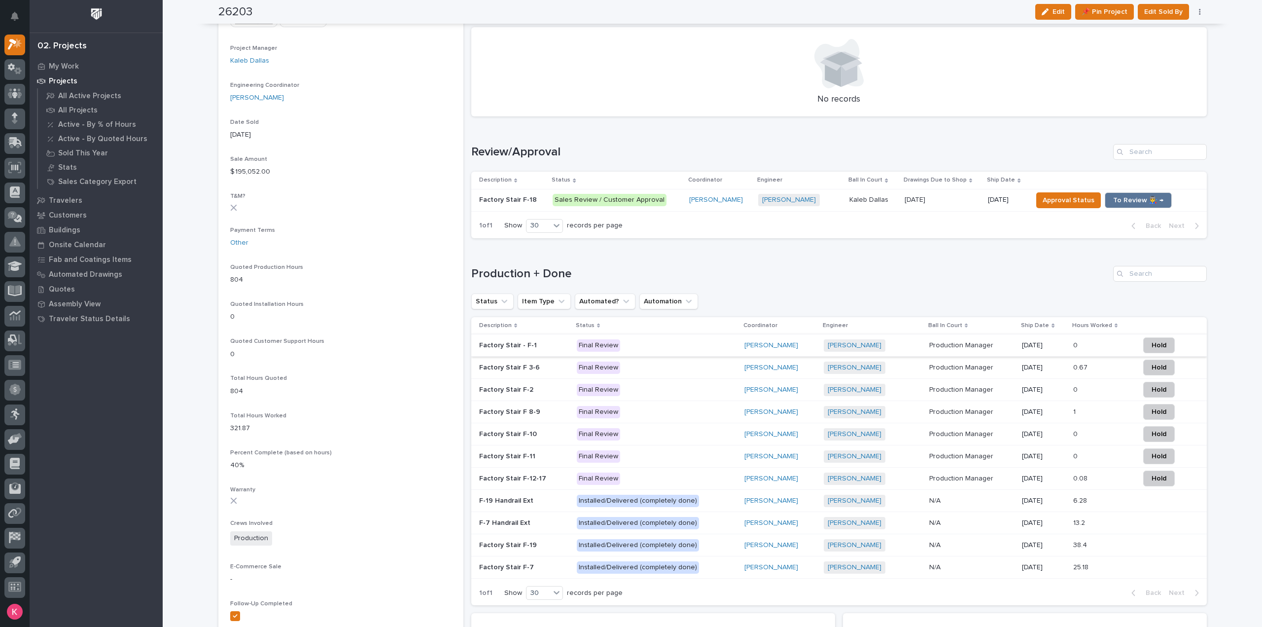
scroll to position [395, 0]
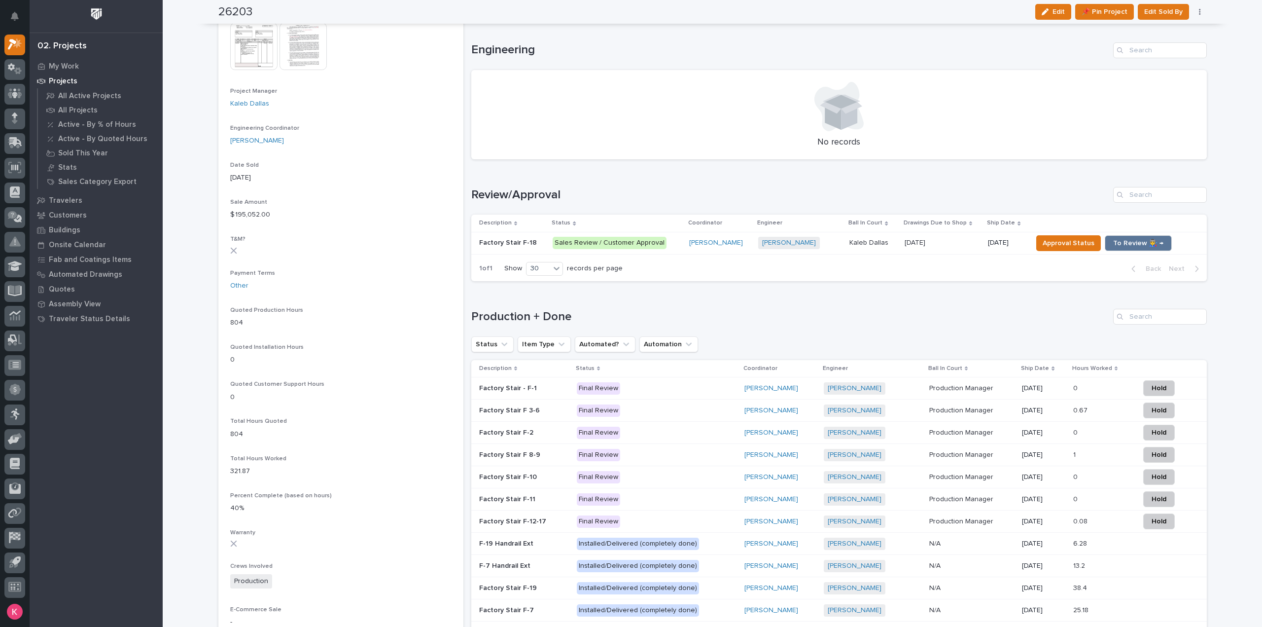
click at [830, 243] on div "Caleb Kaufman + 0" at bounding box center [800, 243] width 84 height 12
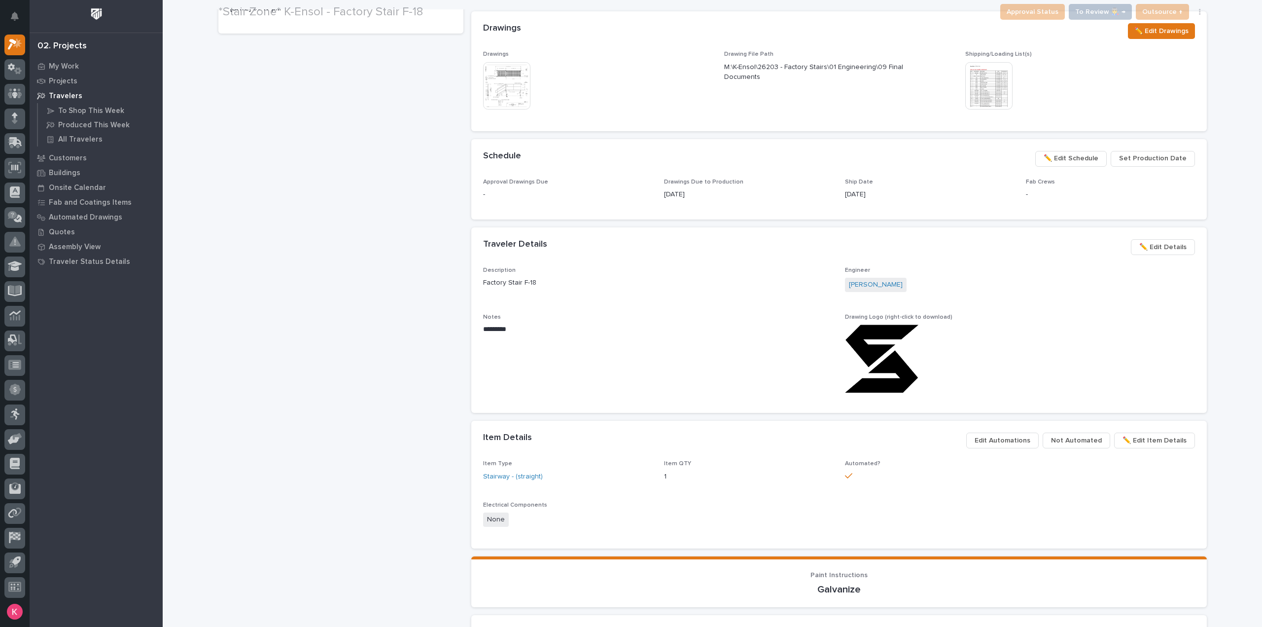
scroll to position [345, 0]
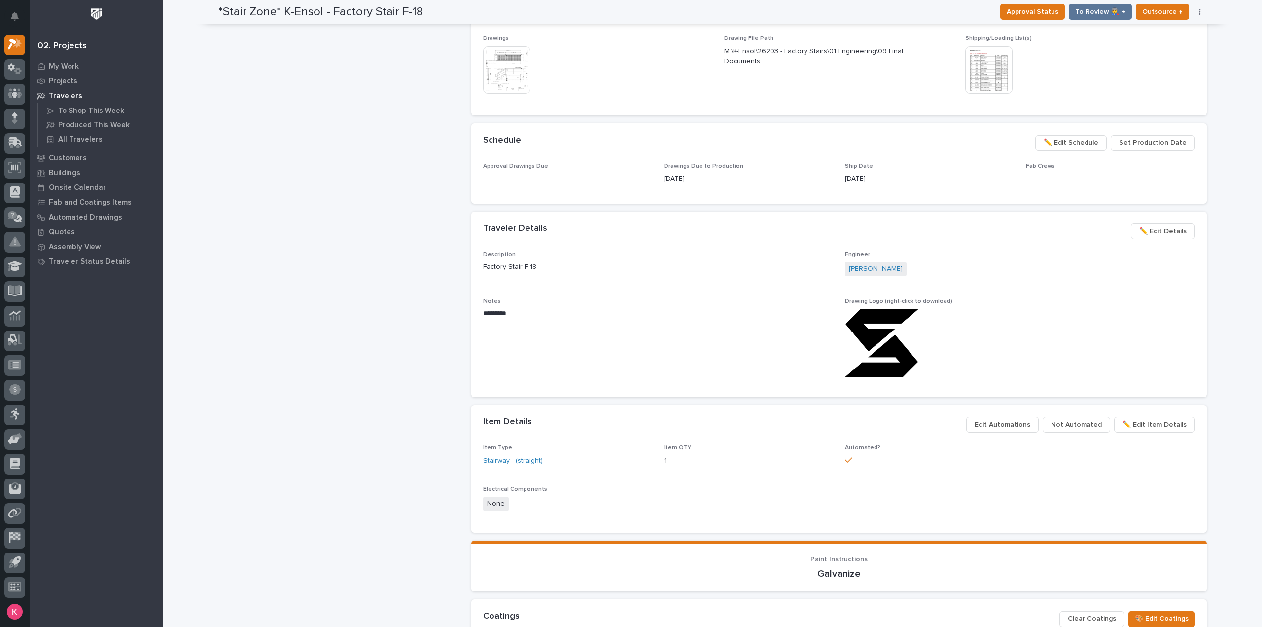
click at [1073, 427] on span "Not Automated" at bounding box center [1076, 425] width 51 height 12
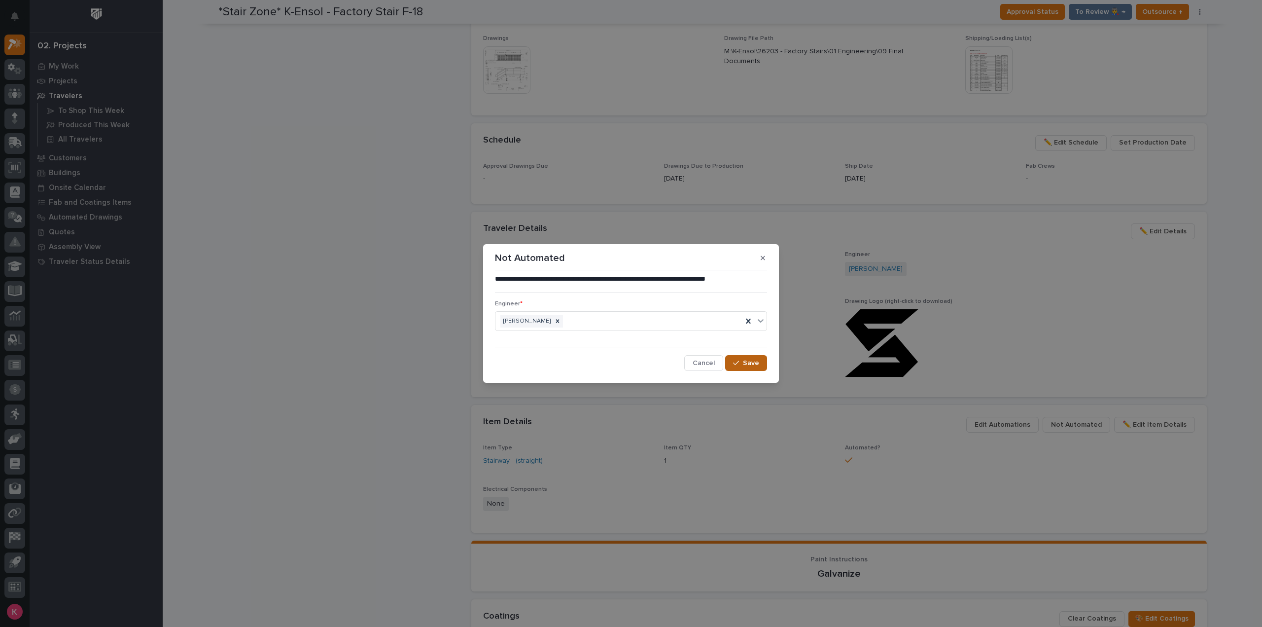
click at [742, 361] on div "button" at bounding box center [738, 362] width 10 height 7
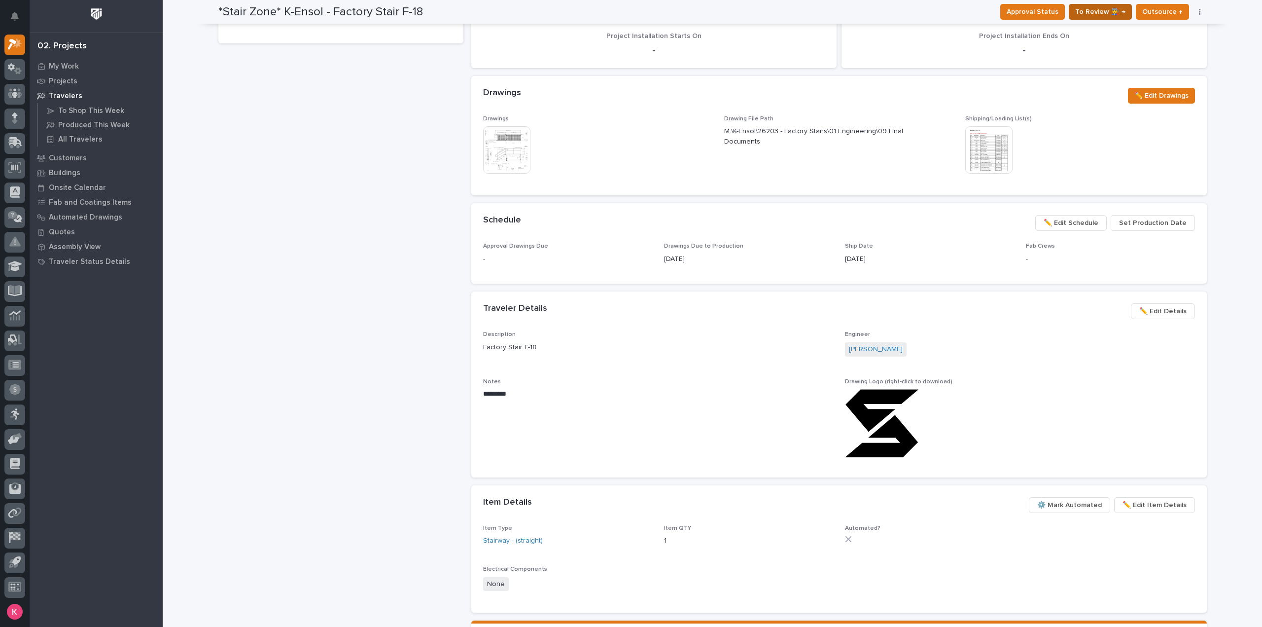
click at [1093, 14] on span "To Review 👨‍🏭 →" at bounding box center [1101, 12] width 50 height 12
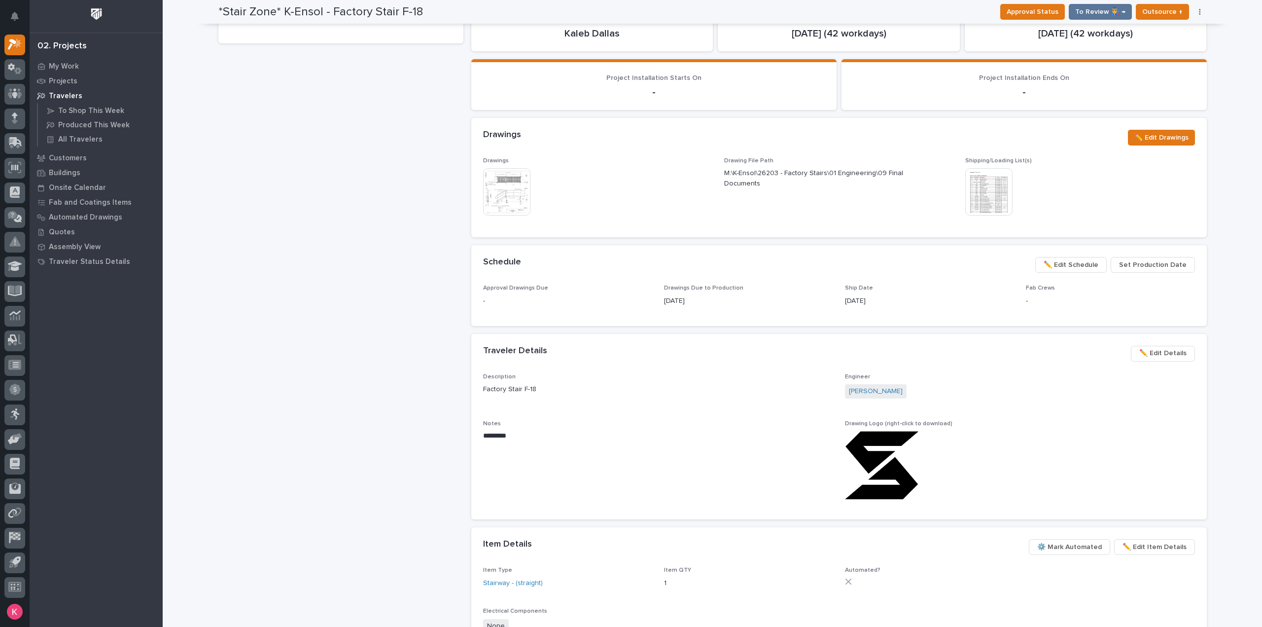
scroll to position [289, 0]
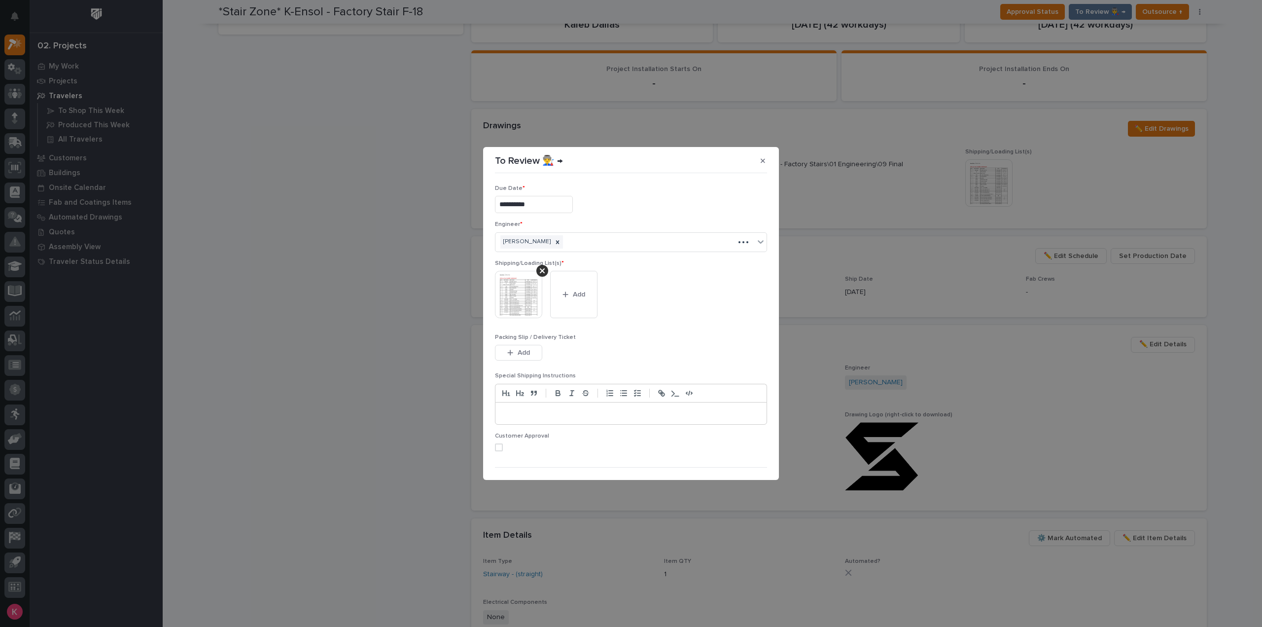
drag, startPoint x: 543, startPoint y: 266, endPoint x: 583, endPoint y: 302, distance: 53.4
click at [543, 266] on div at bounding box center [543, 271] width 12 height 12
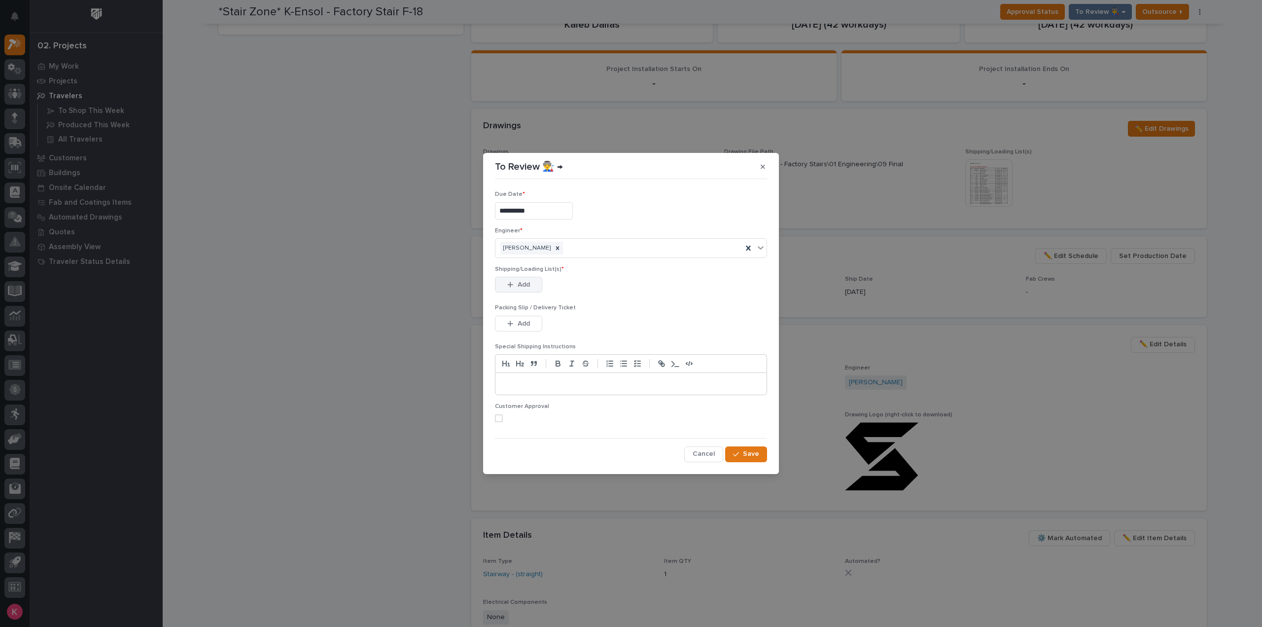
drag, startPoint x: 520, startPoint y: 280, endPoint x: 541, endPoint y: 286, distance: 22.0
click at [520, 280] on button "Add" at bounding box center [518, 285] width 47 height 16
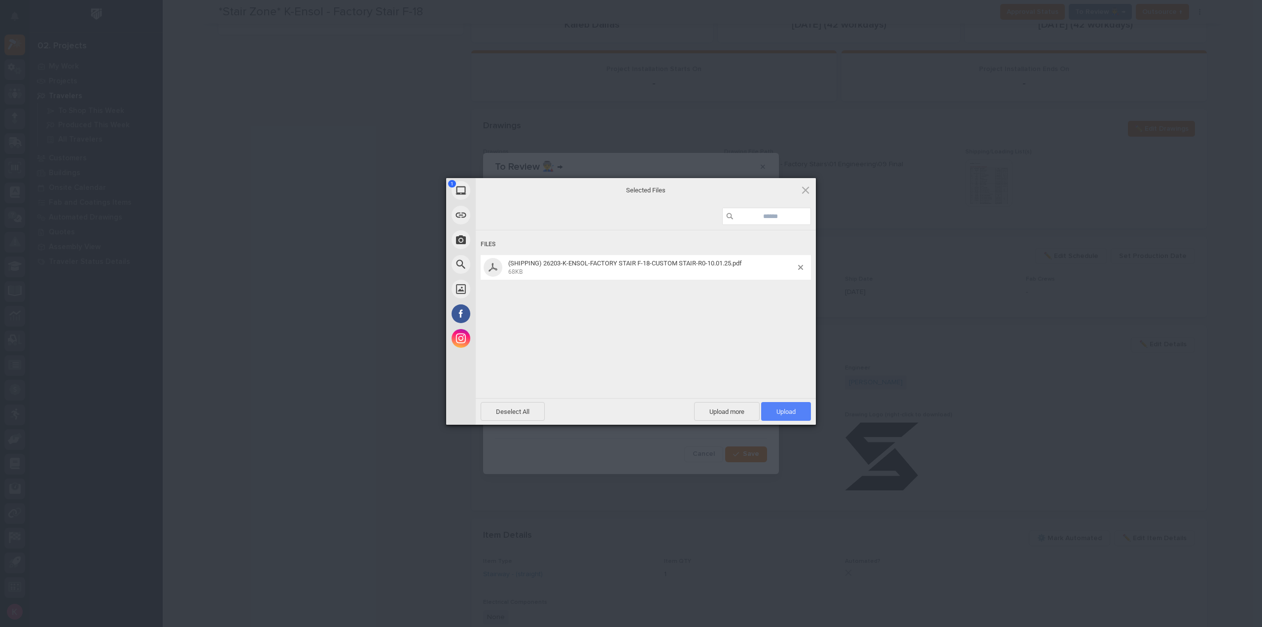
click at [774, 407] on span "Upload 1" at bounding box center [786, 411] width 50 height 19
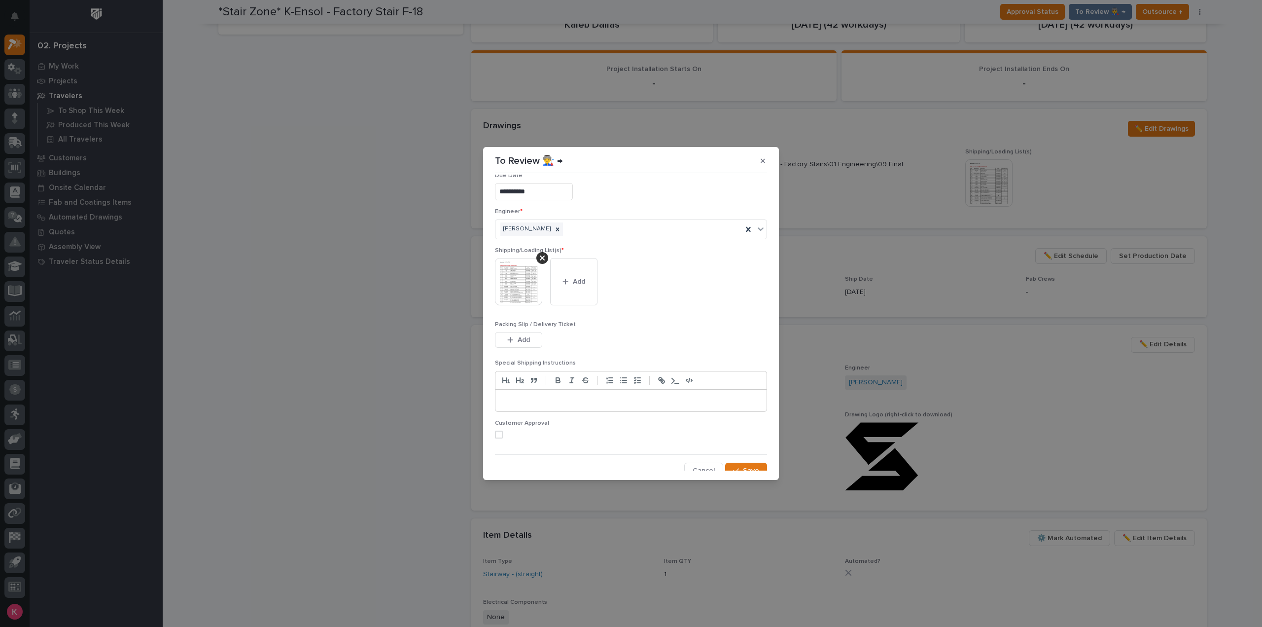
scroll to position [20, 0]
click at [743, 462] on span "Save" at bounding box center [751, 463] width 16 height 9
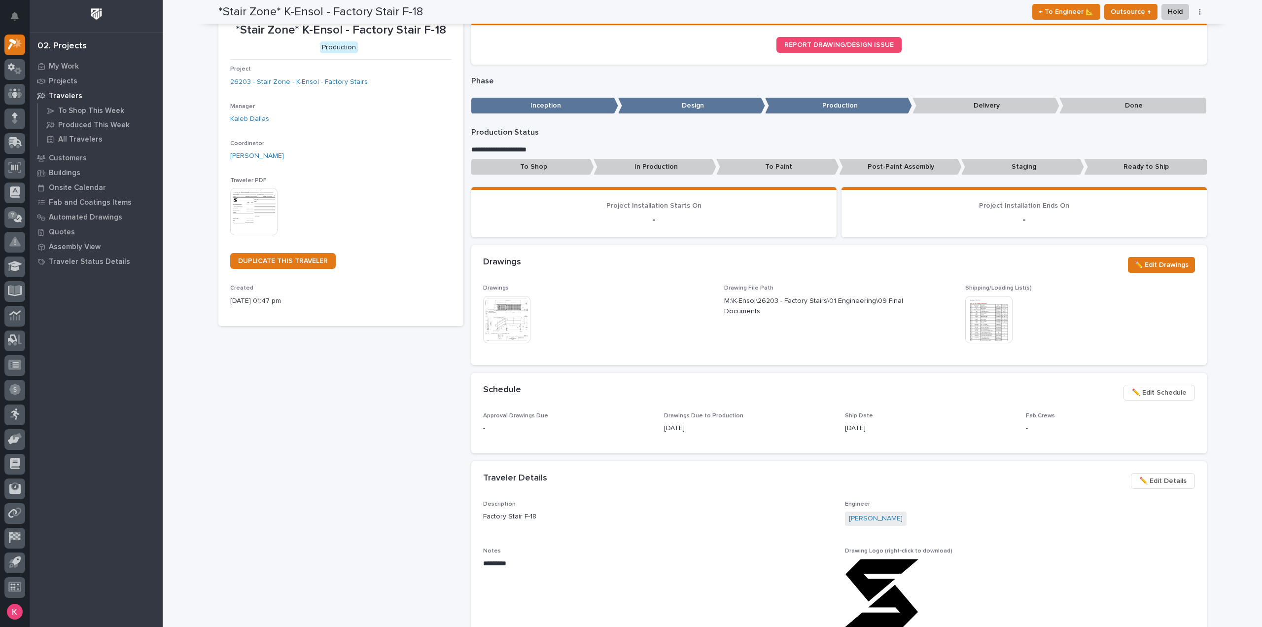
scroll to position [0, 0]
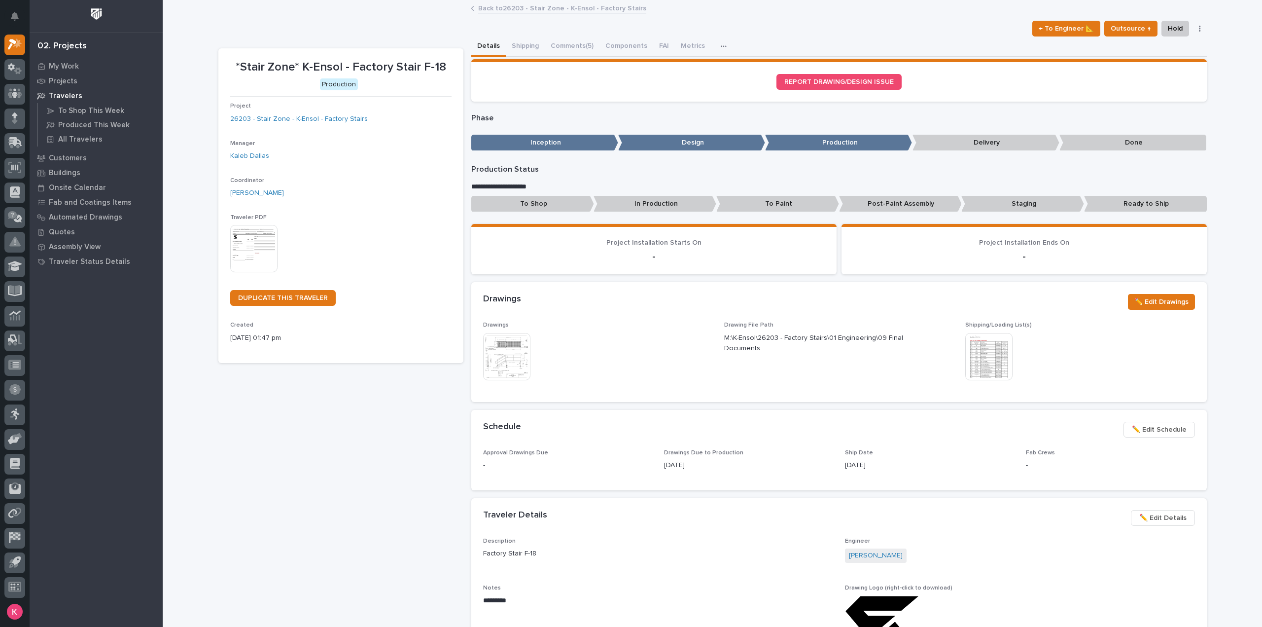
click at [548, 5] on link "Back to 26203 - Stair Zone - K-Ensol - Factory Stairs" at bounding box center [562, 7] width 168 height 11
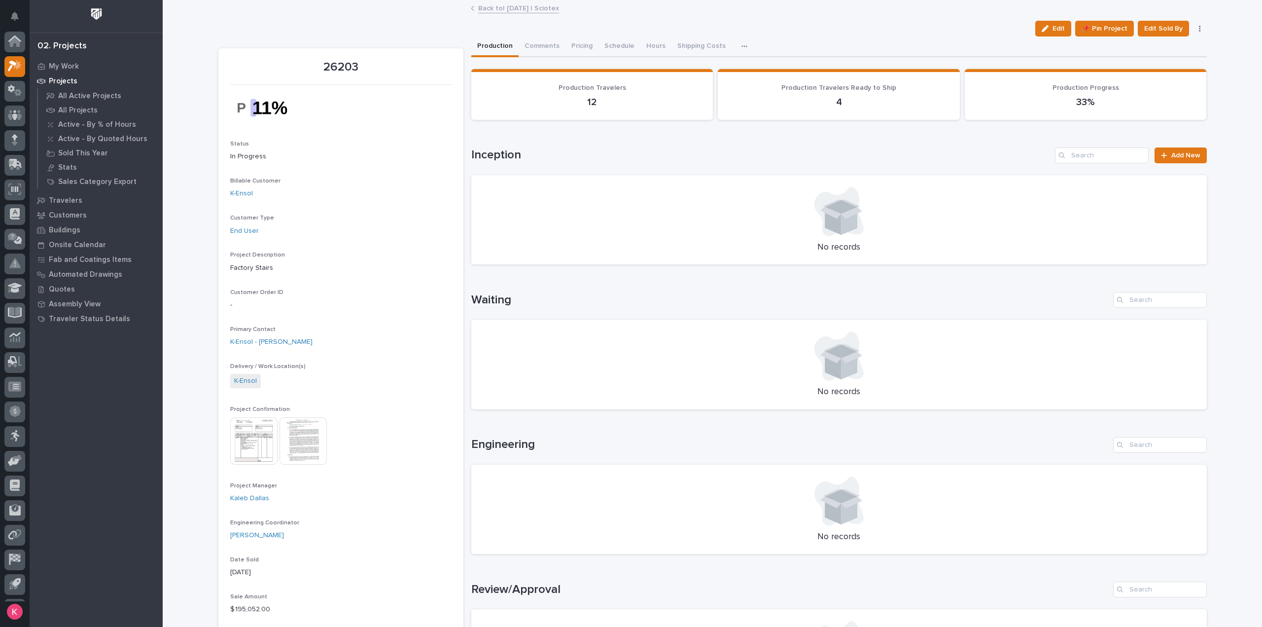
scroll to position [22, 0]
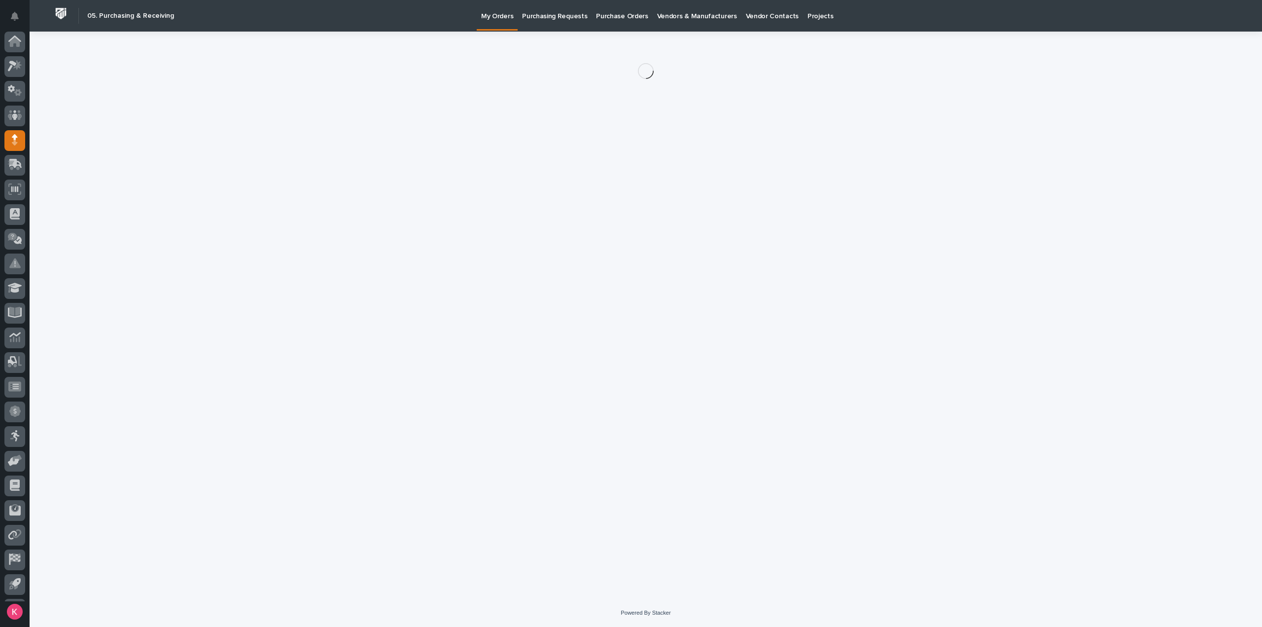
scroll to position [22, 0]
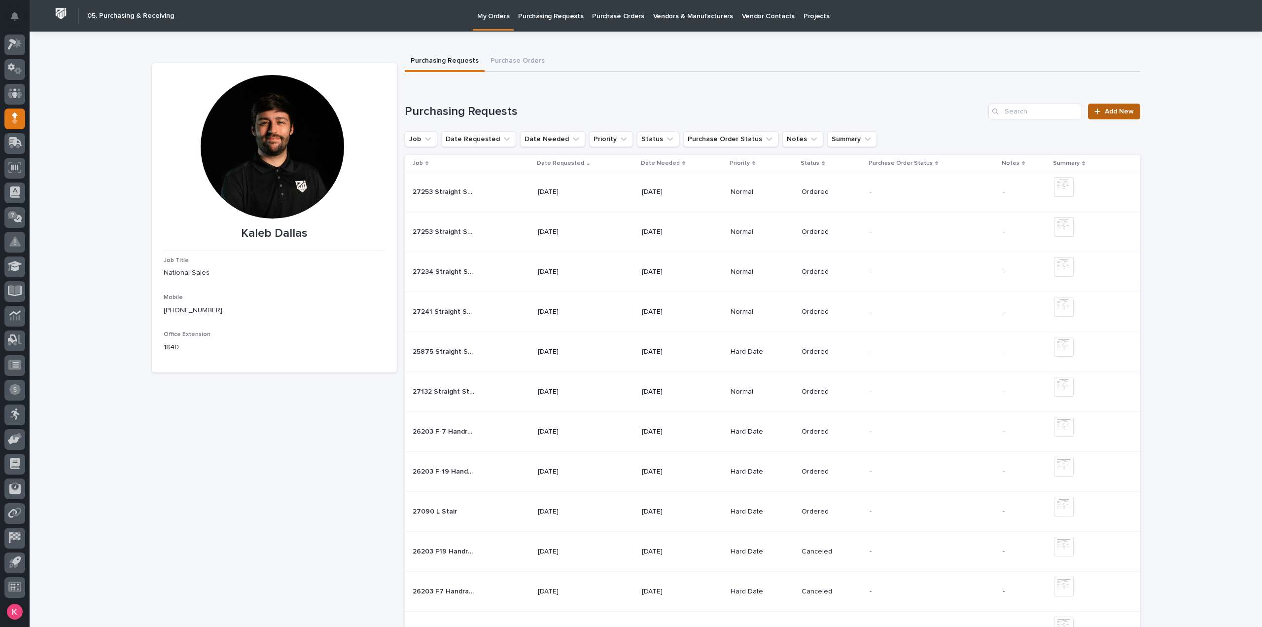
click at [1123, 104] on link "Add New" at bounding box center [1114, 112] width 52 height 16
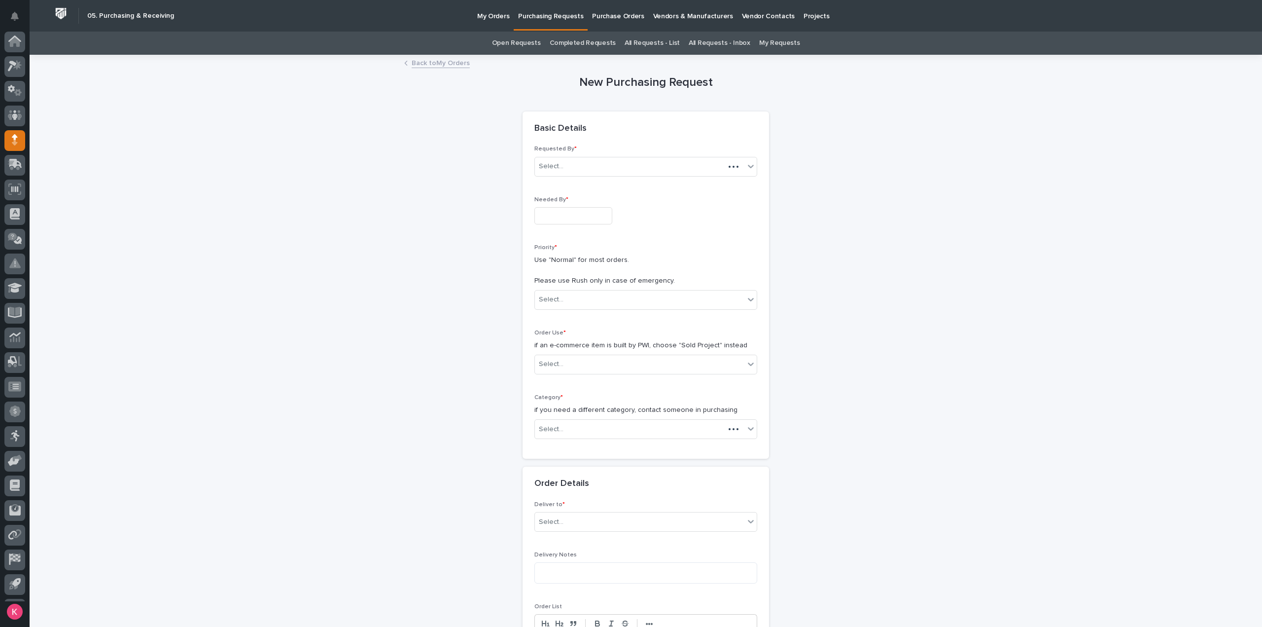
scroll to position [22, 0]
click at [579, 218] on input "text" at bounding box center [574, 215] width 78 height 17
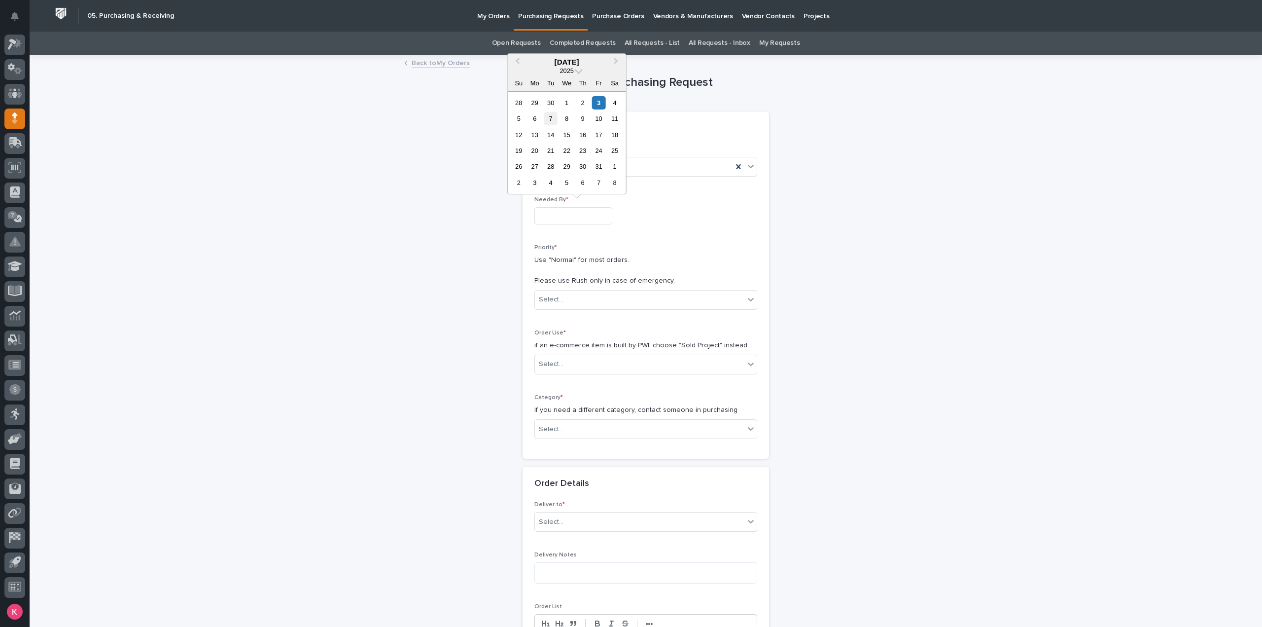
click at [553, 119] on div "7" at bounding box center [550, 118] width 13 height 13
type input "**********"
click at [596, 287] on div "Priority * Use "Normal" for most orders. Please use Rush only in case of emerge…" at bounding box center [646, 280] width 223 height 73
click at [591, 290] on div "Select..." at bounding box center [646, 300] width 223 height 20
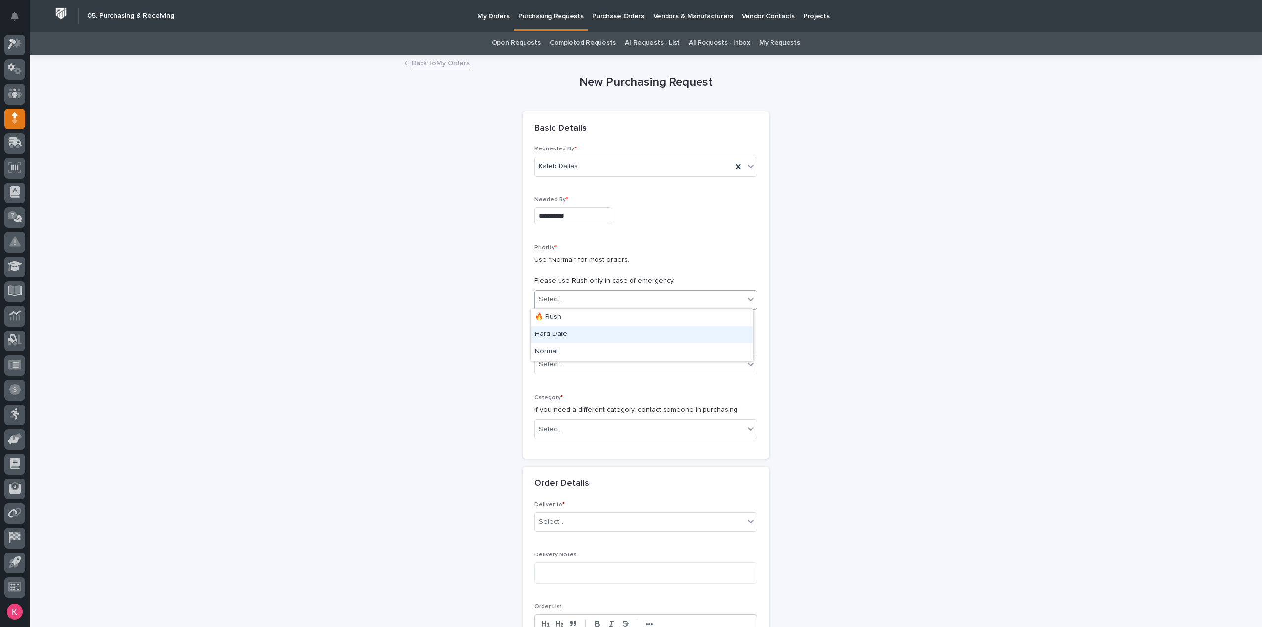
drag, startPoint x: 570, startPoint y: 324, endPoint x: 569, endPoint y: 329, distance: 5.0
click at [569, 329] on div "Hard Date" at bounding box center [642, 334] width 222 height 17
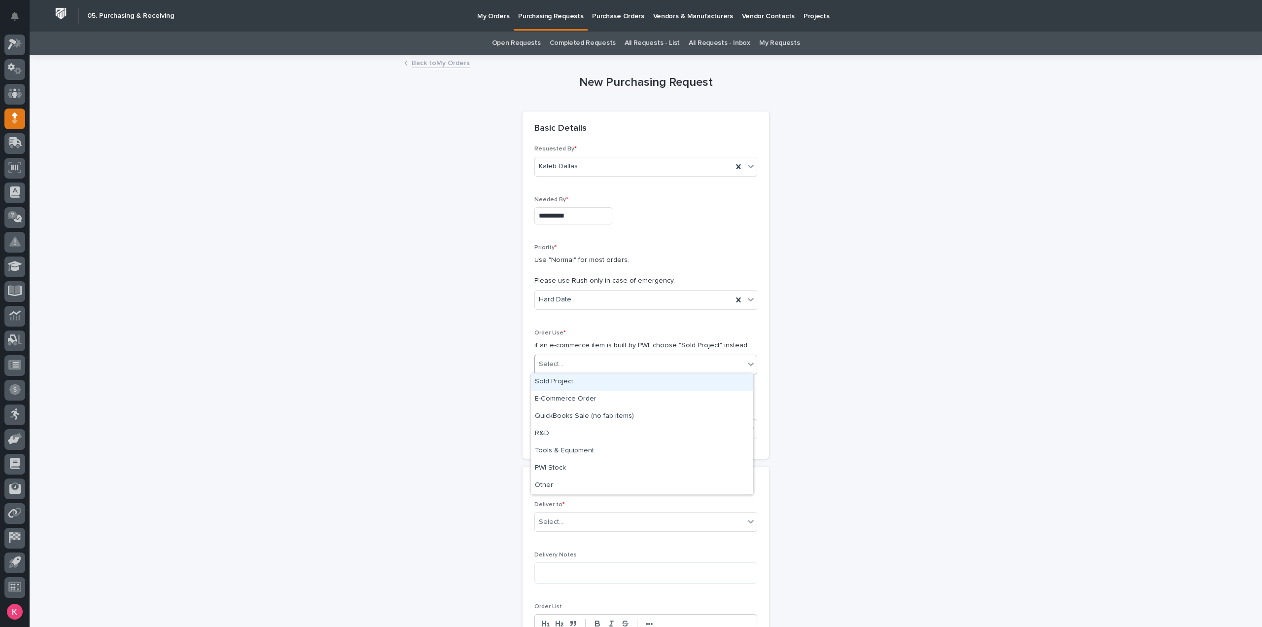
click at [577, 356] on div "Select..." at bounding box center [640, 364] width 210 height 16
click at [577, 380] on div "Sold Project" at bounding box center [642, 381] width 222 height 17
click at [597, 437] on body "**********" at bounding box center [631, 313] width 1262 height 627
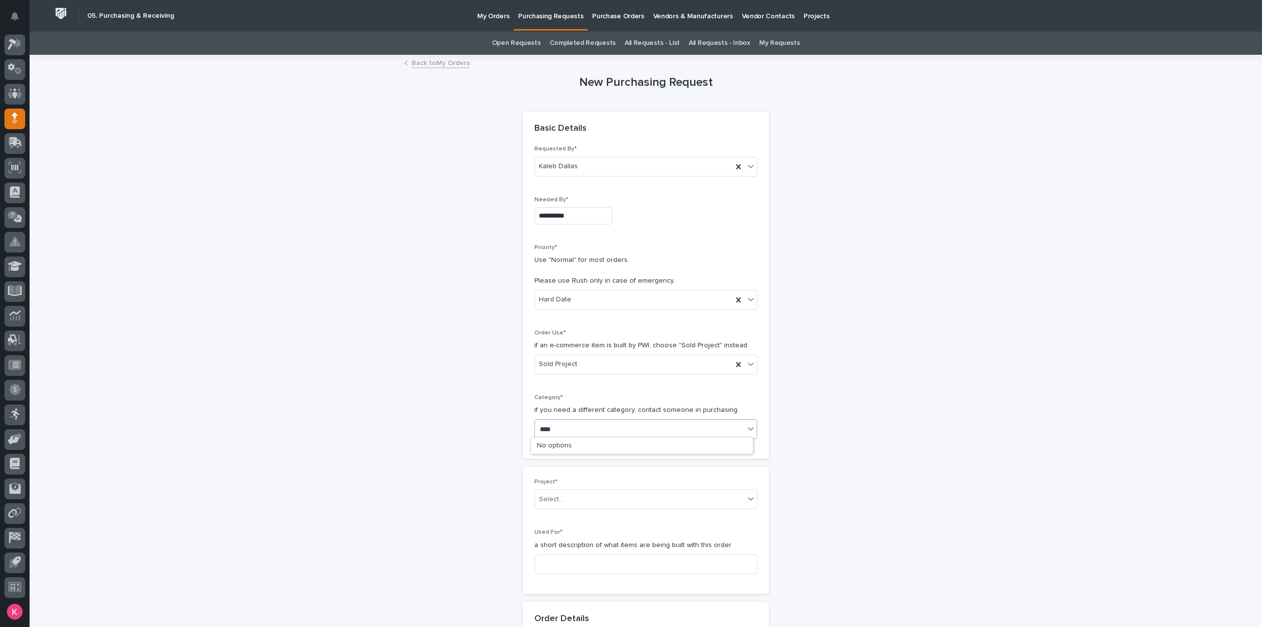
type input "*****"
click at [626, 422] on div "26203" at bounding box center [640, 429] width 210 height 16
click at [627, 390] on div "**********" at bounding box center [646, 295] width 223 height 301
click at [606, 430] on div "Select..." at bounding box center [640, 429] width 210 height 16
click at [581, 566] on div "Steel" at bounding box center [642, 566] width 222 height 17
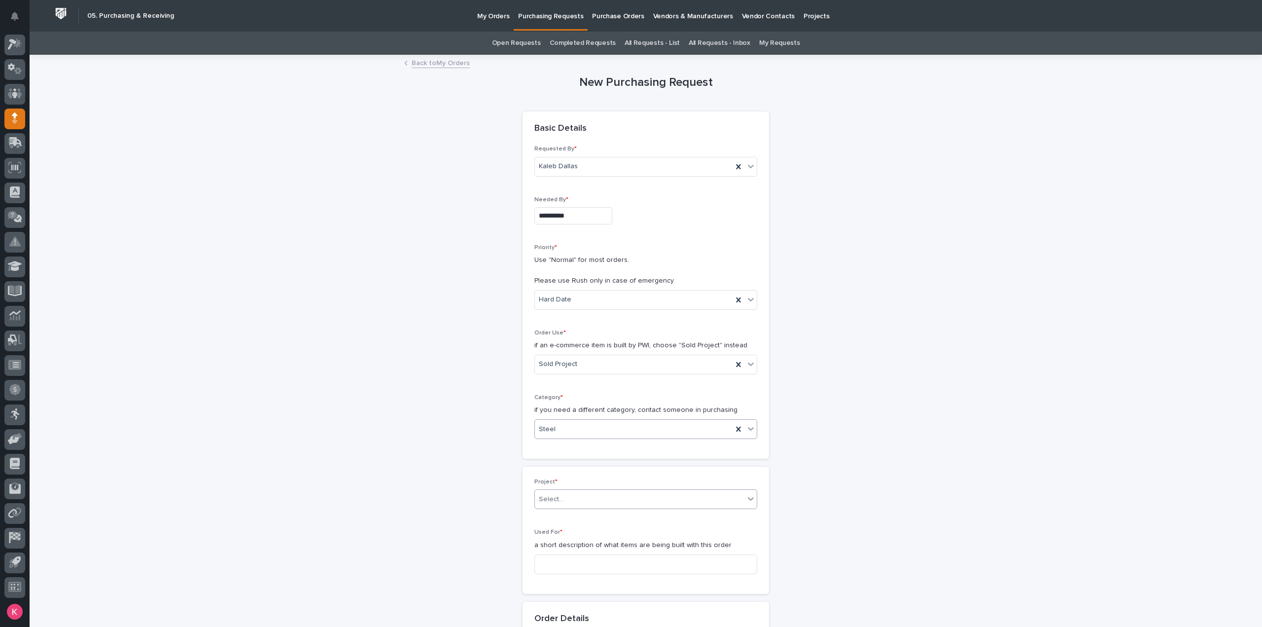
click at [600, 500] on div "Select..." at bounding box center [640, 499] width 210 height 16
type input "*****"
click at [626, 516] on div "26203 - Stair Zone - K-Ensol - Factory Stairs" at bounding box center [642, 515] width 222 height 17
click at [628, 550] on div "Used For * a short description of what items are being built with this order" at bounding box center [646, 555] width 223 height 53
click at [632, 557] on input at bounding box center [646, 564] width 223 height 20
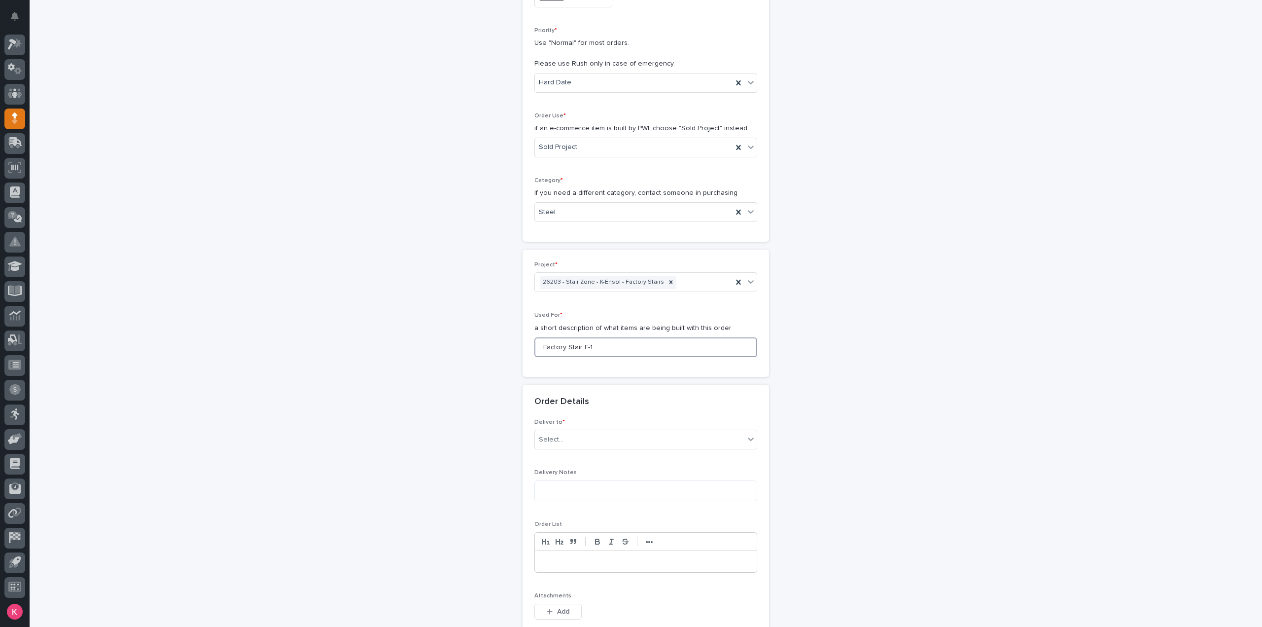
scroll to position [247, 0]
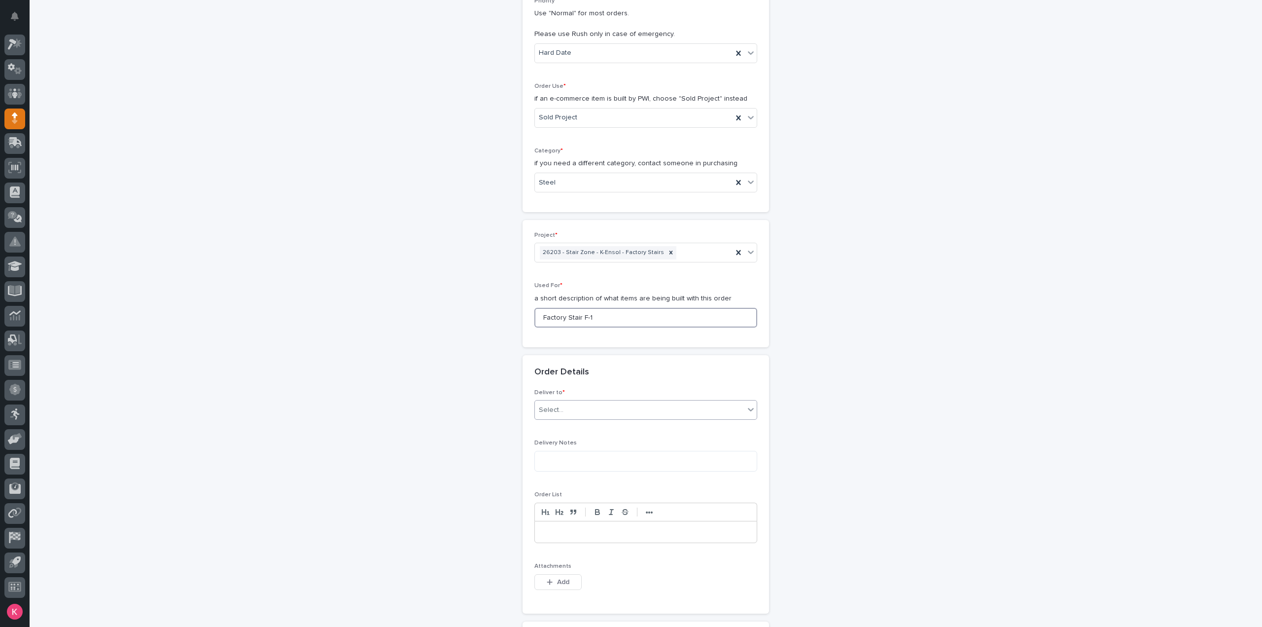
type input "Factory Stair F-1"
click at [612, 400] on div "Select..." at bounding box center [646, 410] width 223 height 20
click at [607, 425] on div "PWI" at bounding box center [642, 426] width 222 height 17
click at [598, 456] on textarea at bounding box center [646, 461] width 223 height 21
click at [598, 457] on textarea at bounding box center [646, 461] width 223 height 21
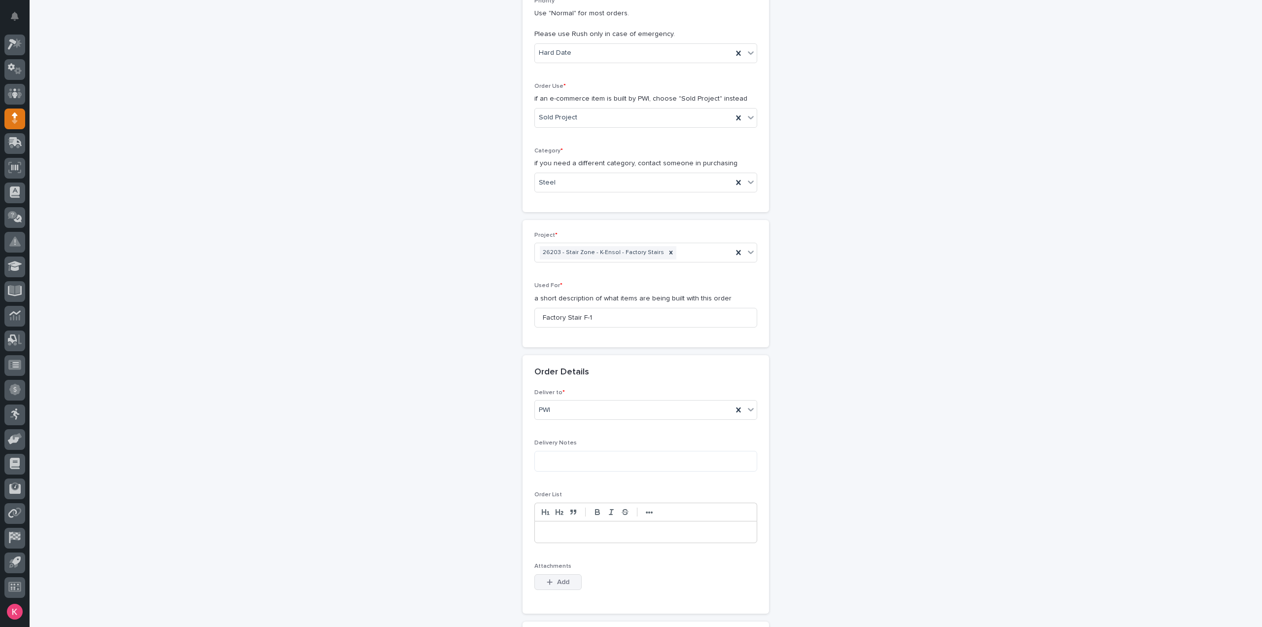
click at [552, 583] on button "Add" at bounding box center [558, 582] width 47 height 16
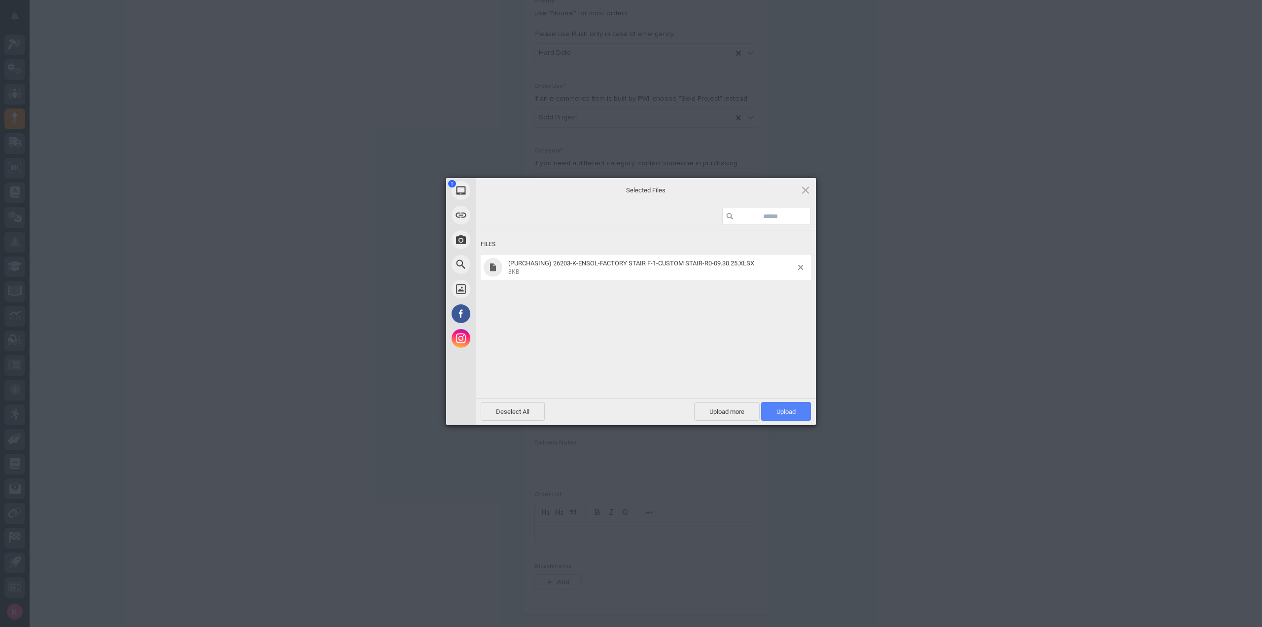
drag, startPoint x: 789, startPoint y: 406, endPoint x: 793, endPoint y: 411, distance: 6.3
click at [791, 408] on span "Upload 1" at bounding box center [786, 411] width 50 height 19
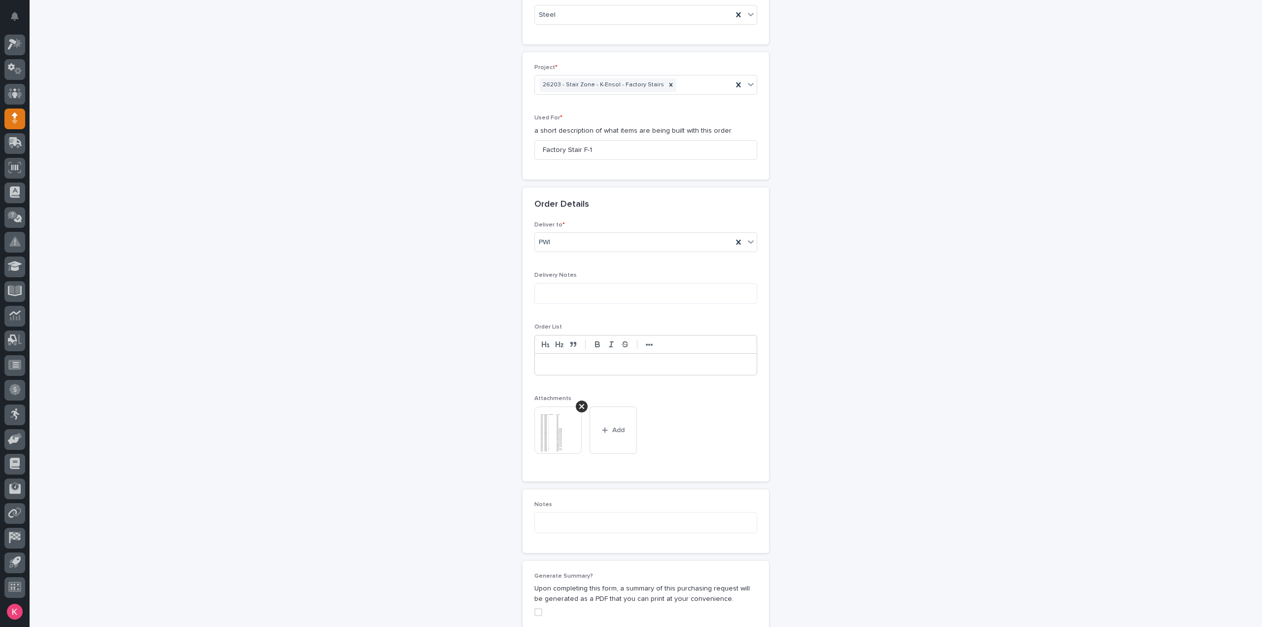
scroll to position [679, 0]
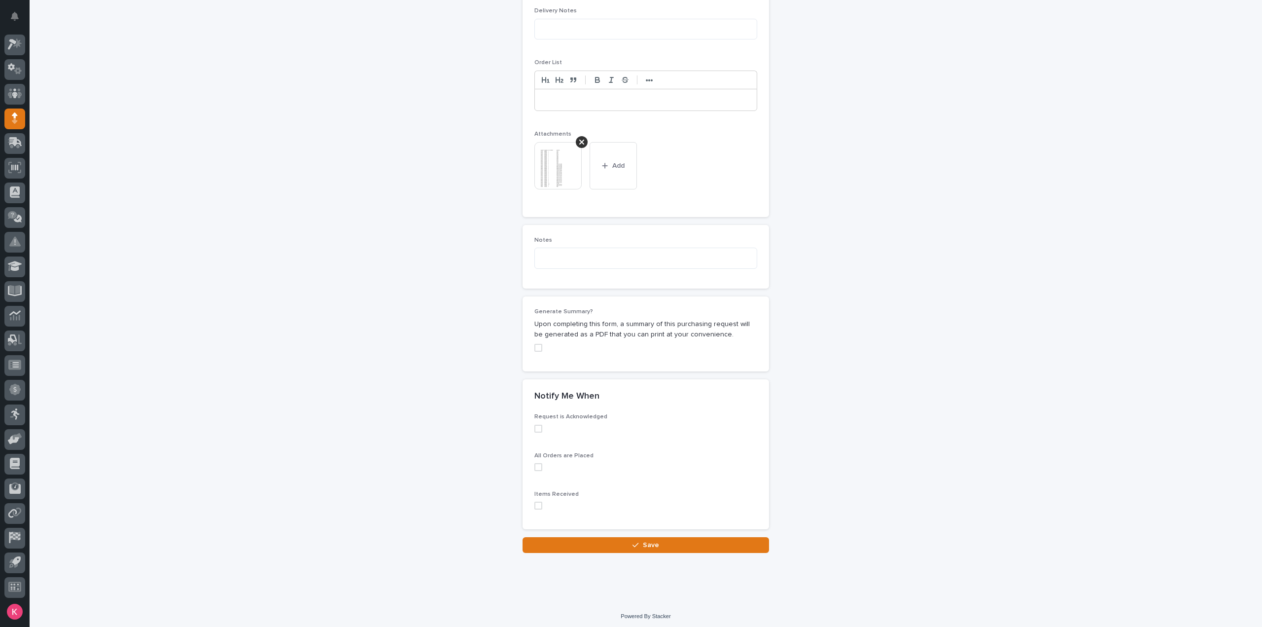
click at [658, 537] on button "Save" at bounding box center [646, 545] width 247 height 16
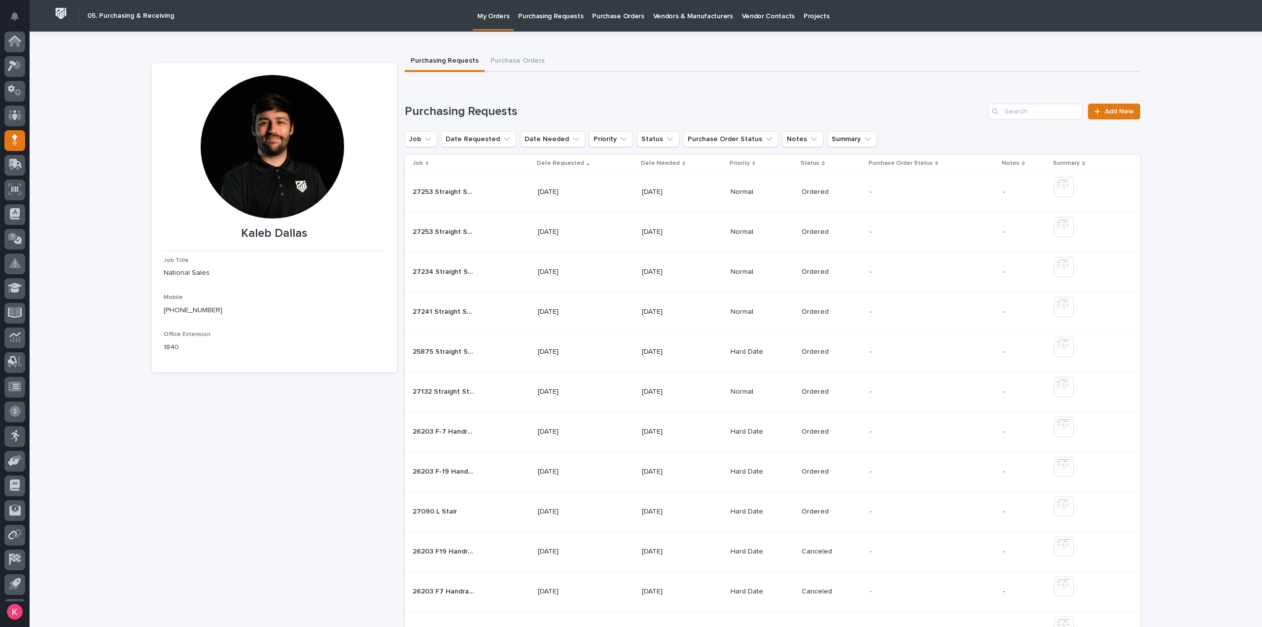
scroll to position [22, 0]
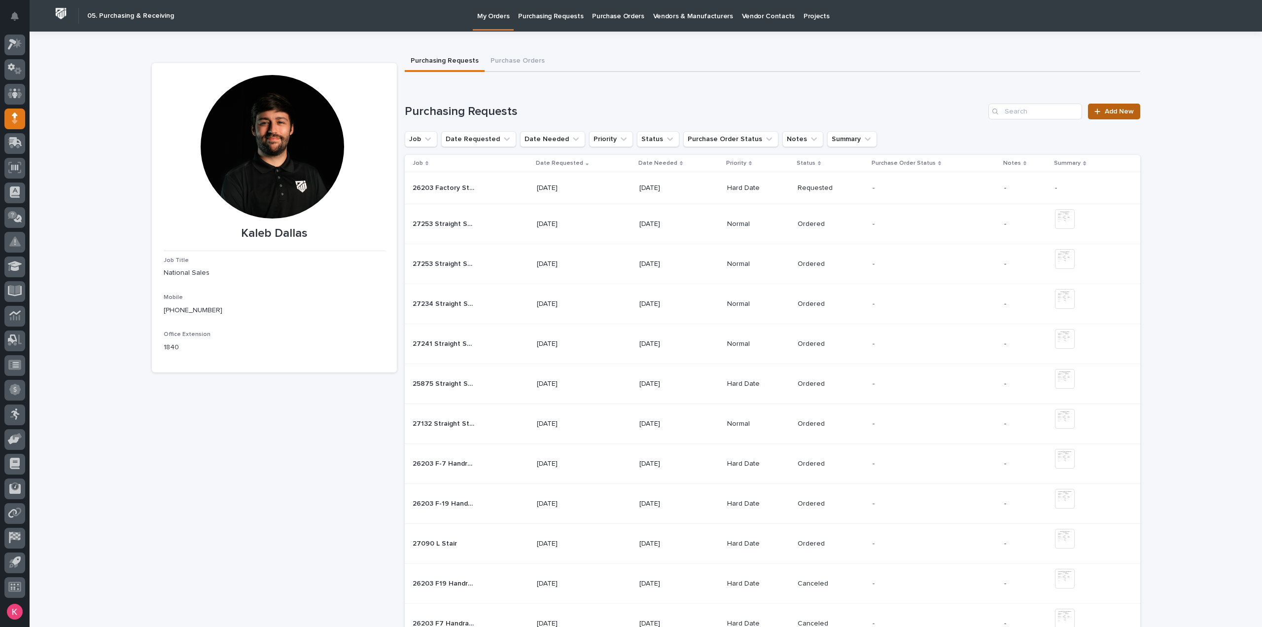
click at [1105, 113] on span "Add New" at bounding box center [1119, 111] width 29 height 7
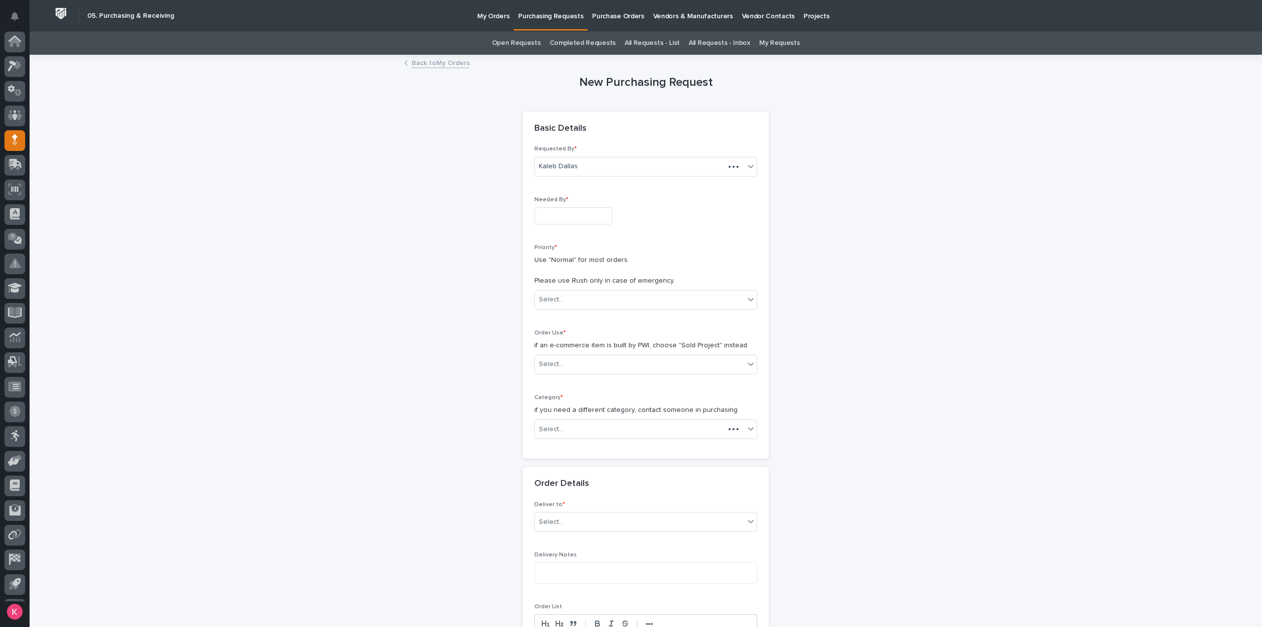
scroll to position [22, 0]
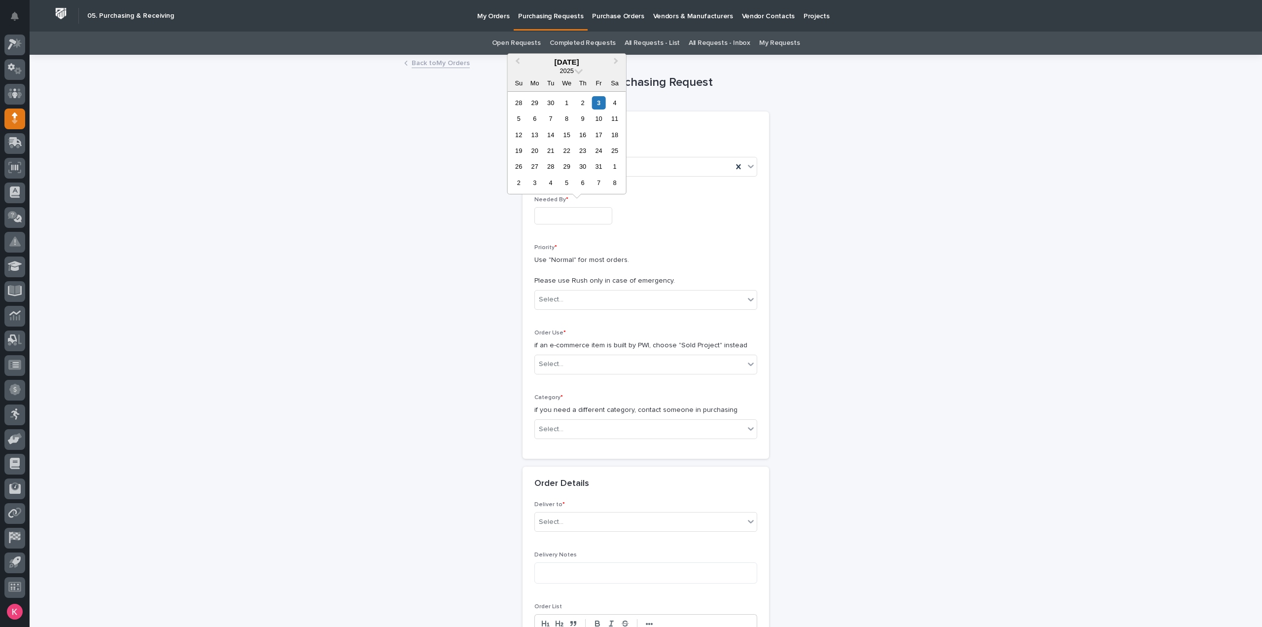
click at [585, 214] on input "text" at bounding box center [574, 215] width 78 height 17
click at [549, 120] on div "7" at bounding box center [550, 118] width 13 height 13
type input "**********"
click at [583, 303] on div "Select..." at bounding box center [640, 299] width 210 height 16
click at [572, 359] on div "Select..." at bounding box center [640, 364] width 210 height 16
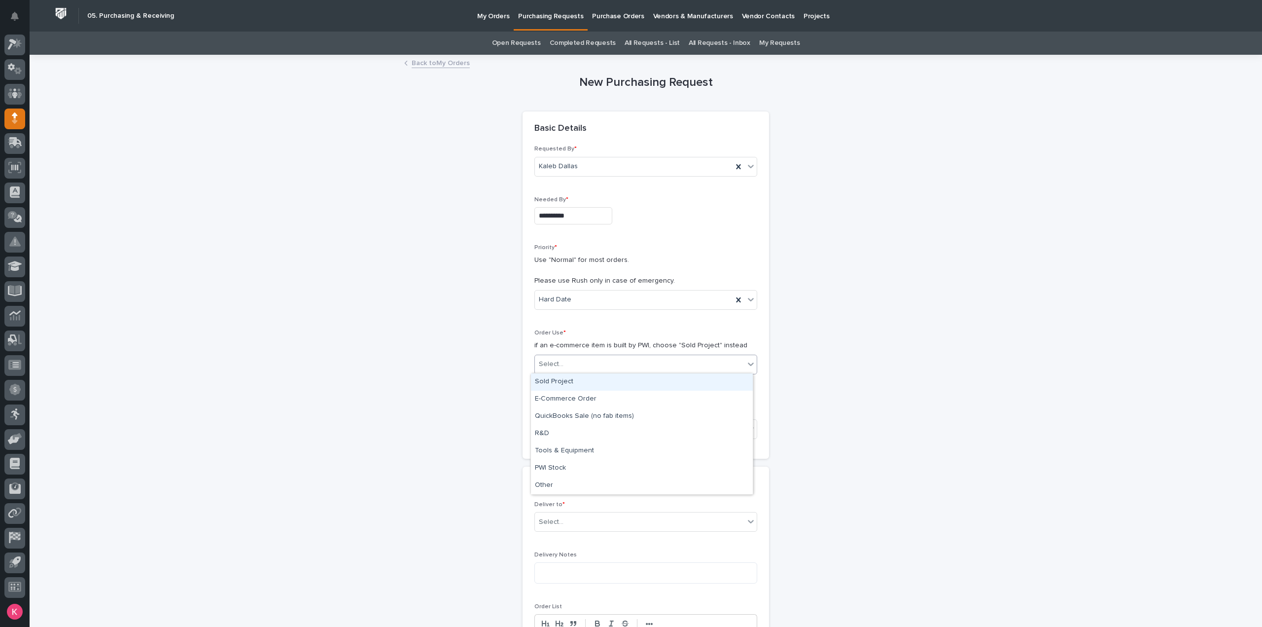
click at [575, 381] on div "Sold Project" at bounding box center [642, 381] width 222 height 17
click at [578, 425] on div "Select..." at bounding box center [640, 429] width 210 height 16
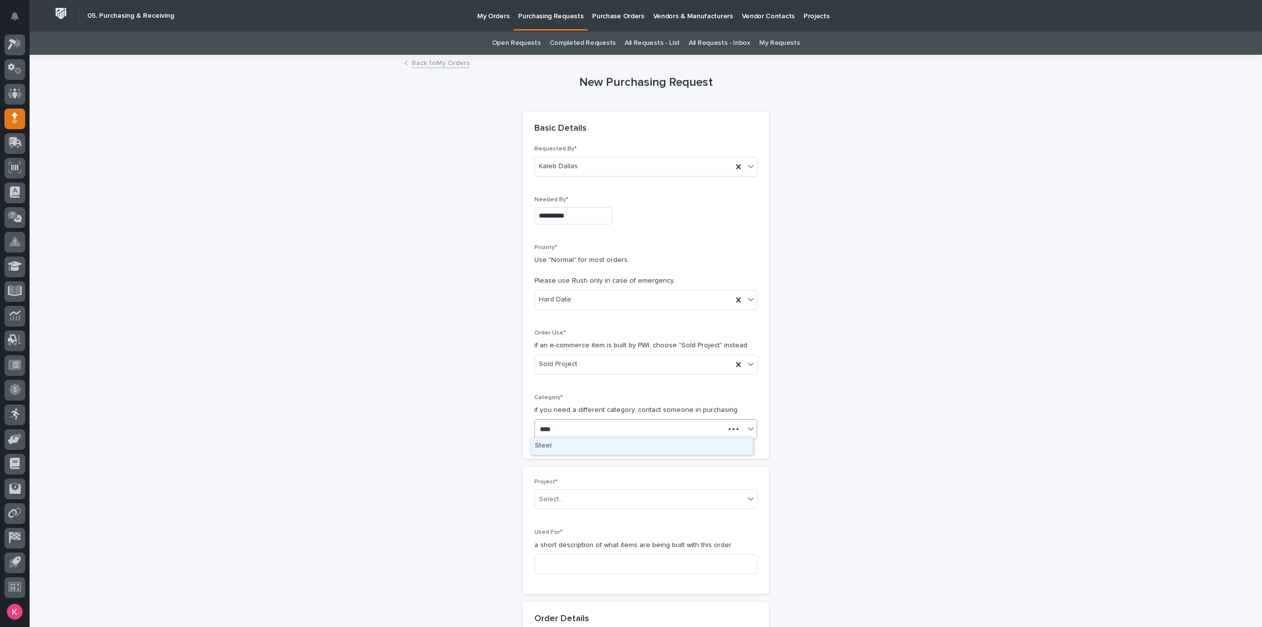
drag, startPoint x: 574, startPoint y: 450, endPoint x: 571, endPoint y: 481, distance: 31.7
type input "****"
click at [577, 501] on div "Select..." at bounding box center [640, 499] width 210 height 16
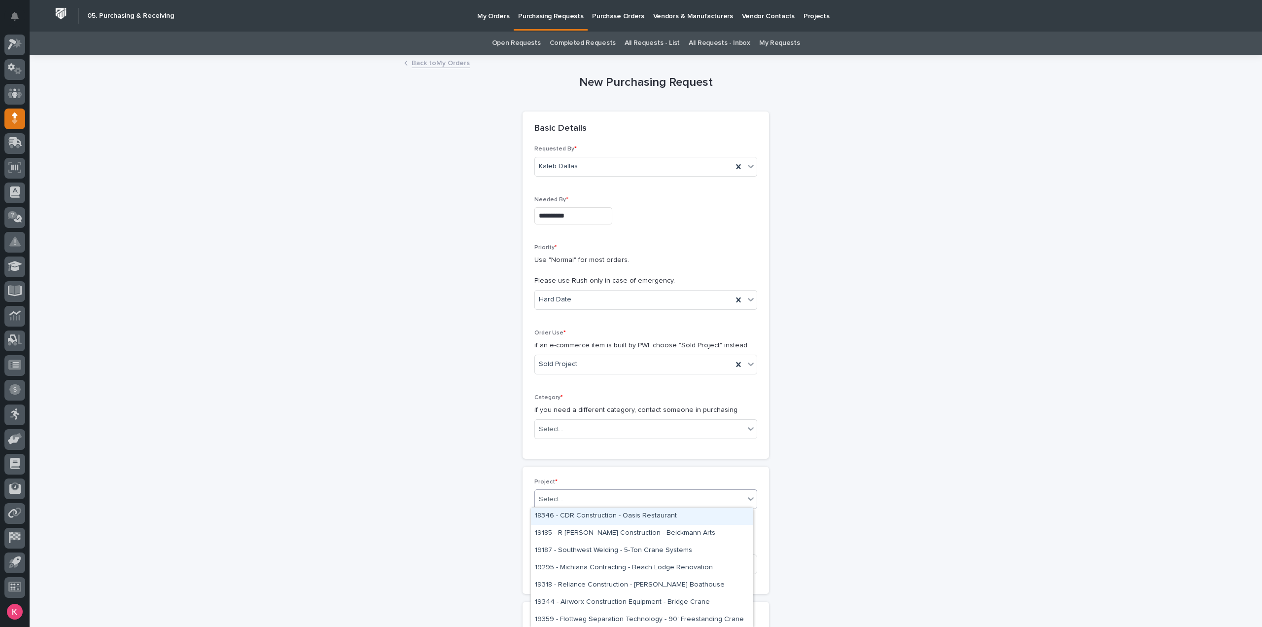
type input "*"
type input "*****"
click at [629, 512] on div "26203 - Stair Zone - K-Ensol - Factory Stairs" at bounding box center [642, 515] width 222 height 17
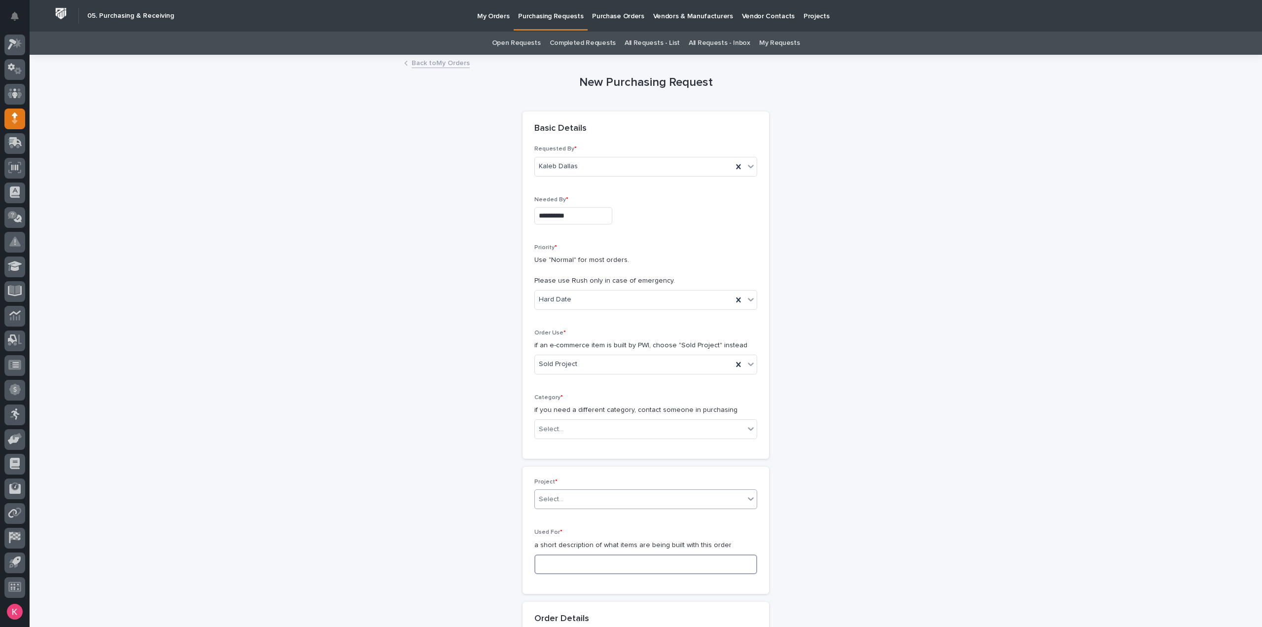
click at [588, 562] on input at bounding box center [646, 564] width 223 height 20
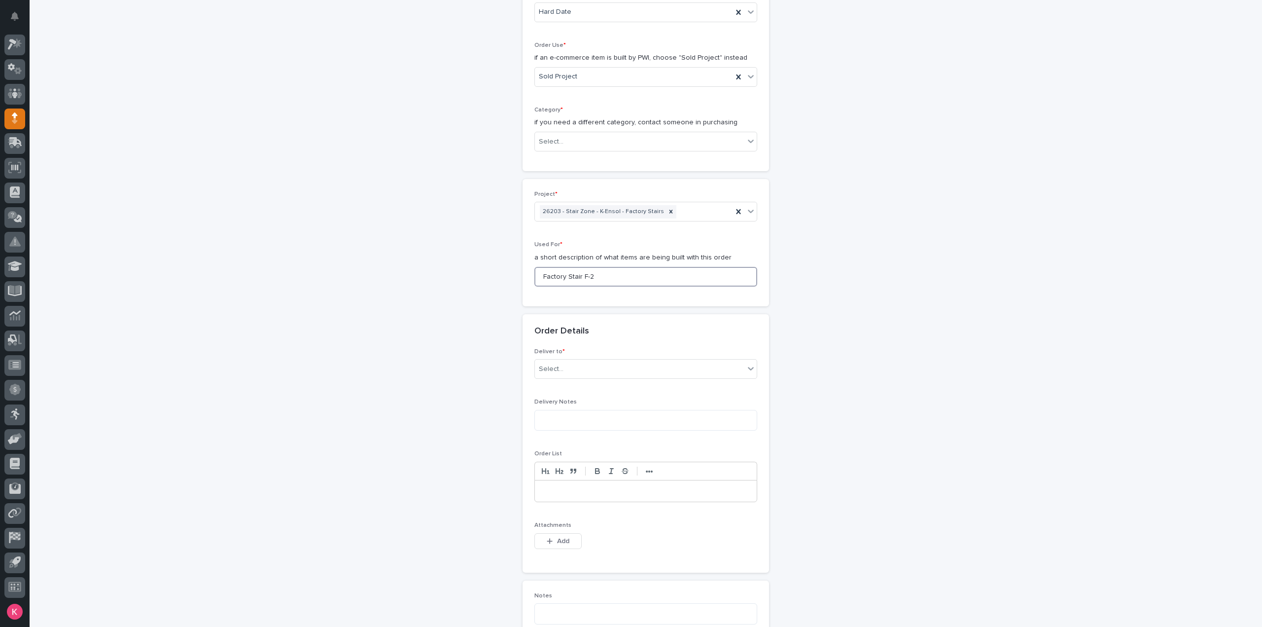
scroll to position [296, 0]
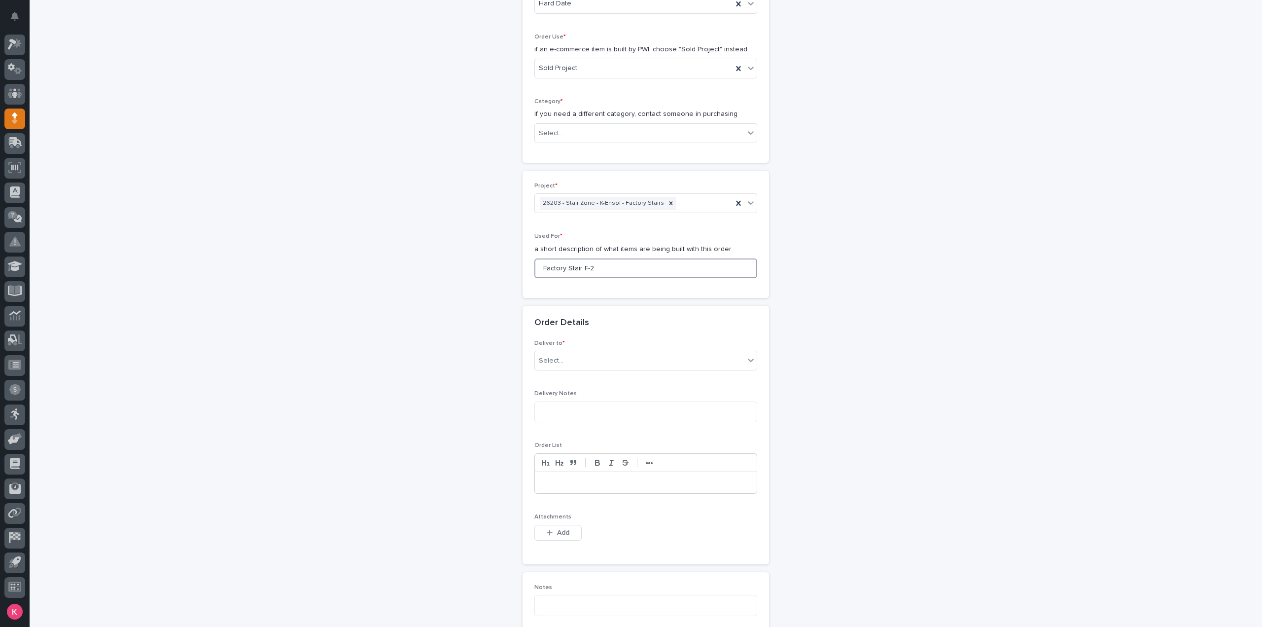
type input "Factory Stair F-2"
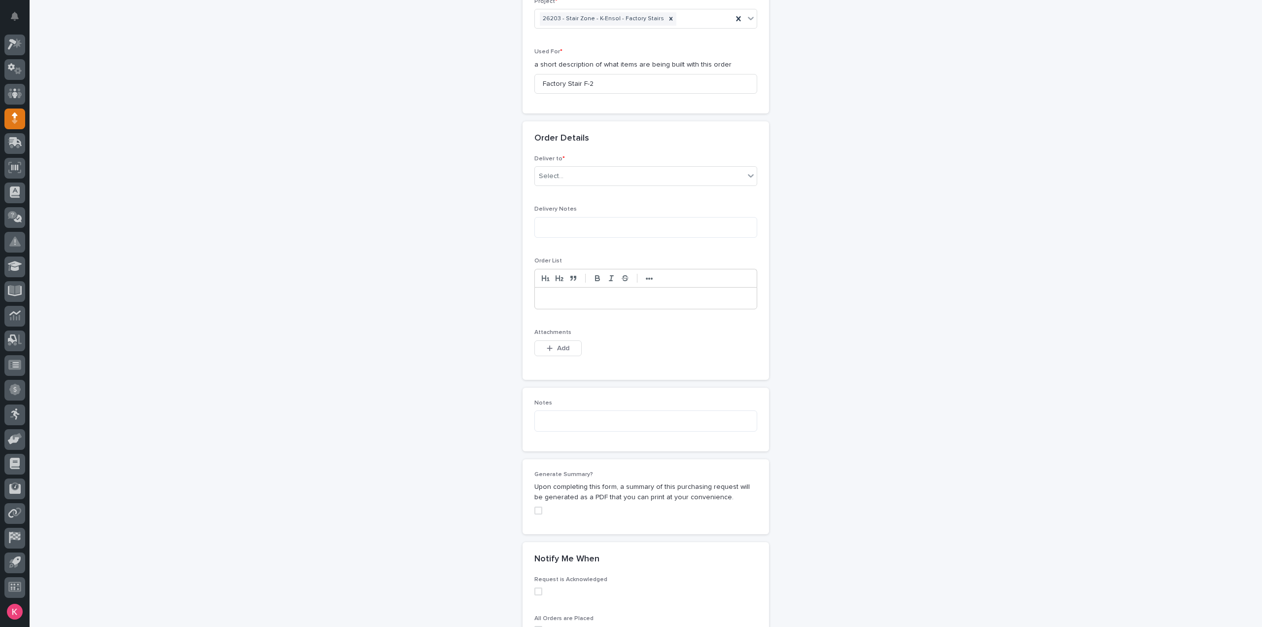
scroll to position [493, 0]
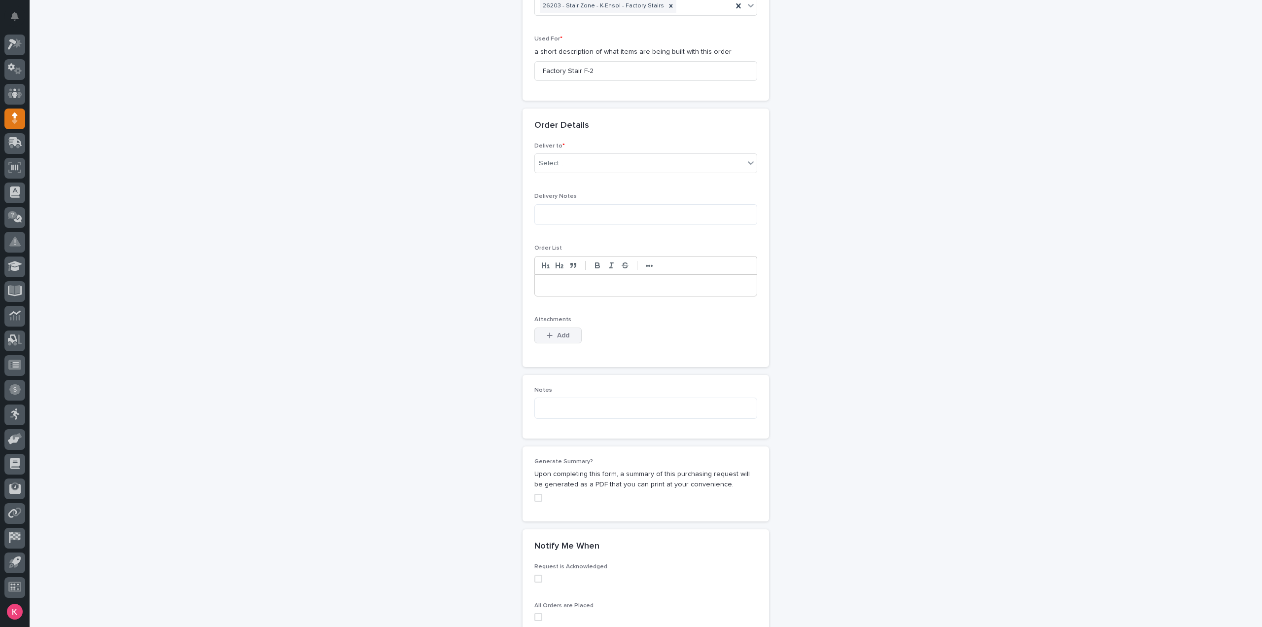
click at [564, 333] on span "Add" at bounding box center [563, 335] width 12 height 9
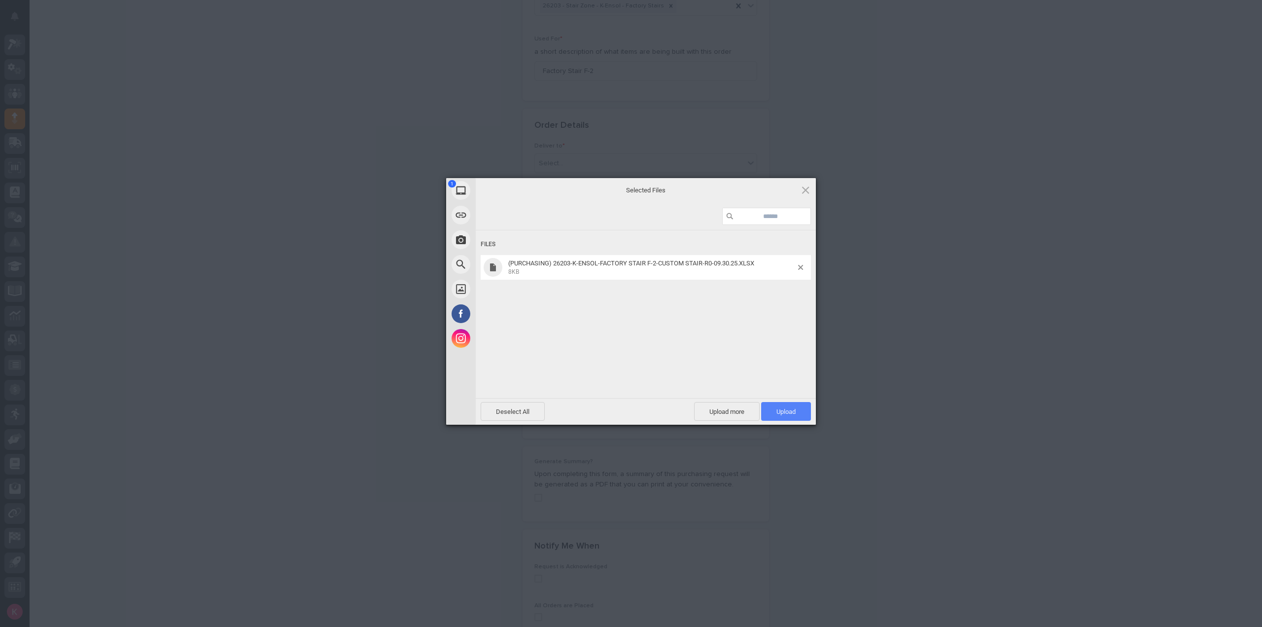
click at [801, 417] on span "Upload 1" at bounding box center [786, 411] width 50 height 19
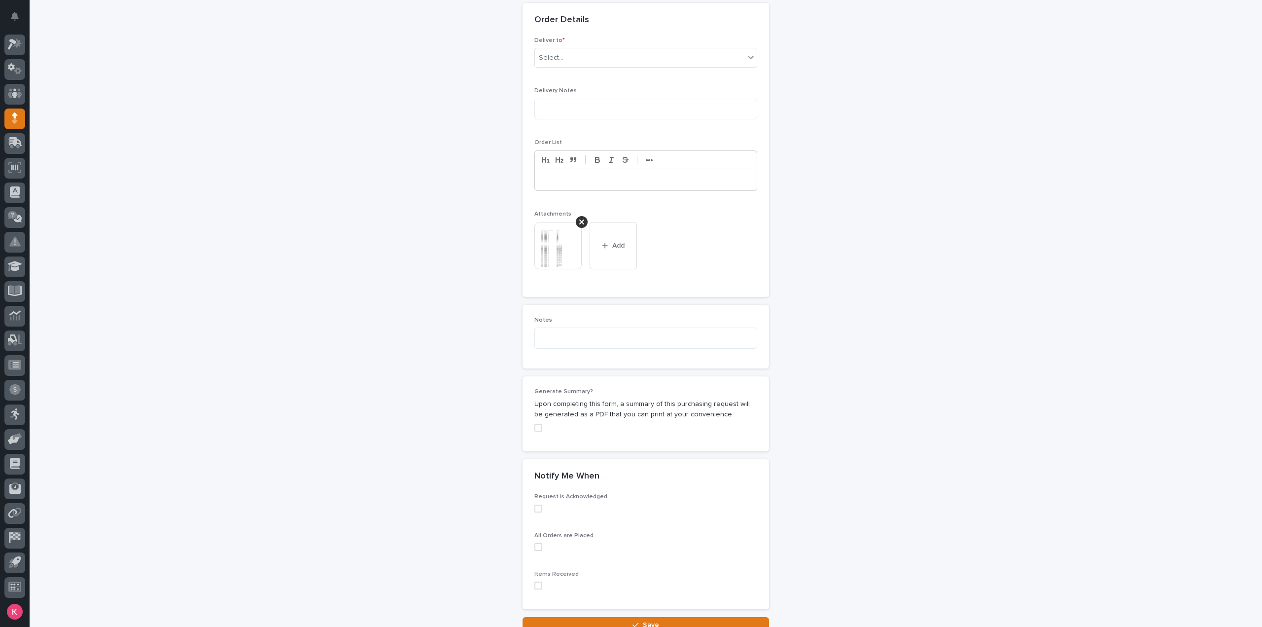
scroll to position [679, 0]
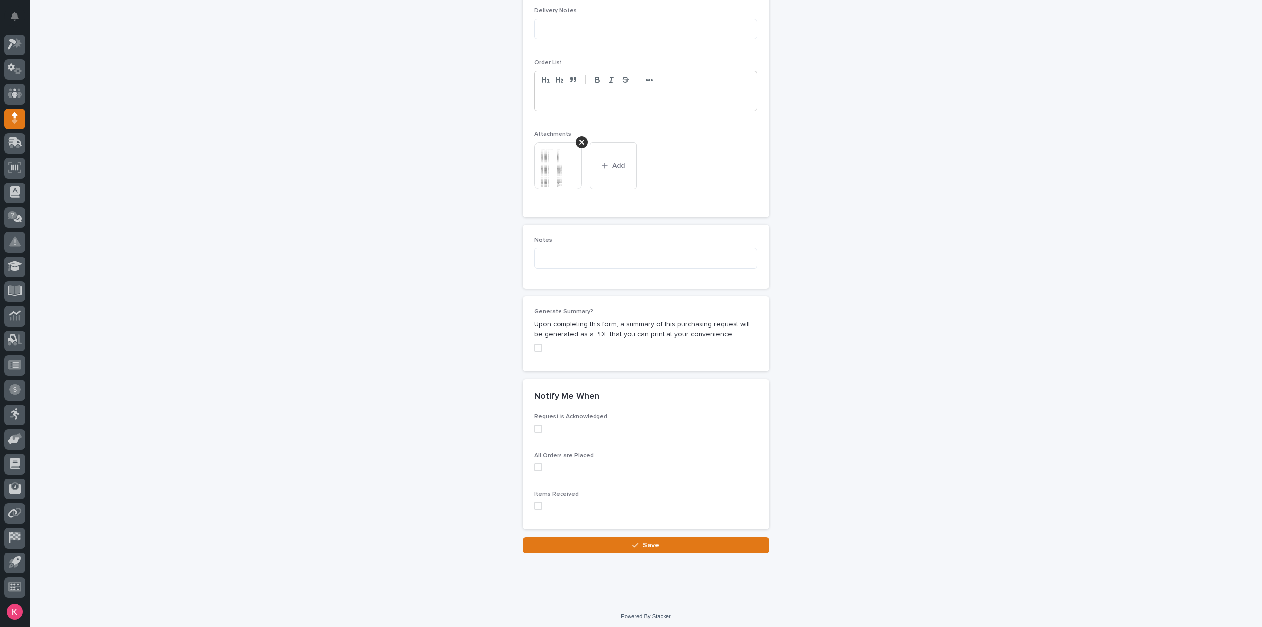
click at [643, 545] on span "Save" at bounding box center [651, 544] width 16 height 9
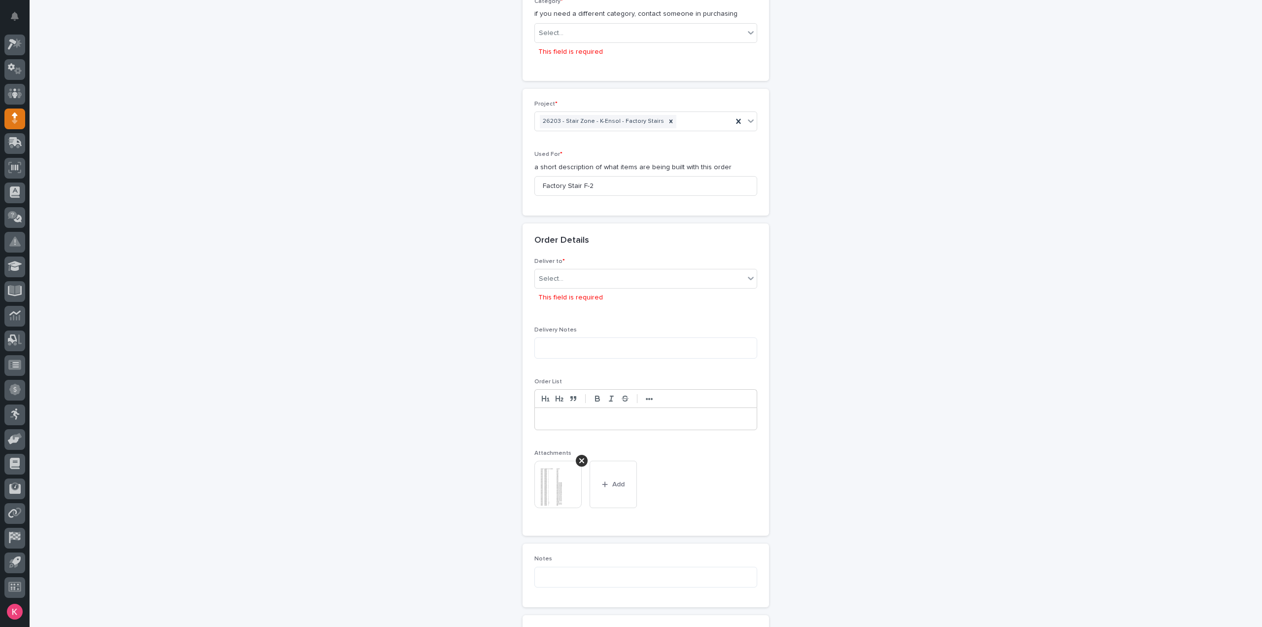
scroll to position [399, 0]
click at [608, 269] on div "Select..." at bounding box center [640, 275] width 210 height 16
click at [595, 292] on div "PWI" at bounding box center [642, 291] width 222 height 17
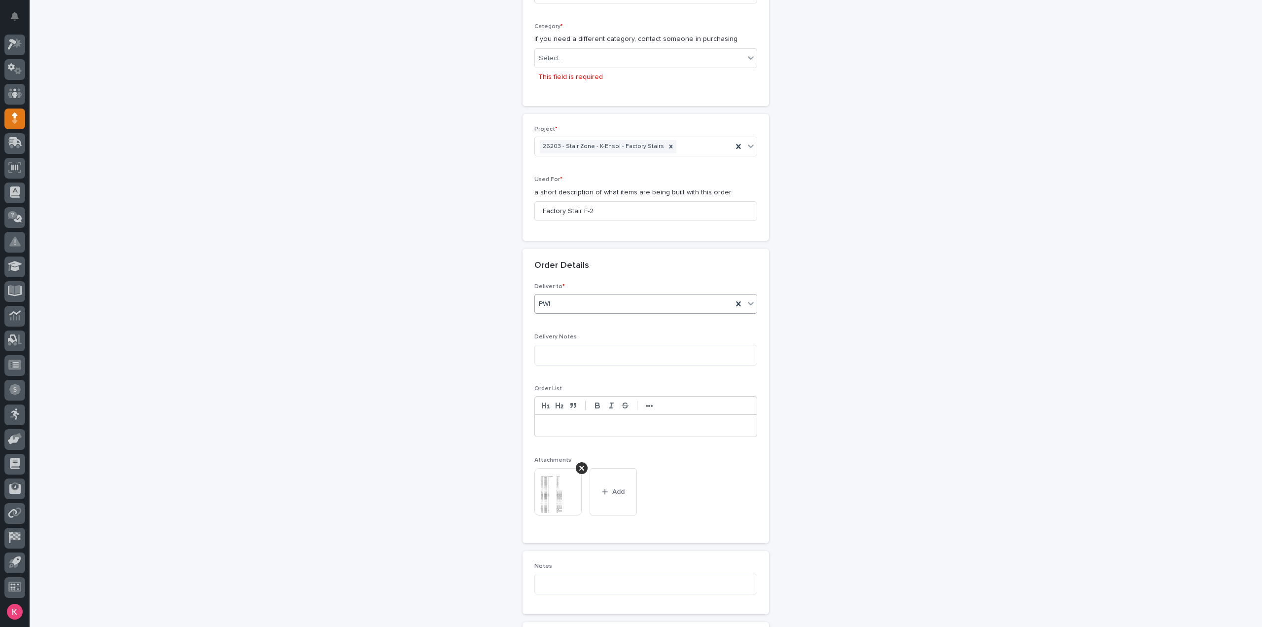
scroll to position [235, 0]
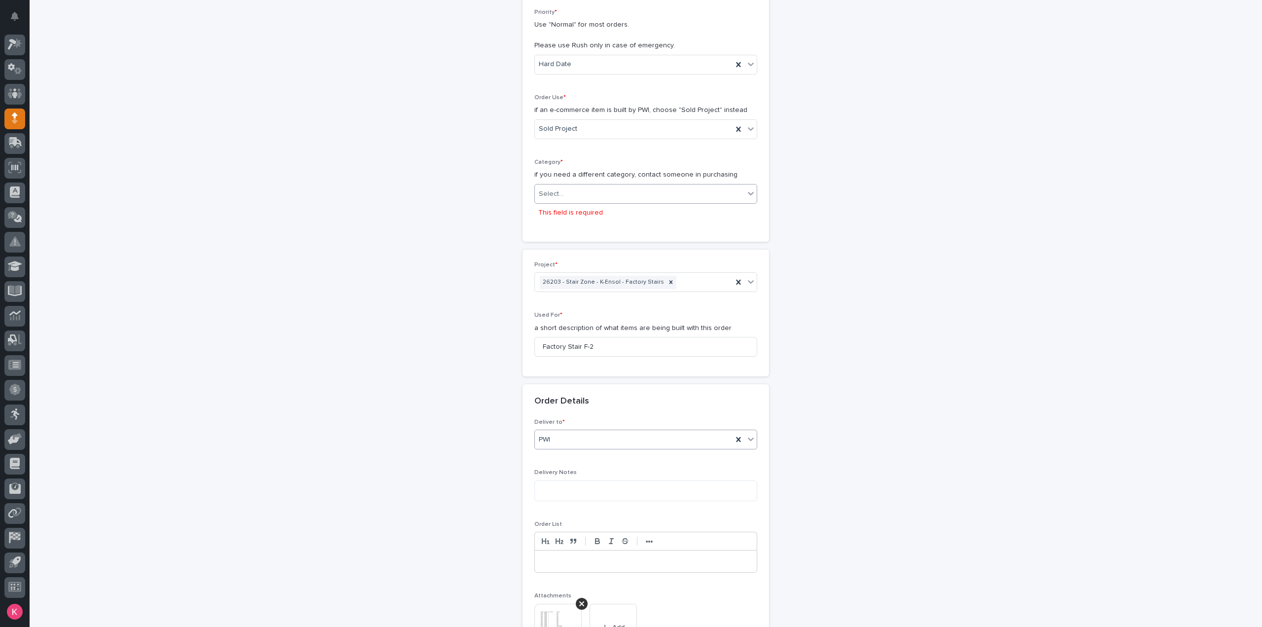
click at [597, 193] on div "Select..." at bounding box center [640, 194] width 210 height 16
type input "**"
click at [590, 264] on div "Steel" at bounding box center [642, 262] width 222 height 17
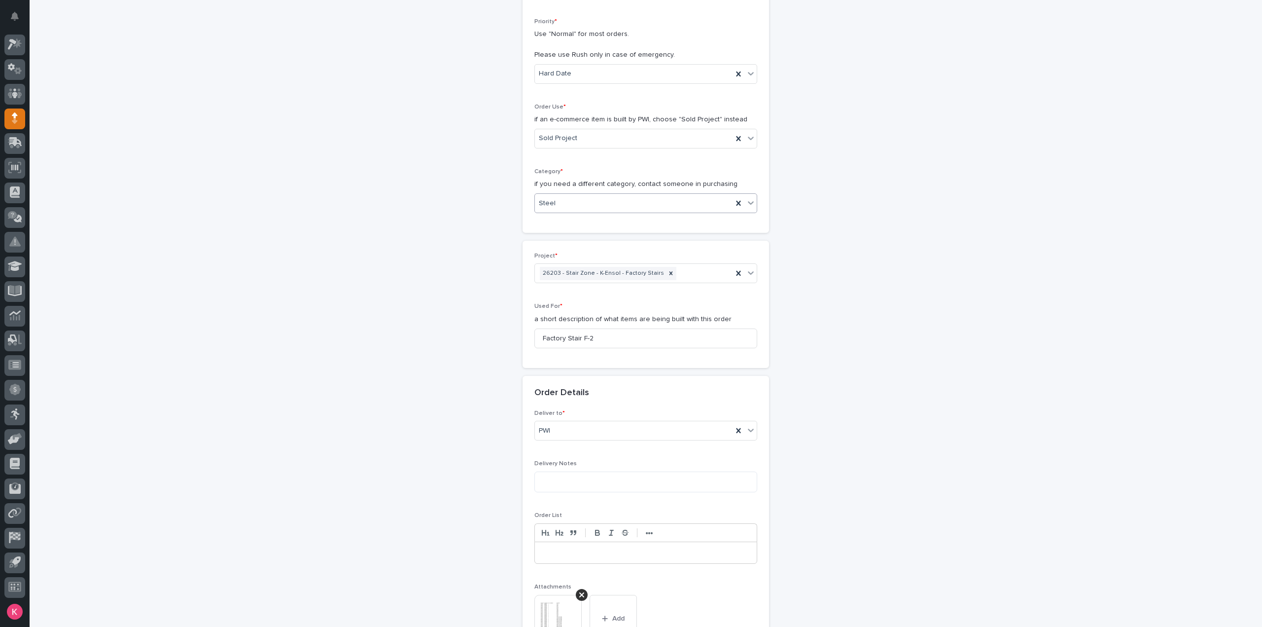
scroll to position [620, 0]
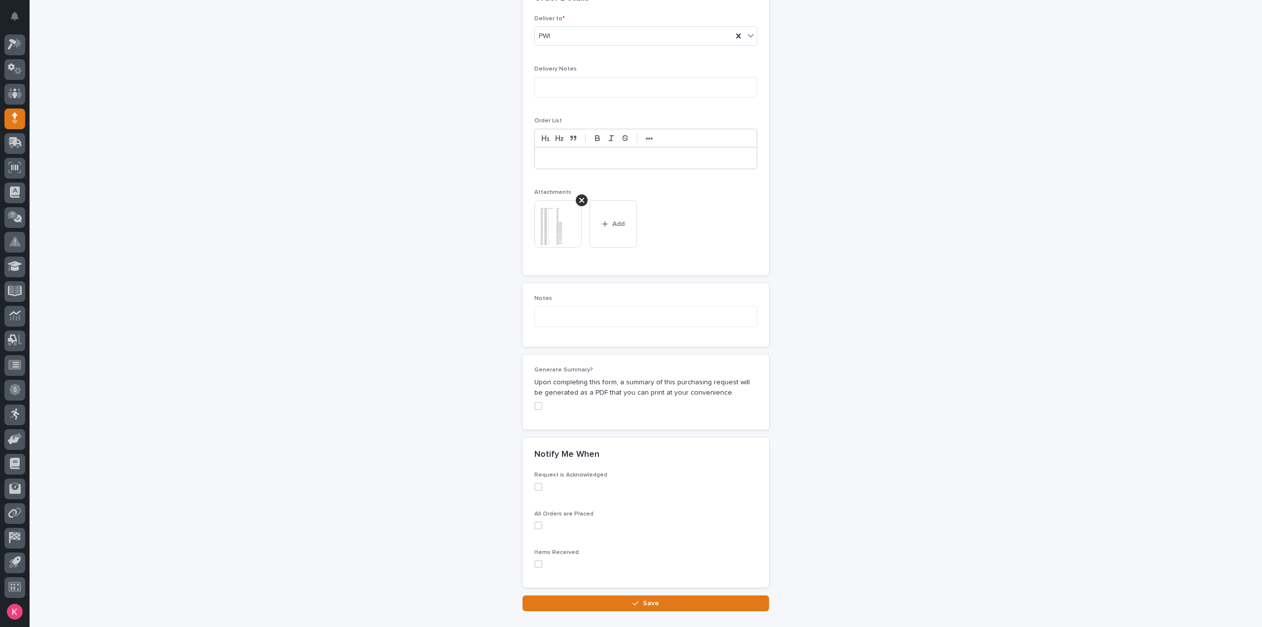
click at [633, 600] on icon "button" at bounding box center [636, 603] width 6 height 7
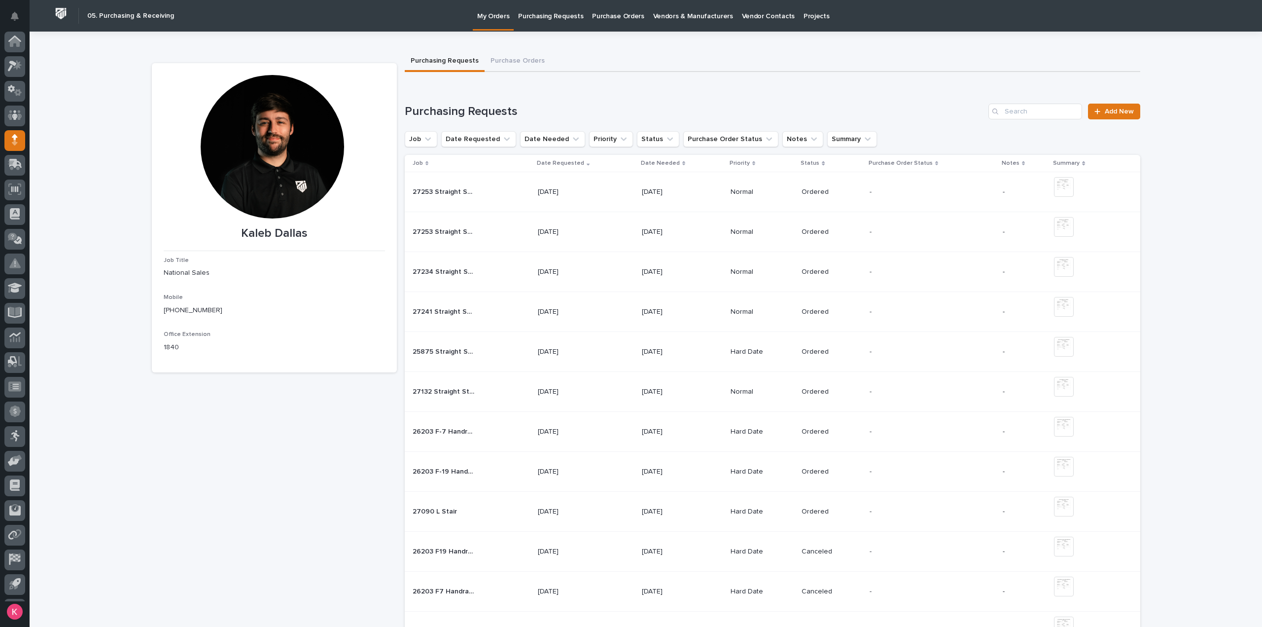
scroll to position [22, 0]
click at [1105, 109] on span "Add New" at bounding box center [1119, 111] width 29 height 7
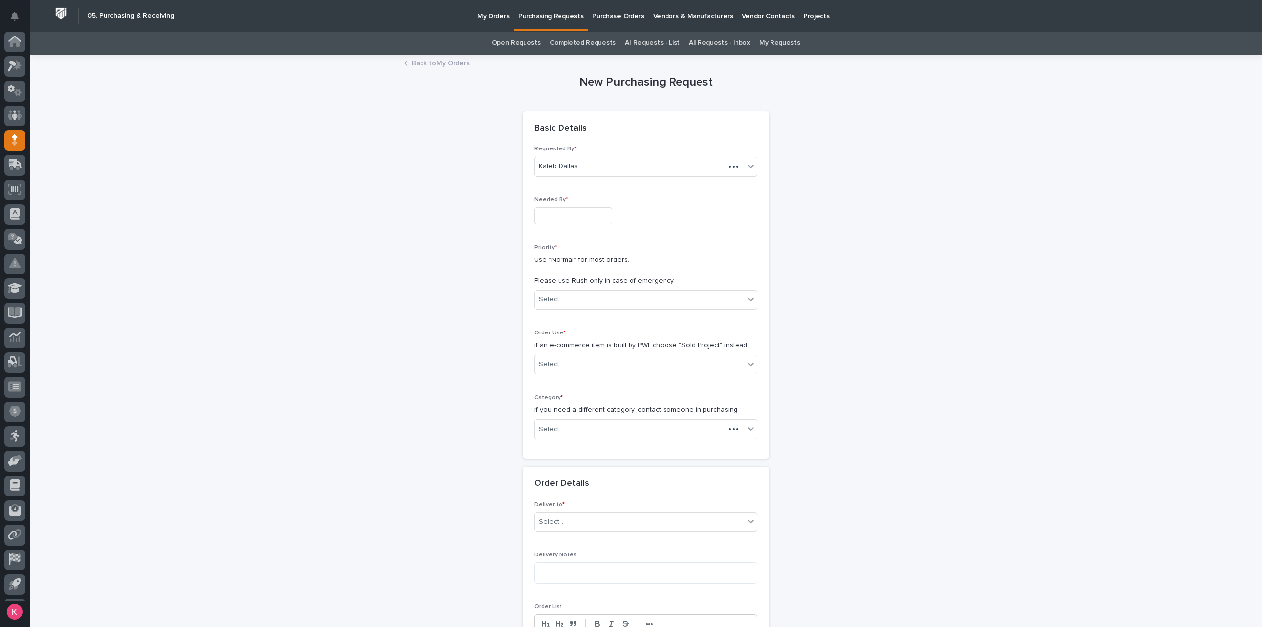
scroll to position [22, 0]
click at [579, 170] on input "text" at bounding box center [579, 166] width 1 height 8
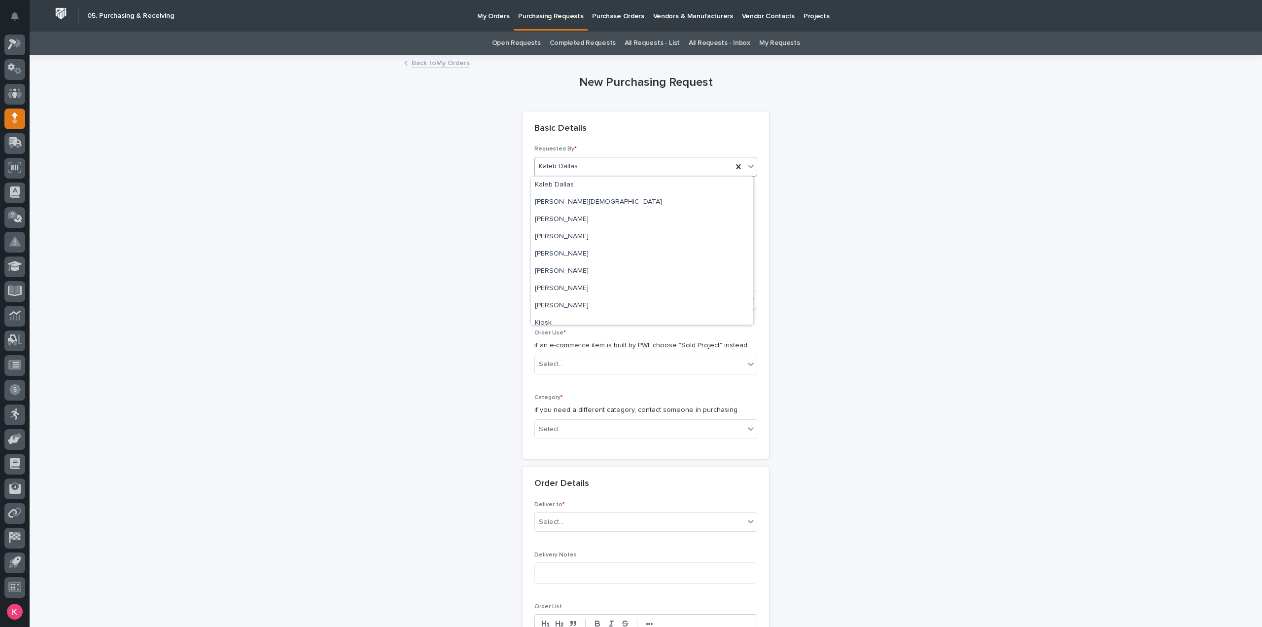
click at [592, 173] on div "Kaleb Dallas" at bounding box center [634, 166] width 198 height 16
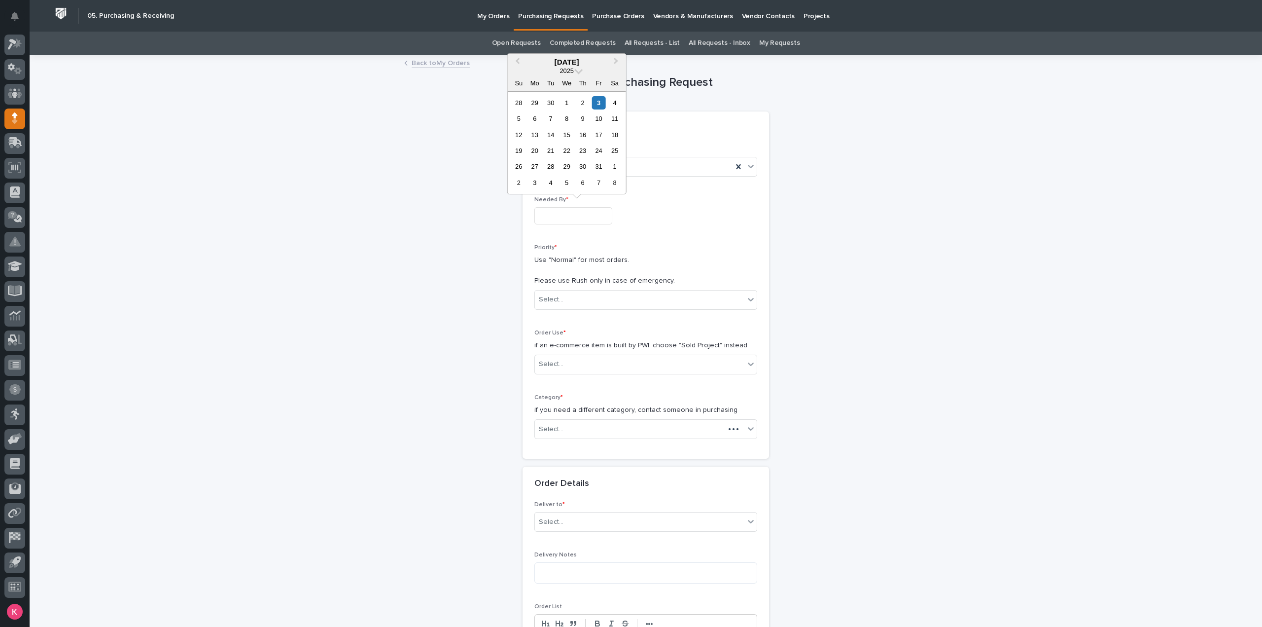
click at [575, 210] on input "text" at bounding box center [574, 215] width 78 height 17
click at [552, 122] on div "7" at bounding box center [550, 118] width 13 height 13
type input "**********"
click at [586, 301] on div "Select..." at bounding box center [640, 299] width 210 height 16
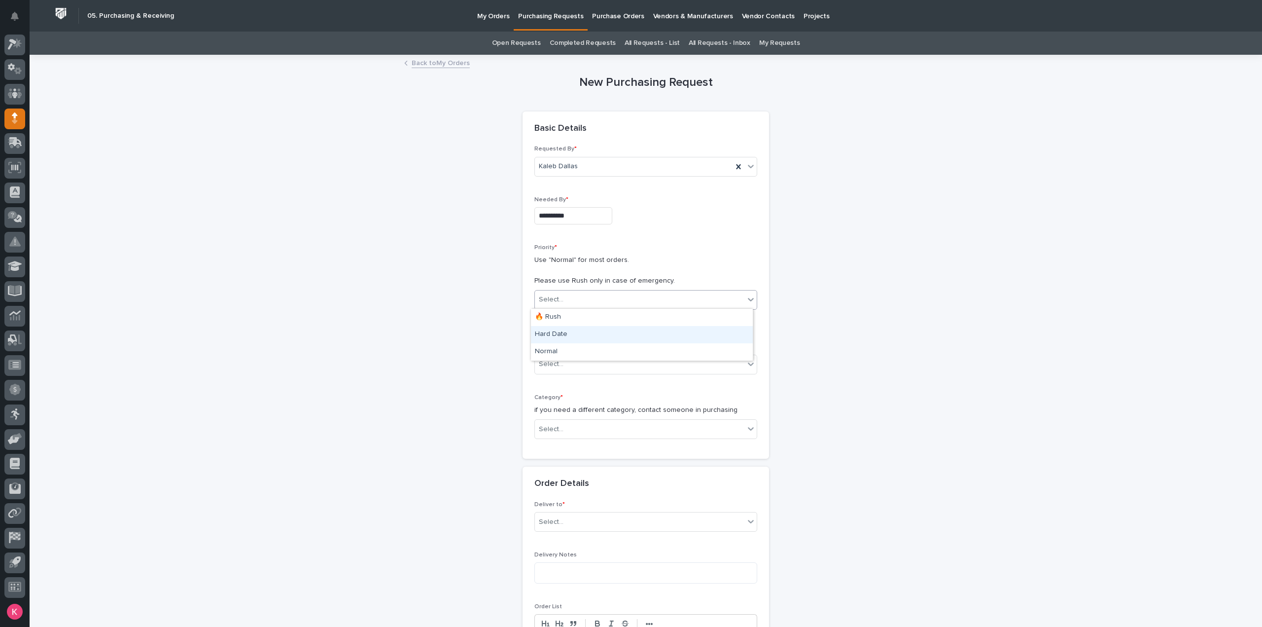
click at [575, 332] on div "Hard Date" at bounding box center [642, 334] width 222 height 17
click at [575, 334] on p "Order Use *" at bounding box center [646, 332] width 223 height 7
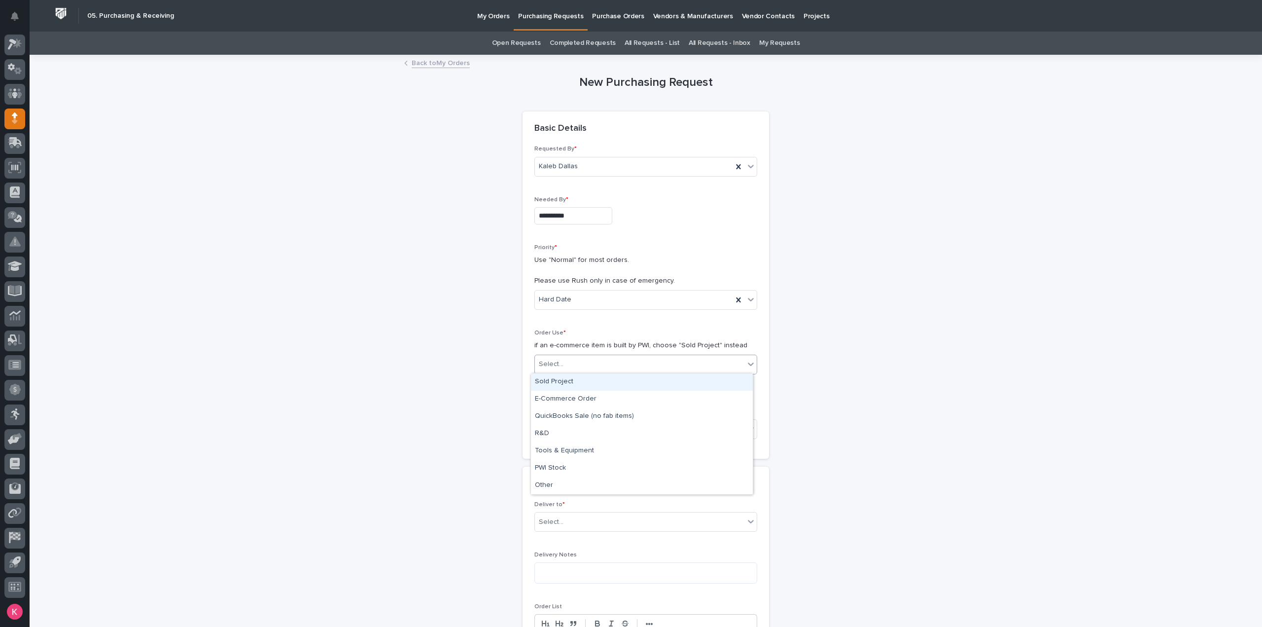
click at [580, 357] on div "Select..." at bounding box center [640, 364] width 210 height 16
click at [581, 385] on div "Sold Project" at bounding box center [642, 381] width 222 height 17
click at [575, 426] on div "Select..." at bounding box center [640, 429] width 210 height 16
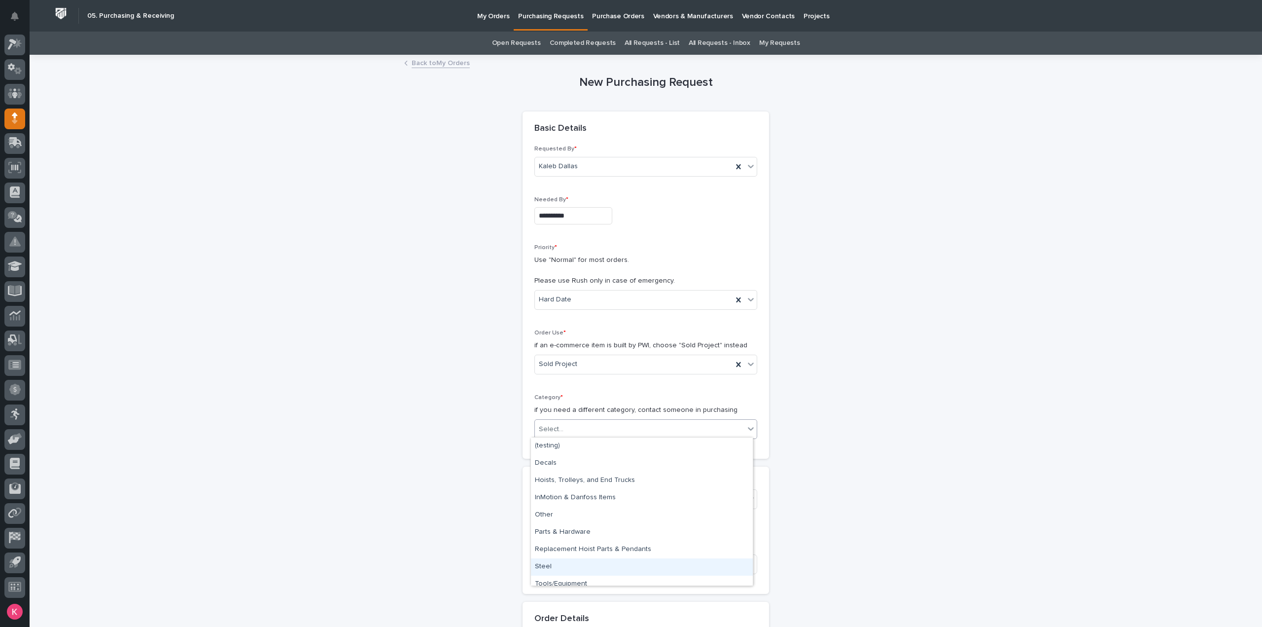
click at [572, 565] on div "Steel" at bounding box center [642, 566] width 222 height 17
drag, startPoint x: 592, startPoint y: 493, endPoint x: 599, endPoint y: 499, distance: 9.5
click at [593, 495] on div "Select..." at bounding box center [640, 499] width 210 height 16
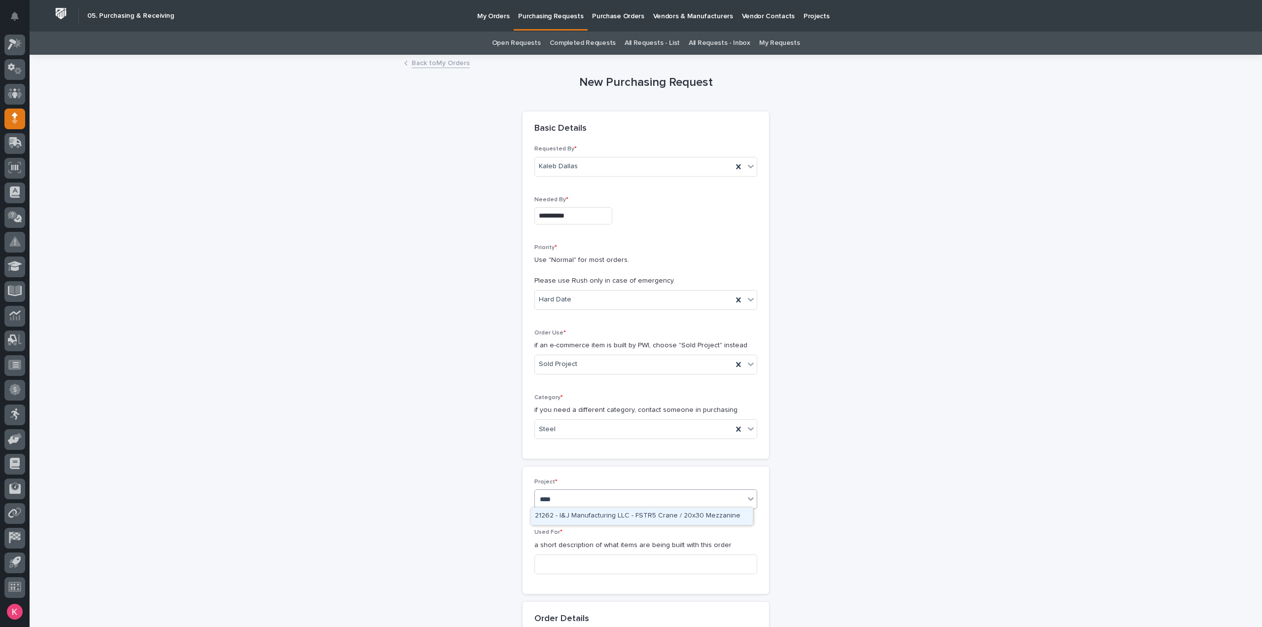
type input "*****"
drag, startPoint x: 643, startPoint y: 518, endPoint x: 638, endPoint y: 524, distance: 7.3
click at [642, 519] on div "26203 - Stair Zone - K-Ensol - Factory Stairs" at bounding box center [642, 515] width 222 height 17
drag, startPoint x: 594, startPoint y: 565, endPoint x: 610, endPoint y: 577, distance: 20.3
click at [594, 566] on input at bounding box center [646, 564] width 223 height 20
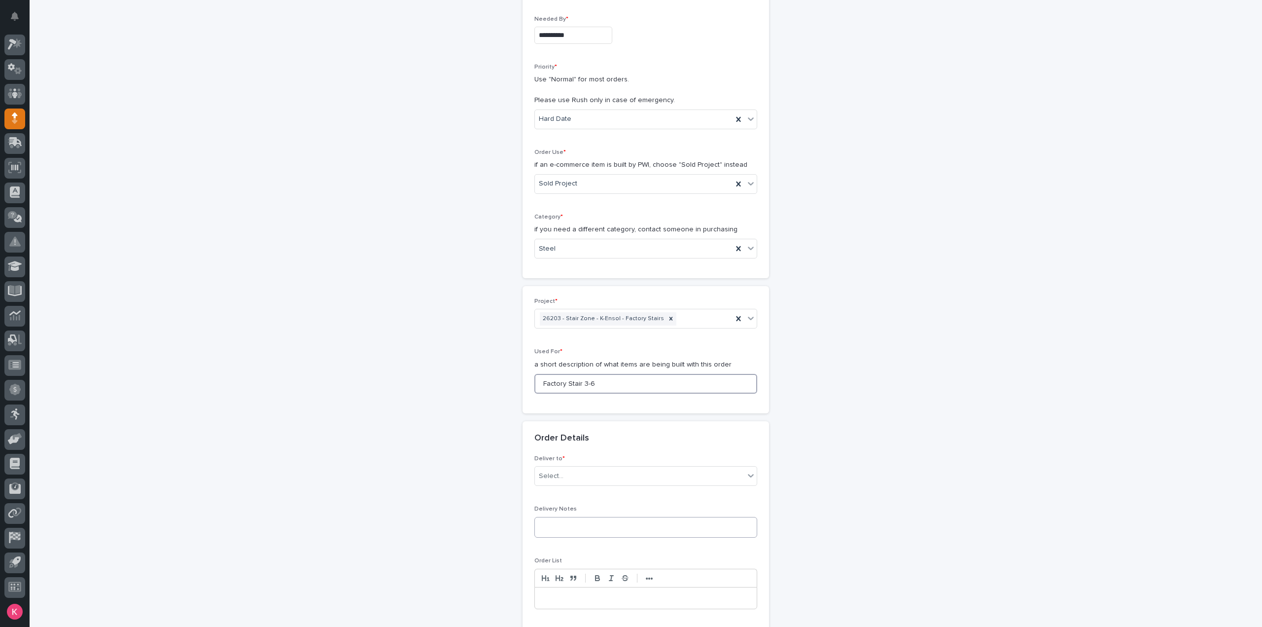
scroll to position [197, 0]
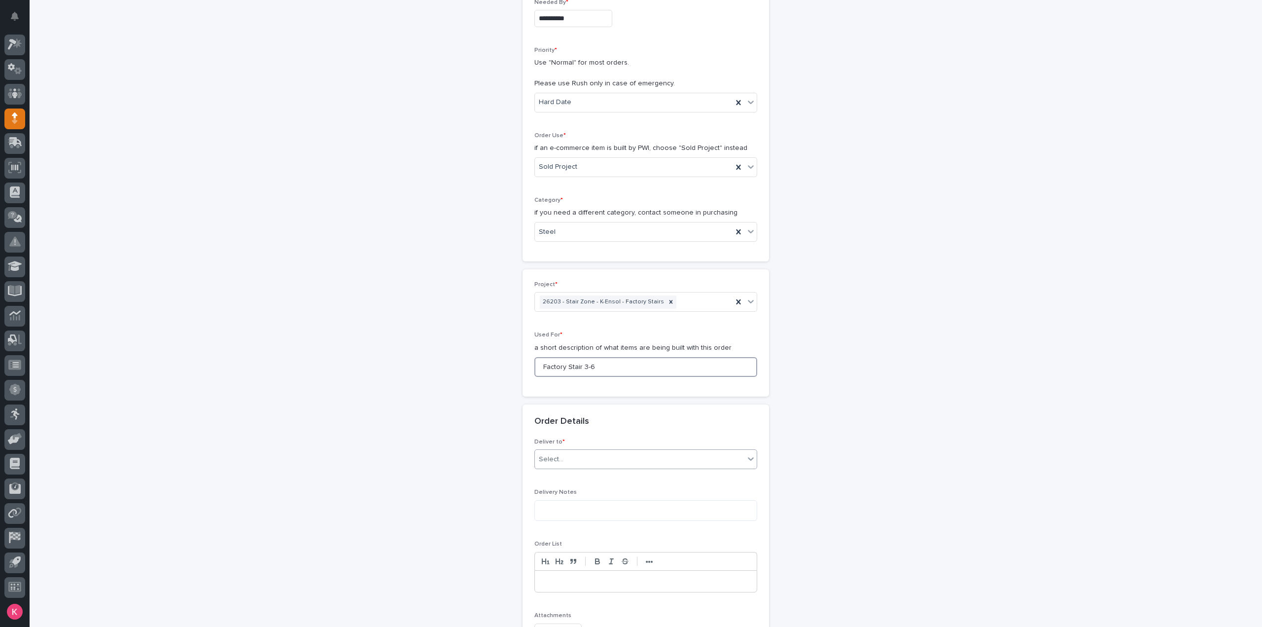
type input "Factory Stair 3-6"
click at [611, 460] on div "Select..." at bounding box center [640, 459] width 210 height 16
click at [586, 478] on div "PWI" at bounding box center [642, 475] width 222 height 17
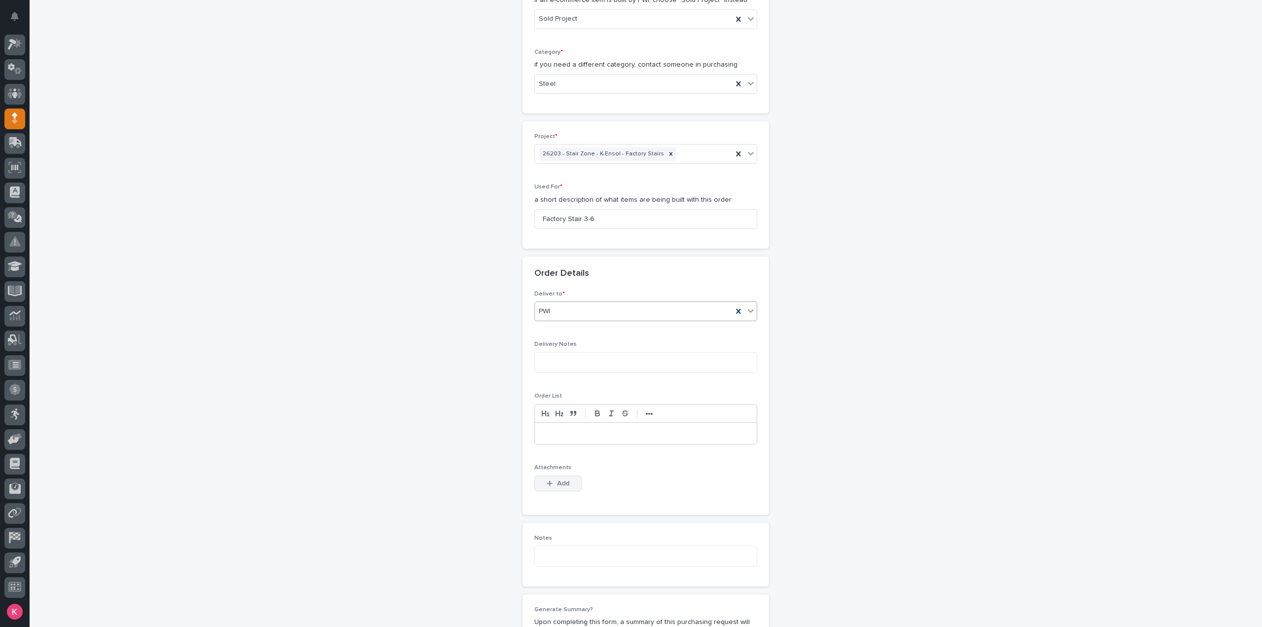
click at [563, 485] on button "Add" at bounding box center [558, 483] width 47 height 16
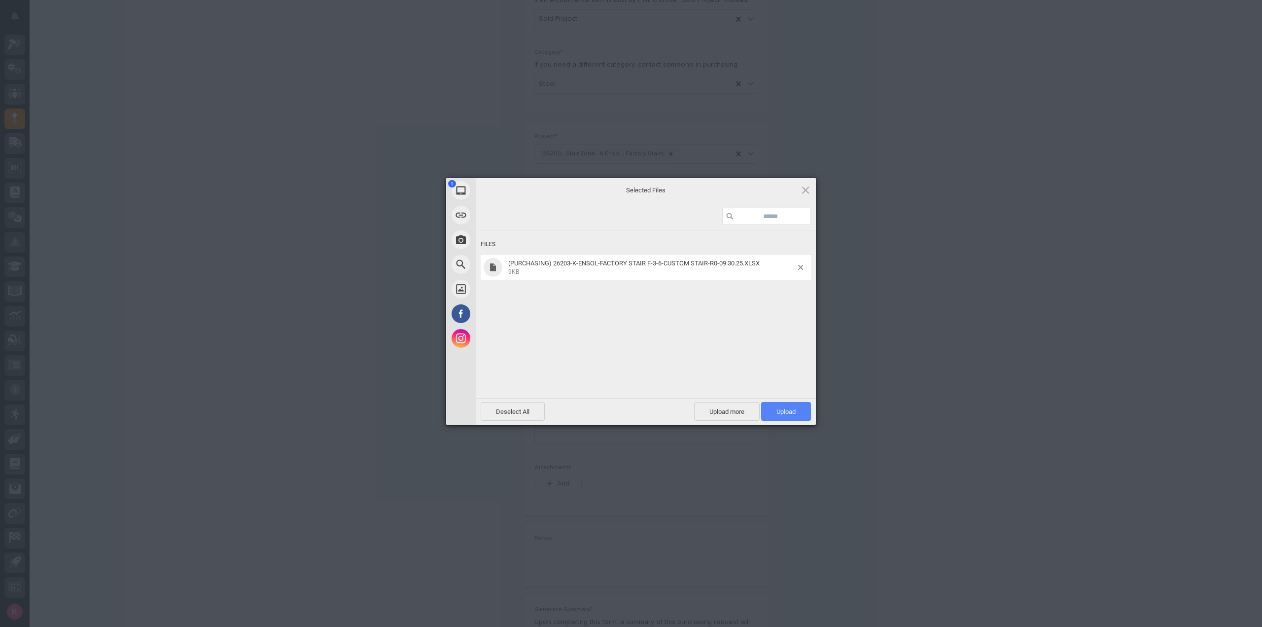
click at [791, 405] on span "Upload 1" at bounding box center [786, 411] width 50 height 19
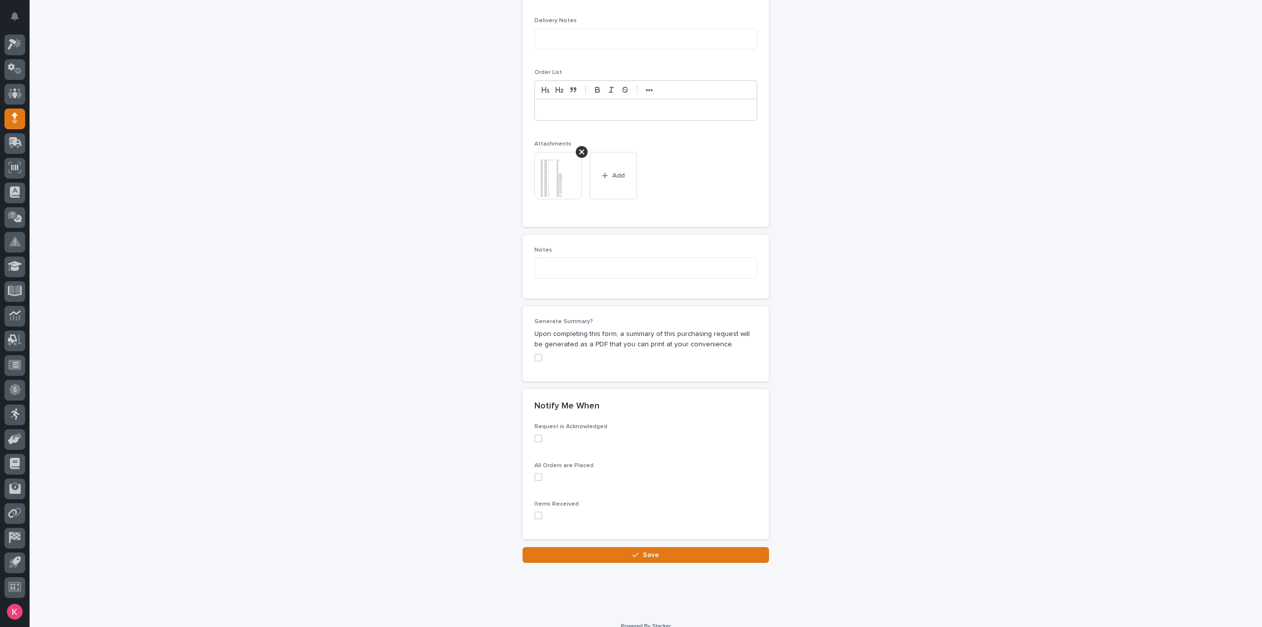
scroll to position [679, 0]
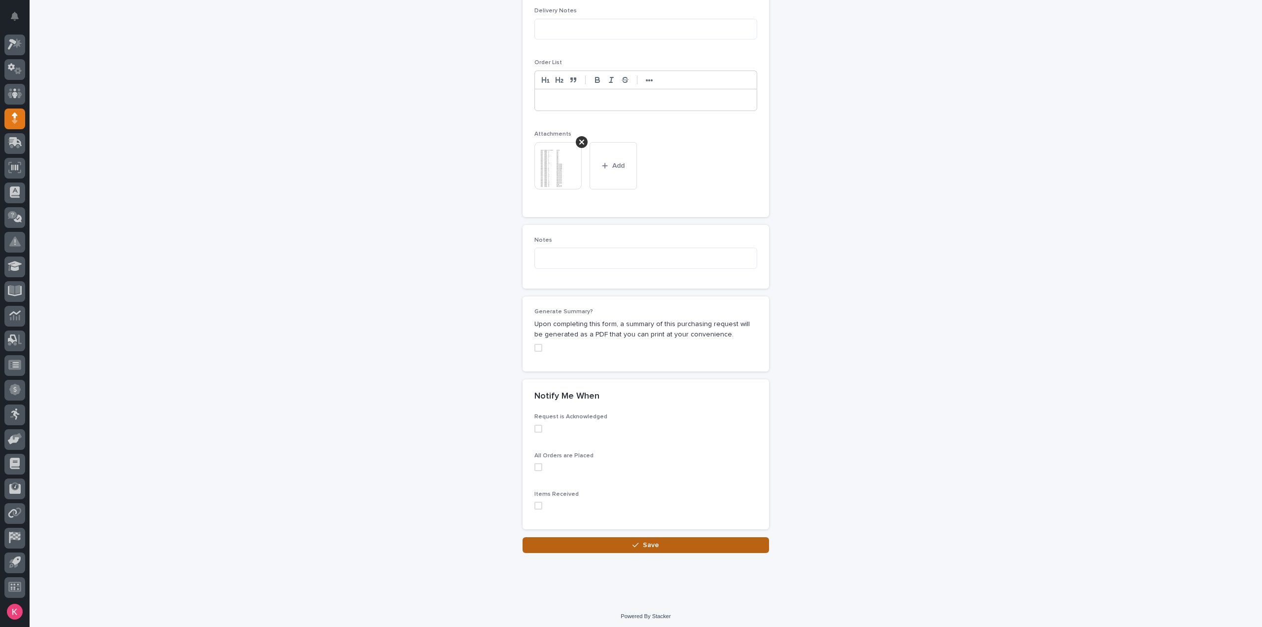
click at [646, 540] on span "Save" at bounding box center [651, 544] width 16 height 9
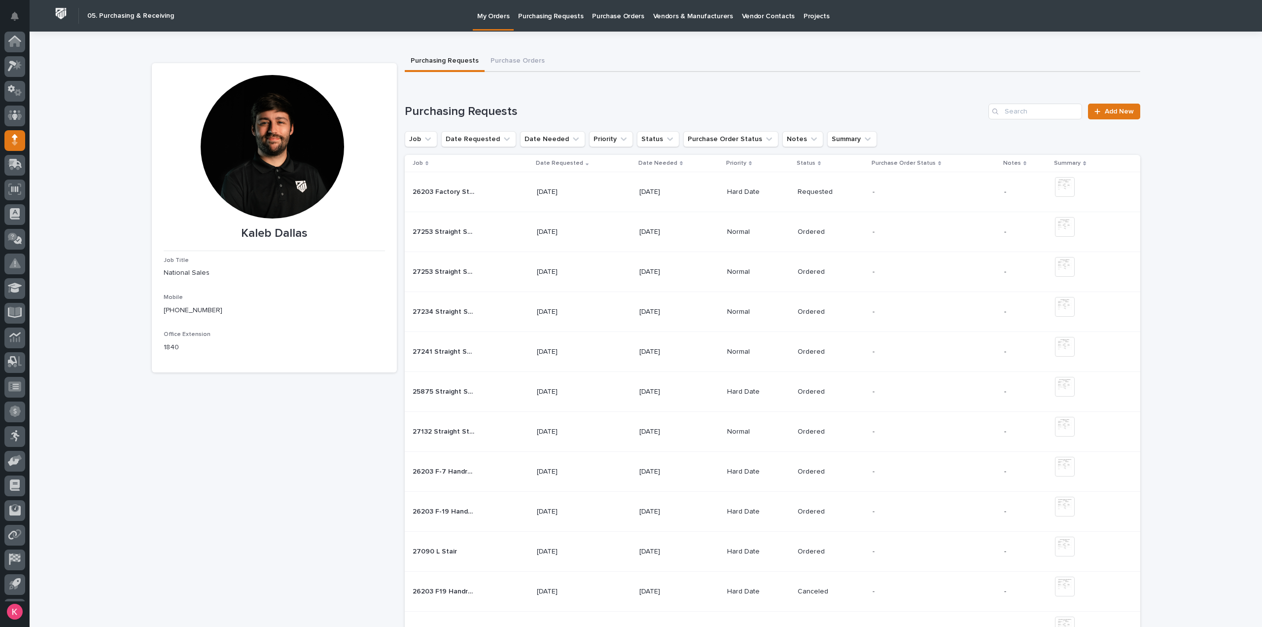
scroll to position [22, 0]
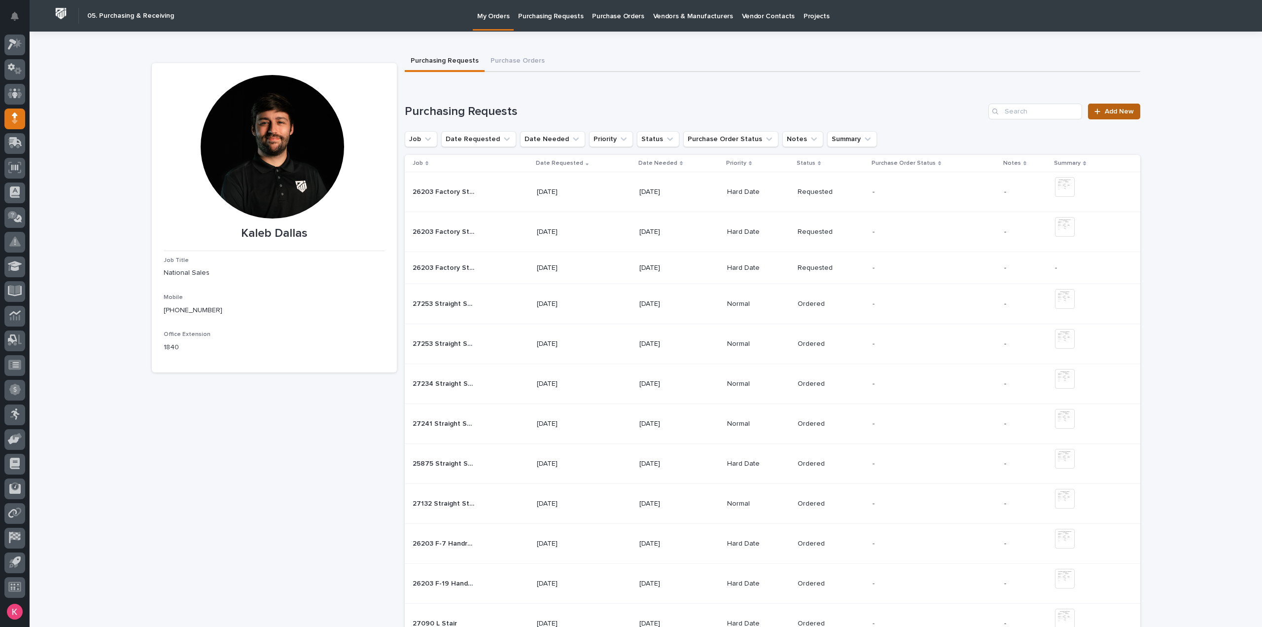
click at [1113, 112] on span "Add New" at bounding box center [1119, 111] width 29 height 7
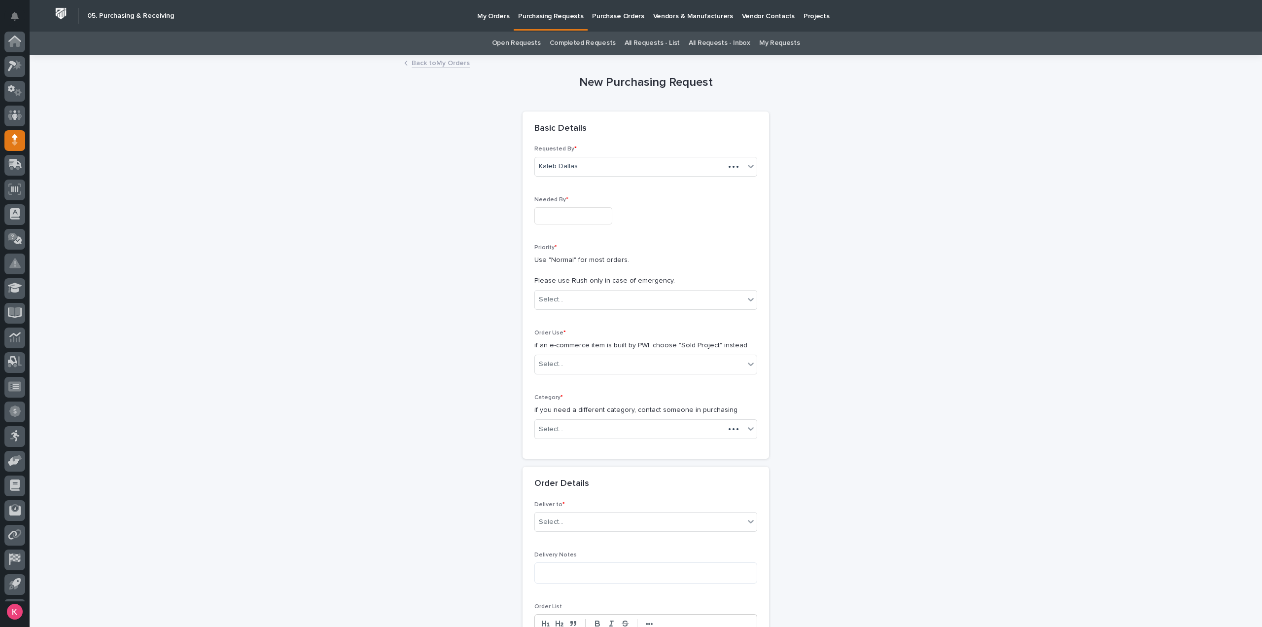
scroll to position [22, 0]
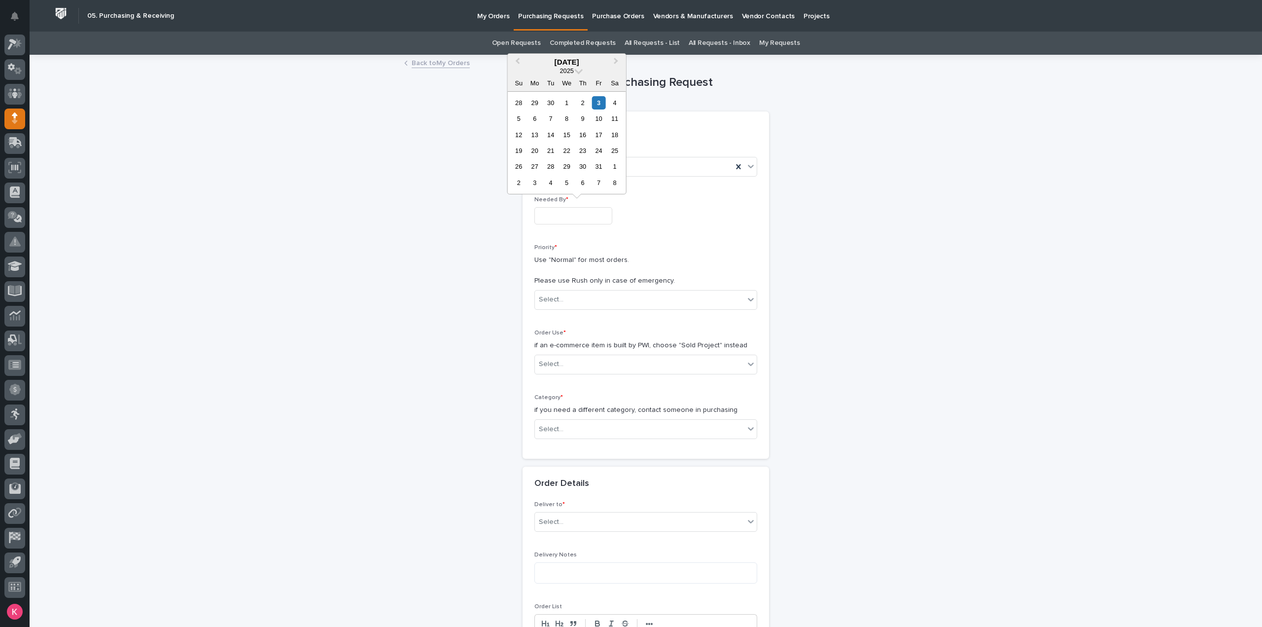
click at [574, 208] on input "text" at bounding box center [574, 215] width 78 height 17
click at [553, 122] on div "7" at bounding box center [550, 118] width 13 height 13
type input "**********"
click at [581, 308] on div "Select..." at bounding box center [646, 300] width 223 height 20
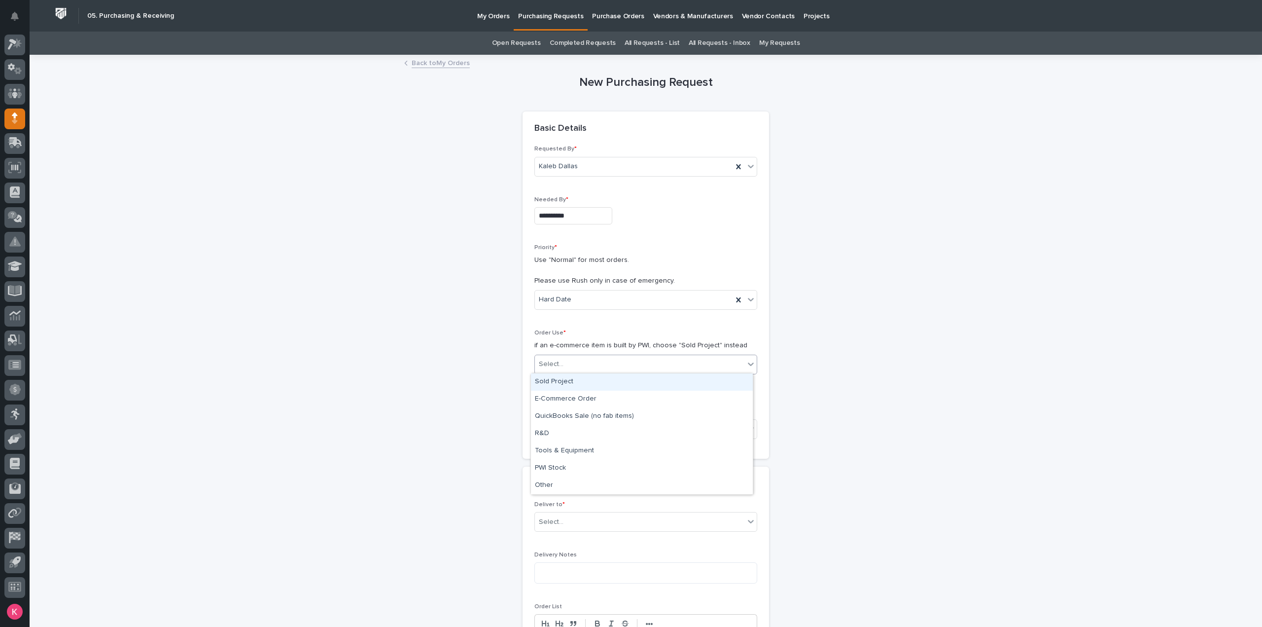
drag, startPoint x: 575, startPoint y: 355, endPoint x: 576, endPoint y: 360, distance: 5.6
click at [575, 357] on div "Select..." at bounding box center [646, 365] width 223 height 20
click at [582, 385] on div "Sold Project" at bounding box center [642, 381] width 222 height 17
click at [583, 425] on div "Select..." at bounding box center [640, 429] width 210 height 16
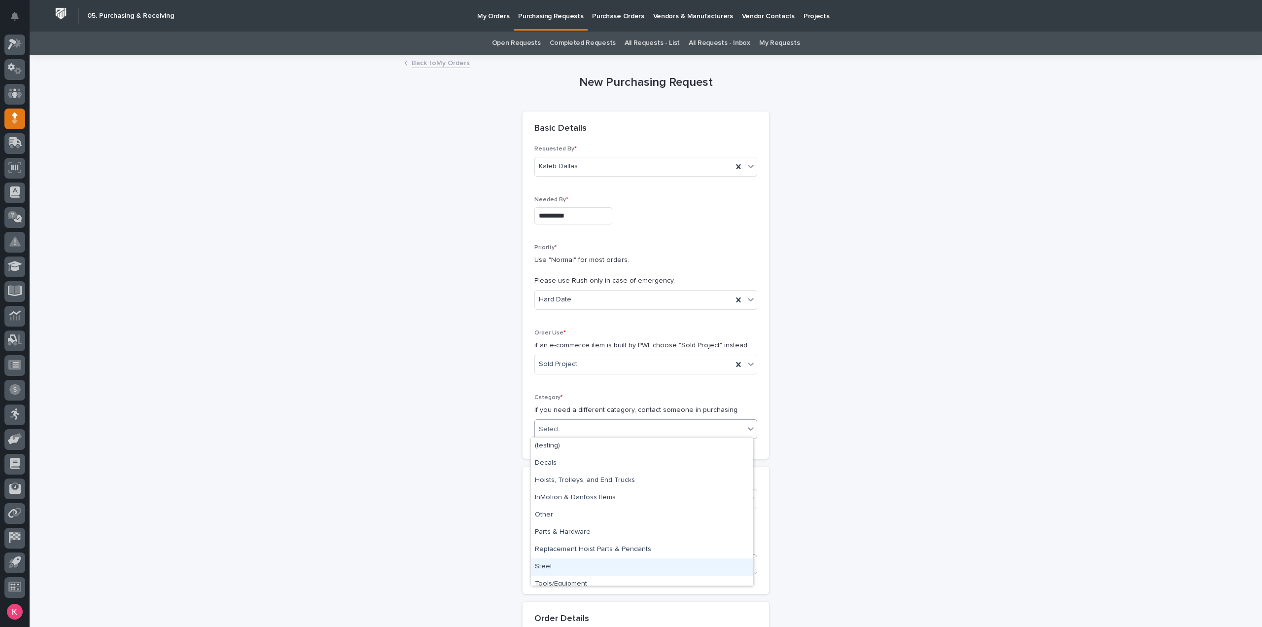
click at [571, 566] on div "Steel" at bounding box center [642, 566] width 222 height 17
click at [588, 504] on div "Select..." at bounding box center [640, 499] width 210 height 16
type input "*****"
drag, startPoint x: 562, startPoint y: 495, endPoint x: 569, endPoint y: 496, distance: 6.4
click at [562, 495] on div "Select..." at bounding box center [640, 499] width 210 height 16
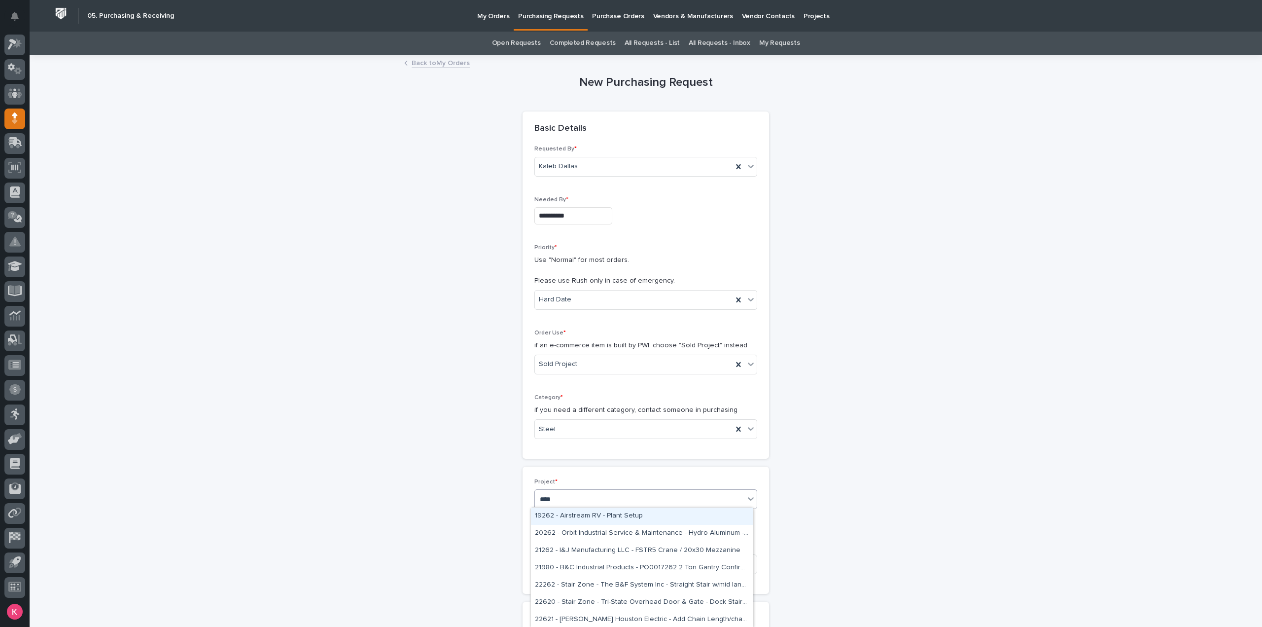
type input "*****"
click at [600, 519] on div "26203 - Stair Zone - K-Ensol - Factory Stairs" at bounding box center [642, 515] width 222 height 17
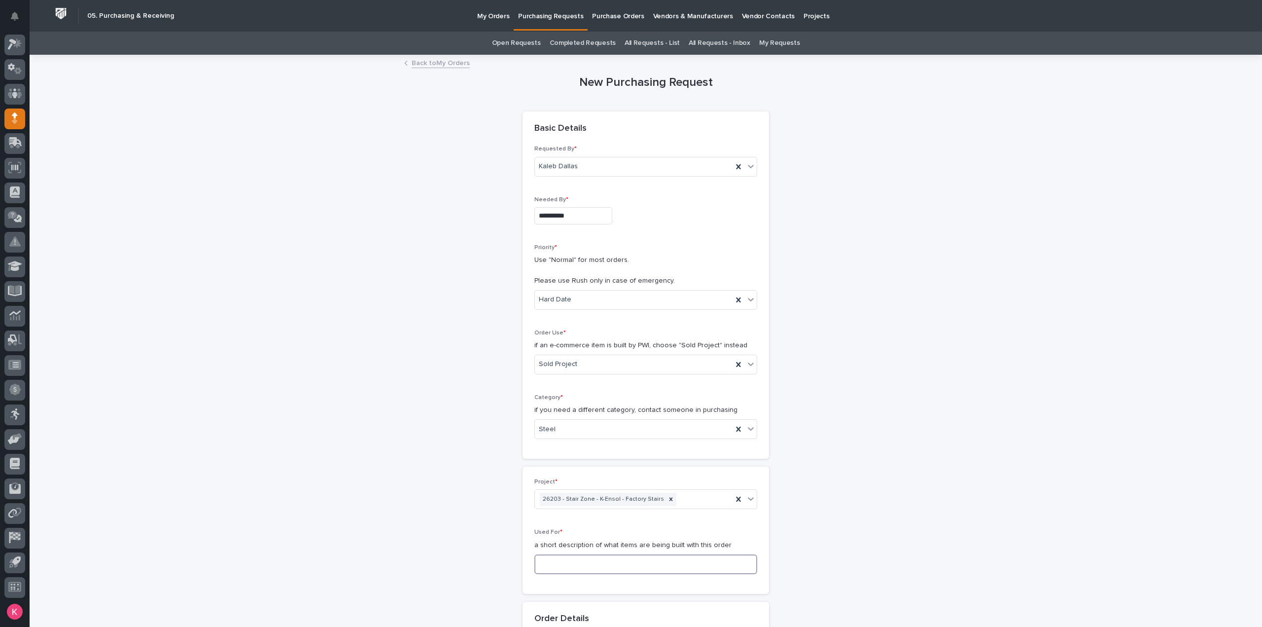
drag, startPoint x: 582, startPoint y: 563, endPoint x: 592, endPoint y: 567, distance: 10.6
click at [583, 563] on input at bounding box center [646, 564] width 223 height 20
type input "S"
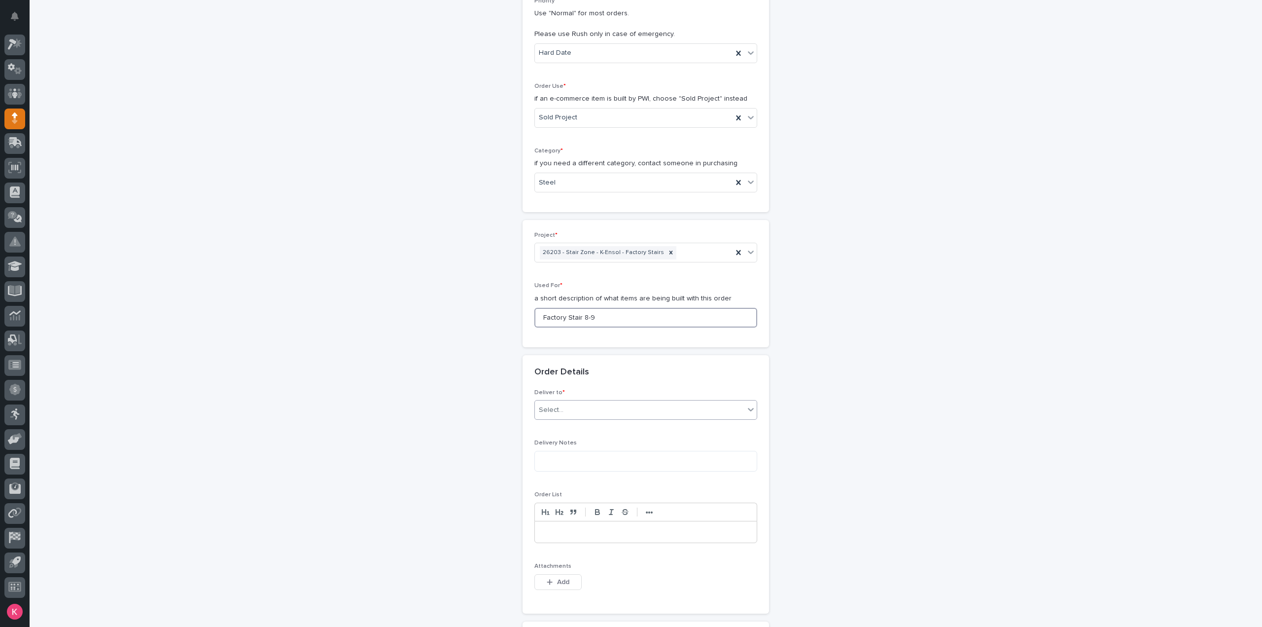
type input "Factory Stair 8-9"
click at [619, 405] on div "Select..." at bounding box center [640, 410] width 210 height 16
click at [613, 430] on div "PWI" at bounding box center [642, 426] width 222 height 17
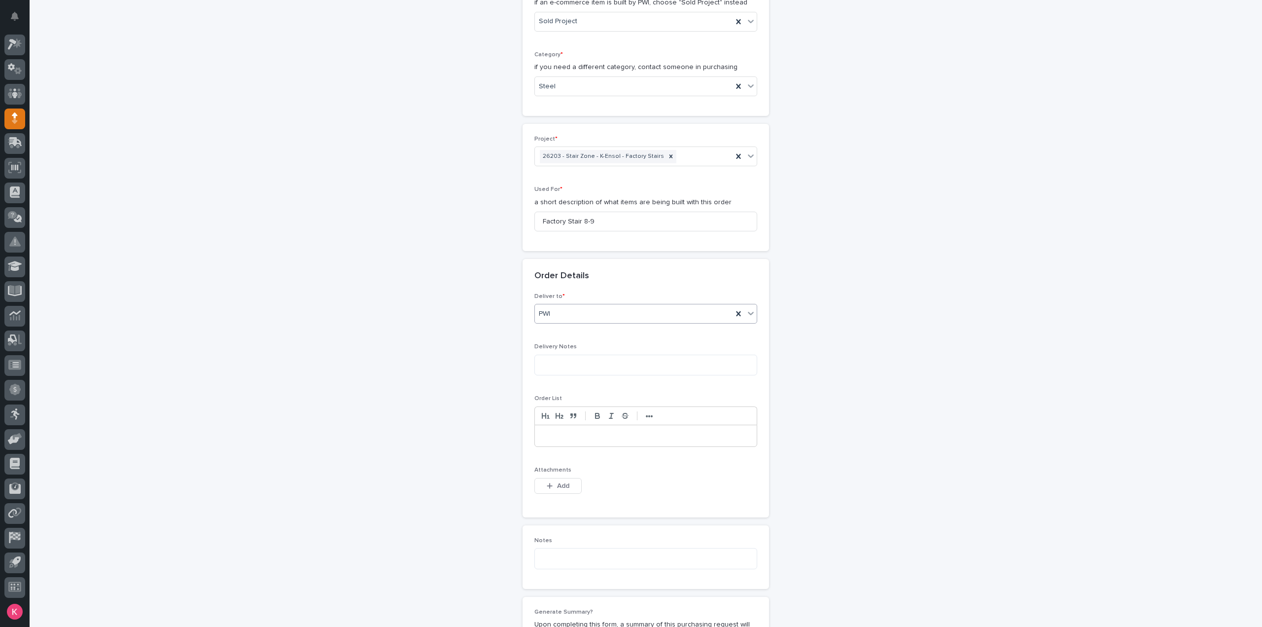
scroll to position [345, 0]
click at [540, 479] on button "Add" at bounding box center [558, 483] width 47 height 16
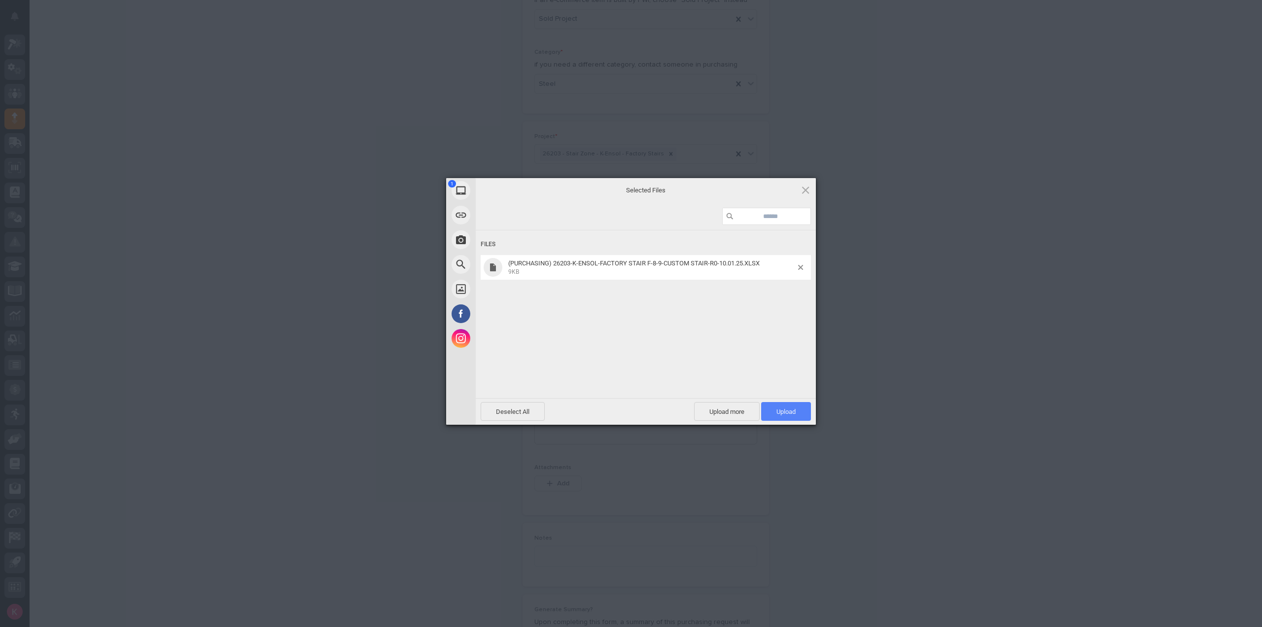
click at [781, 405] on span "Upload 1" at bounding box center [786, 411] width 50 height 19
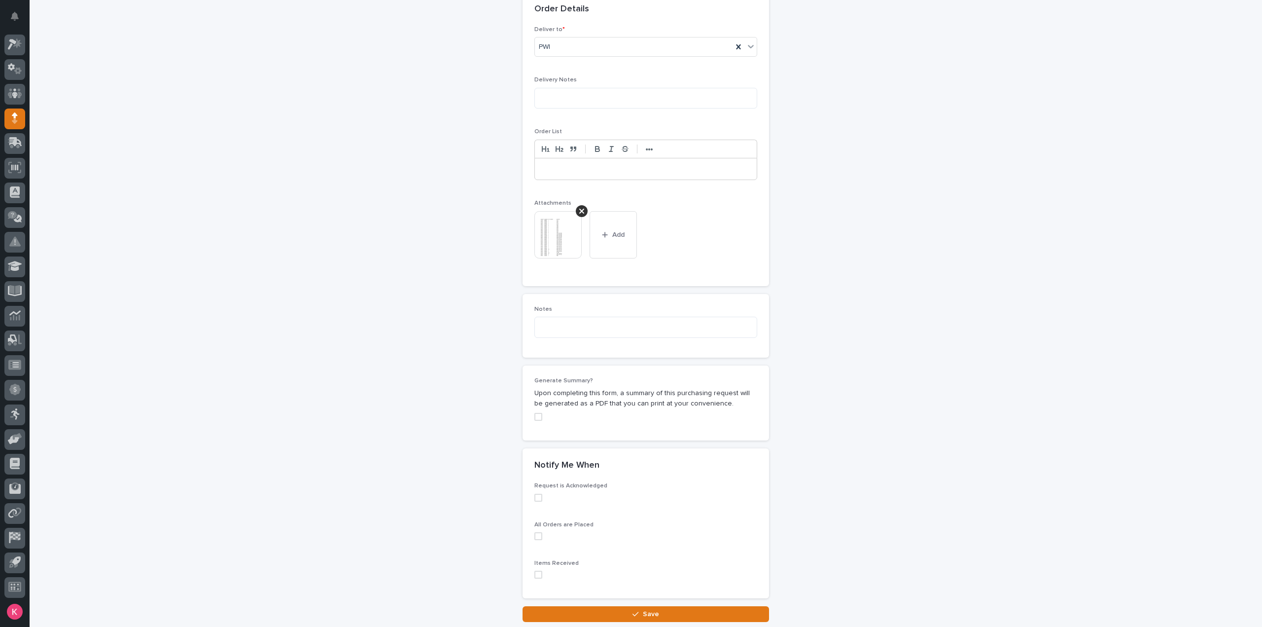
scroll to position [679, 0]
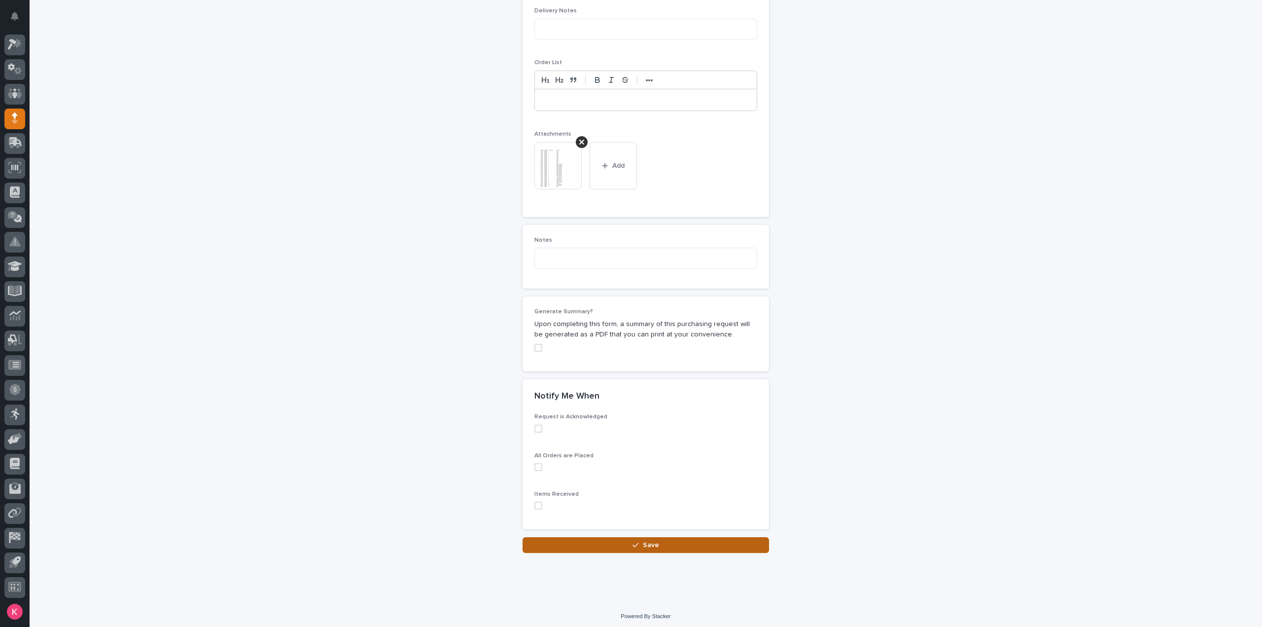
click at [587, 549] on button "Save" at bounding box center [646, 545] width 247 height 16
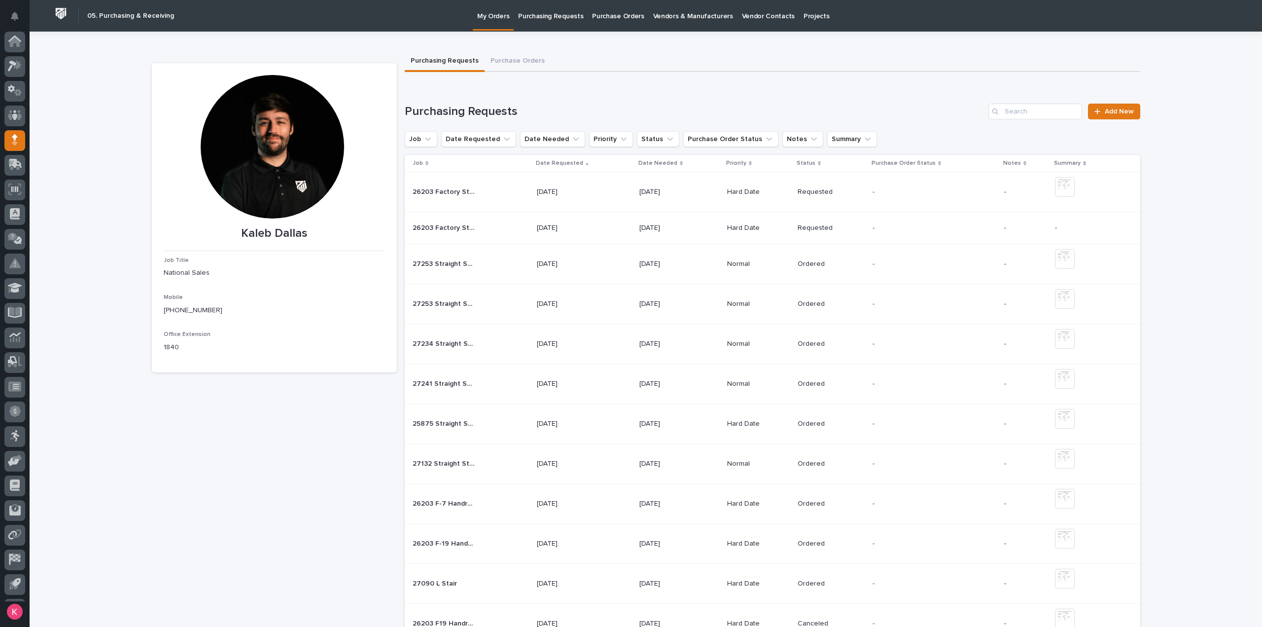
scroll to position [22, 0]
click at [1121, 112] on span "Add New" at bounding box center [1119, 111] width 29 height 7
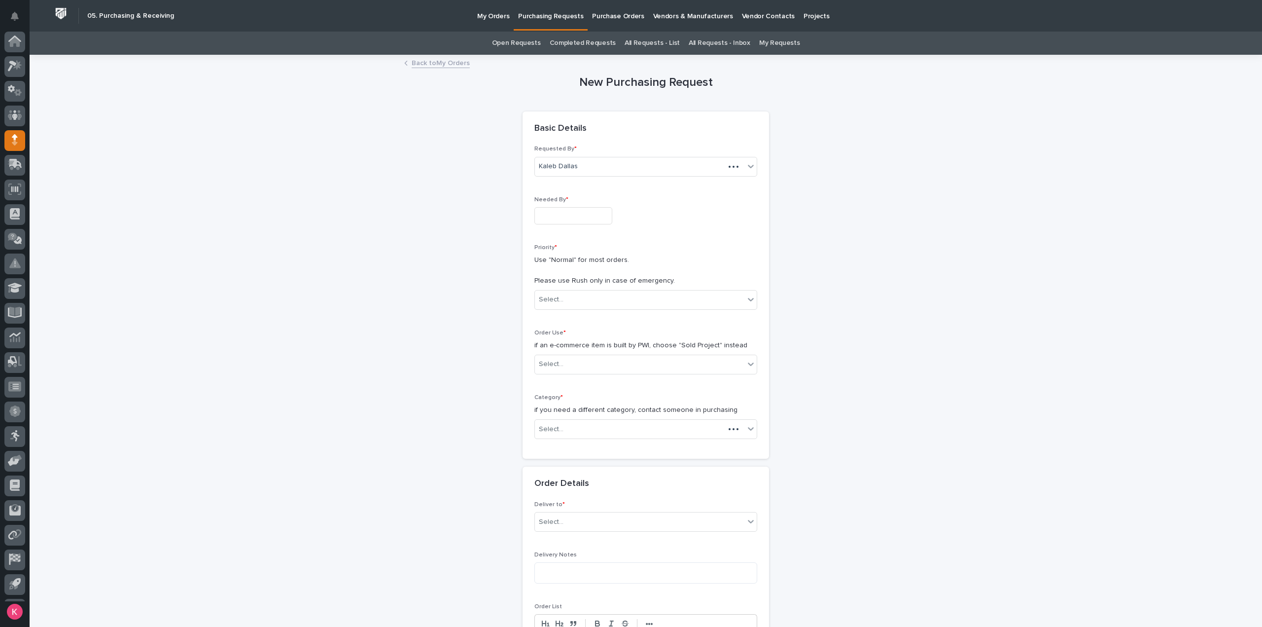
scroll to position [22, 0]
click at [611, 213] on input "text" at bounding box center [574, 215] width 78 height 17
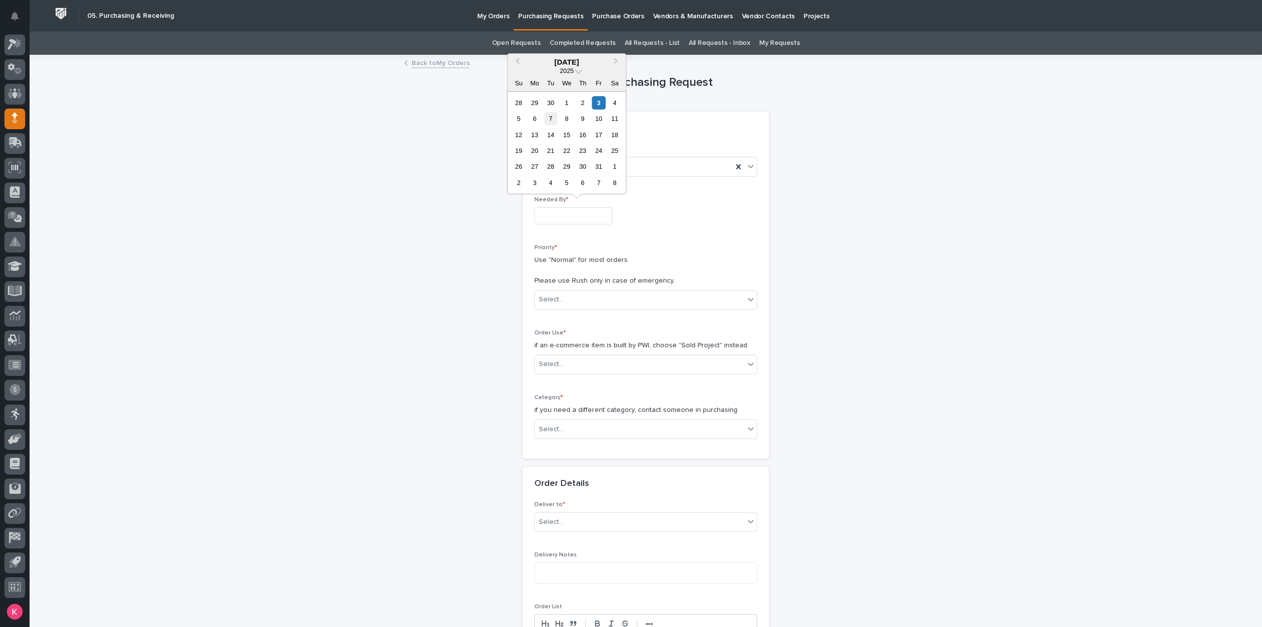
click at [551, 120] on div "7" at bounding box center [550, 118] width 13 height 13
type input "**********"
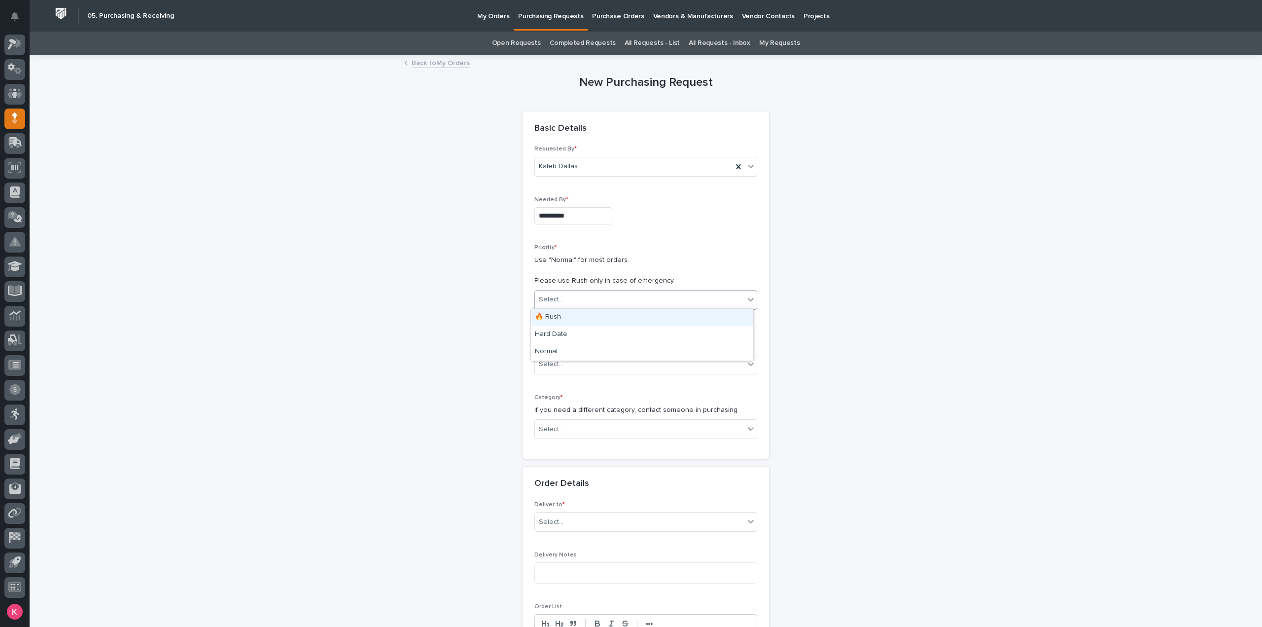
click at [579, 297] on div "Select..." at bounding box center [640, 299] width 210 height 16
drag, startPoint x: 571, startPoint y: 332, endPoint x: 571, endPoint y: 342, distance: 10.4
click at [571, 332] on div "Hard Date" at bounding box center [642, 334] width 222 height 17
click at [575, 363] on div "Select..." at bounding box center [640, 364] width 210 height 16
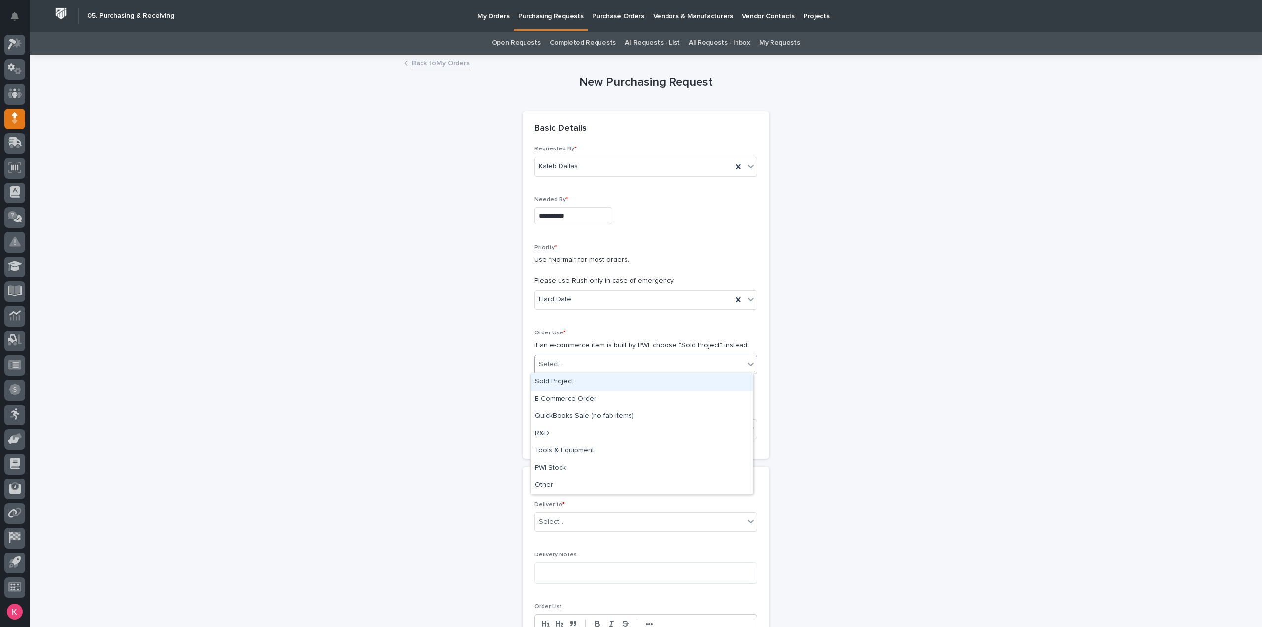
click at [572, 376] on div "Sold Project" at bounding box center [642, 381] width 222 height 17
click at [580, 436] on div "Select..." at bounding box center [646, 429] width 223 height 20
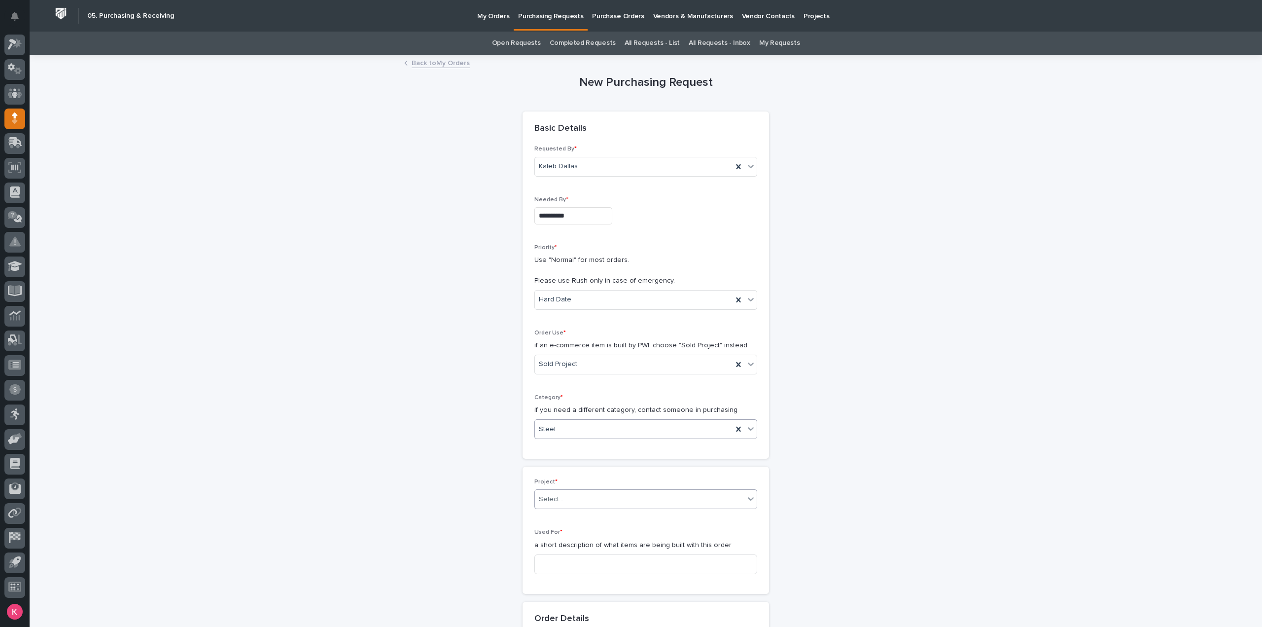
click at [582, 501] on div "Select..." at bounding box center [640, 499] width 210 height 16
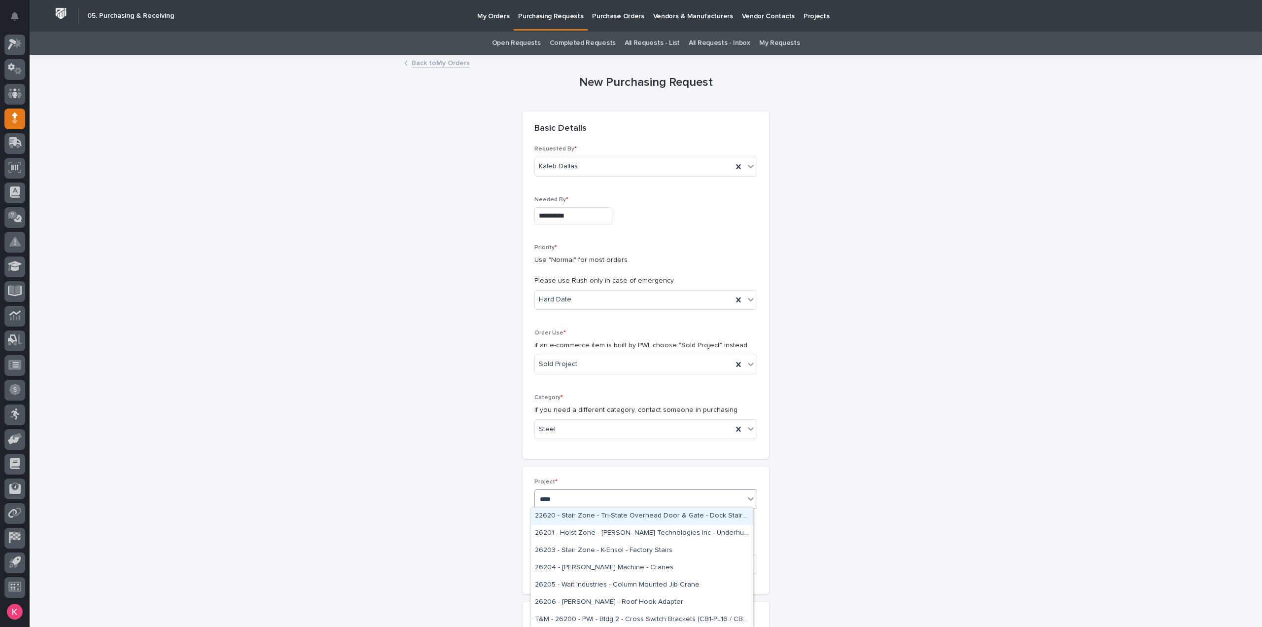
type input "*****"
drag, startPoint x: 646, startPoint y: 514, endPoint x: 646, endPoint y: 520, distance: 6.4
click at [645, 514] on div "26203 - Stair Zone - K-Ensol - Factory Stairs" at bounding box center [642, 515] width 222 height 17
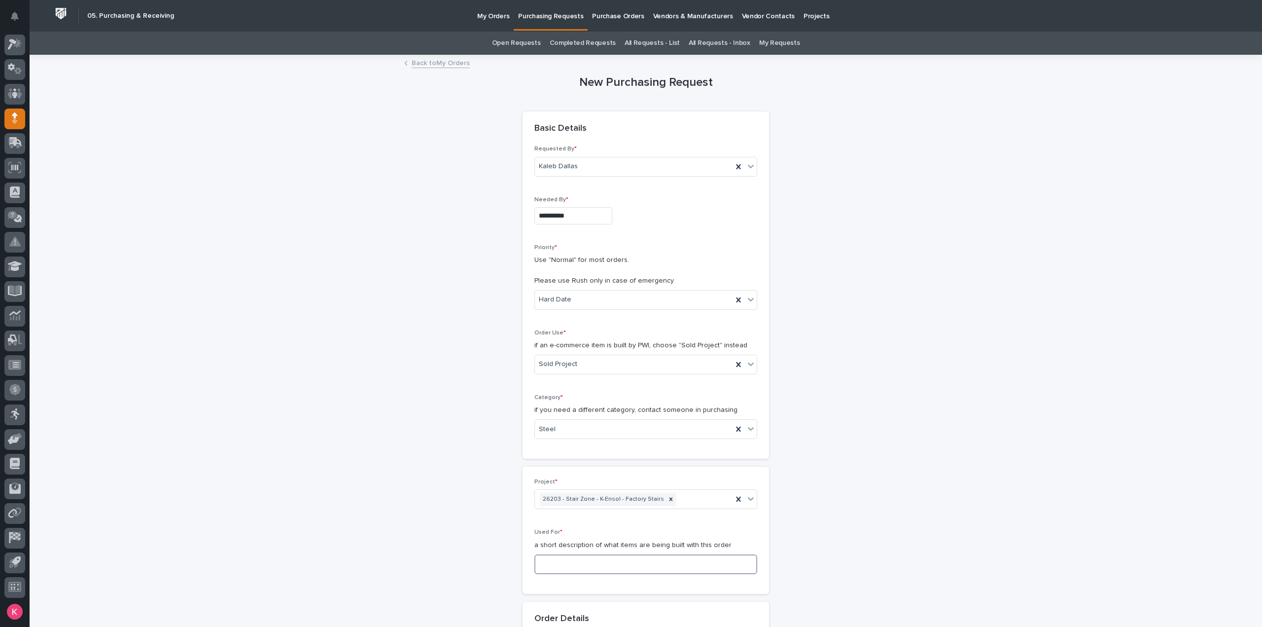
drag, startPoint x: 619, startPoint y: 558, endPoint x: 624, endPoint y: 560, distance: 5.5
click at [619, 558] on input at bounding box center [646, 564] width 223 height 20
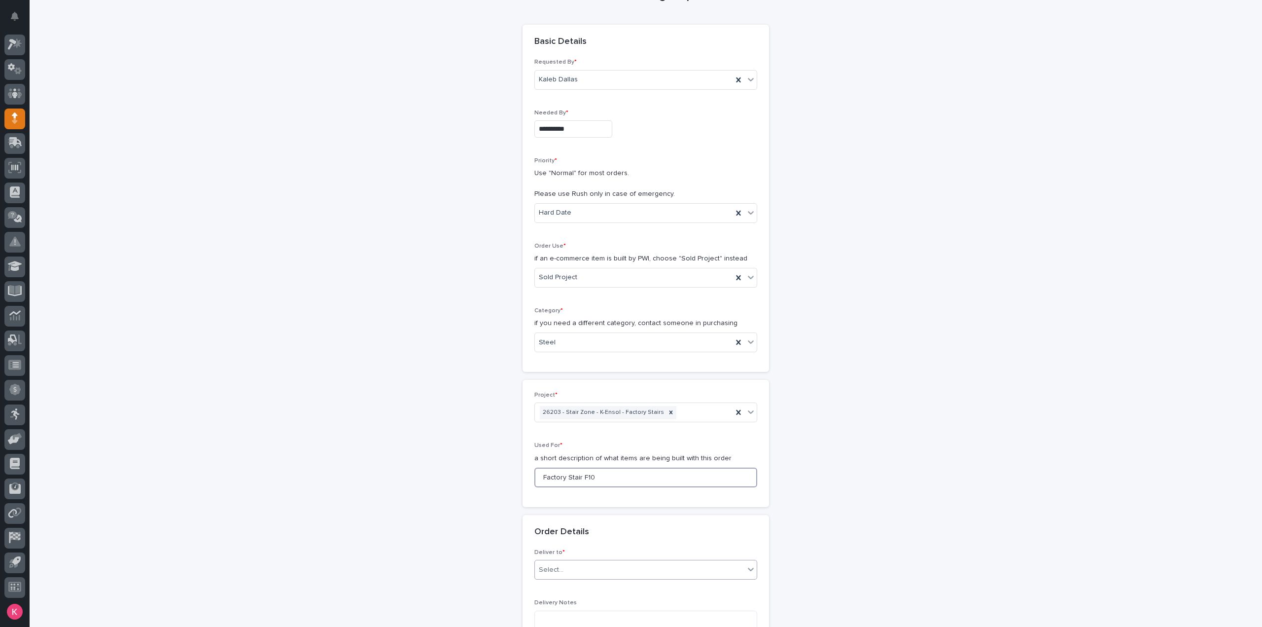
scroll to position [296, 0]
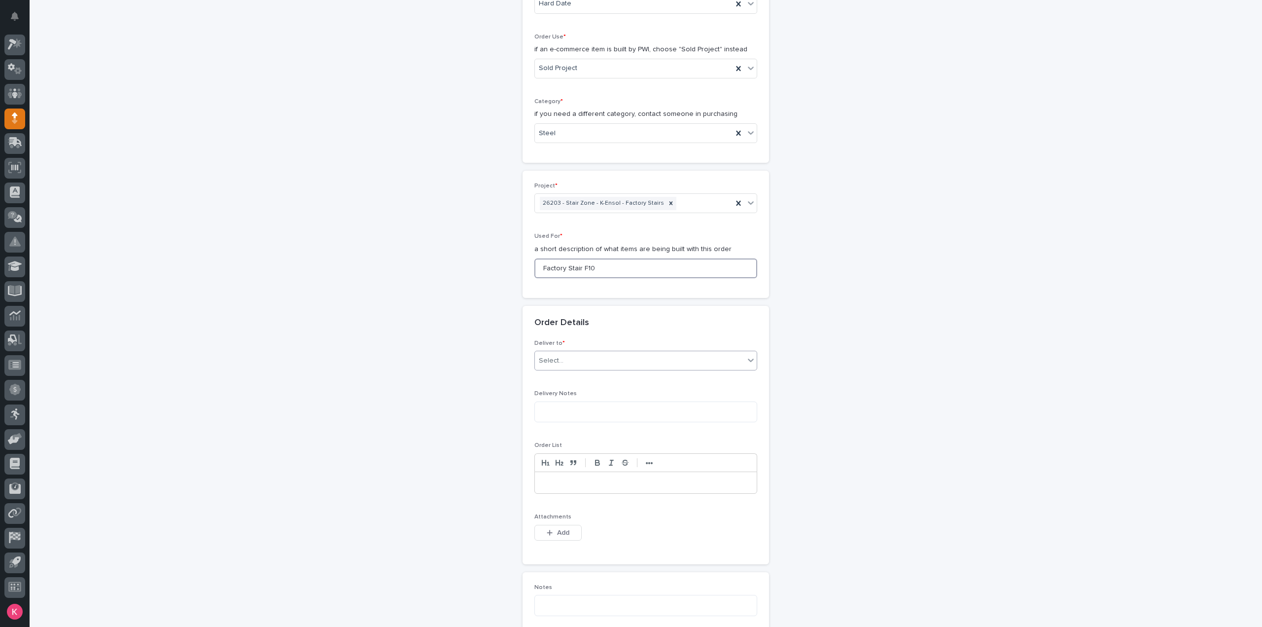
type input "Factory Stair F10"
click at [613, 363] on div "Select..." at bounding box center [640, 361] width 210 height 16
click at [597, 380] on div "PWI" at bounding box center [642, 377] width 222 height 17
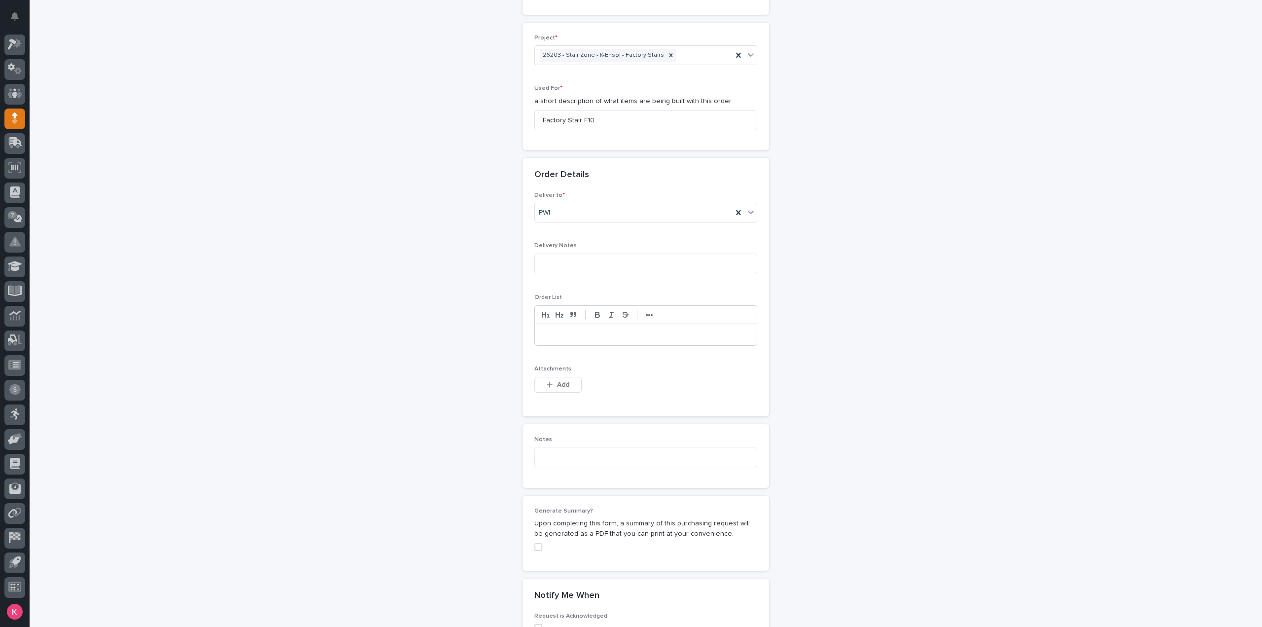
drag, startPoint x: 561, startPoint y: 383, endPoint x: 786, endPoint y: 381, distance: 224.9
click at [563, 383] on span "Add" at bounding box center [563, 384] width 12 height 9
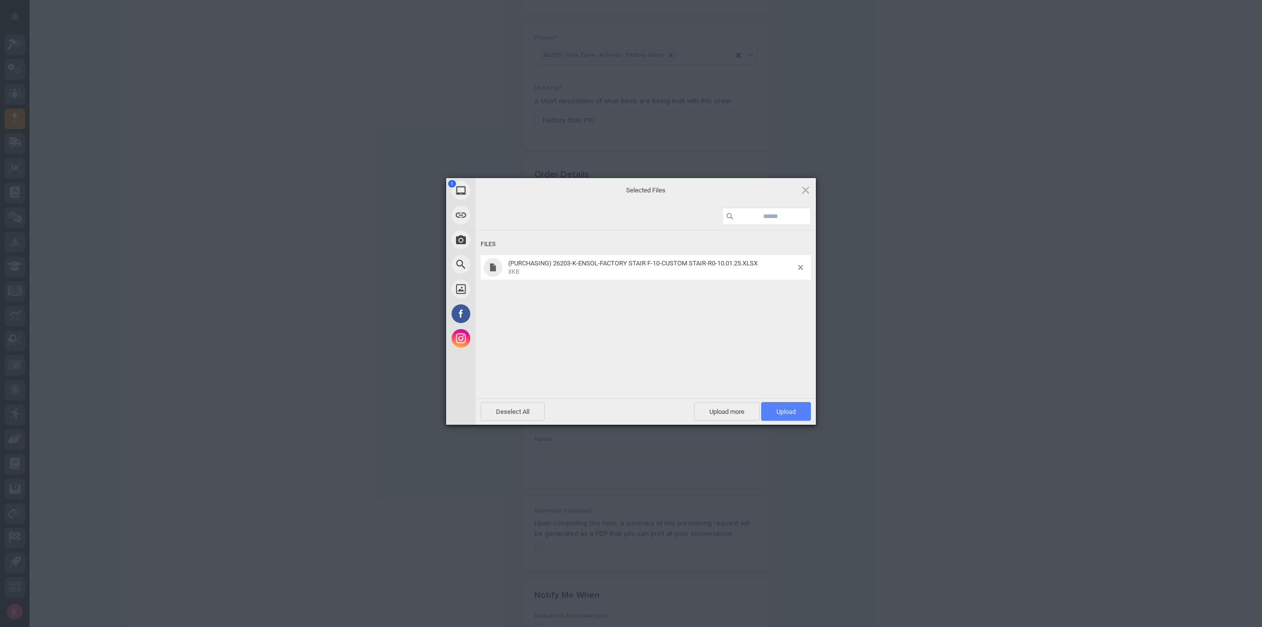
click at [800, 409] on span "Upload 1" at bounding box center [786, 411] width 50 height 19
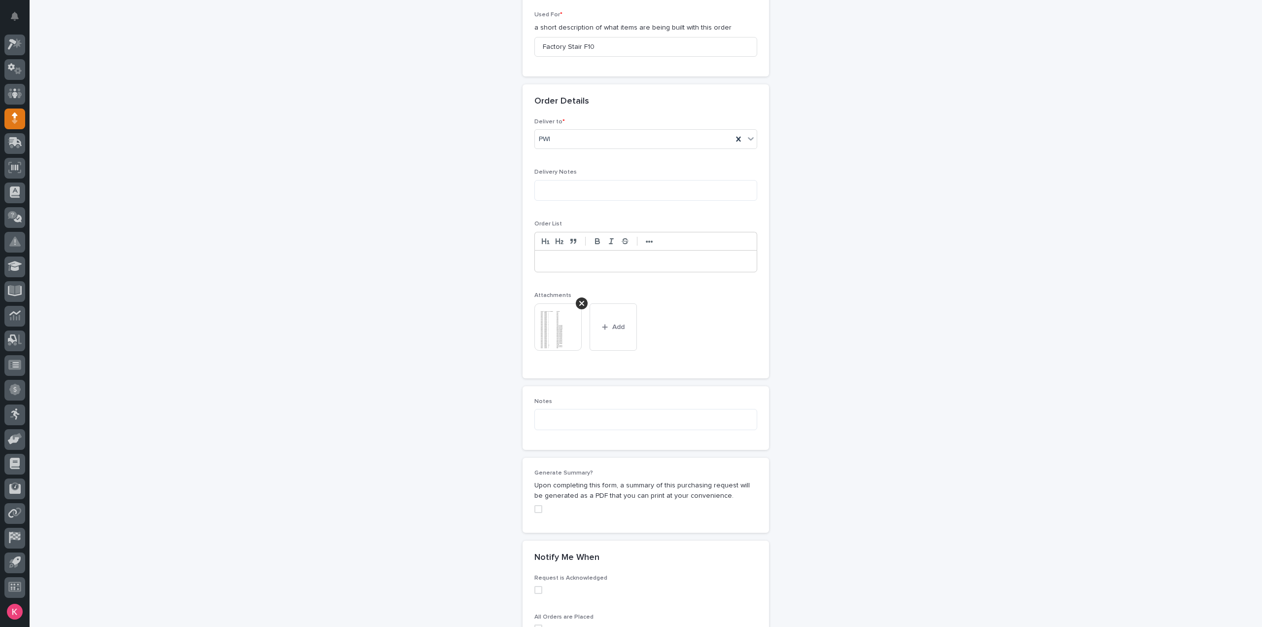
scroll to position [679, 0]
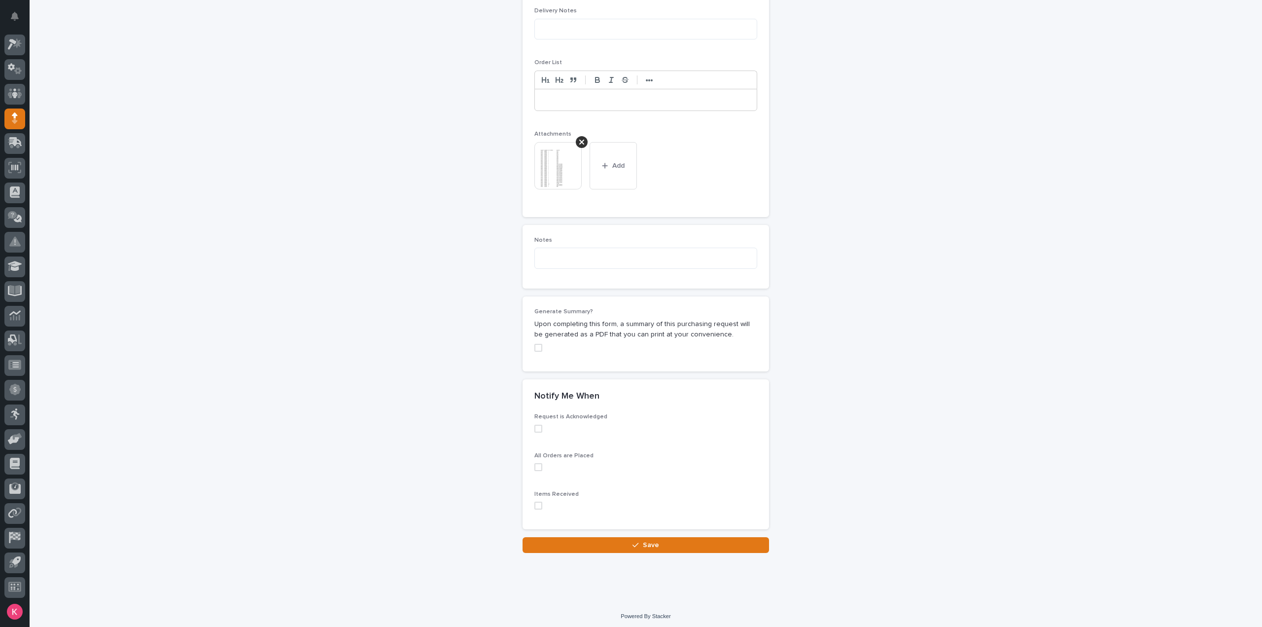
click at [677, 528] on div "Loading... Saving… Notify Me When Request is Acknowledged All Orders are Placed…" at bounding box center [646, 458] width 247 height 158
drag, startPoint x: 684, startPoint y: 537, endPoint x: 679, endPoint y: 536, distance: 5.5
click at [684, 537] on button "Save" at bounding box center [646, 545] width 247 height 16
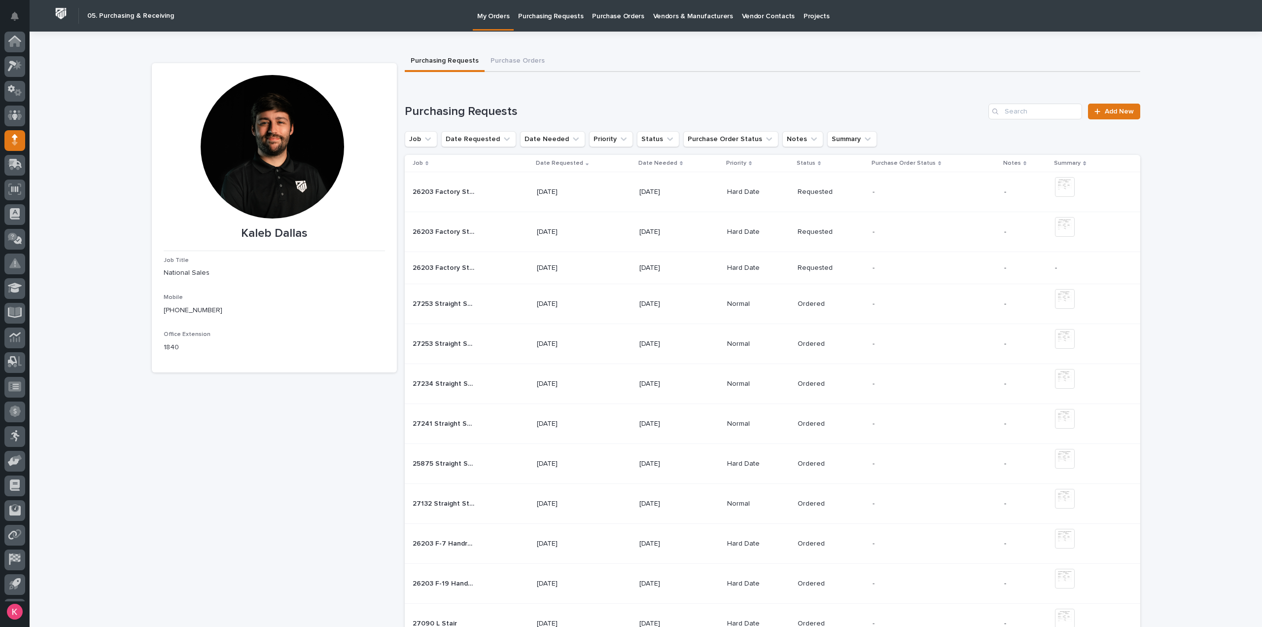
scroll to position [22, 0]
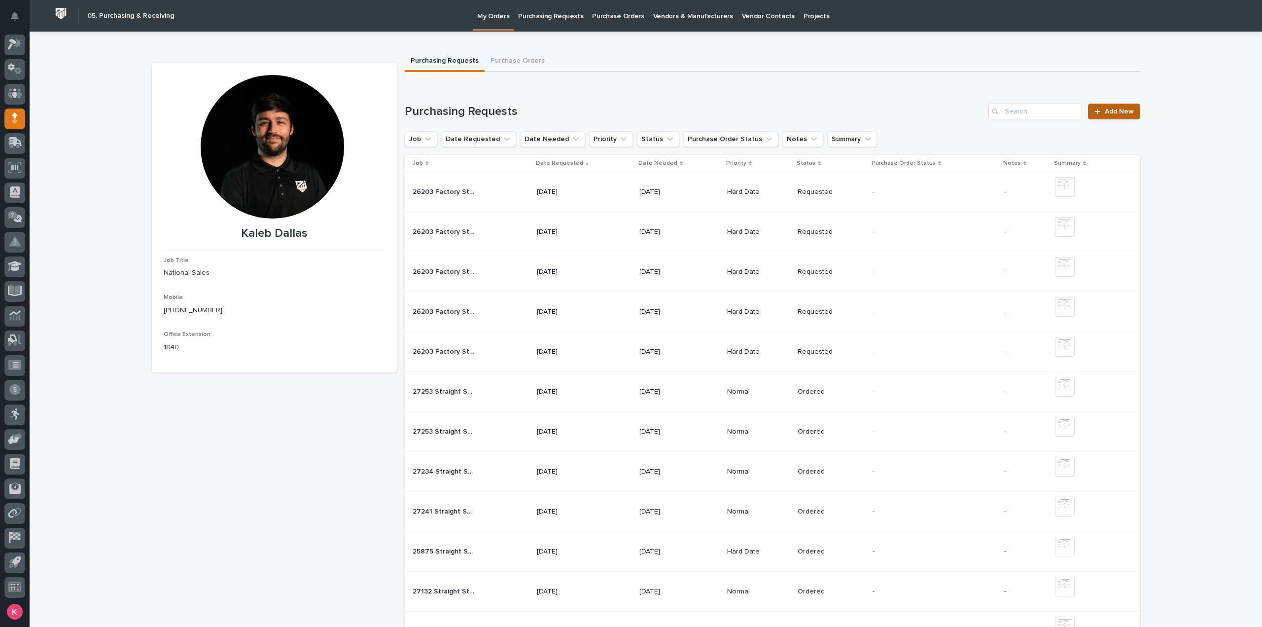
click at [1116, 114] on span "Add New" at bounding box center [1119, 111] width 29 height 7
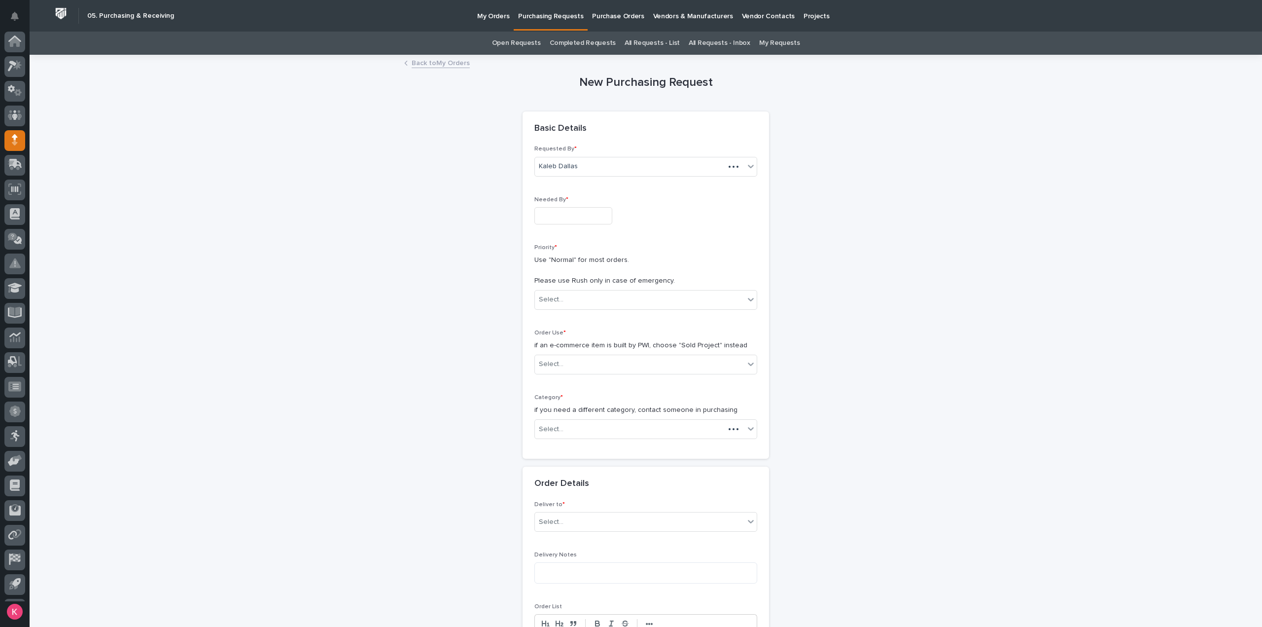
scroll to position [22, 0]
click at [585, 213] on input "text" at bounding box center [574, 215] width 78 height 17
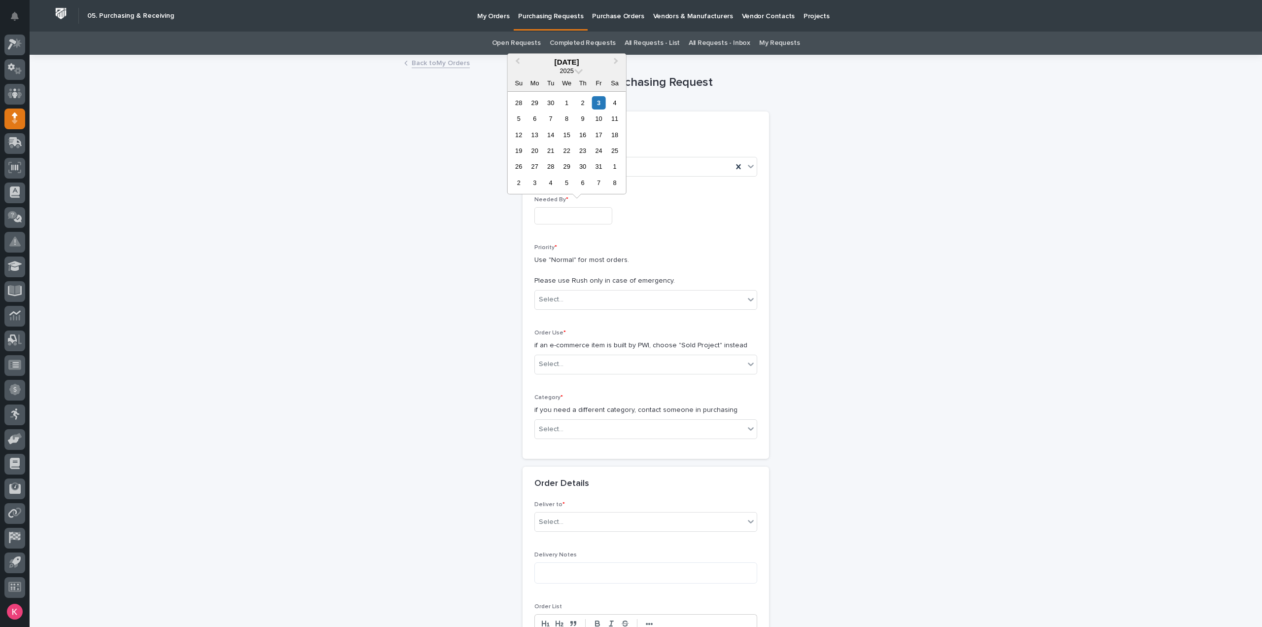
click at [558, 114] on div "5 6 7 8 9 10 11" at bounding box center [567, 118] width 112 height 16
click at [549, 116] on div "7" at bounding box center [550, 118] width 13 height 13
type input "**********"
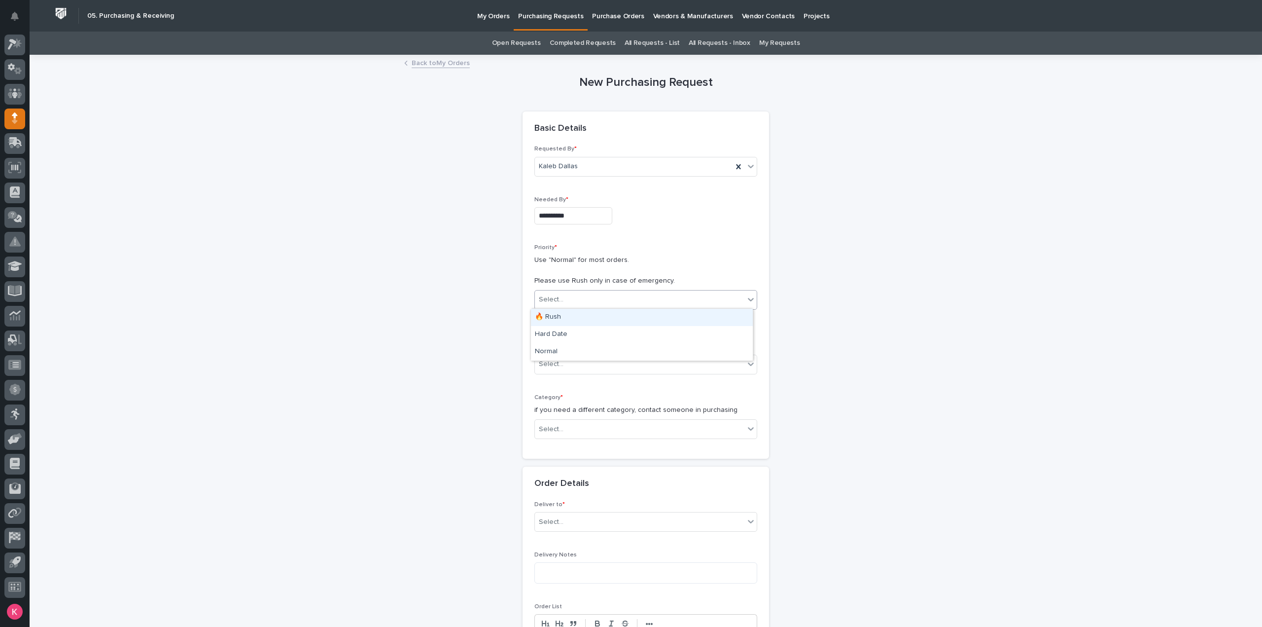
click at [577, 297] on div "Select..." at bounding box center [640, 299] width 210 height 16
drag, startPoint x: 574, startPoint y: 325, endPoint x: 571, endPoint y: 337, distance: 12.7
click at [571, 337] on div "Hard Date" at bounding box center [642, 334] width 222 height 17
click at [578, 361] on div "Select..." at bounding box center [640, 364] width 210 height 16
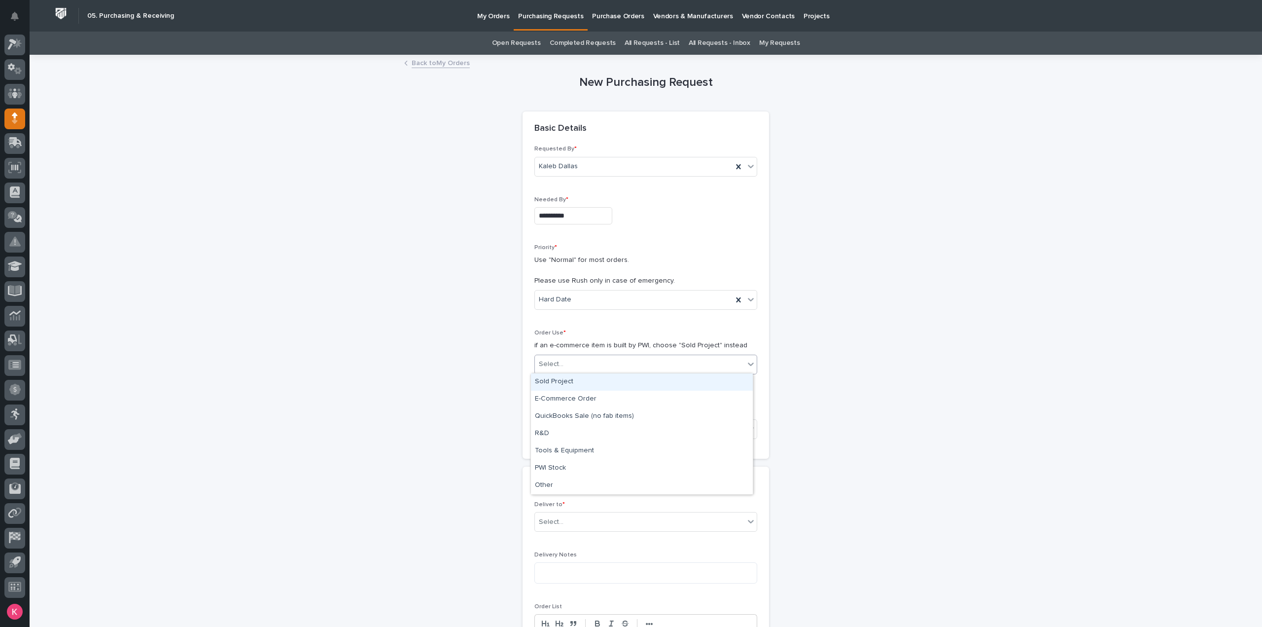
click at [645, 381] on div "Sold Project" at bounding box center [642, 381] width 222 height 17
click at [617, 432] on div "Select..." at bounding box center [640, 429] width 210 height 16
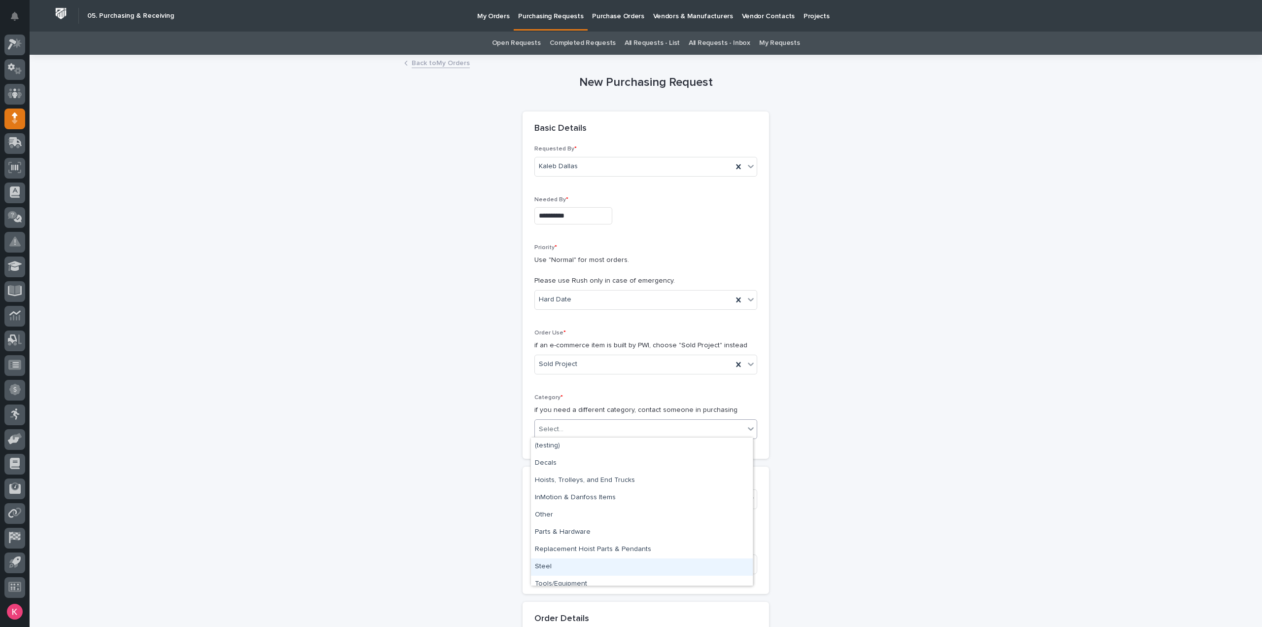
click at [597, 572] on div "Steel" at bounding box center [642, 566] width 222 height 17
click at [603, 493] on div "Select..." at bounding box center [640, 499] width 210 height 16
type input "*****"
click at [603, 519] on div "26203 - Stair Zone - K-Ensol - Factory Stairs" at bounding box center [642, 515] width 222 height 17
click at [573, 565] on input at bounding box center [646, 564] width 223 height 20
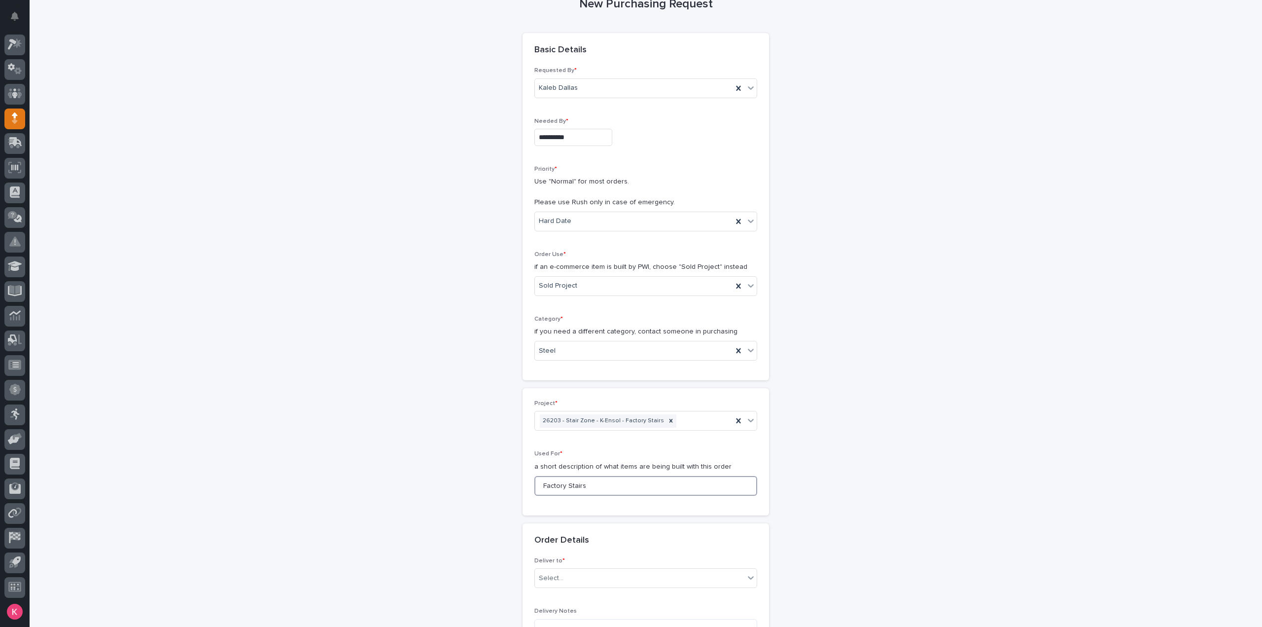
scroll to position [197, 0]
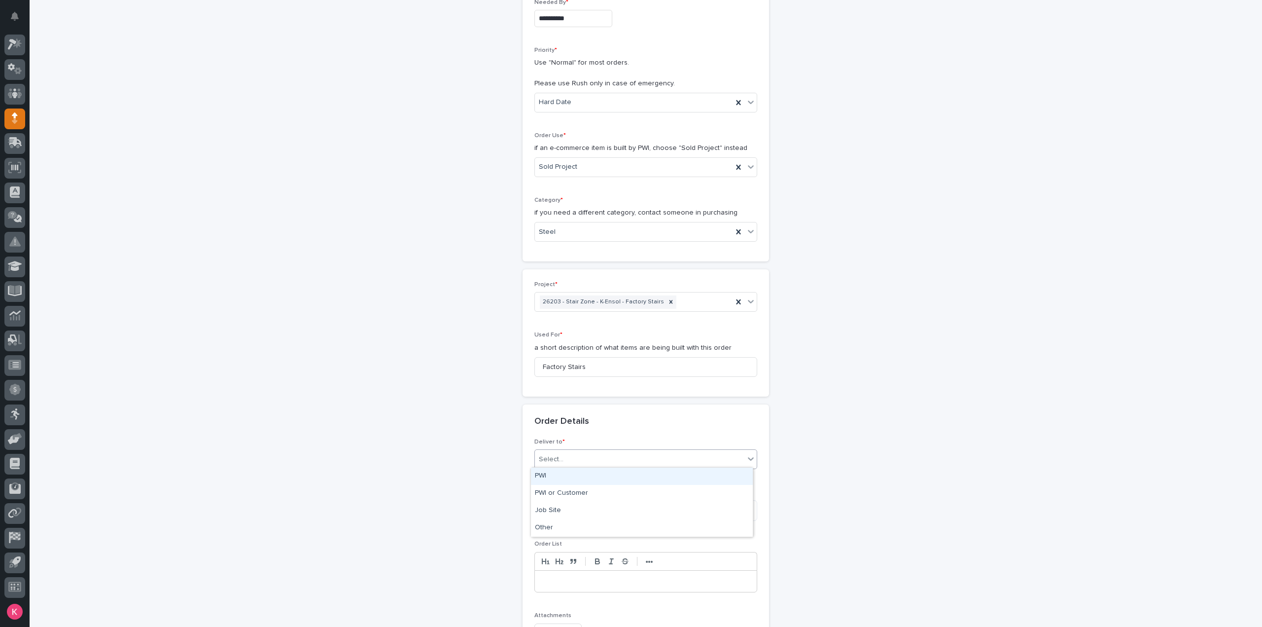
click at [584, 453] on div "Select..." at bounding box center [640, 459] width 210 height 16
drag, startPoint x: 579, startPoint y: 473, endPoint x: 579, endPoint y: 483, distance: 9.4
click at [579, 474] on div "PWI" at bounding box center [642, 475] width 222 height 17
click at [575, 525] on div "Delivery Notes" at bounding box center [646, 509] width 223 height 40
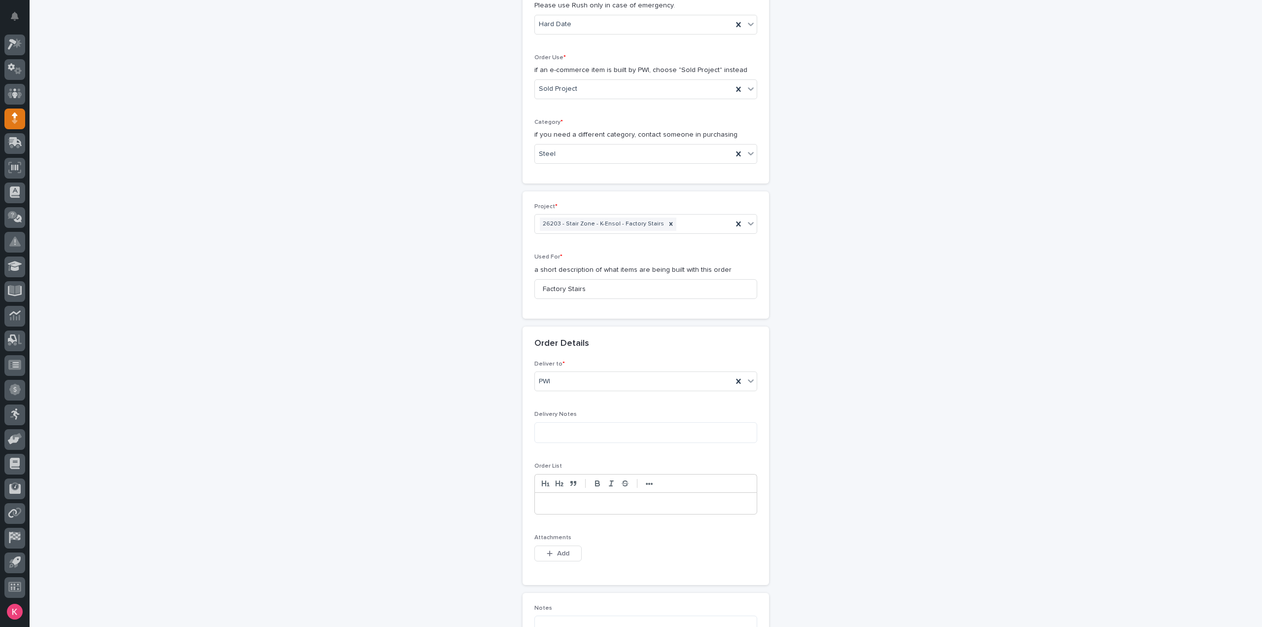
scroll to position [395, 0]
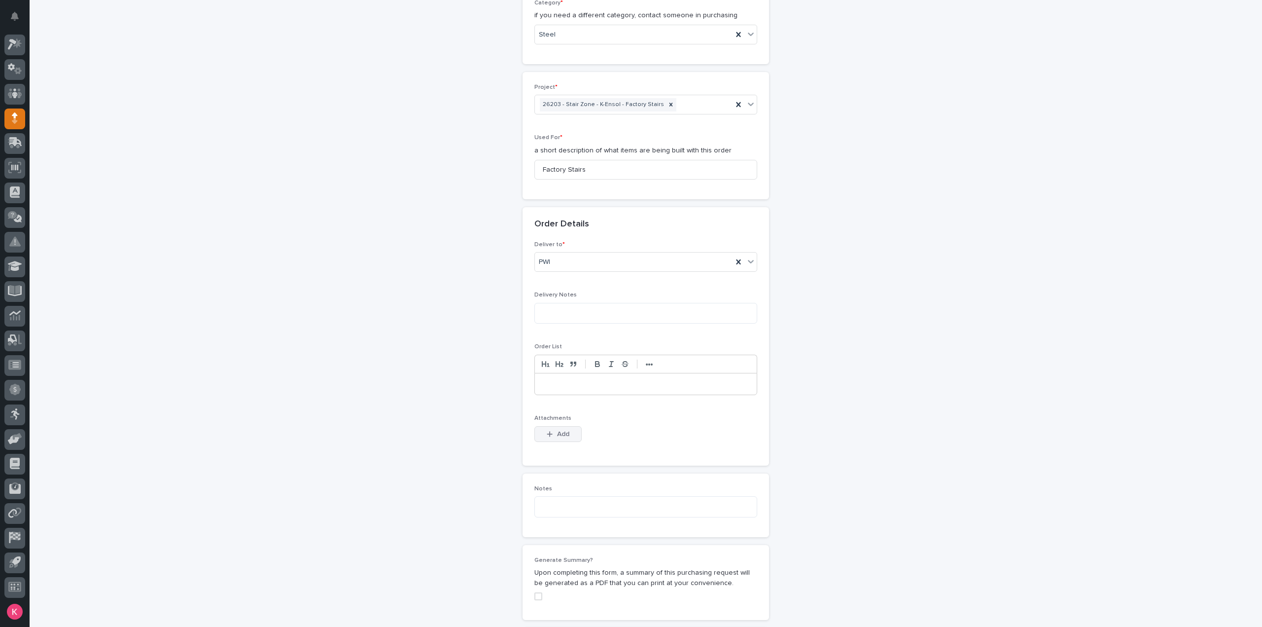
click at [561, 432] on span "Add" at bounding box center [563, 434] width 12 height 9
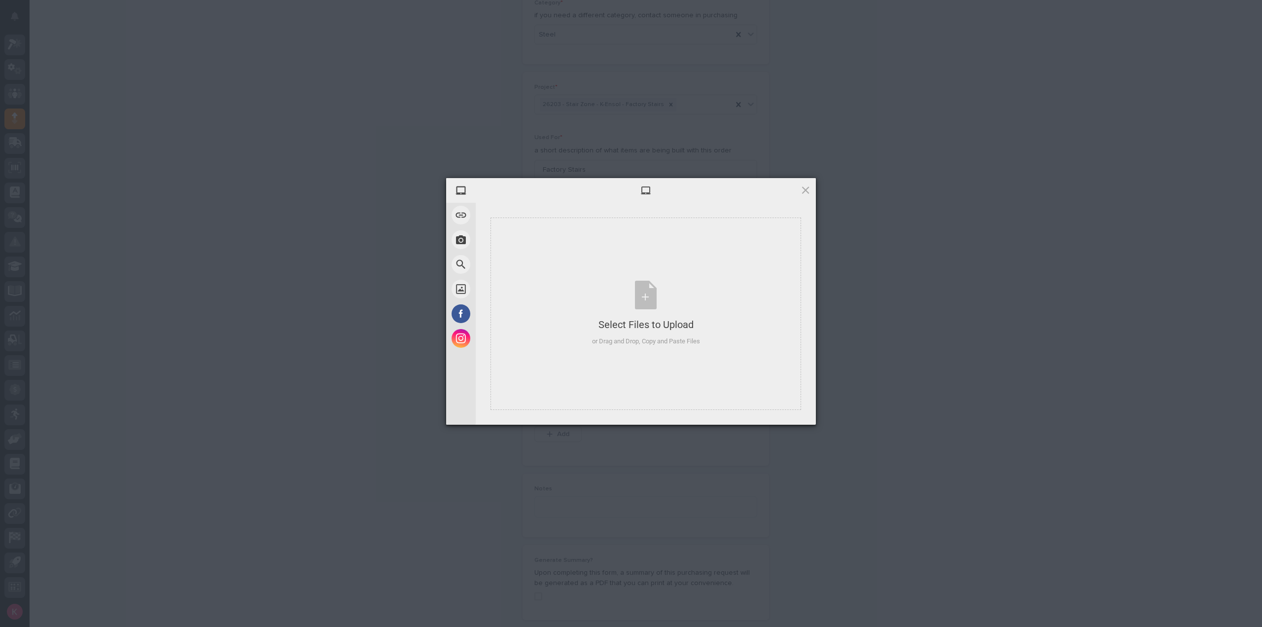
click at [807, 188] on span at bounding box center [805, 189] width 11 height 11
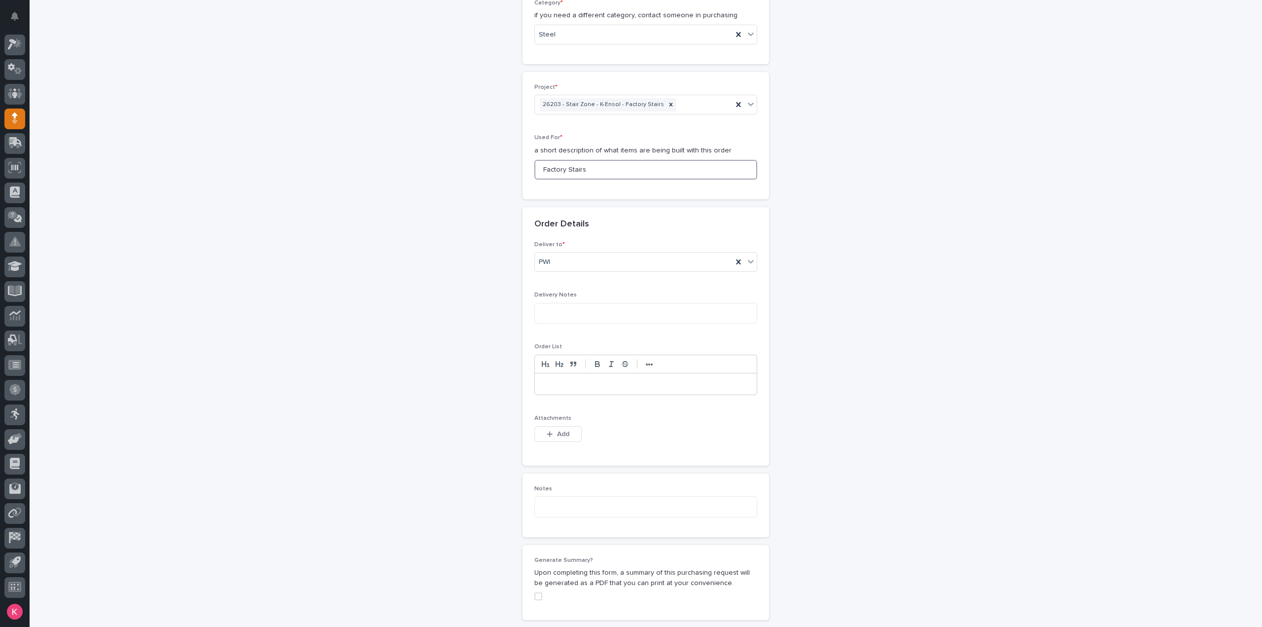
click at [644, 167] on input "Factory Stairs" at bounding box center [646, 170] width 223 height 20
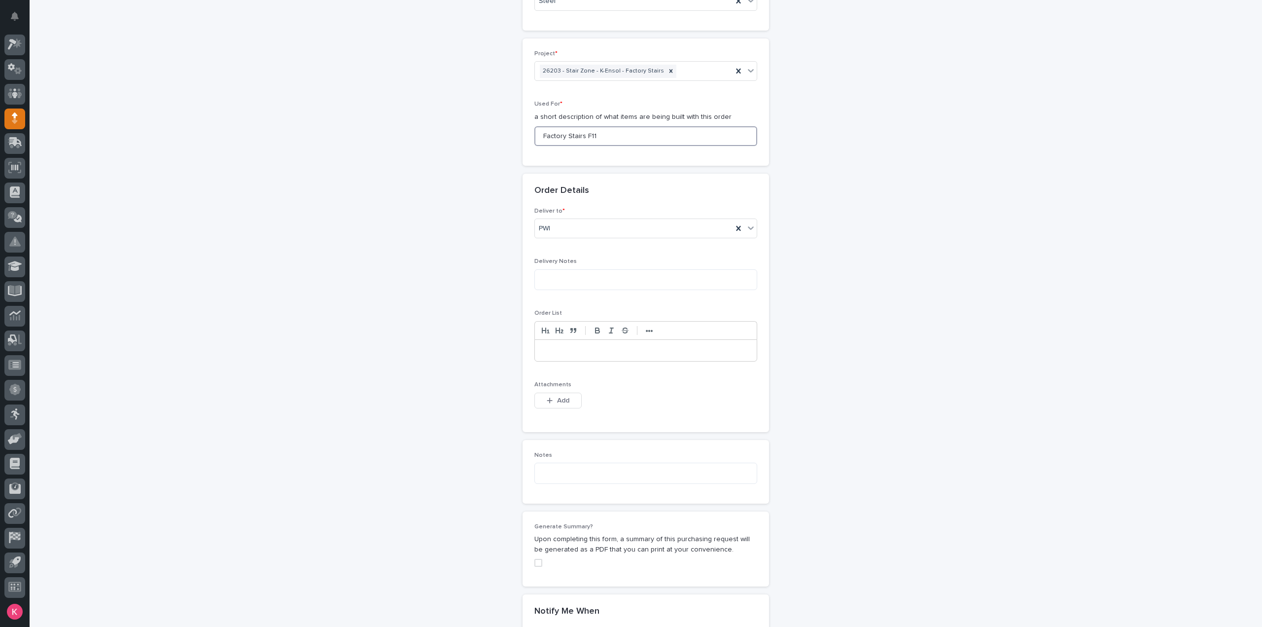
scroll to position [444, 0]
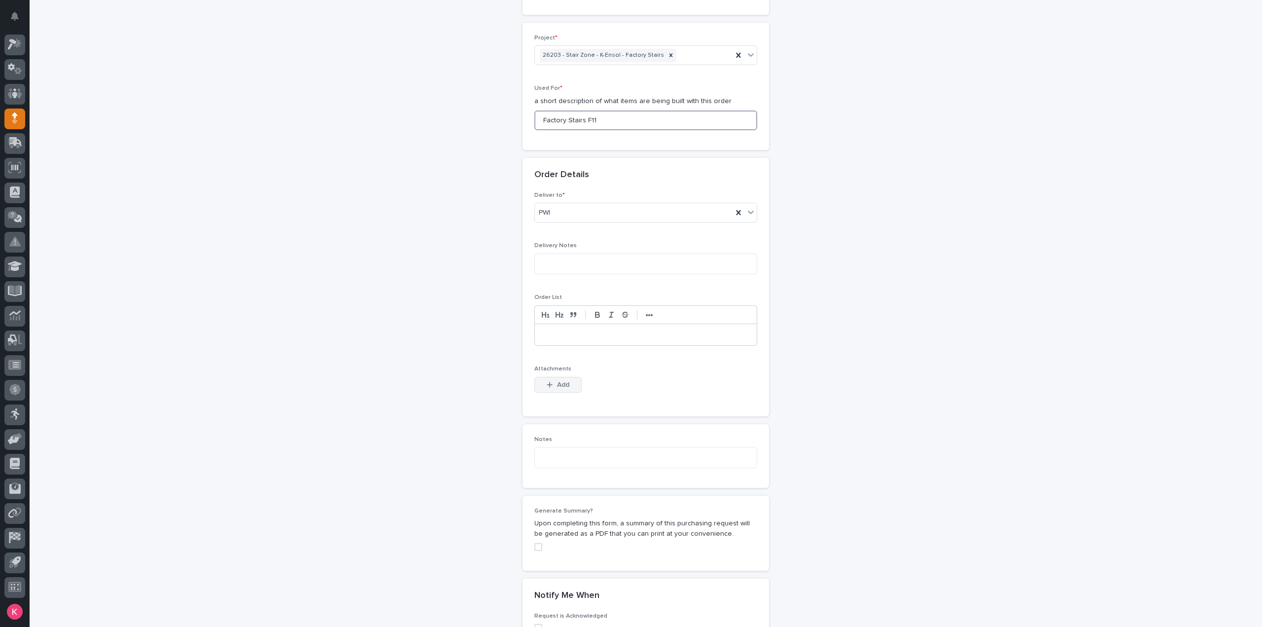
type input "Factory Stairs F11"
click at [567, 382] on button "Add" at bounding box center [558, 385] width 47 height 16
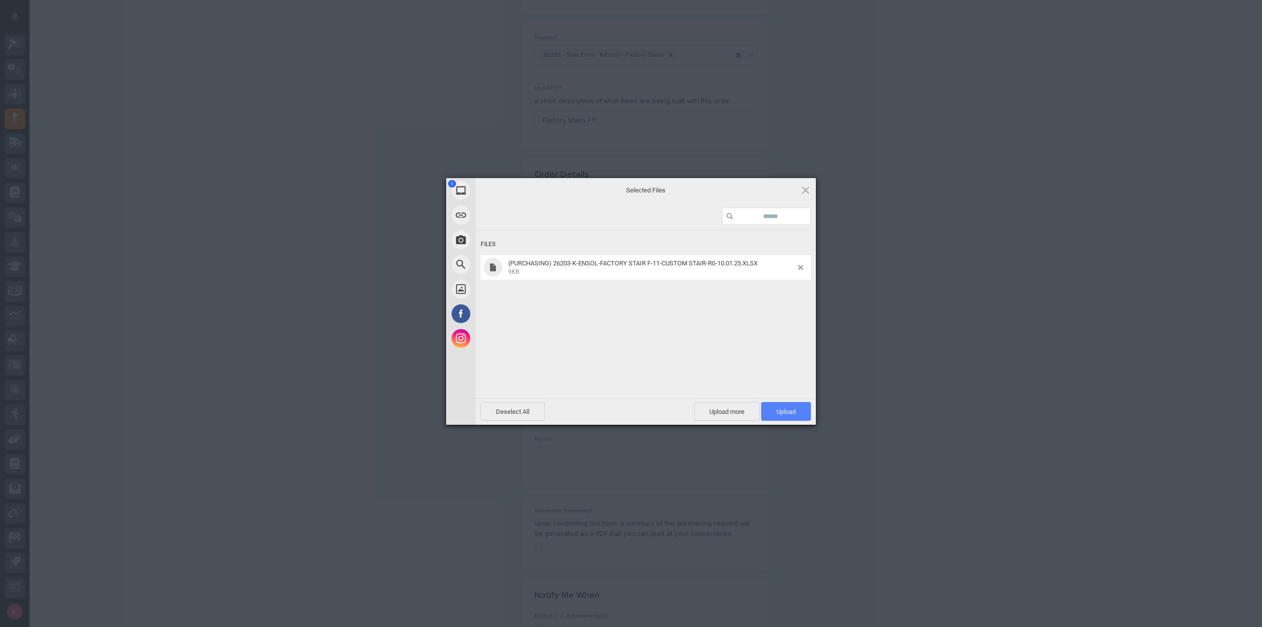
drag, startPoint x: 788, startPoint y: 409, endPoint x: 790, endPoint y: 438, distance: 29.2
click at [788, 410] on span "Upload 1" at bounding box center [786, 411] width 19 height 7
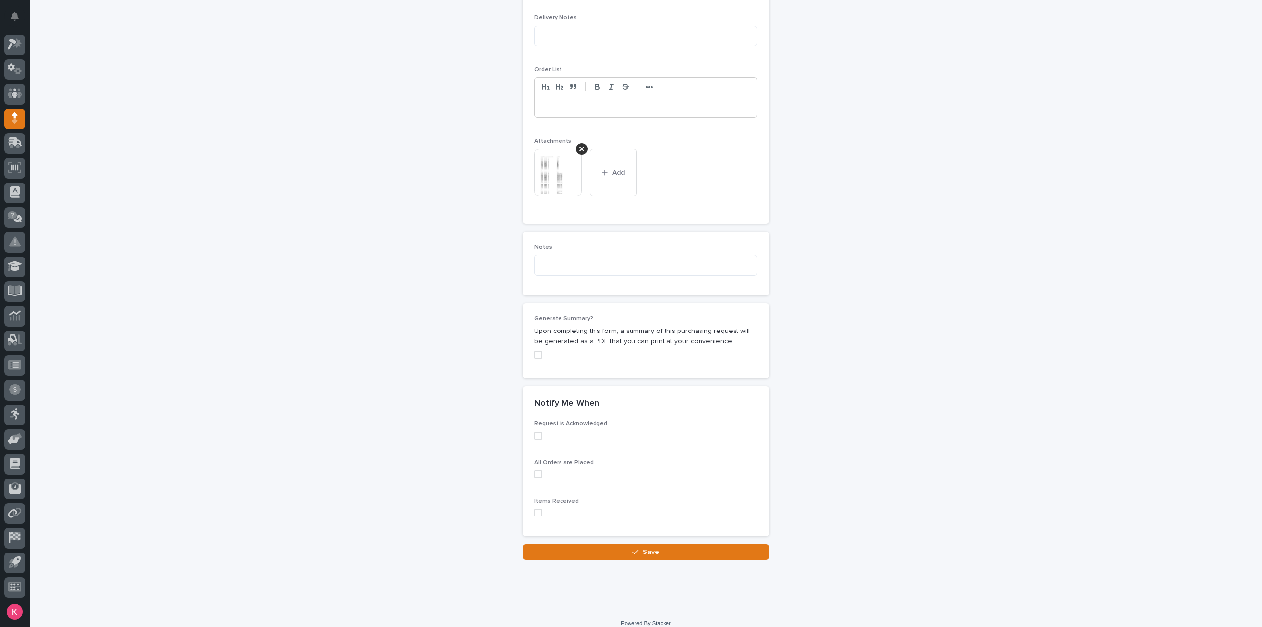
scroll to position [679, 0]
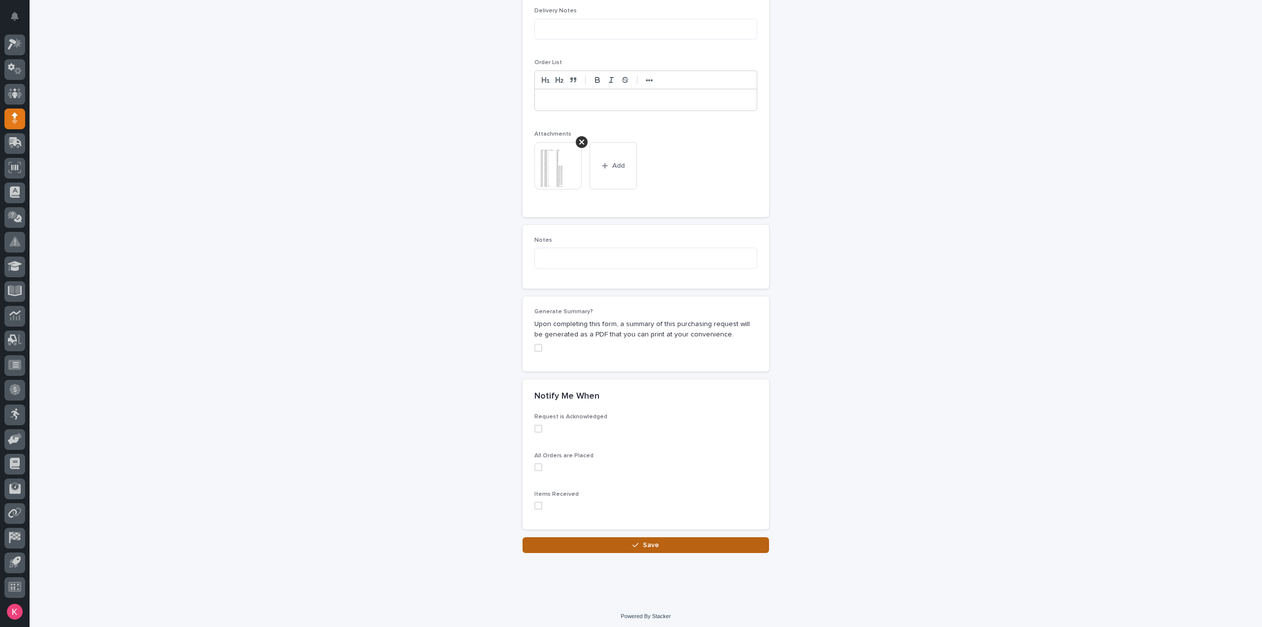
click at [668, 541] on button "Save" at bounding box center [646, 545] width 247 height 16
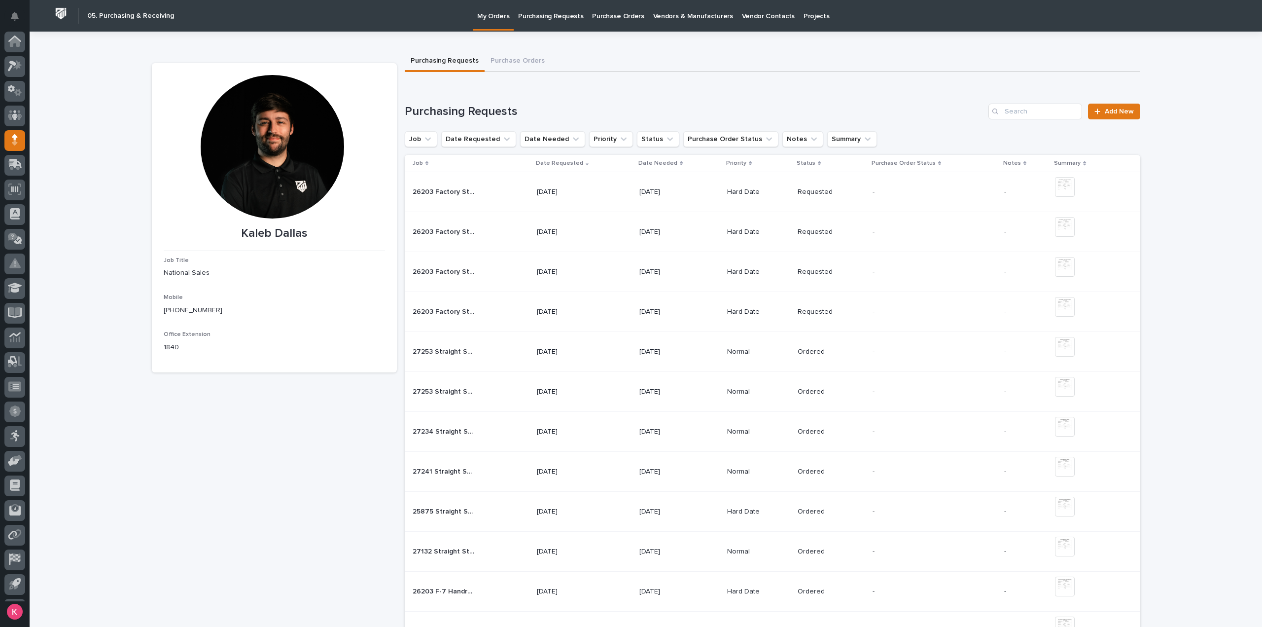
scroll to position [22, 0]
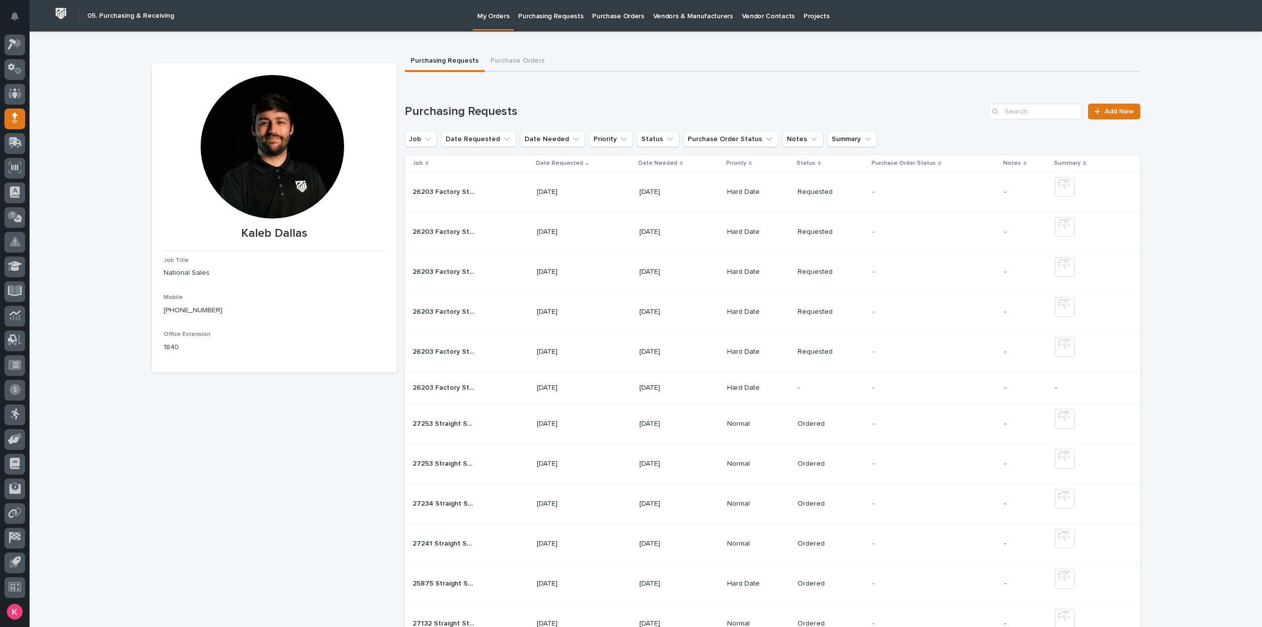
click at [483, 237] on div "26203 Factory Stair F-2 26203 Factory Stair F-2" at bounding box center [471, 232] width 116 height 16
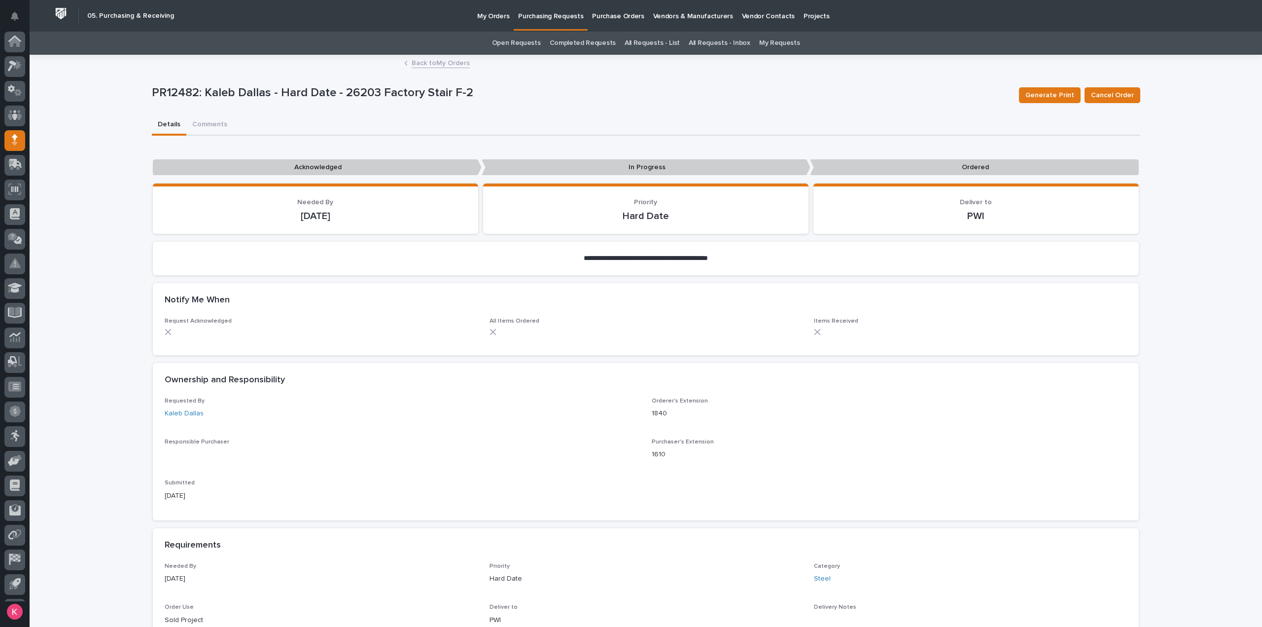
scroll to position [22, 0]
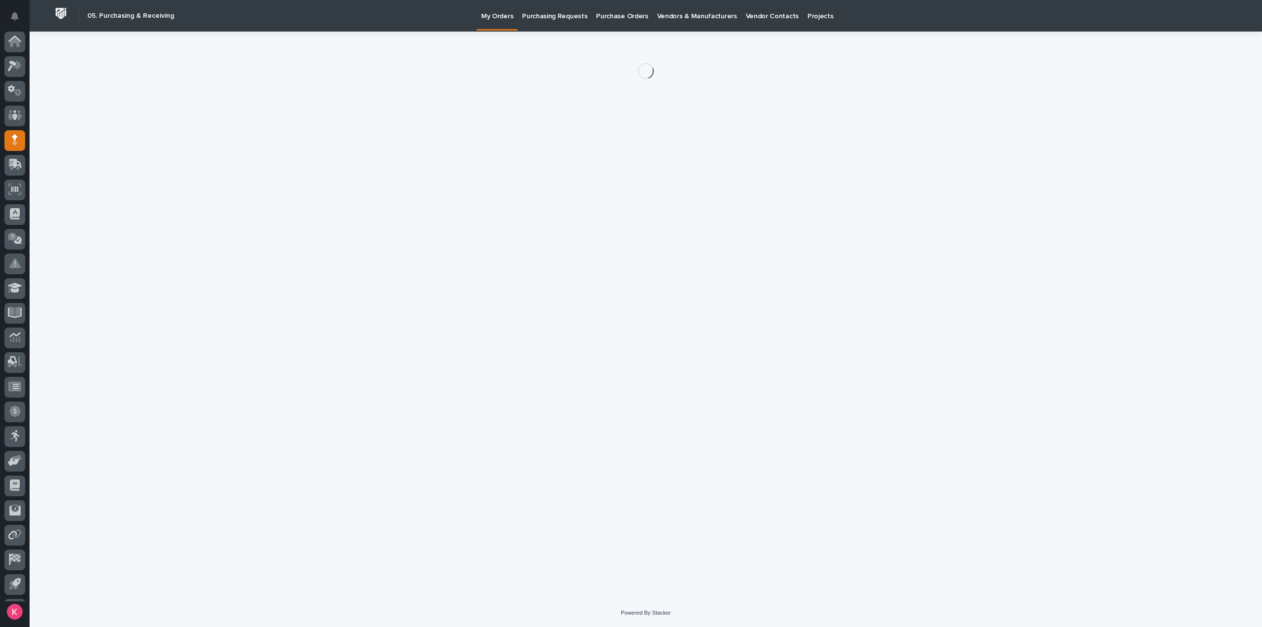
scroll to position [22, 0]
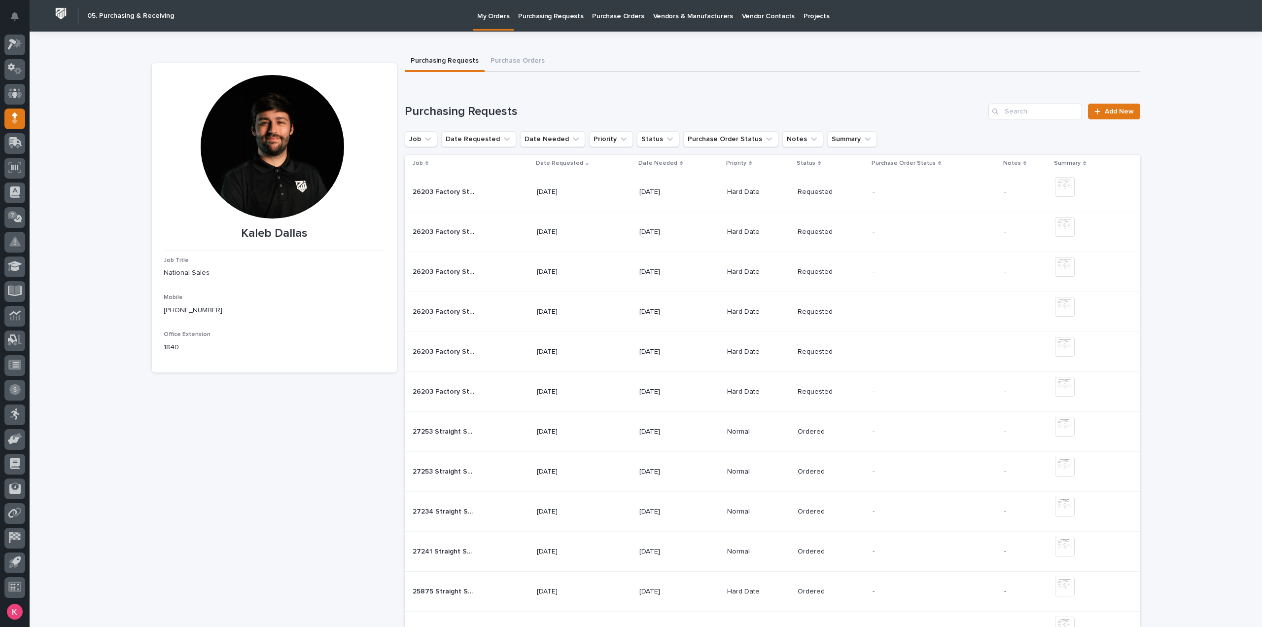
click at [494, 195] on div "26203 Factory Stair F-1 26203 Factory Stair F-1" at bounding box center [471, 192] width 116 height 16
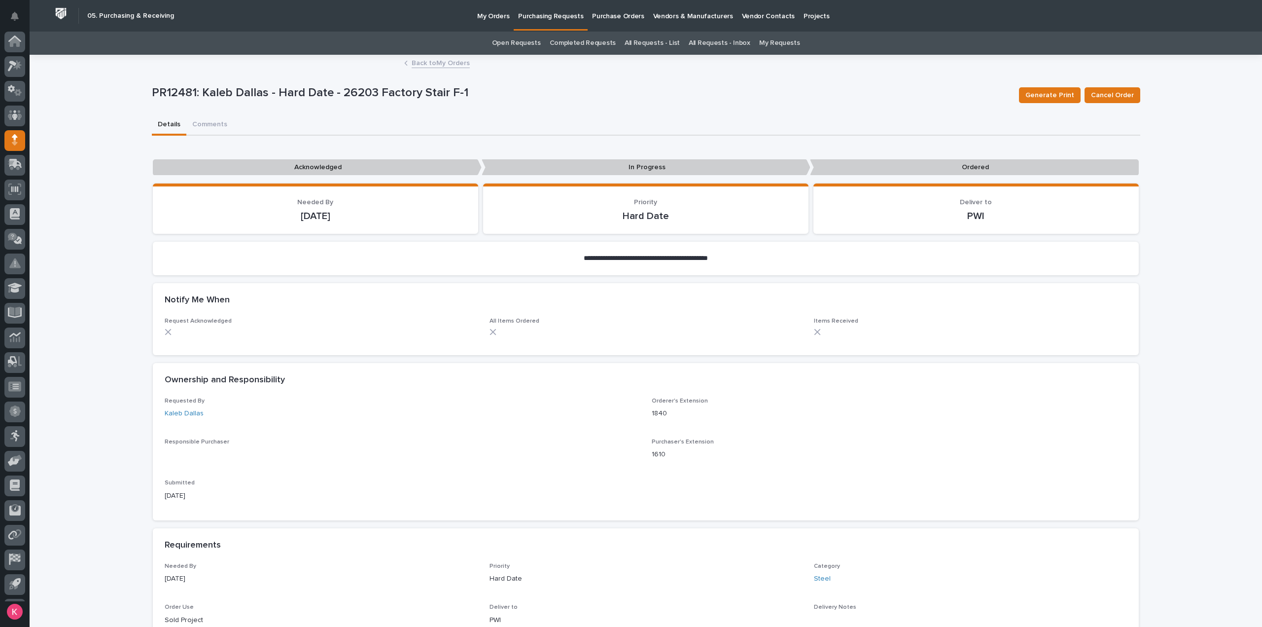
scroll to position [22, 0]
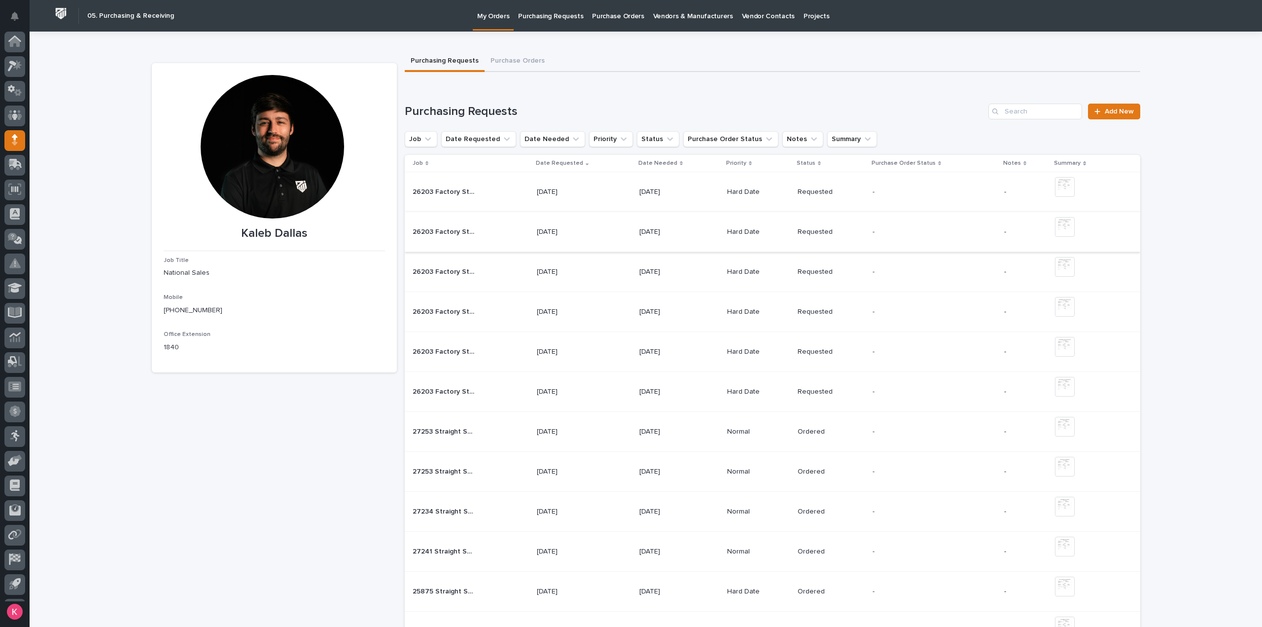
scroll to position [22, 0]
click at [490, 355] on div "26203 Factory Stair F10 26203 Factory Stair F10" at bounding box center [471, 352] width 116 height 16
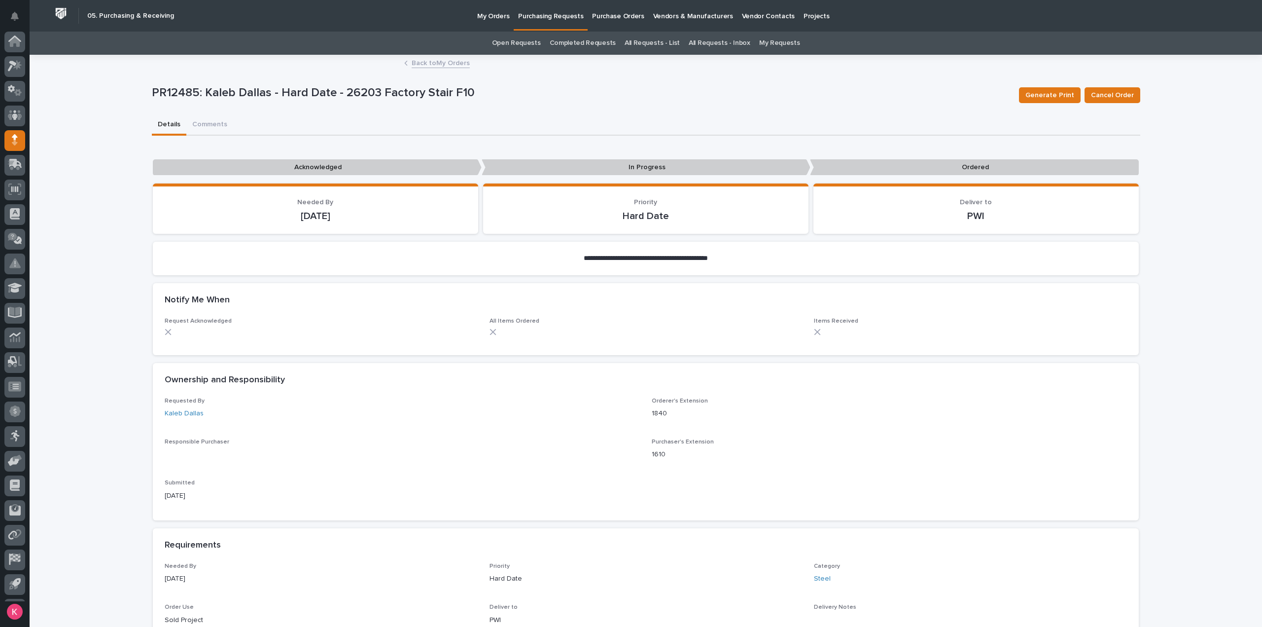
scroll to position [22, 0]
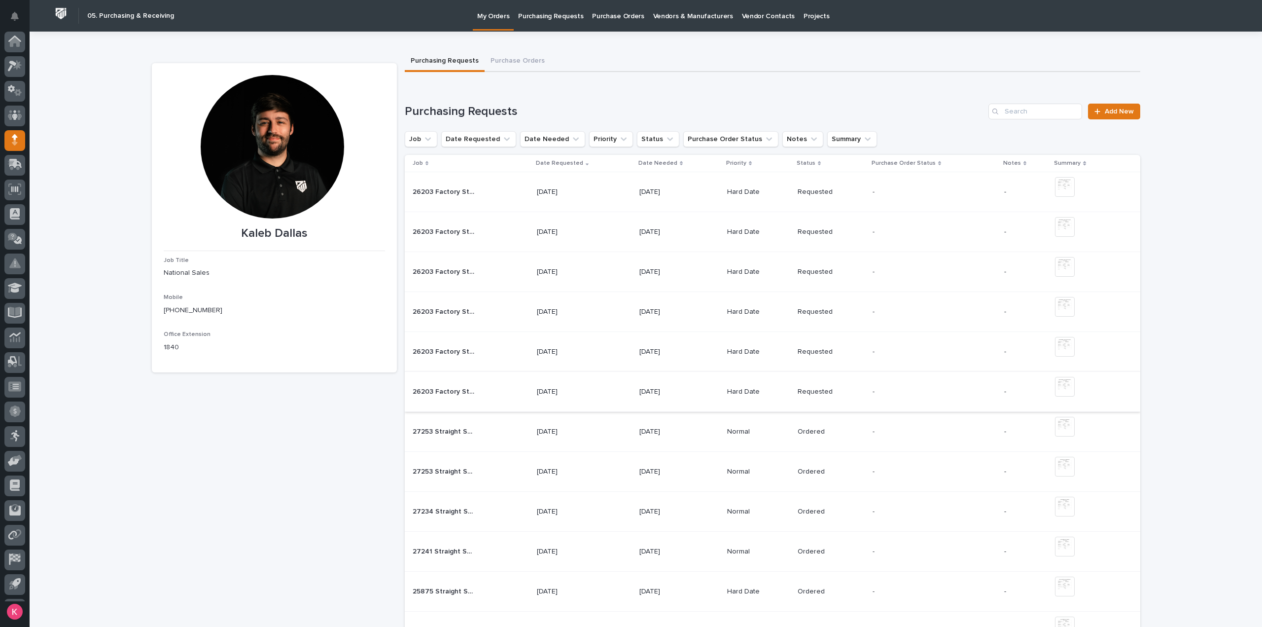
scroll to position [22, 0]
click at [487, 388] on div "26203 Factory Stairs F11 26203 Factory Stairs F11" at bounding box center [471, 392] width 116 height 16
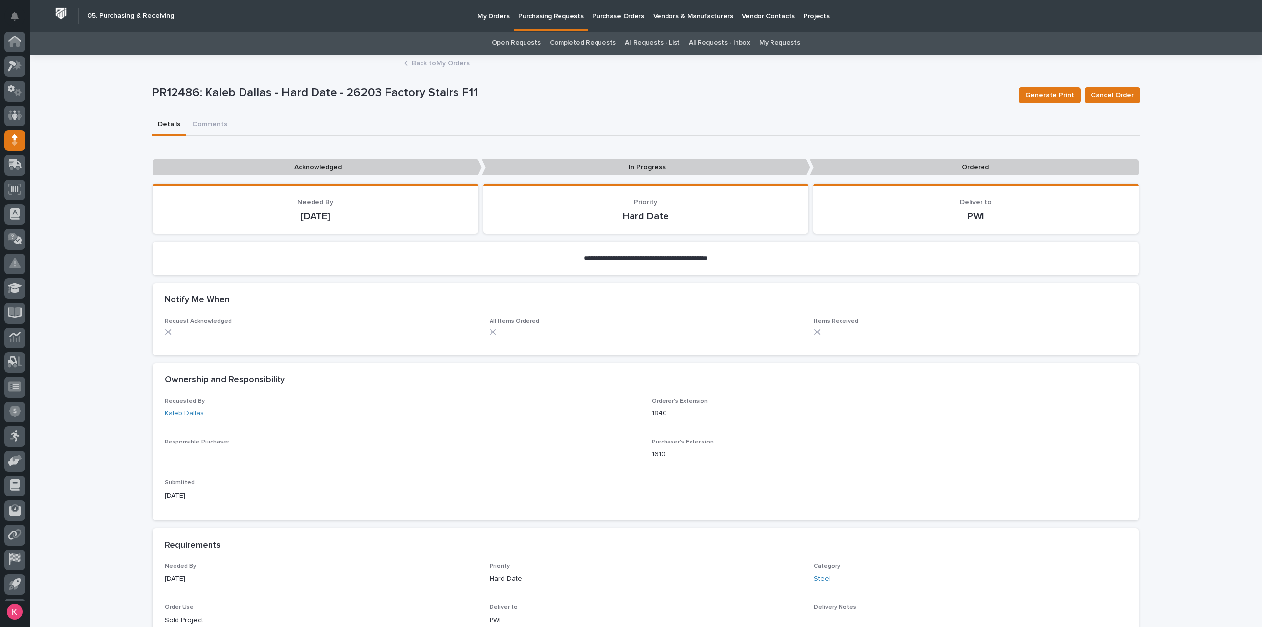
scroll to position [22, 0]
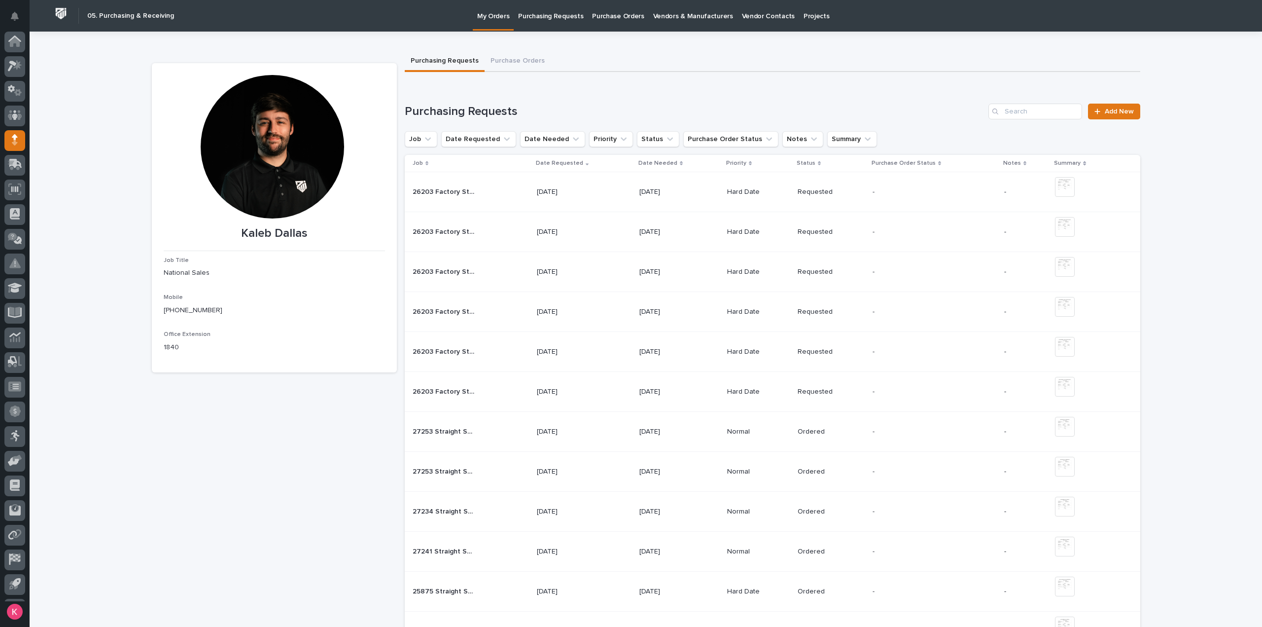
scroll to position [22, 0]
click at [1114, 110] on span "Add New" at bounding box center [1119, 111] width 29 height 7
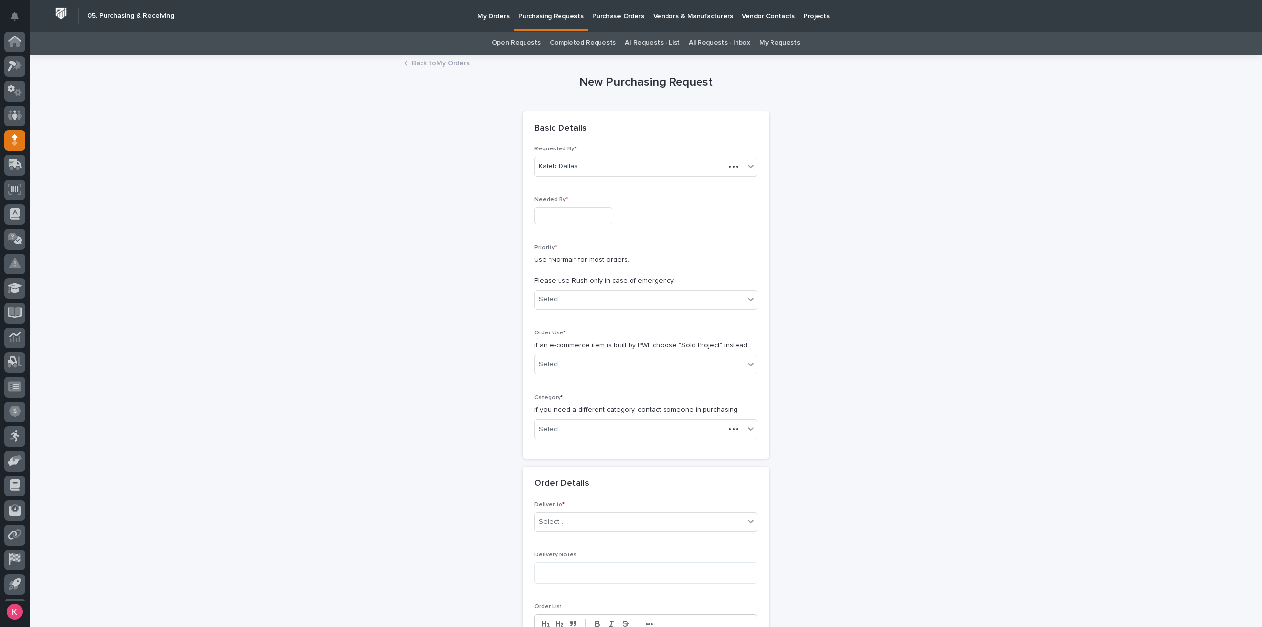
scroll to position [22, 0]
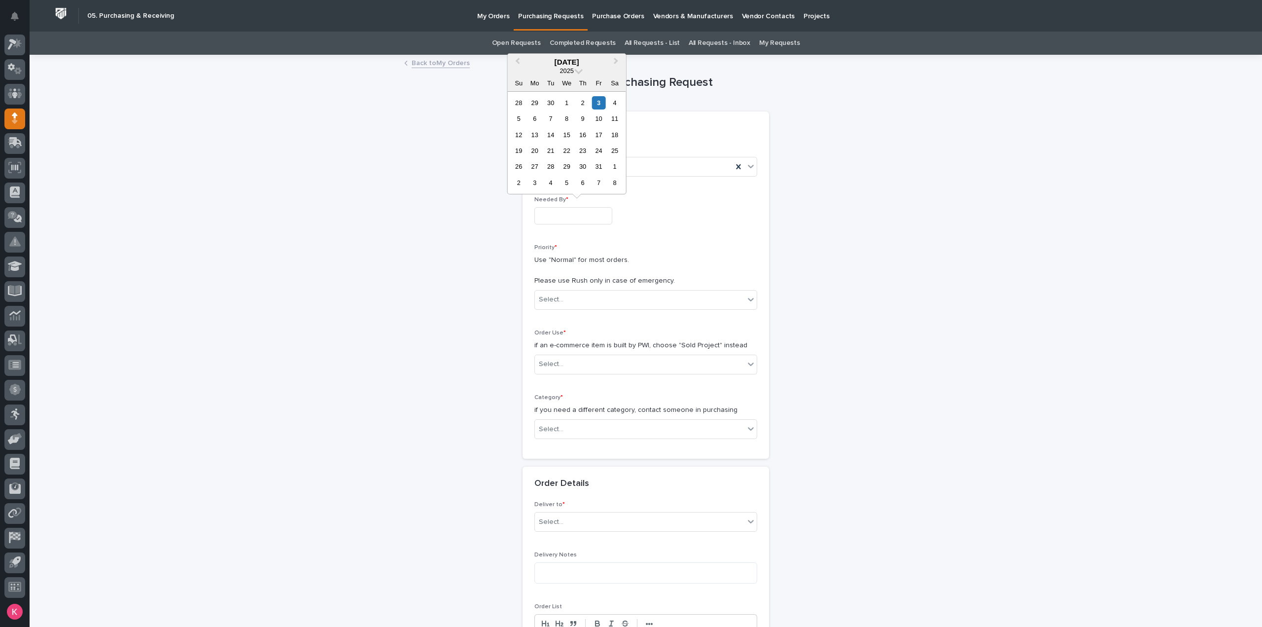
click at [582, 213] on input "text" at bounding box center [574, 215] width 78 height 17
click at [556, 118] on div "7" at bounding box center [550, 118] width 13 height 13
type input "**********"
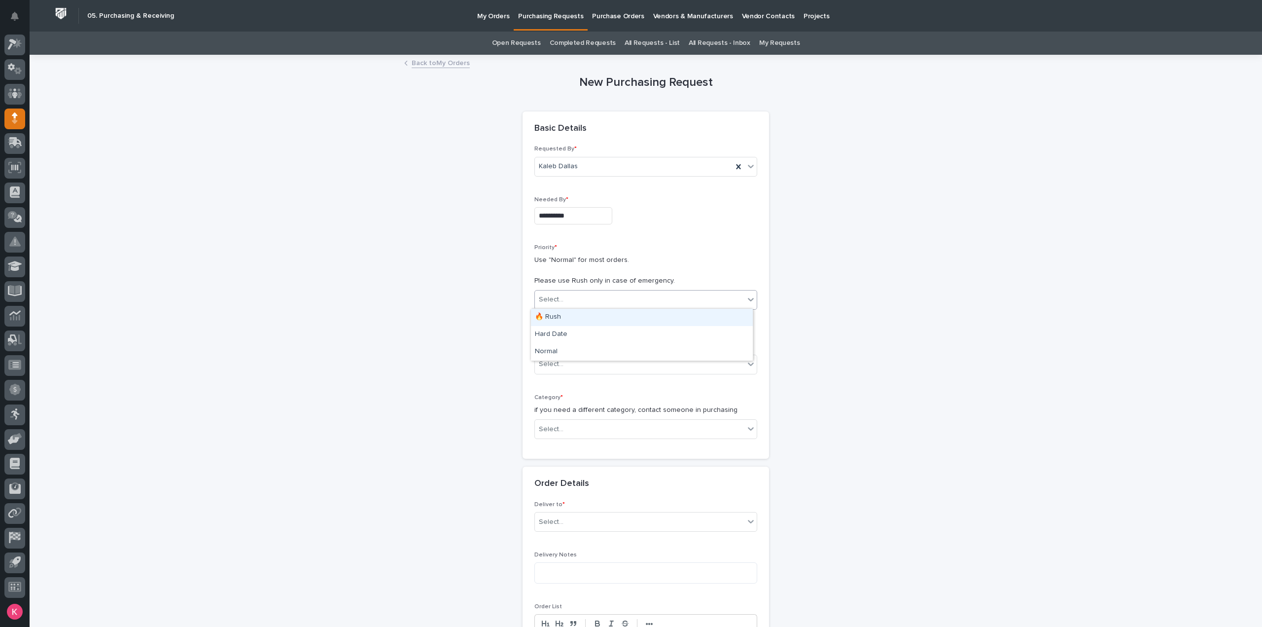
click at [592, 299] on div "Select..." at bounding box center [640, 299] width 210 height 16
click at [582, 335] on div "Hard Date" at bounding box center [642, 334] width 222 height 17
click at [581, 370] on div "Select..." at bounding box center [640, 364] width 210 height 16
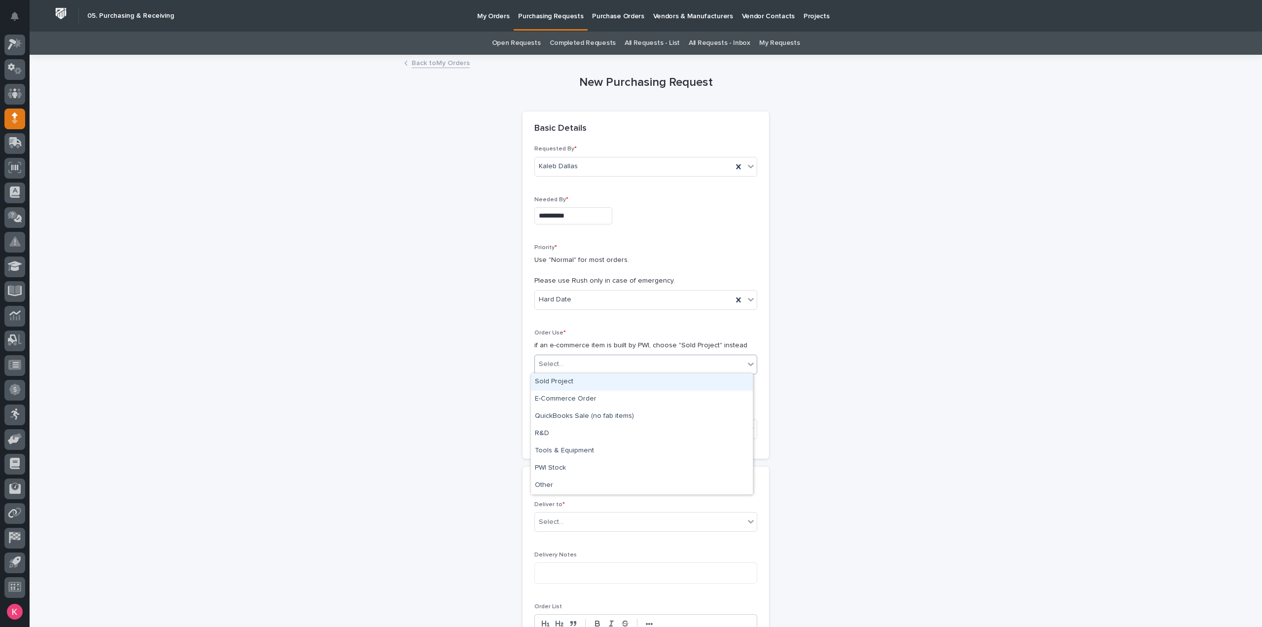
click at [584, 383] on div "Sold Project" at bounding box center [642, 381] width 222 height 17
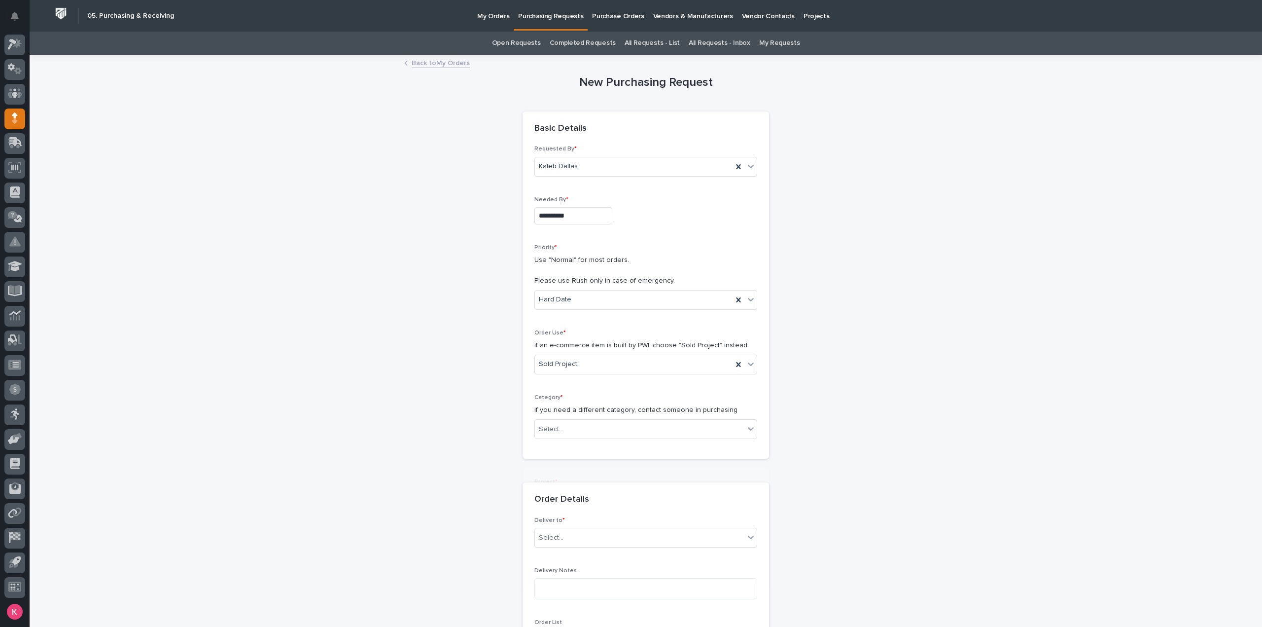
click at [588, 437] on div "Category * if you need a different category, contact someone in purchasing Sele…" at bounding box center [646, 420] width 223 height 53
click at [583, 430] on div "Select..." at bounding box center [640, 429] width 210 height 16
type input "**"
click at [571, 475] on div "Project * Select... Used For * a short description of what items are being buil…" at bounding box center [646, 530] width 247 height 127
click at [576, 495] on div "Select..." at bounding box center [640, 499] width 210 height 16
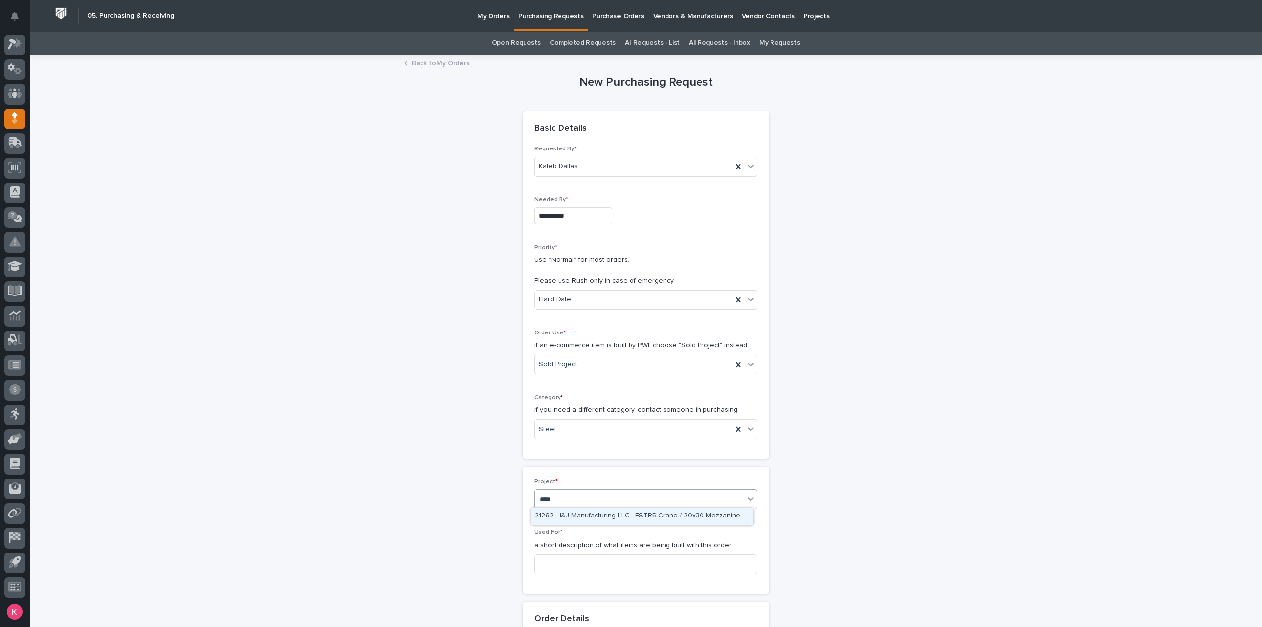
type input "*****"
click at [593, 507] on div "Project * option 26203 - Stair Zone - K-Ensol - Factory Stairs focused, 1 of 1.…" at bounding box center [646, 497] width 223 height 38
click at [584, 497] on div "Select..." at bounding box center [640, 499] width 210 height 16
type input "*****"
click at [575, 517] on div "26203 - Stair Zone - K-Ensol - Factory Stairs" at bounding box center [642, 515] width 222 height 17
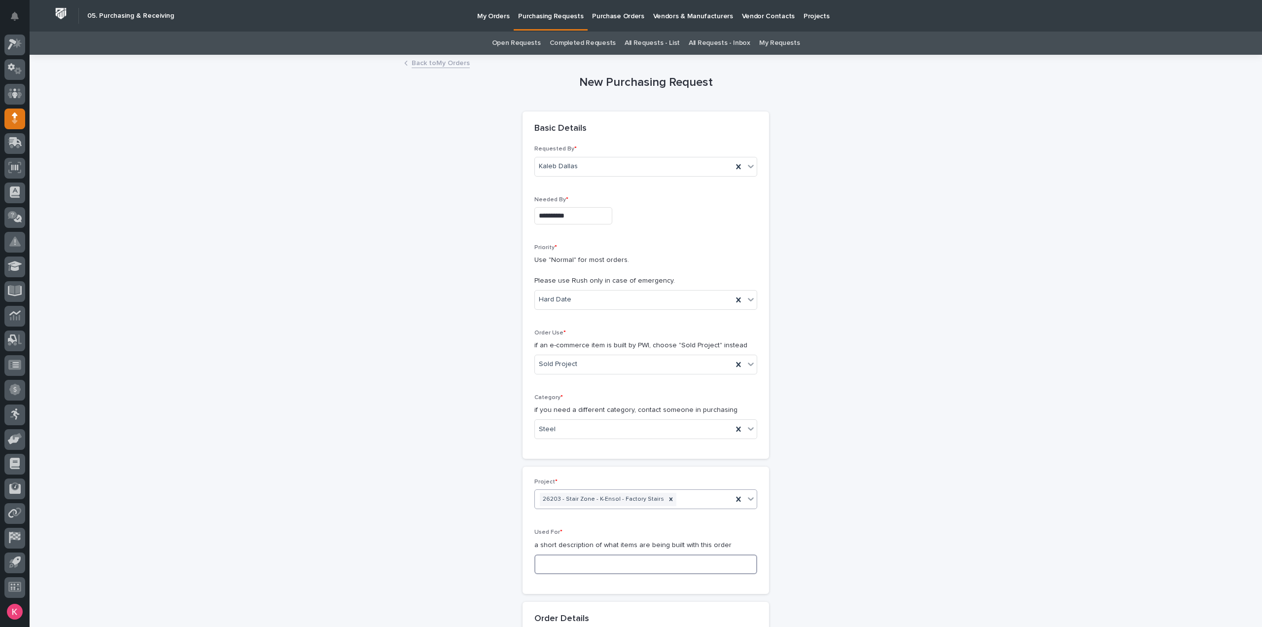
click at [569, 561] on input at bounding box center [646, 564] width 223 height 20
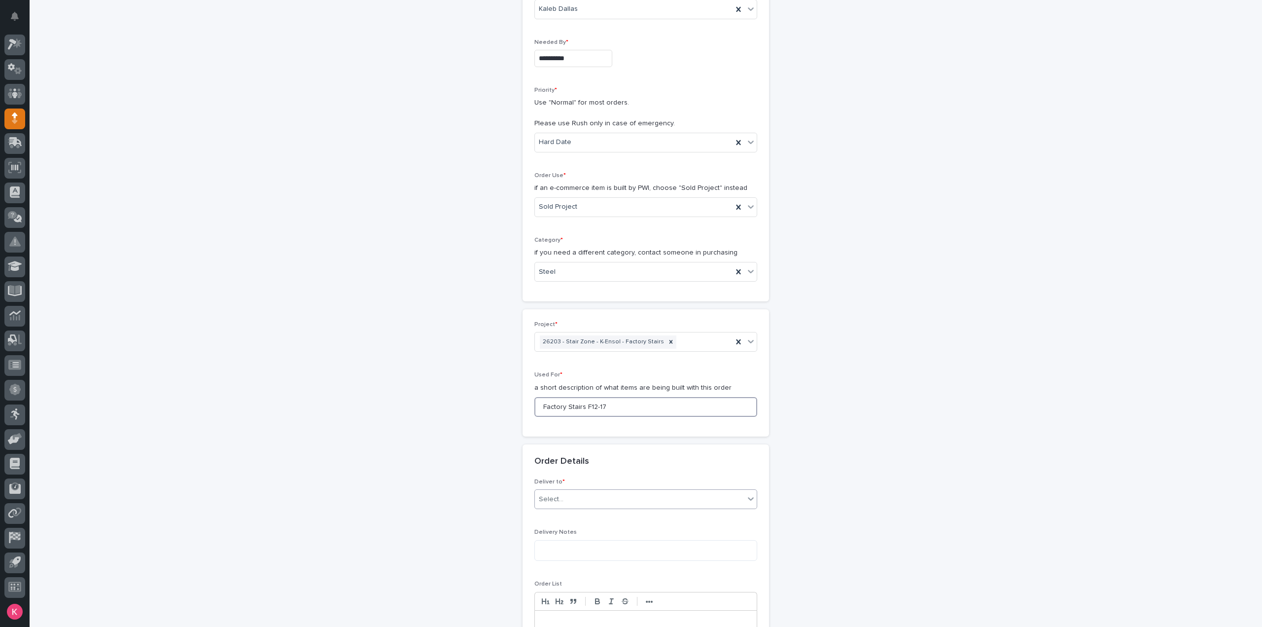
scroll to position [197, 0]
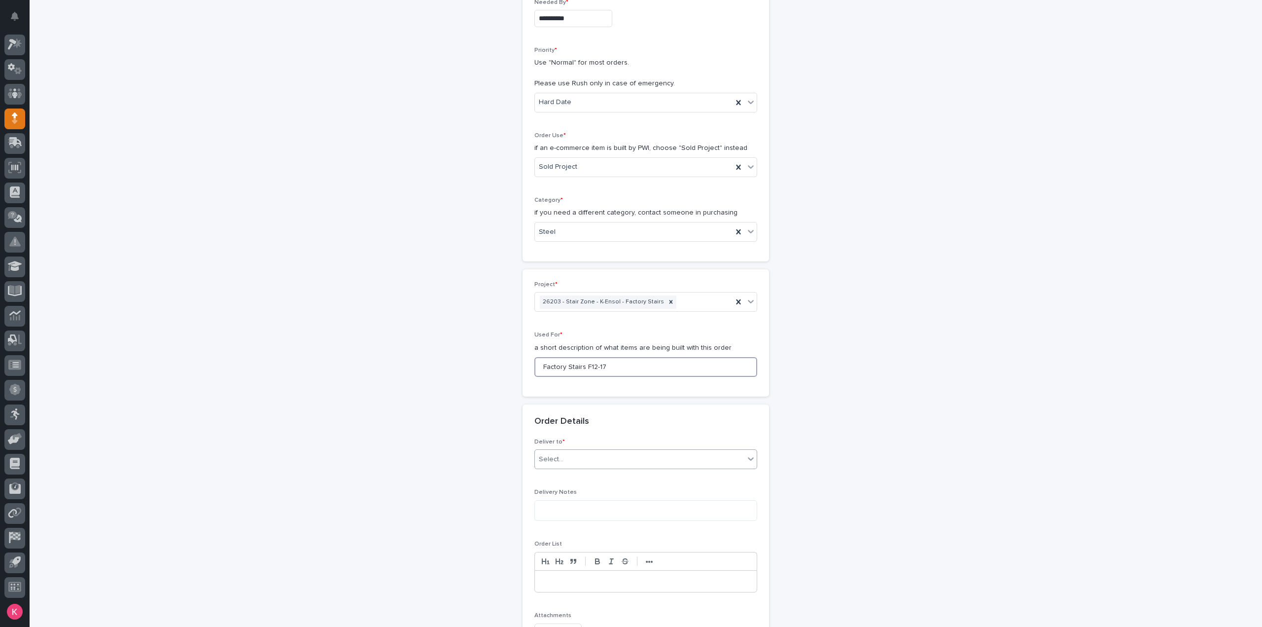
type input "Factory Stairs F12-17"
click at [590, 464] on div "Select..." at bounding box center [640, 459] width 210 height 16
click at [577, 476] on div "PWI" at bounding box center [642, 475] width 222 height 17
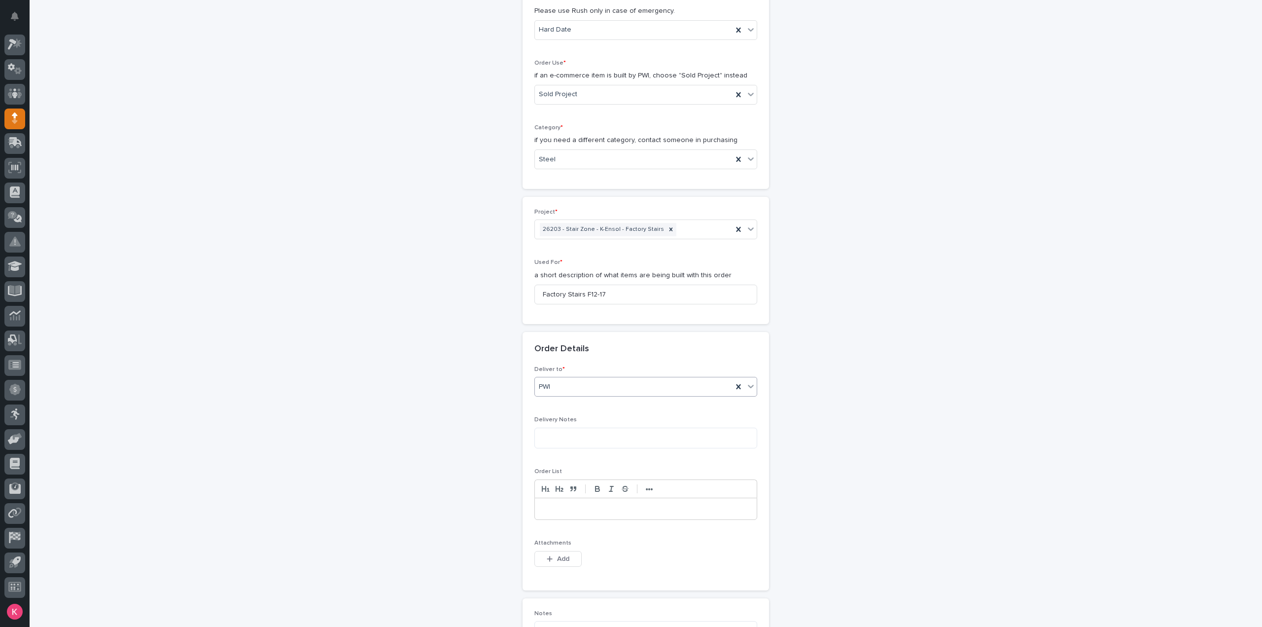
scroll to position [296, 0]
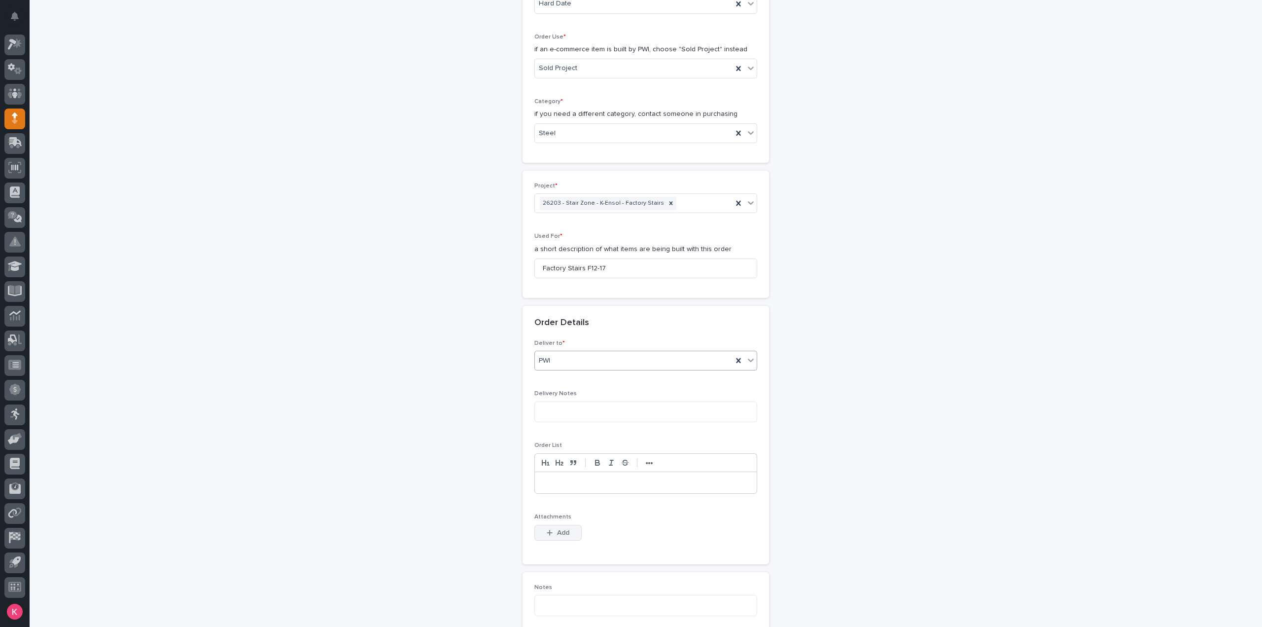
click at [557, 530] on span "Add" at bounding box center [563, 532] width 12 height 9
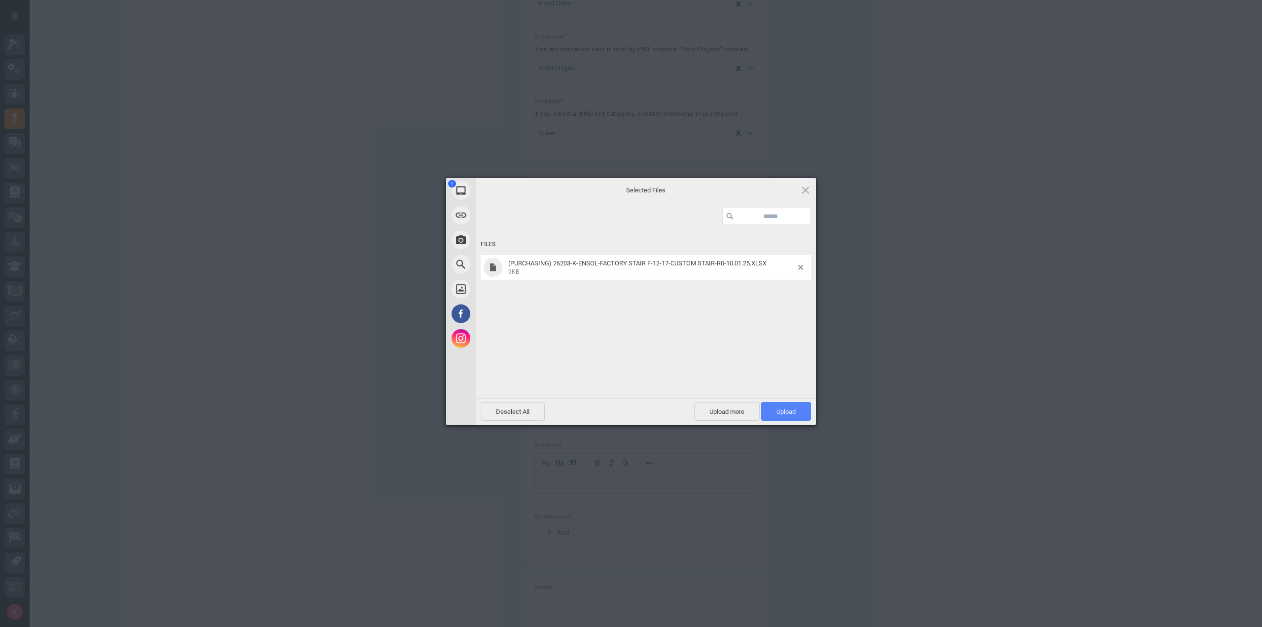
click at [791, 403] on span "Upload 1" at bounding box center [786, 411] width 50 height 19
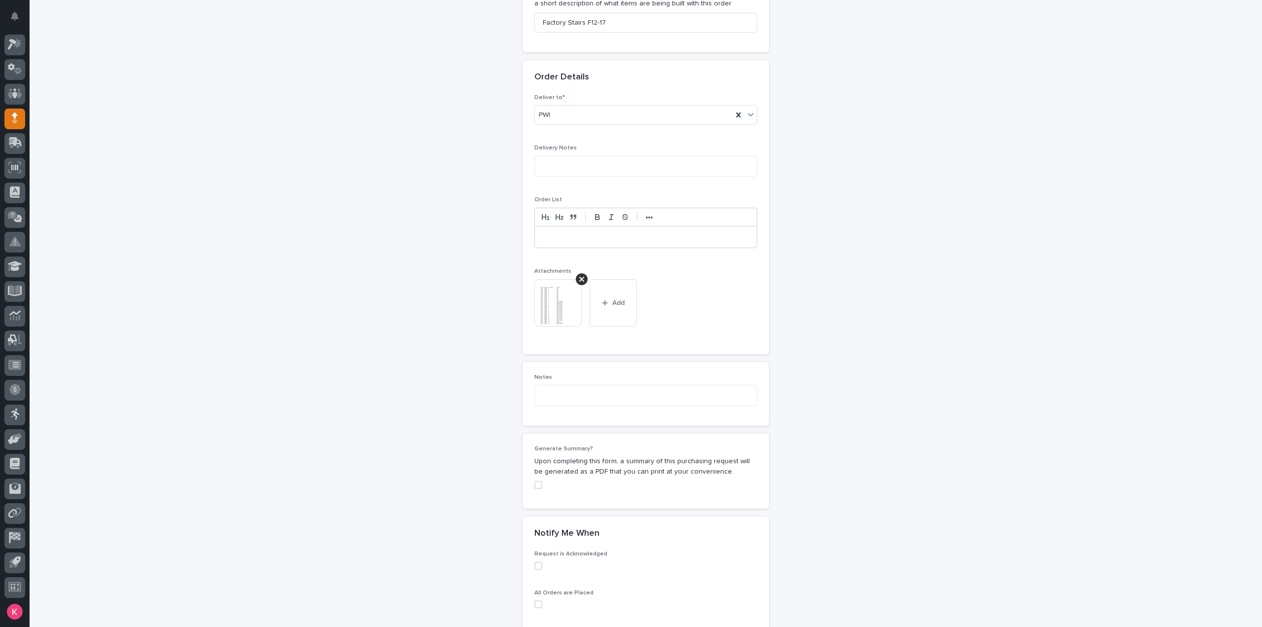
scroll to position [679, 0]
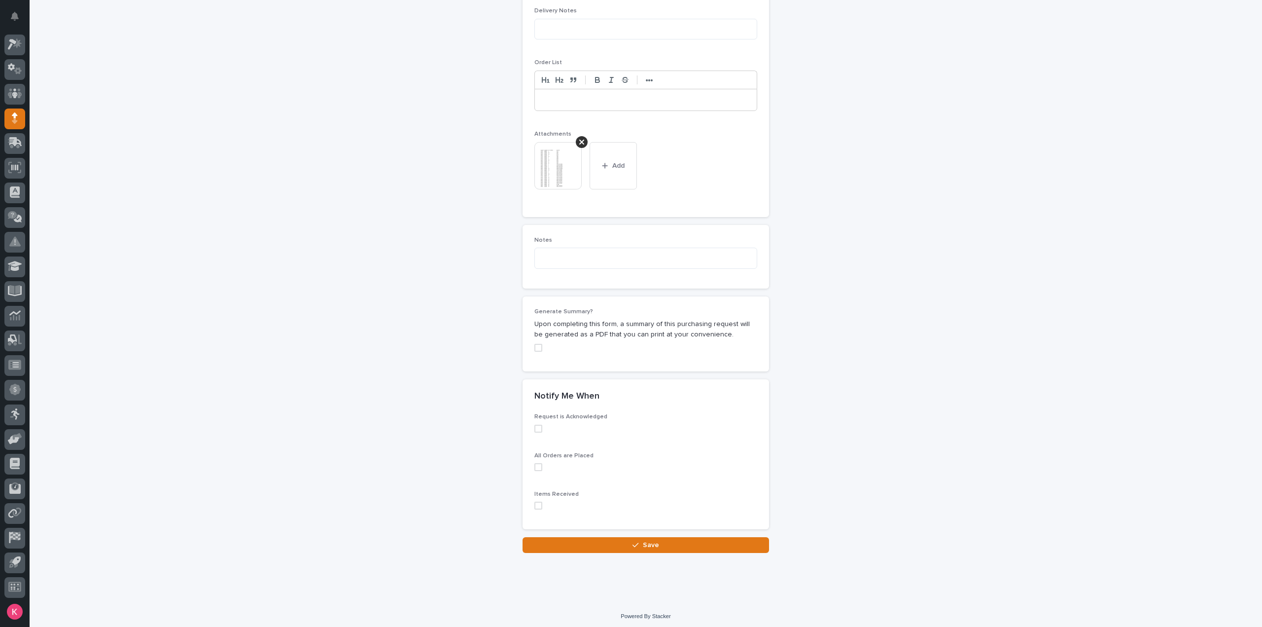
drag, startPoint x: 604, startPoint y: 525, endPoint x: 607, endPoint y: 530, distance: 5.6
click at [604, 527] on div "Loading... Saving… Notify Me When Request is Acknowledged All Orders are Placed…" at bounding box center [646, 458] width 247 height 158
click at [616, 539] on button "Save" at bounding box center [646, 545] width 247 height 16
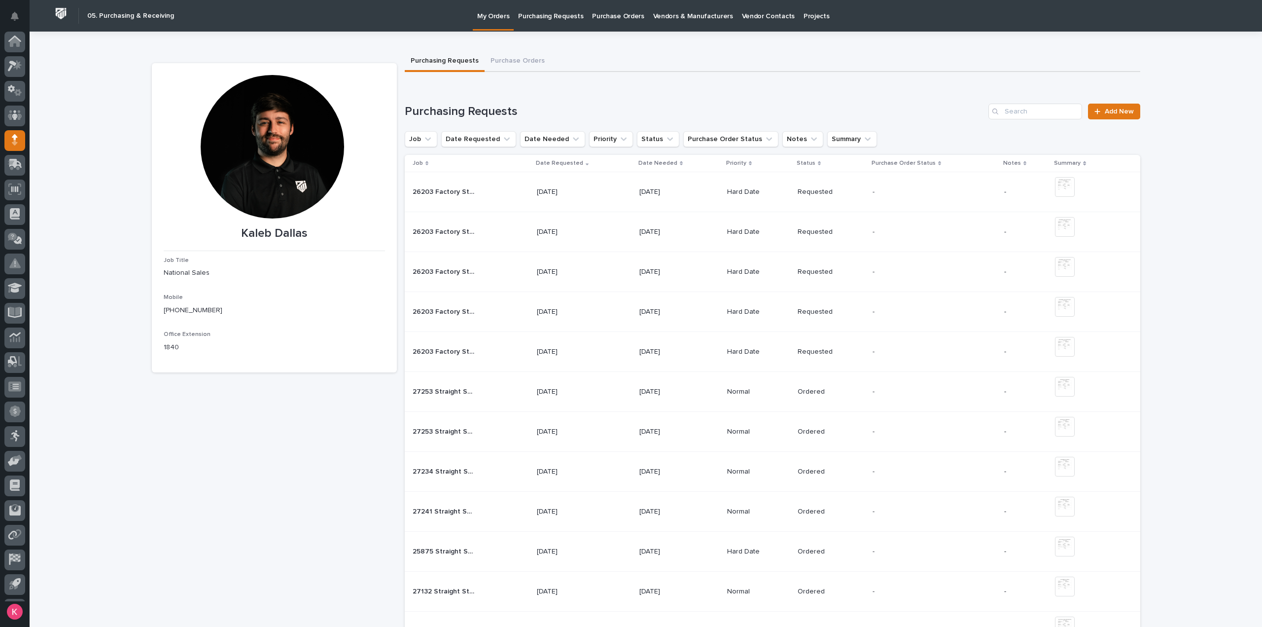
scroll to position [22, 0]
click at [1110, 119] on link "Add New" at bounding box center [1114, 112] width 52 height 16
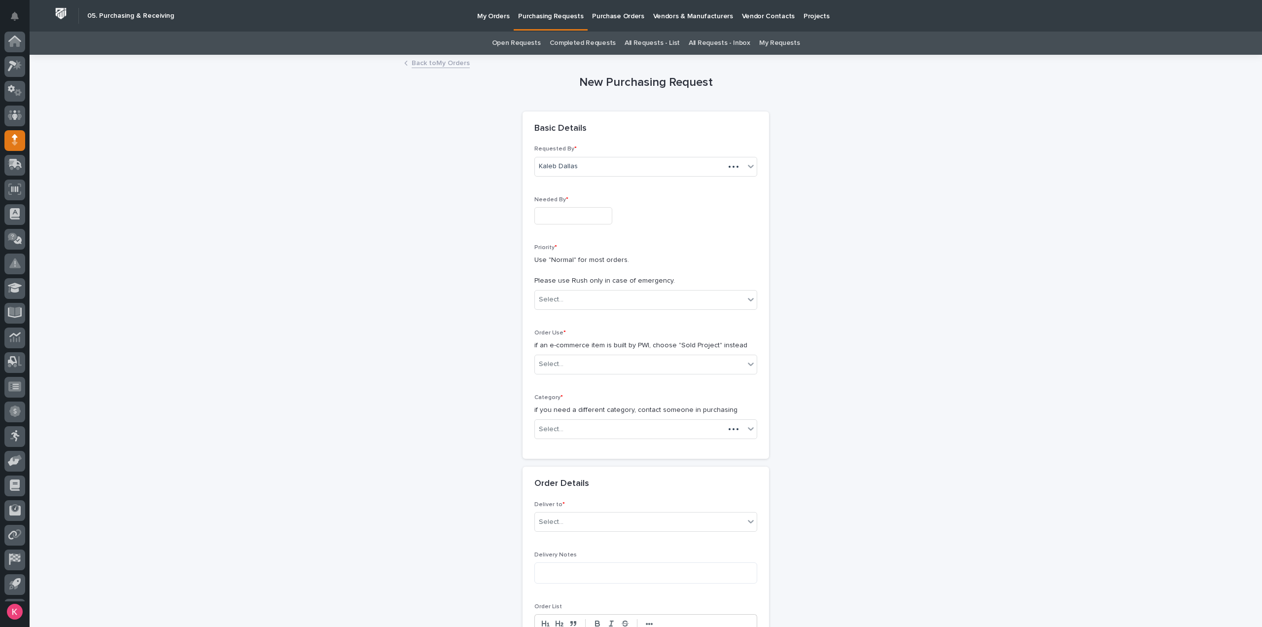
scroll to position [22, 0]
click at [576, 212] on input "text" at bounding box center [574, 215] width 78 height 17
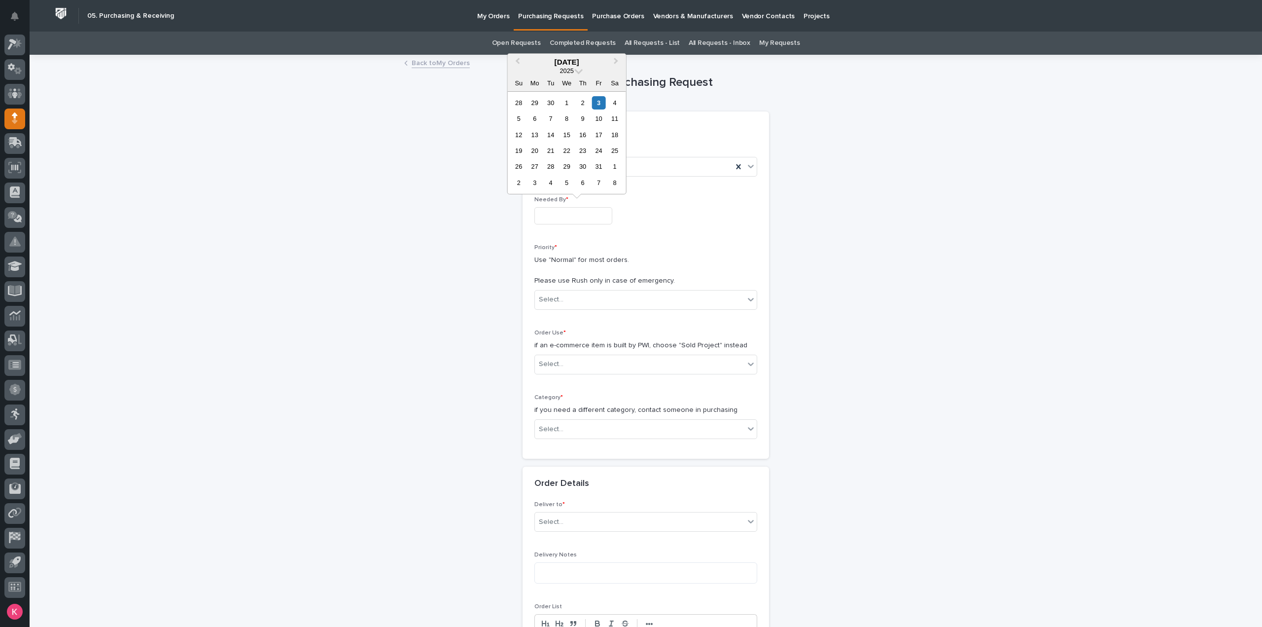
drag, startPoint x: 551, startPoint y: 116, endPoint x: 551, endPoint y: 131, distance: 14.8
click at [551, 117] on div "7" at bounding box center [550, 118] width 13 height 13
type input "**********"
click at [582, 296] on div "Select..." at bounding box center [640, 299] width 210 height 16
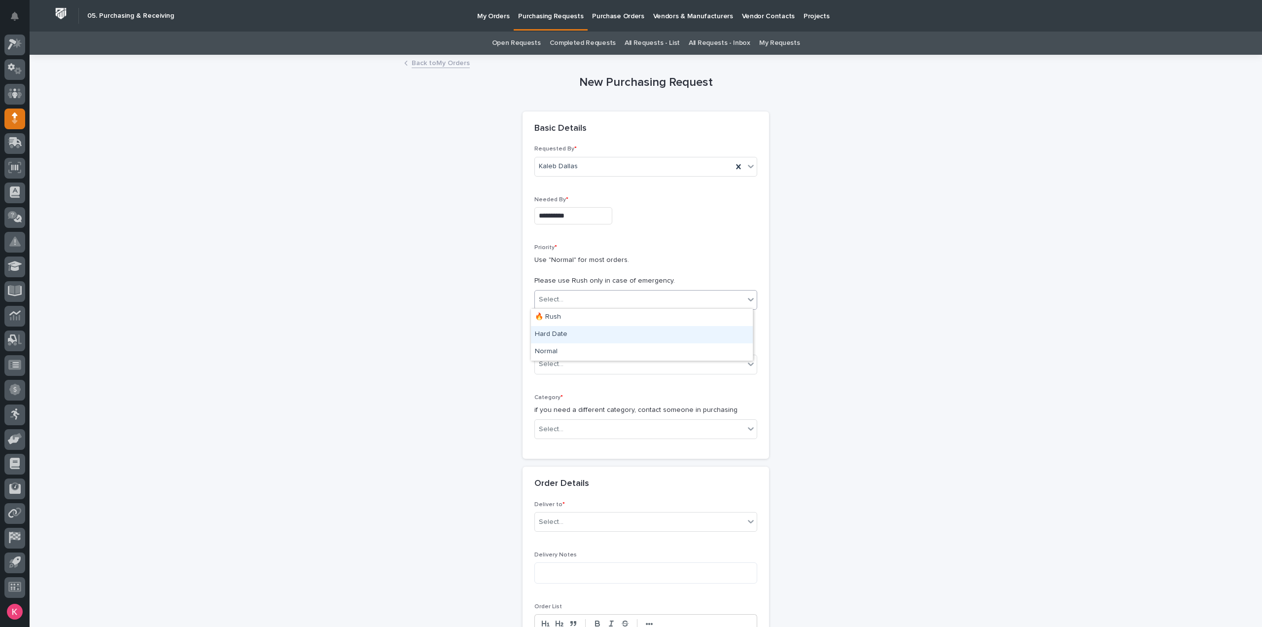
click at [566, 332] on div "Hard Date" at bounding box center [642, 334] width 222 height 17
click at [569, 366] on div "Select..." at bounding box center [640, 364] width 210 height 16
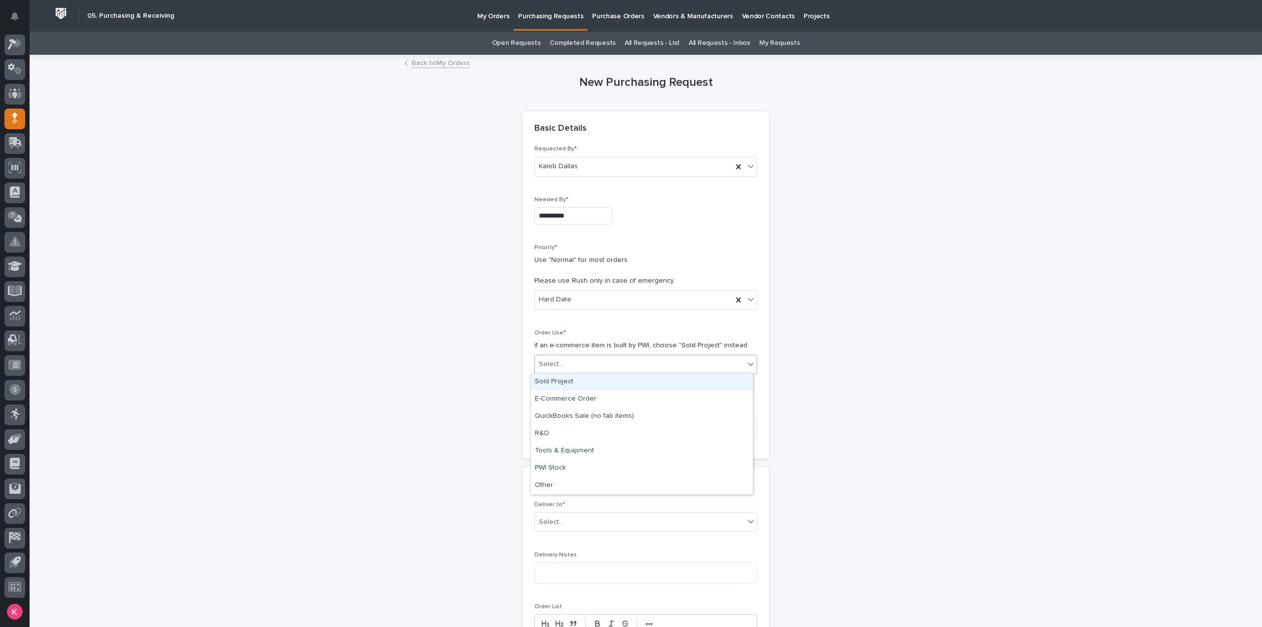
click at [573, 382] on div "Sold Project" at bounding box center [642, 381] width 222 height 17
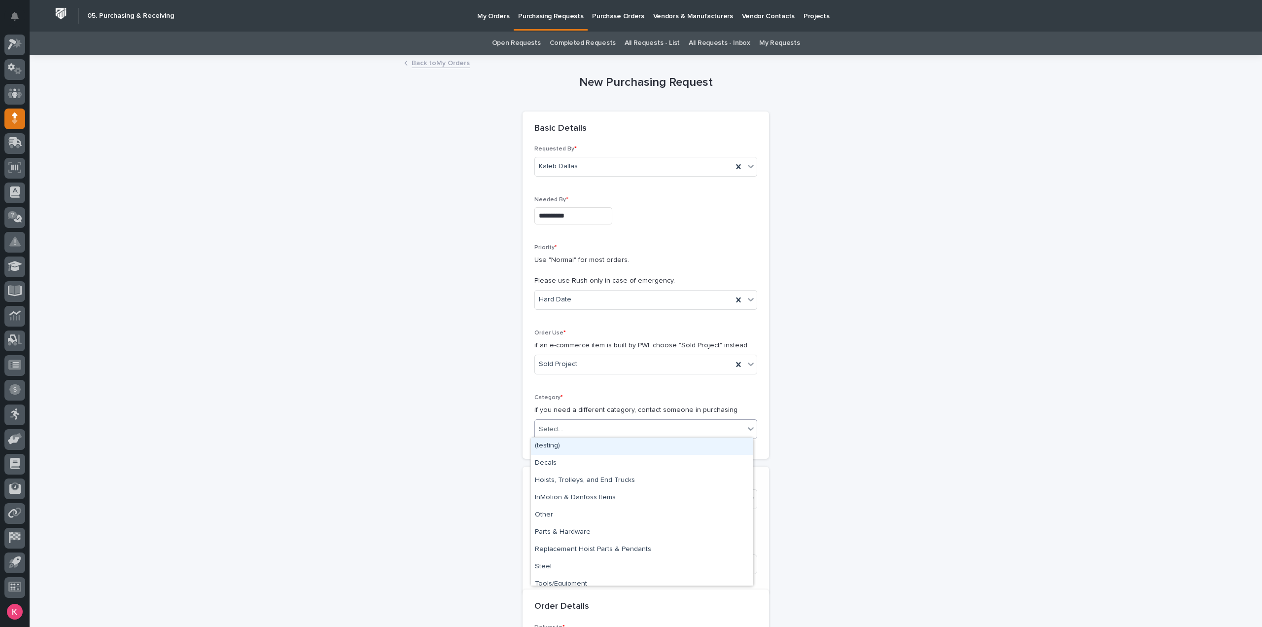
click at [571, 430] on div "Select..." at bounding box center [640, 429] width 210 height 16
type input "**"
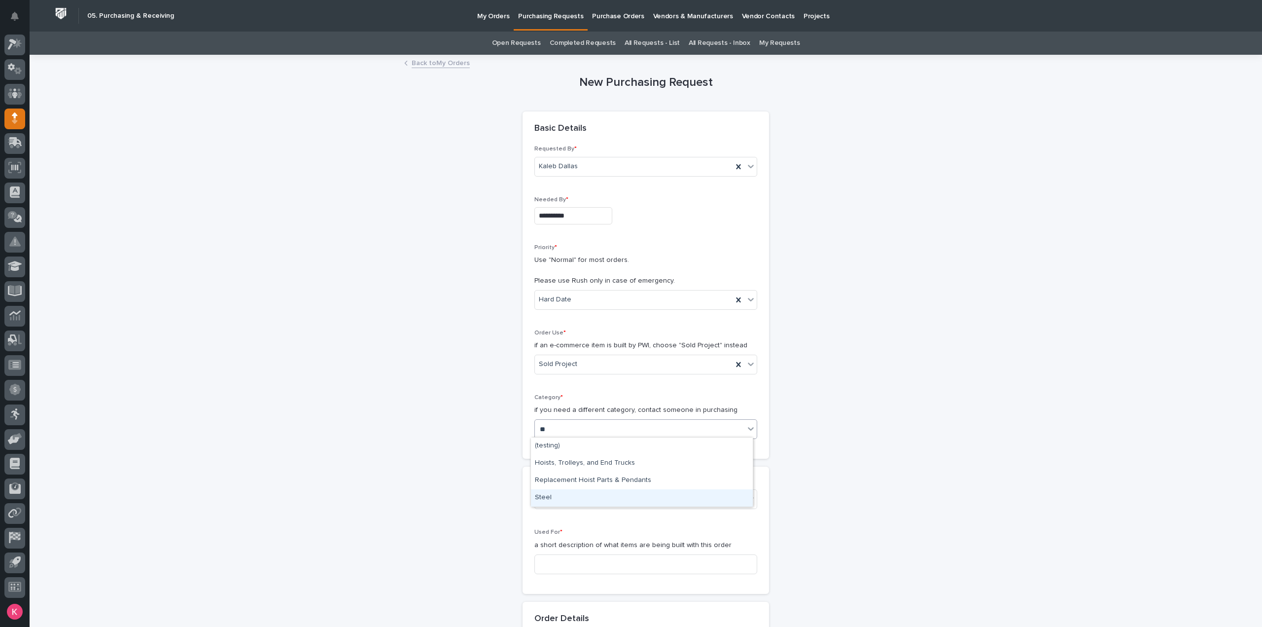
click at [569, 499] on div "Steel" at bounding box center [642, 497] width 222 height 17
click at [580, 498] on div "Select..." at bounding box center [640, 499] width 210 height 16
type input "*****"
click at [608, 516] on div "26203 - Stair Zone - K-Ensol - Factory Stairs" at bounding box center [642, 515] width 222 height 17
click at [581, 564] on input at bounding box center [646, 564] width 223 height 20
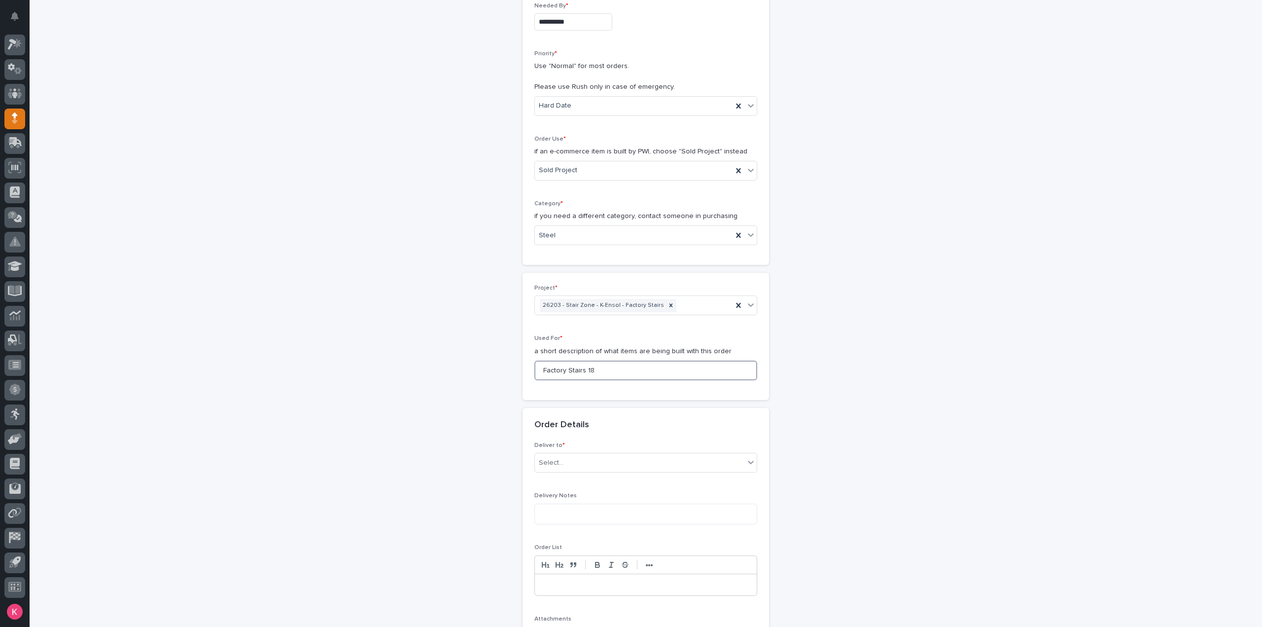
scroll to position [197, 0]
click at [581, 364] on input "Factory Stairs 18" at bounding box center [646, 367] width 223 height 20
type input "Factory Stairs 18"
drag, startPoint x: 578, startPoint y: 469, endPoint x: 594, endPoint y: 452, distance: 23.4
click at [579, 468] on div "Deliver to * Select..." at bounding box center [646, 457] width 223 height 38
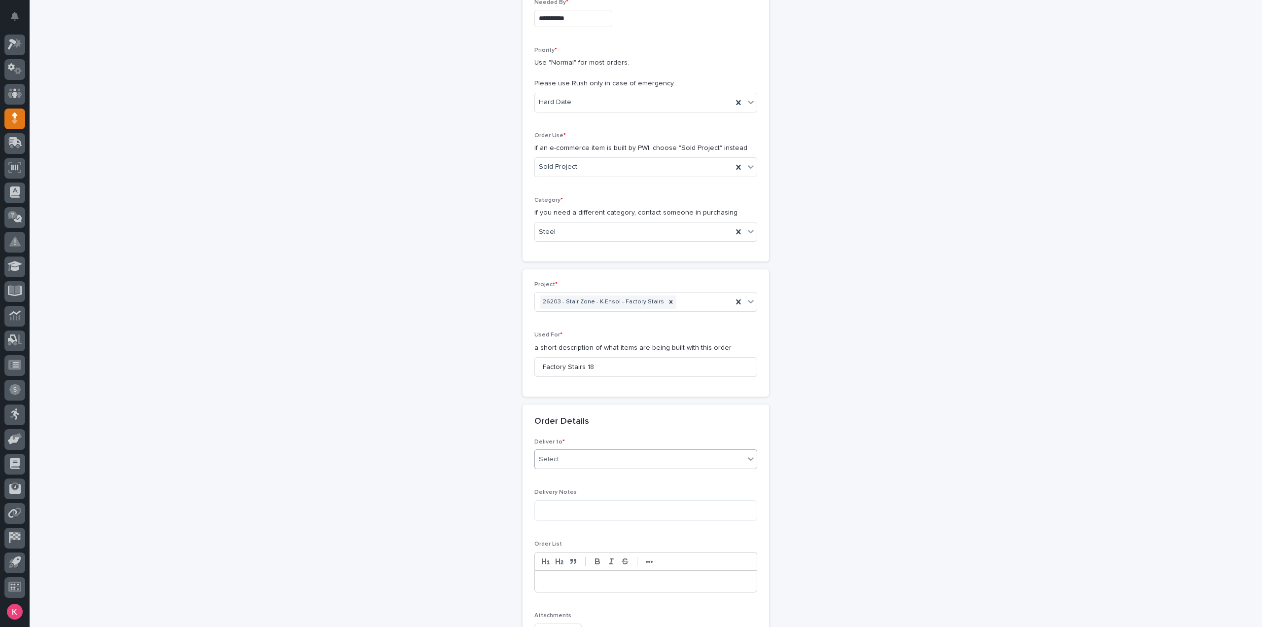
drag, startPoint x: 595, startPoint y: 452, endPoint x: 599, endPoint y: 459, distance: 8.0
click at [595, 452] on div "Select..." at bounding box center [640, 459] width 210 height 16
click at [581, 479] on div "PWI" at bounding box center [642, 475] width 222 height 17
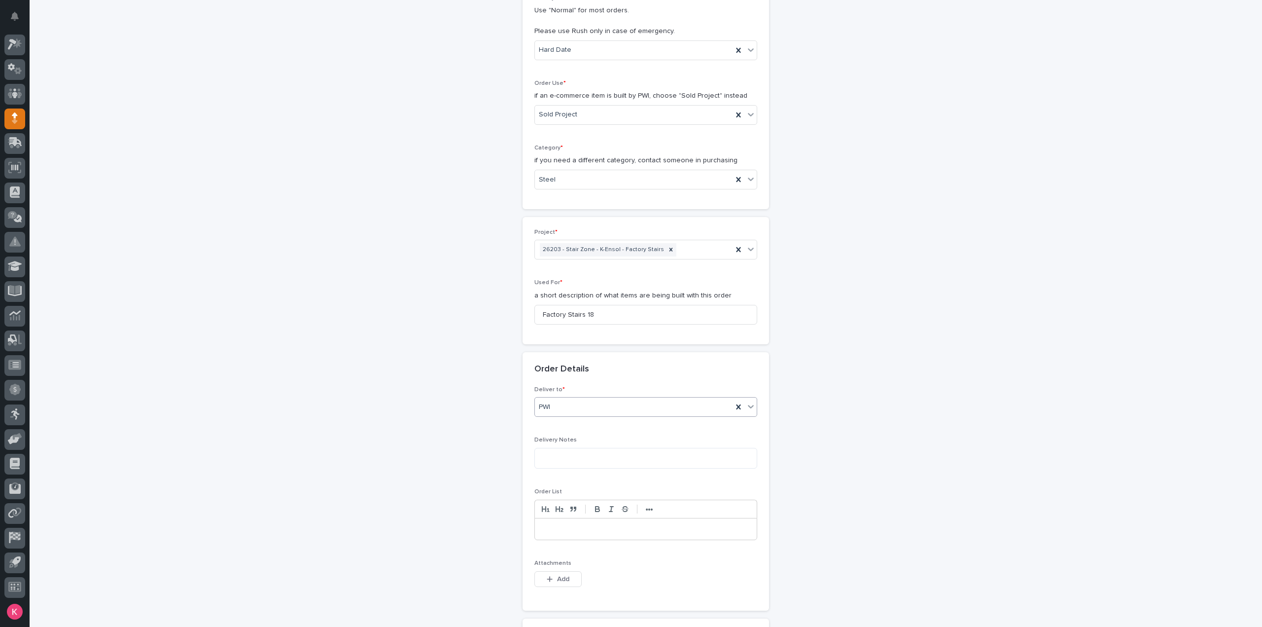
scroll to position [395, 0]
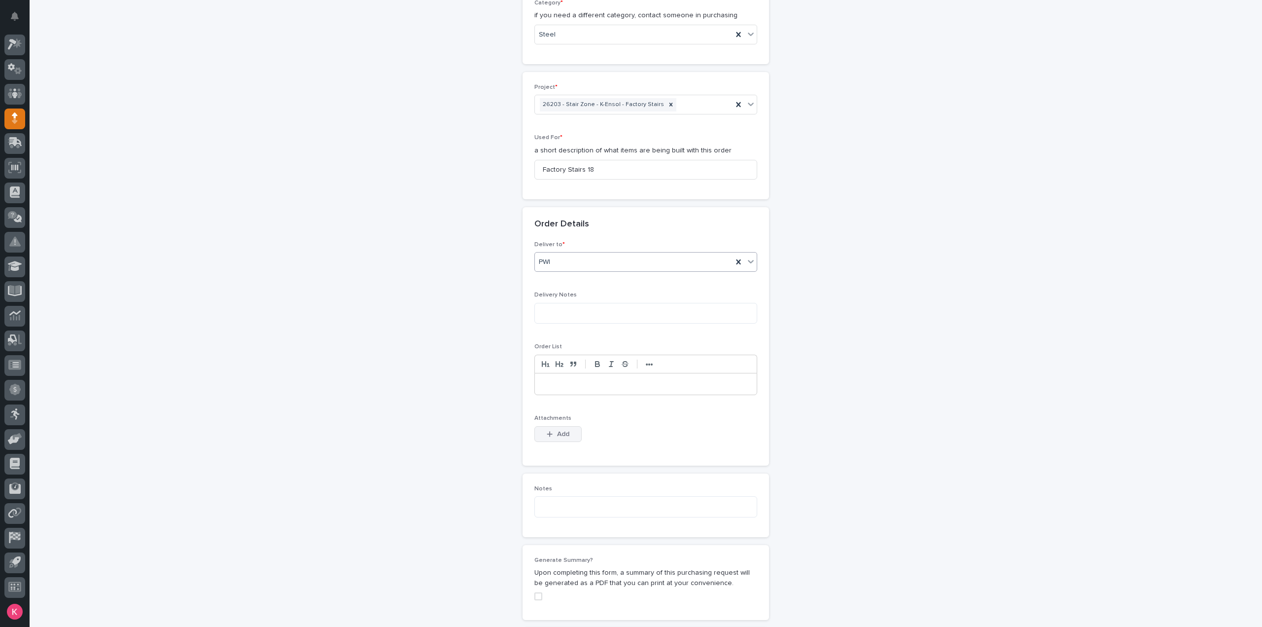
click at [559, 430] on span "Add" at bounding box center [563, 434] width 12 height 9
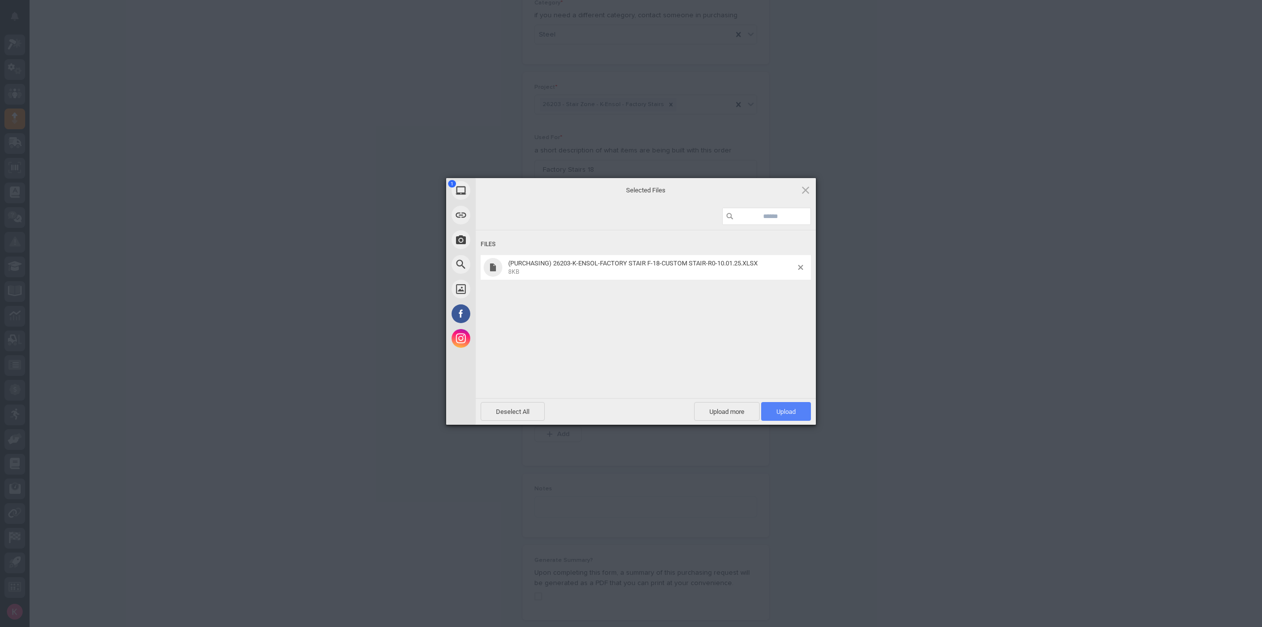
click at [791, 417] on span "Upload 1" at bounding box center [786, 411] width 50 height 19
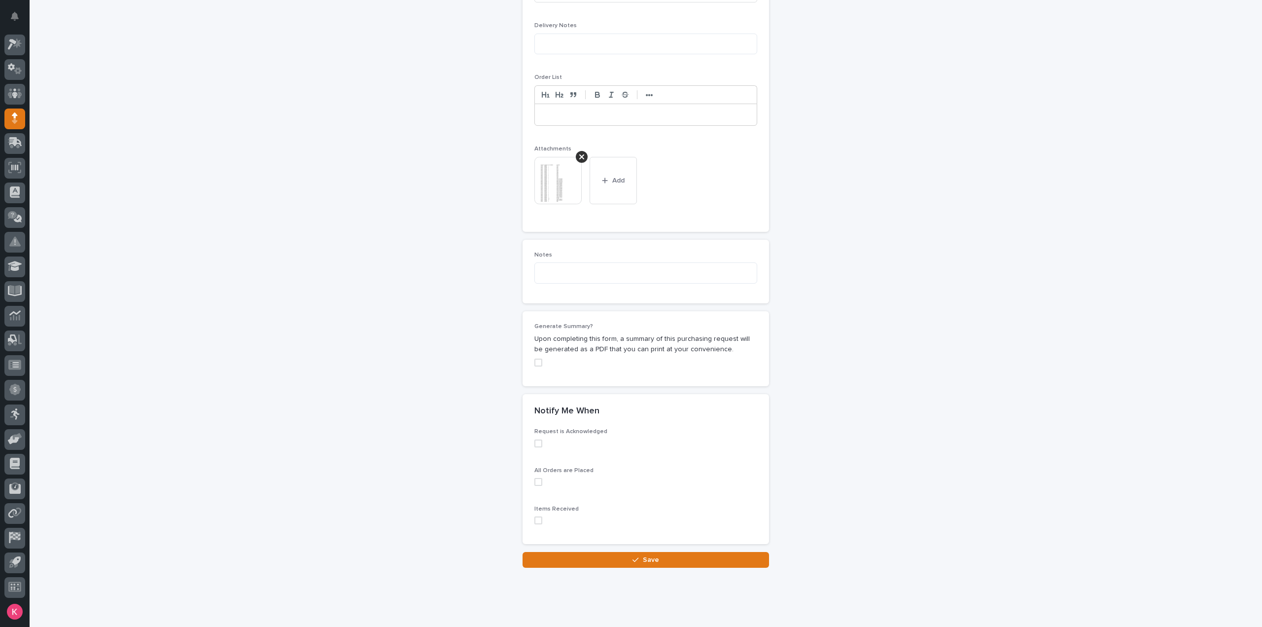
scroll to position [679, 0]
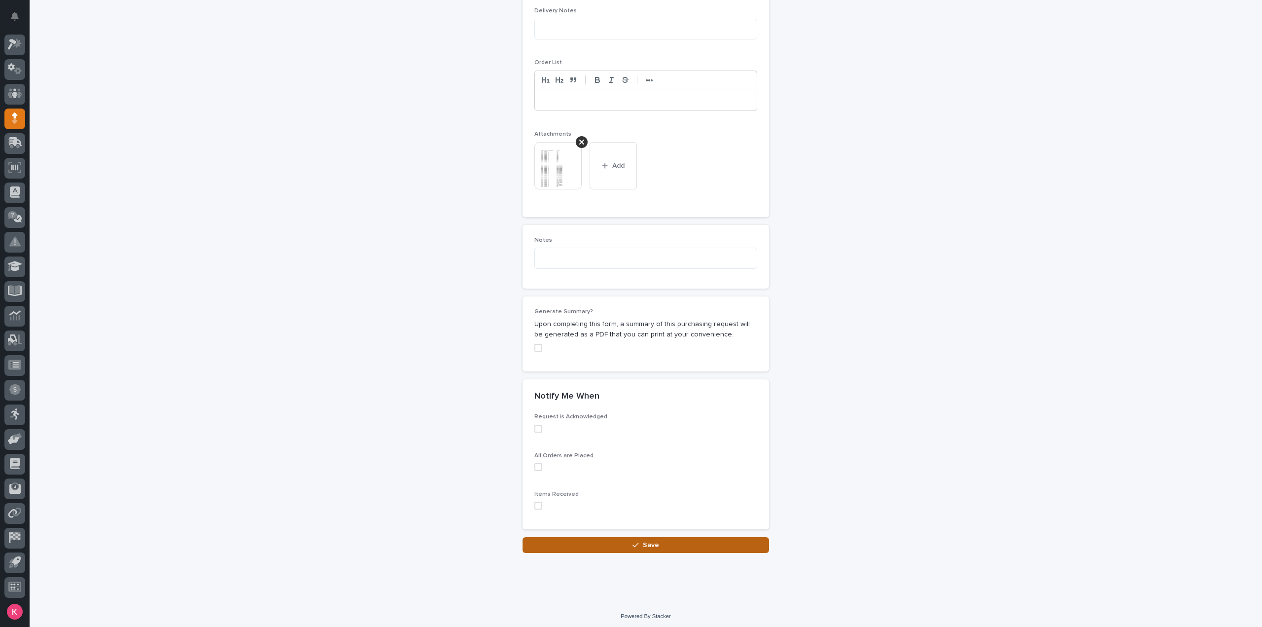
click at [666, 541] on button "Save" at bounding box center [646, 545] width 247 height 16
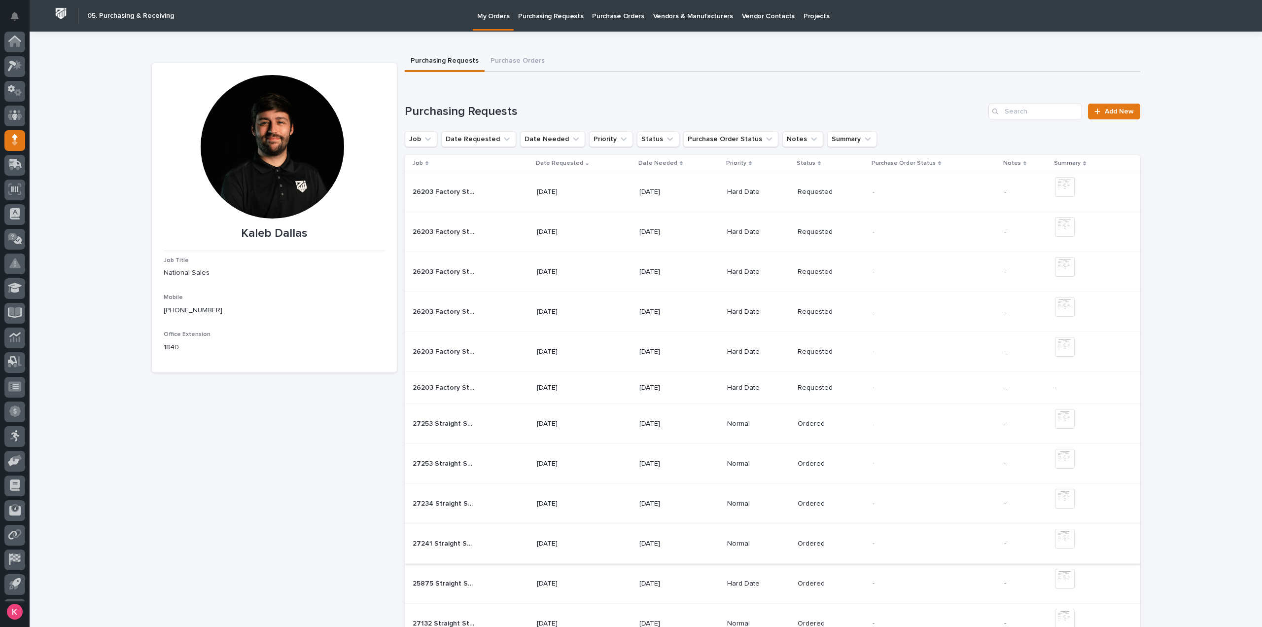
scroll to position [22, 0]
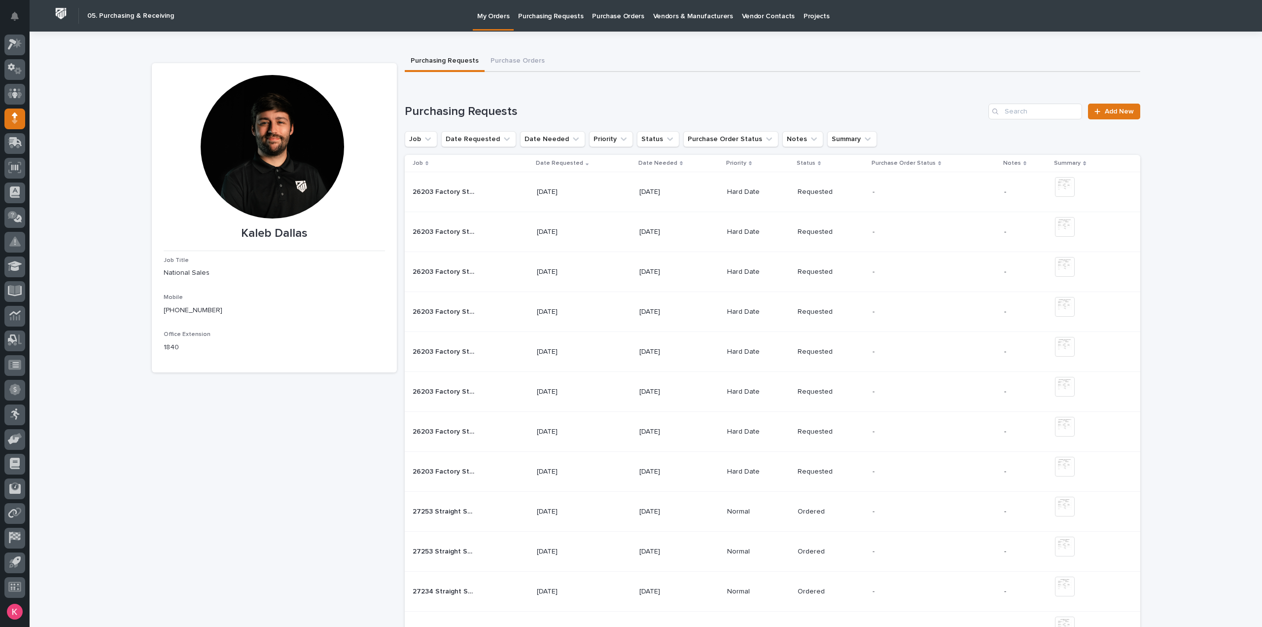
click at [24, 67] on div at bounding box center [14, 69] width 21 height 21
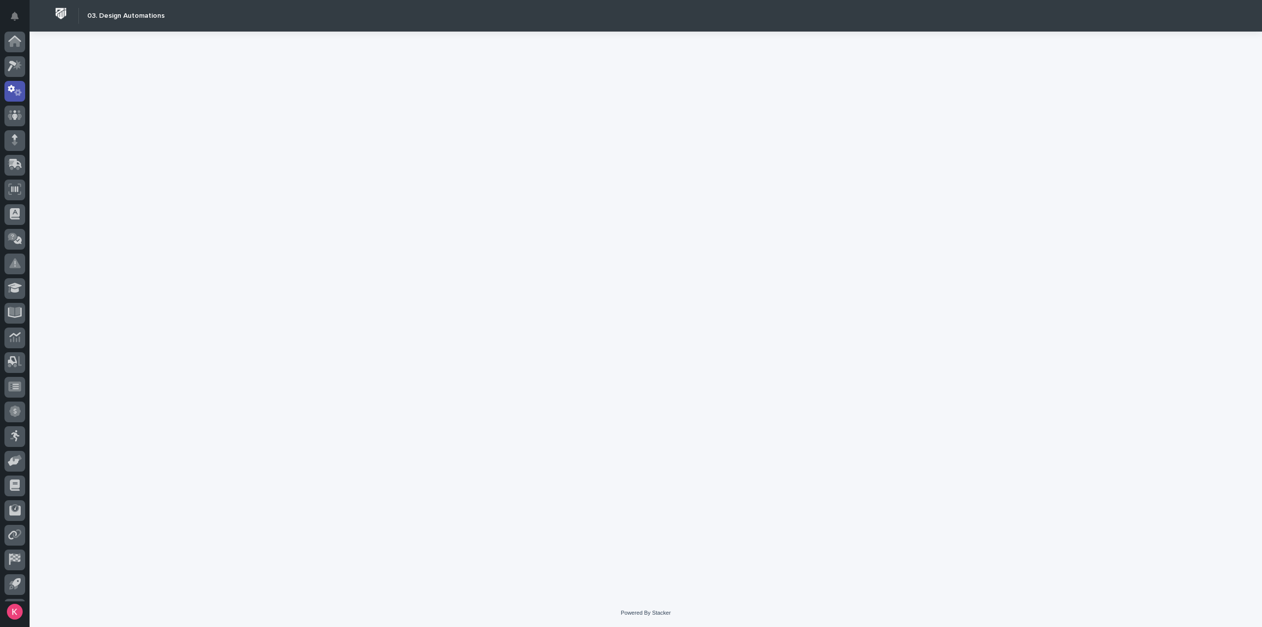
scroll to position [22, 0]
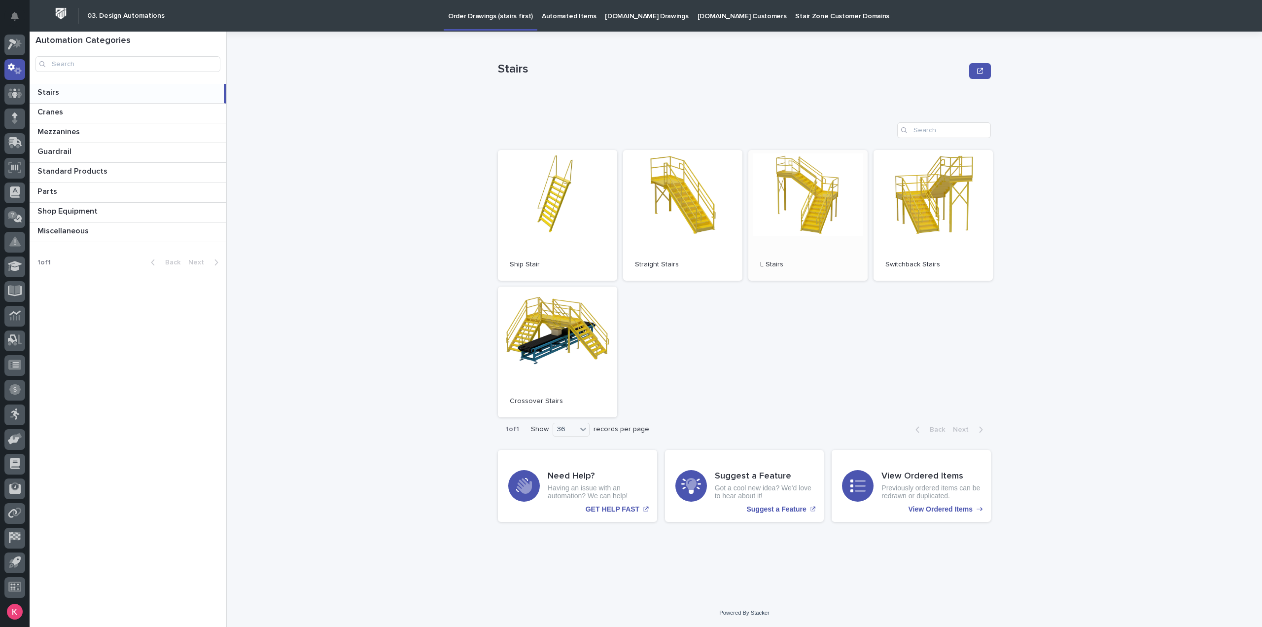
click at [833, 218] on link "Open" at bounding box center [808, 215] width 119 height 131
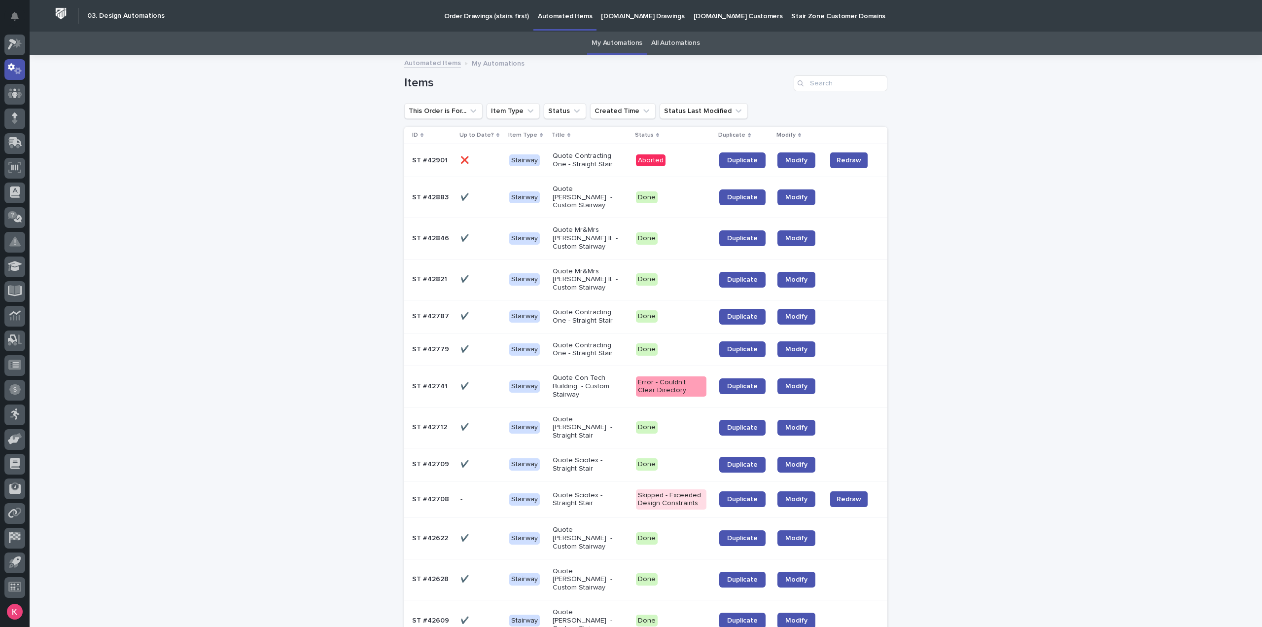
click at [676, 158] on p "Aborted" at bounding box center [671, 160] width 71 height 12
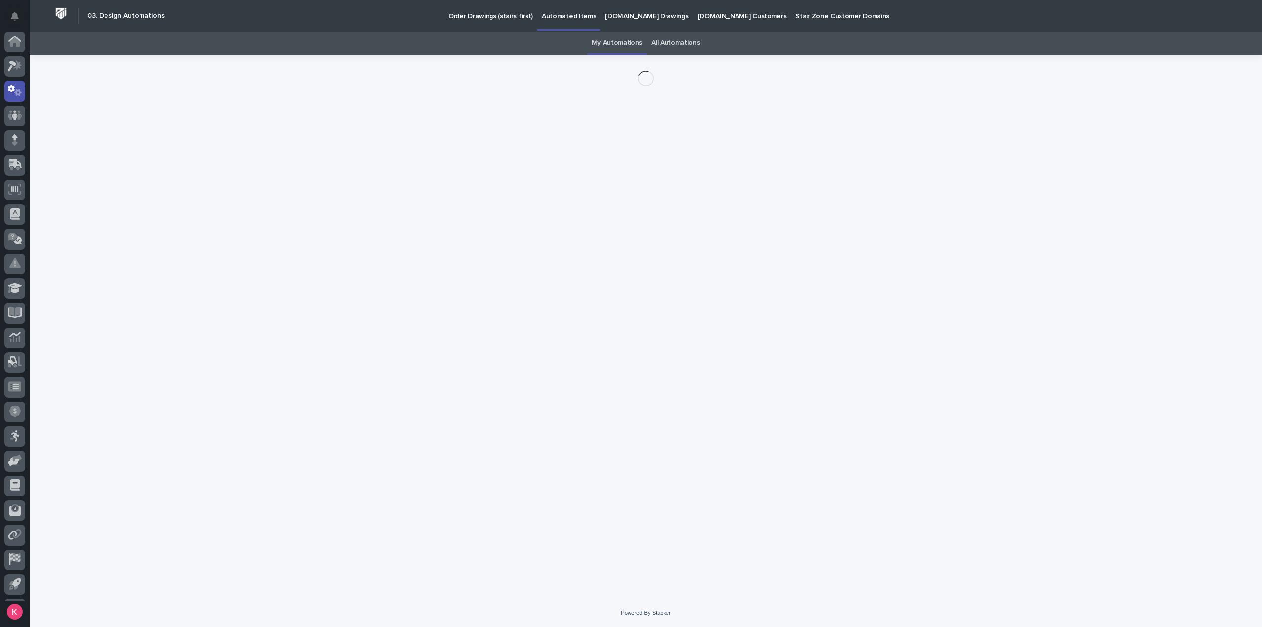
scroll to position [22, 0]
